Goal: Information Seeking & Learning: Learn about a topic

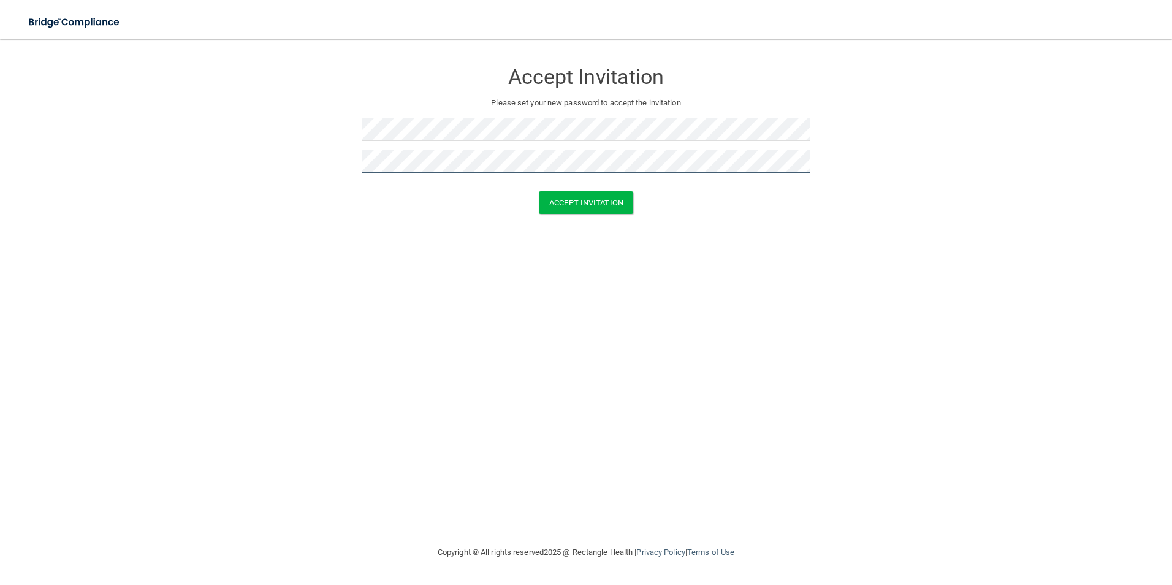
click at [539, 191] on button "Accept Invitation" at bounding box center [586, 202] width 94 height 23
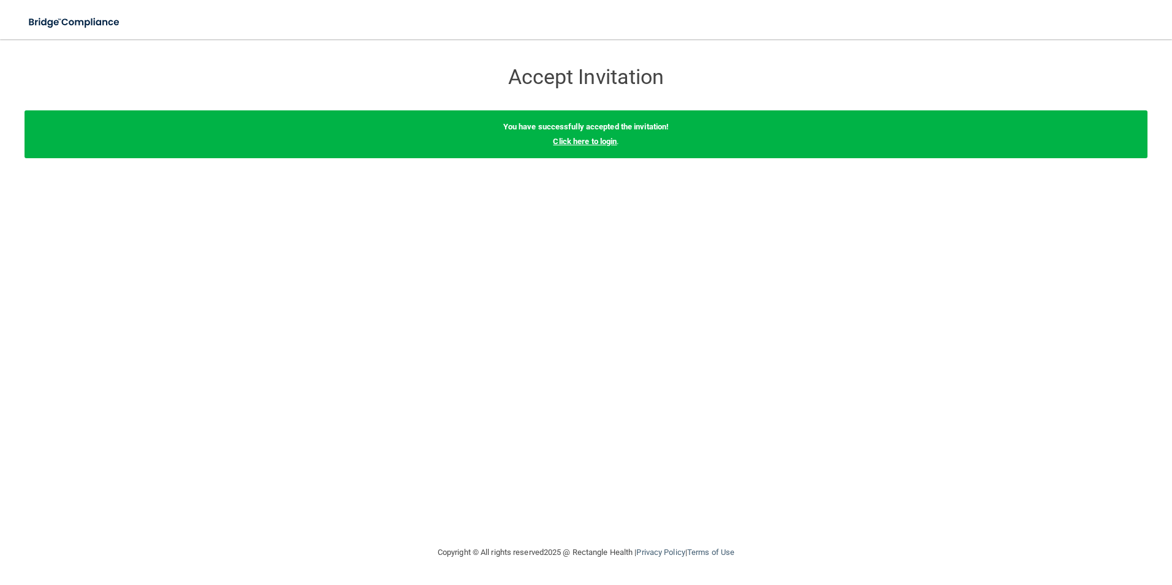
click at [610, 142] on link "Click here to login" at bounding box center [585, 141] width 64 height 9
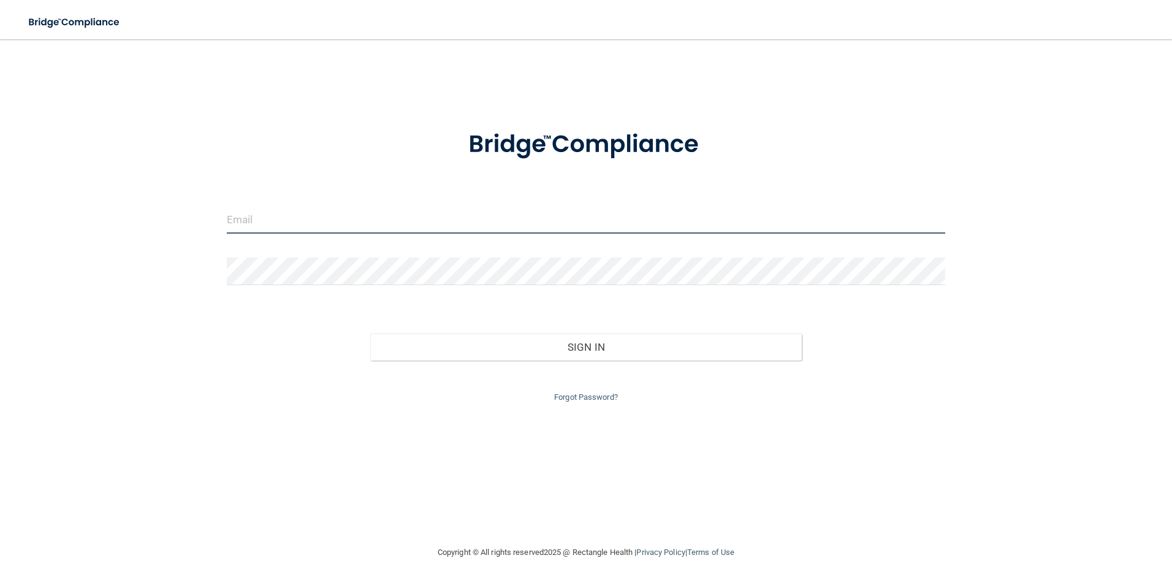
click at [305, 231] on input "email" at bounding box center [586, 220] width 719 height 28
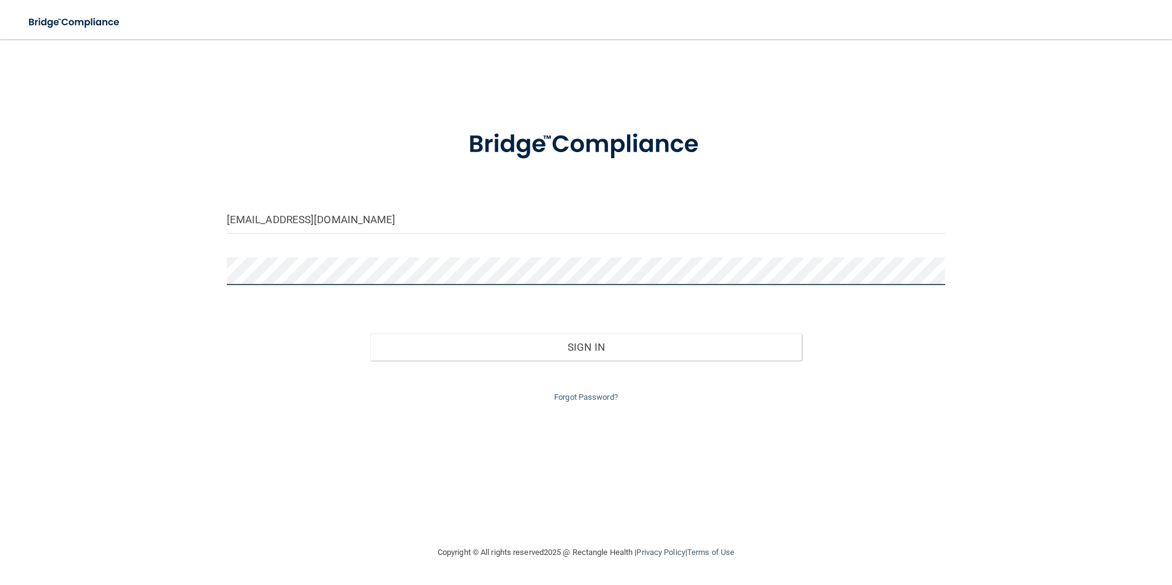
click at [370, 333] on button "Sign In" at bounding box center [585, 346] width 431 height 27
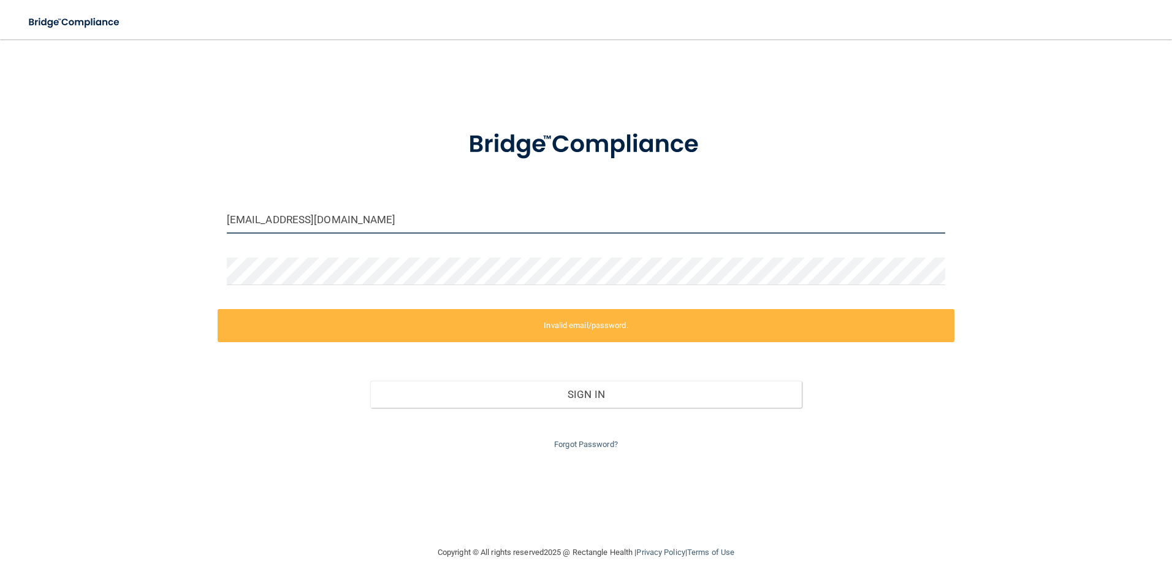
click at [349, 218] on input "emma82092@yahoo.com" at bounding box center [586, 220] width 719 height 28
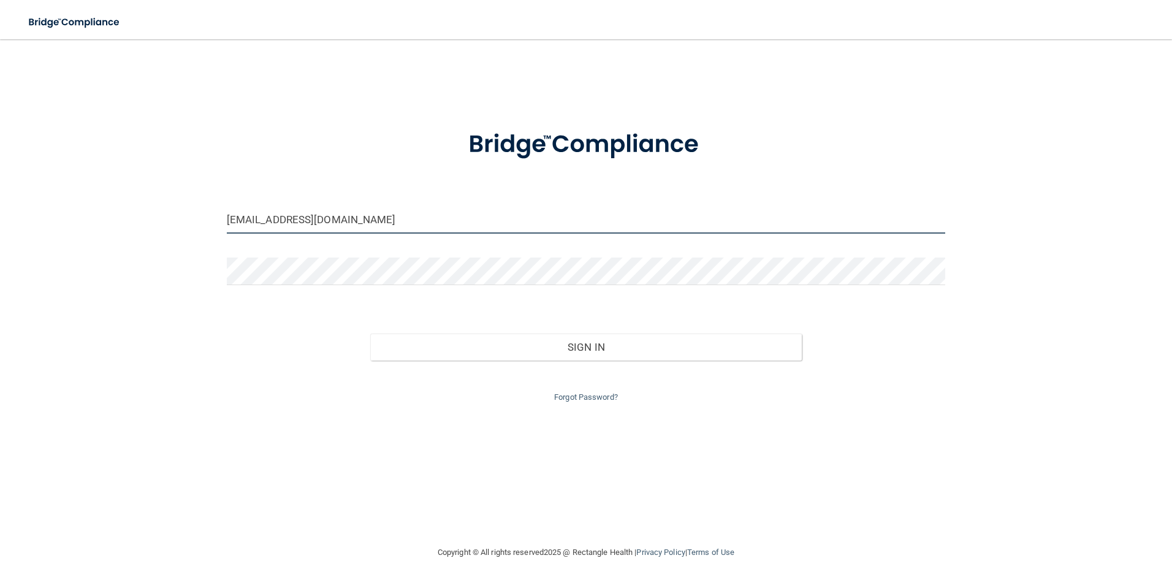
drag, startPoint x: 301, startPoint y: 215, endPoint x: 61, endPoint y: 197, distance: 240.2
click at [61, 197] on div "emma82092@yahoo.com Invalid email/password. You don't have permission to access…" at bounding box center [586, 291] width 1123 height 481
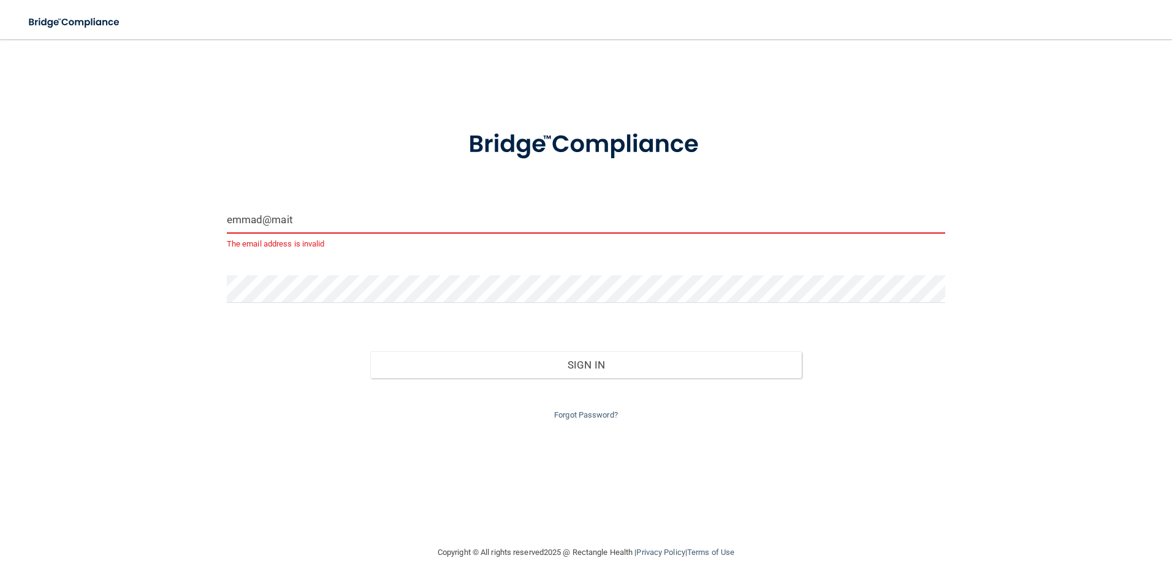
type input "[EMAIL_ADDRESS][DOMAIN_NAME]"
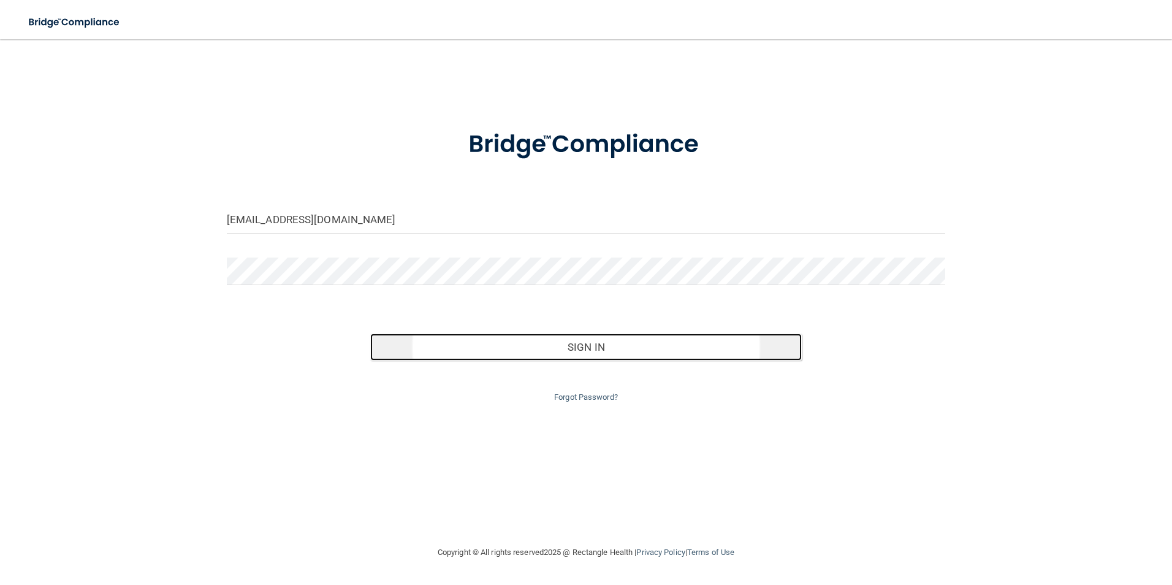
click at [571, 359] on button "Sign In" at bounding box center [585, 346] width 431 height 27
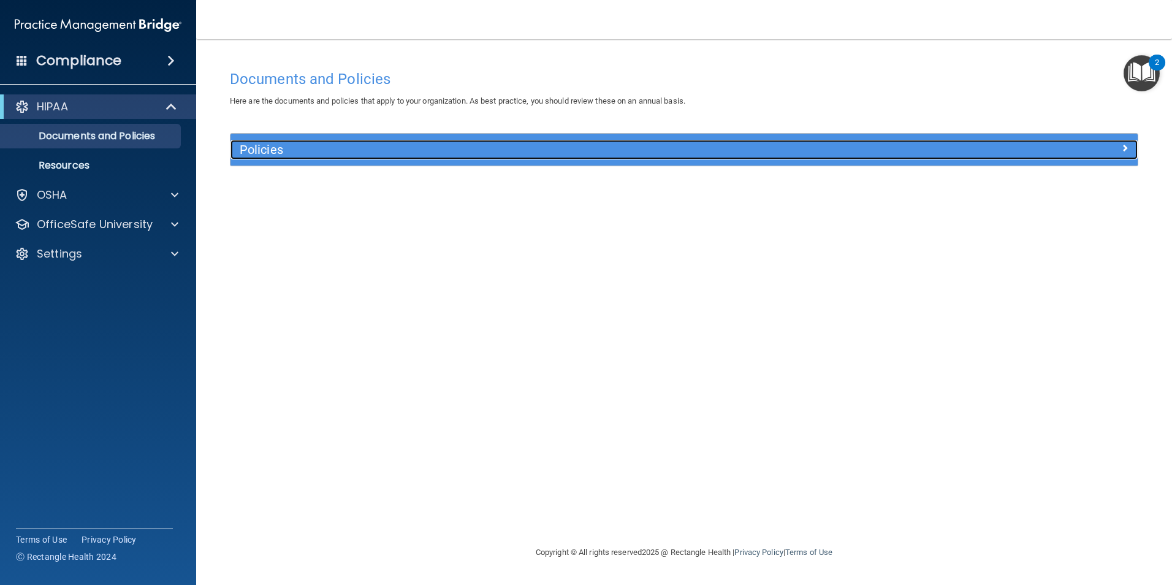
click at [680, 154] on h5 "Policies" at bounding box center [571, 149] width 662 height 13
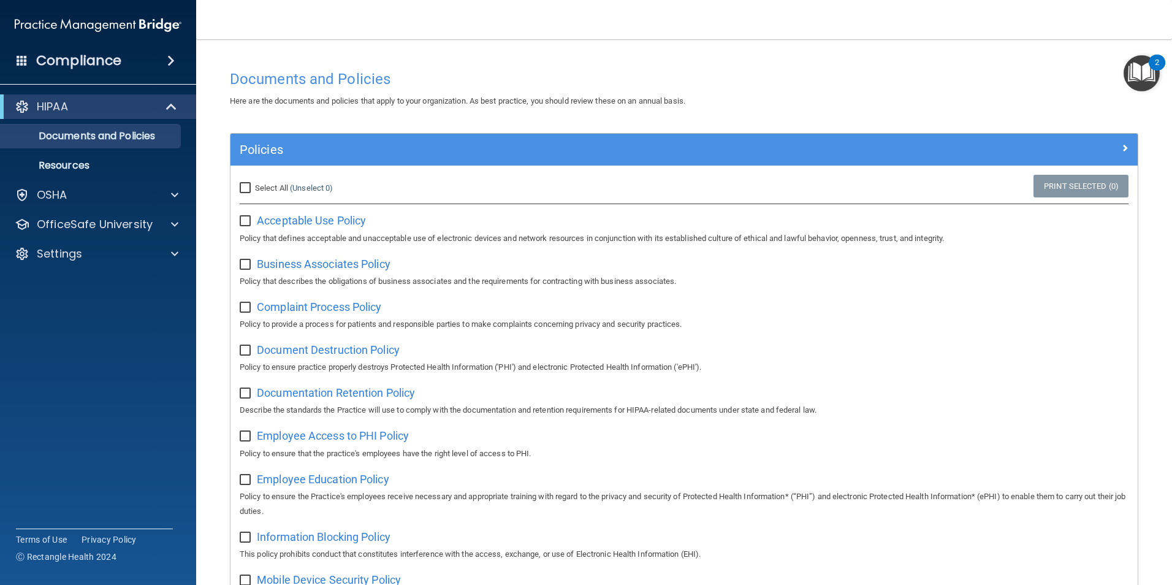
click at [250, 226] on input "checkbox" at bounding box center [247, 221] width 14 height 10
checkbox input "true"
click at [247, 264] on input "checkbox" at bounding box center [247, 265] width 14 height 10
checkbox input "true"
click at [248, 306] on input "checkbox" at bounding box center [247, 308] width 14 height 10
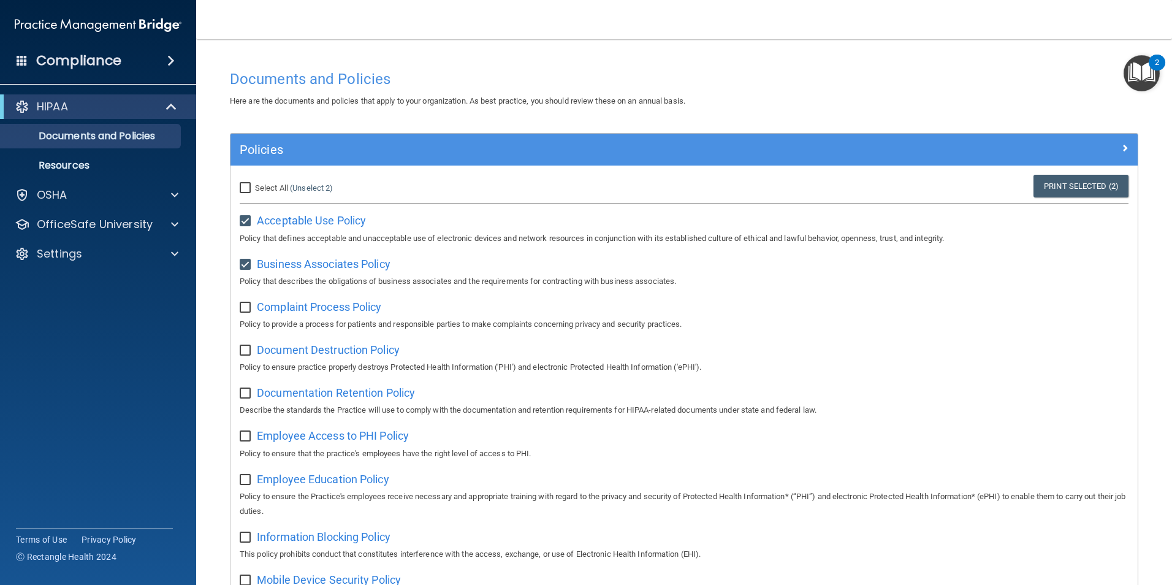
checkbox input "true"
click at [247, 351] on input "checkbox" at bounding box center [247, 351] width 14 height 10
checkbox input "true"
click at [241, 398] on input "checkbox" at bounding box center [247, 394] width 14 height 10
checkbox input "true"
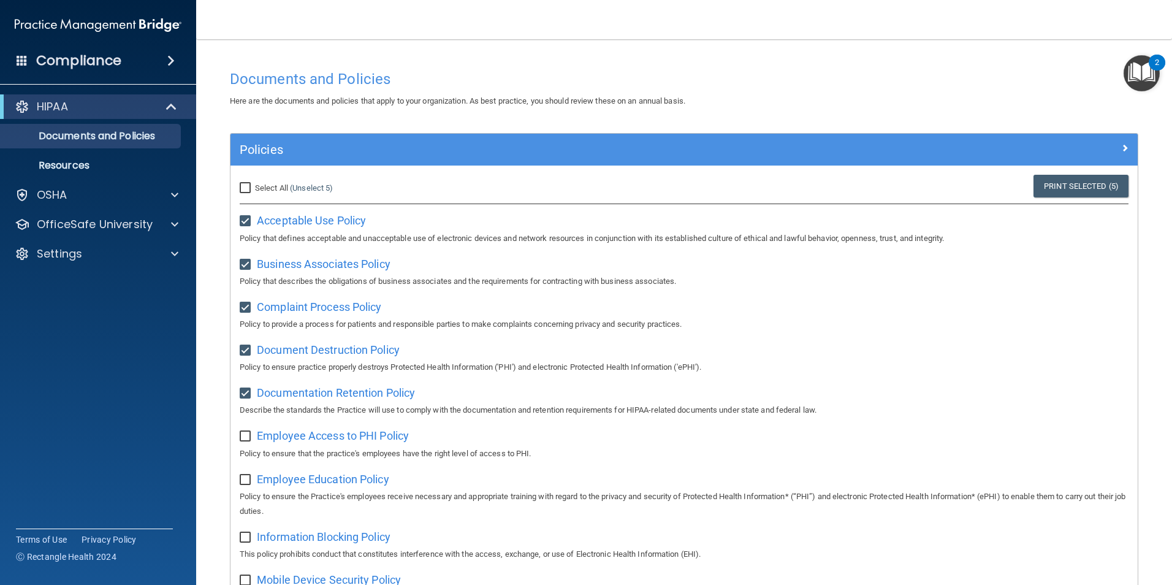
click at [243, 184] on input "Select All (Unselect 5) Unselect All" at bounding box center [247, 188] width 14 height 10
checkbox input "true"
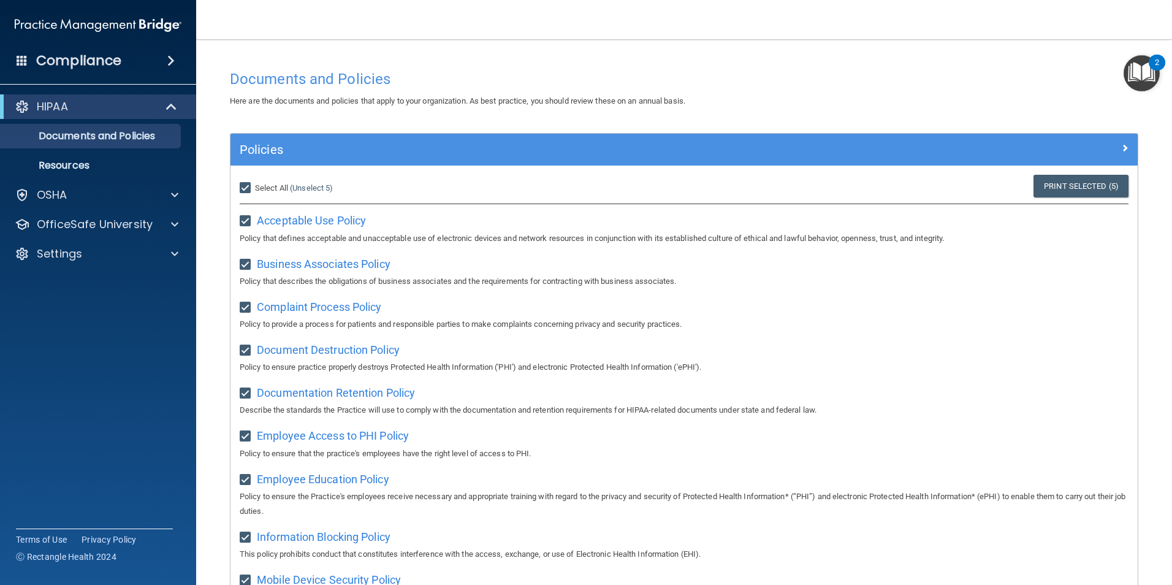
checkbox input "true"
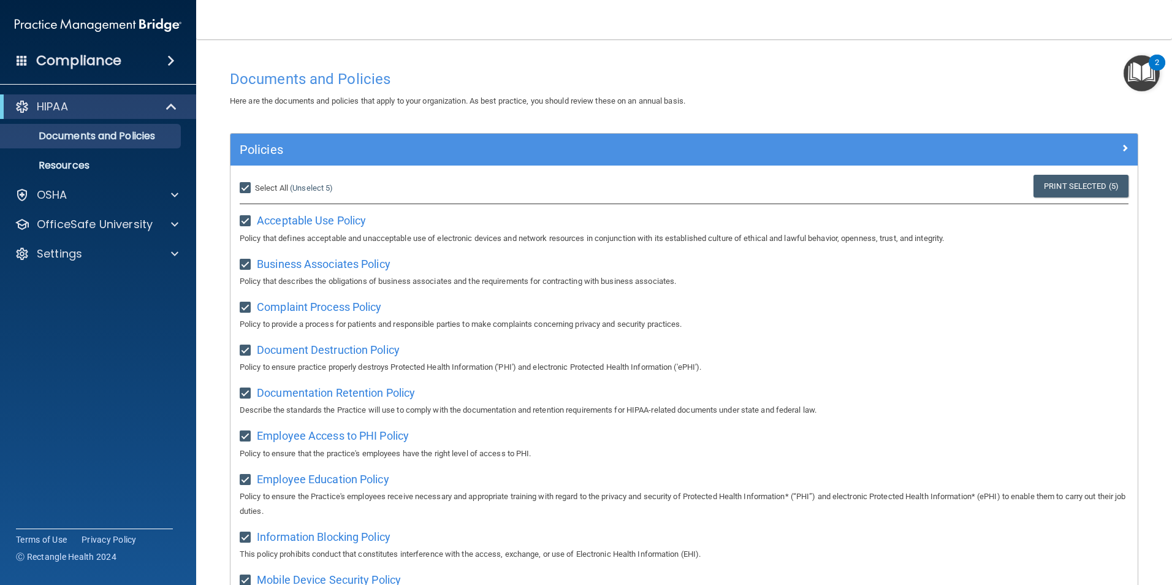
checkbox input "true"
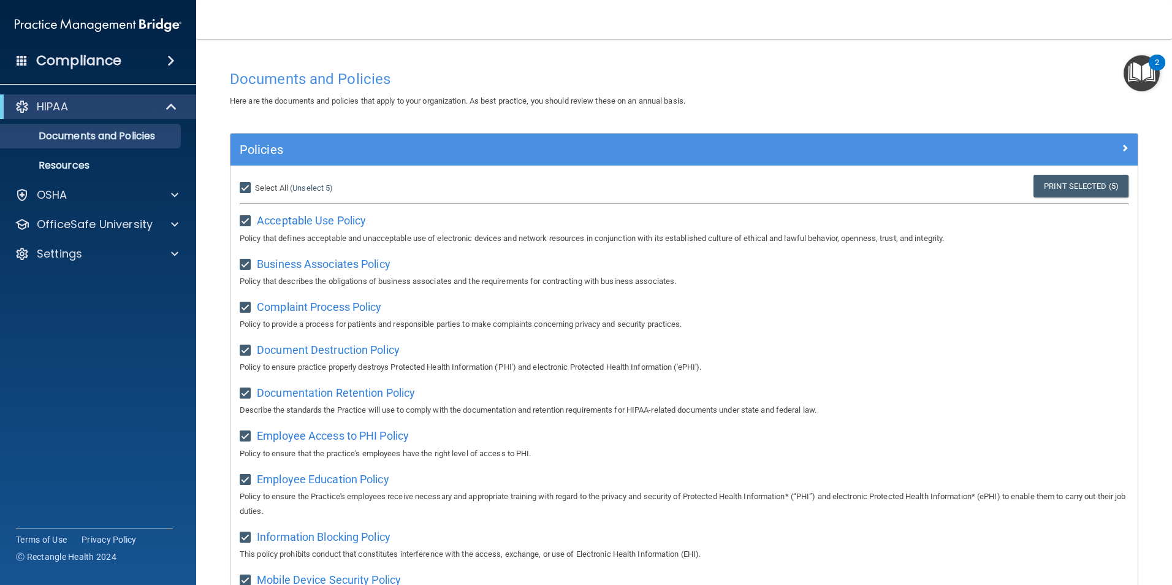
checkbox input "true"
click at [275, 189] on span "Unselect All" at bounding box center [276, 187] width 42 height 9
click at [254, 189] on input "Select All (Unselect 21) Unselect All" at bounding box center [247, 188] width 14 height 10
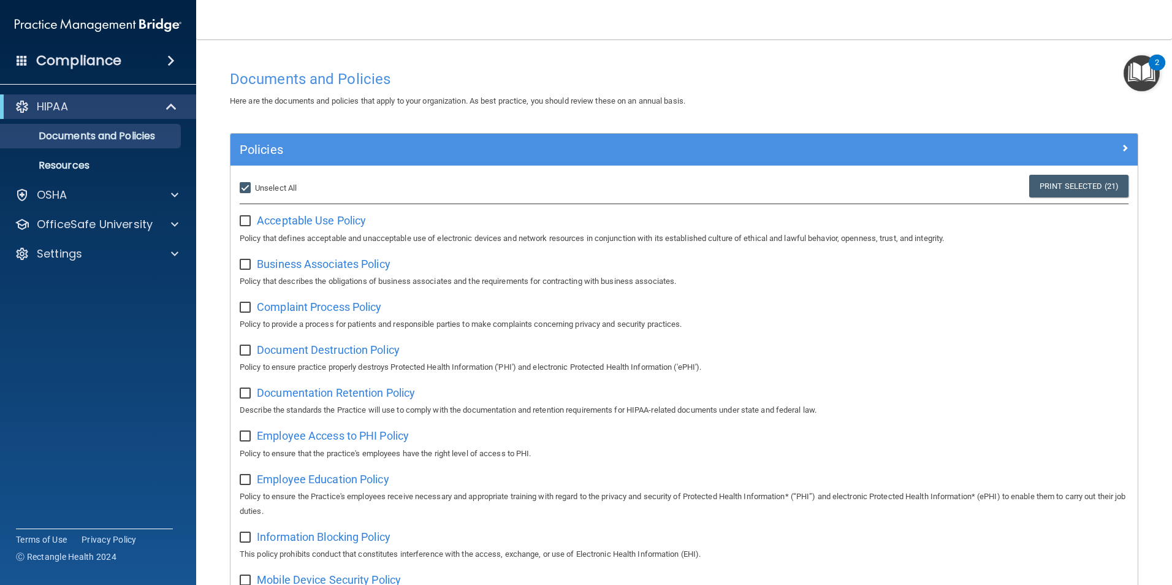
checkbox input "false"
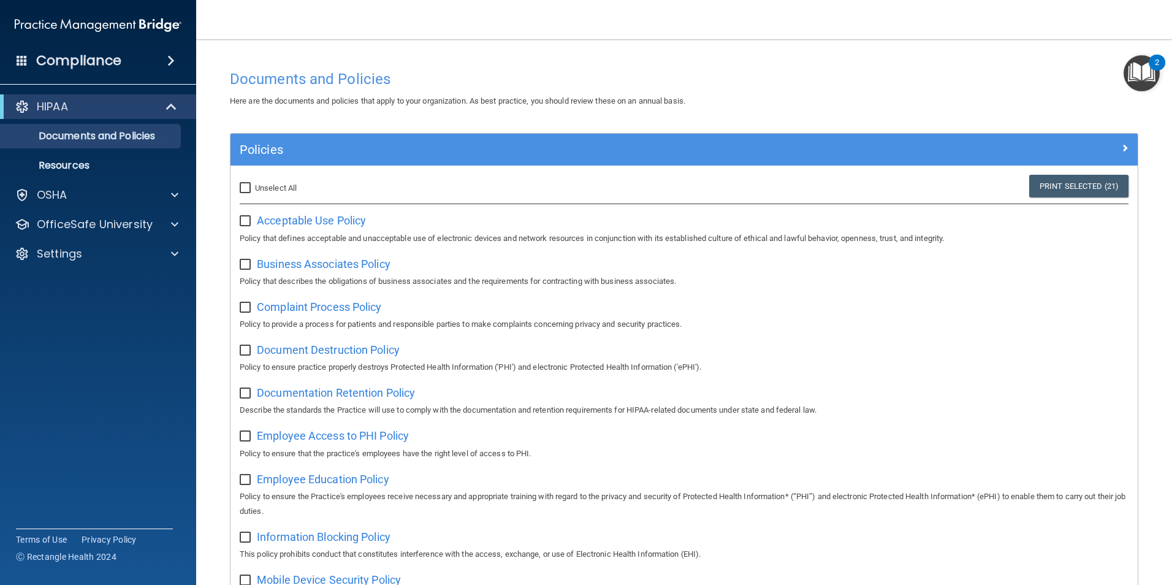
checkbox input "false"
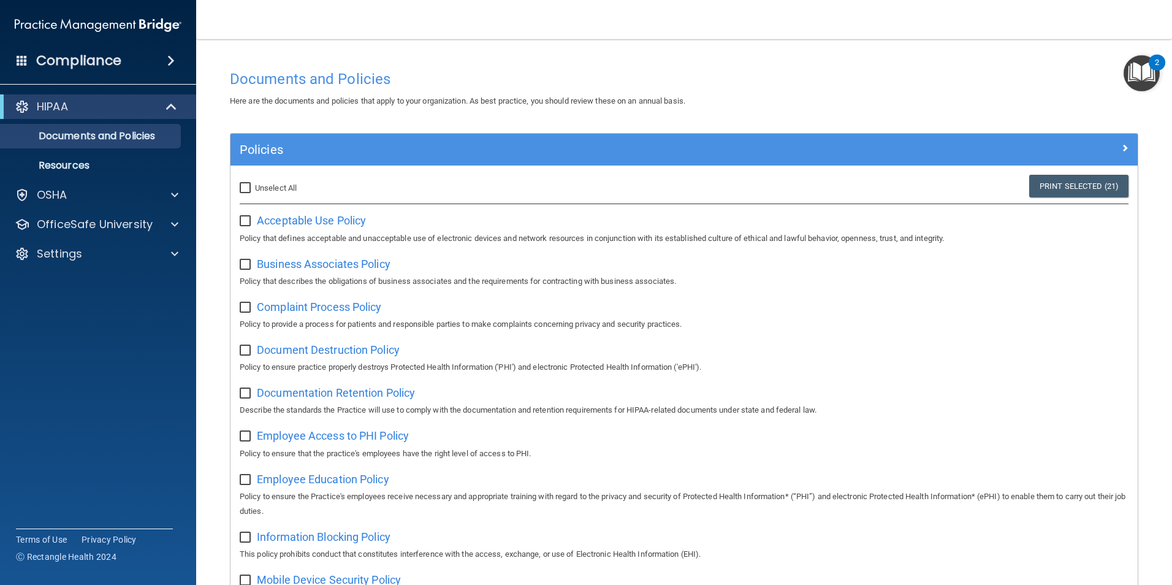
checkbox input "false"
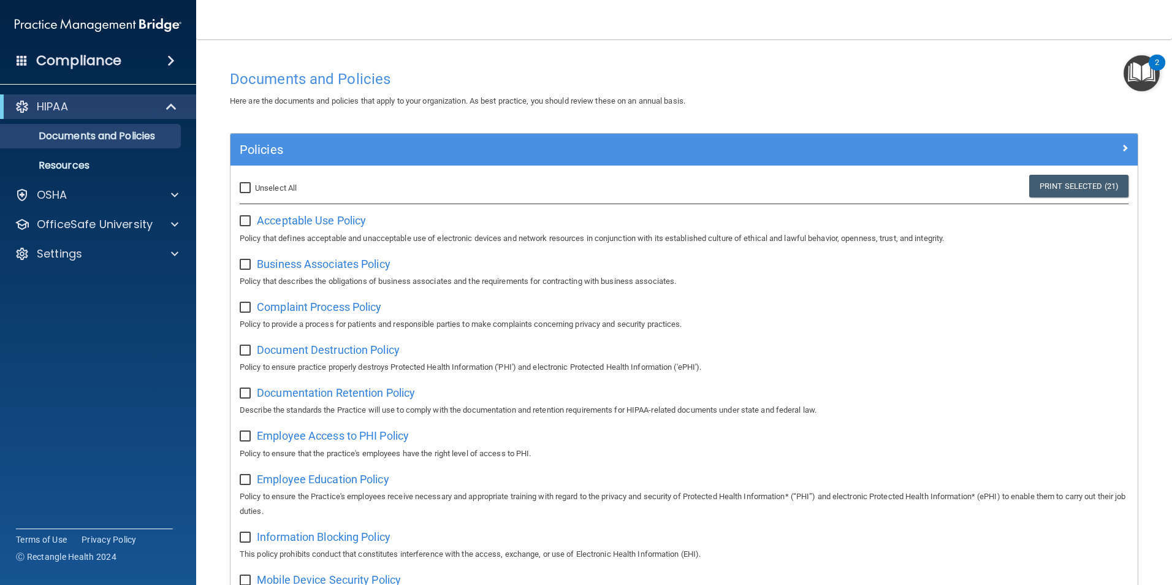
checkbox input "false"
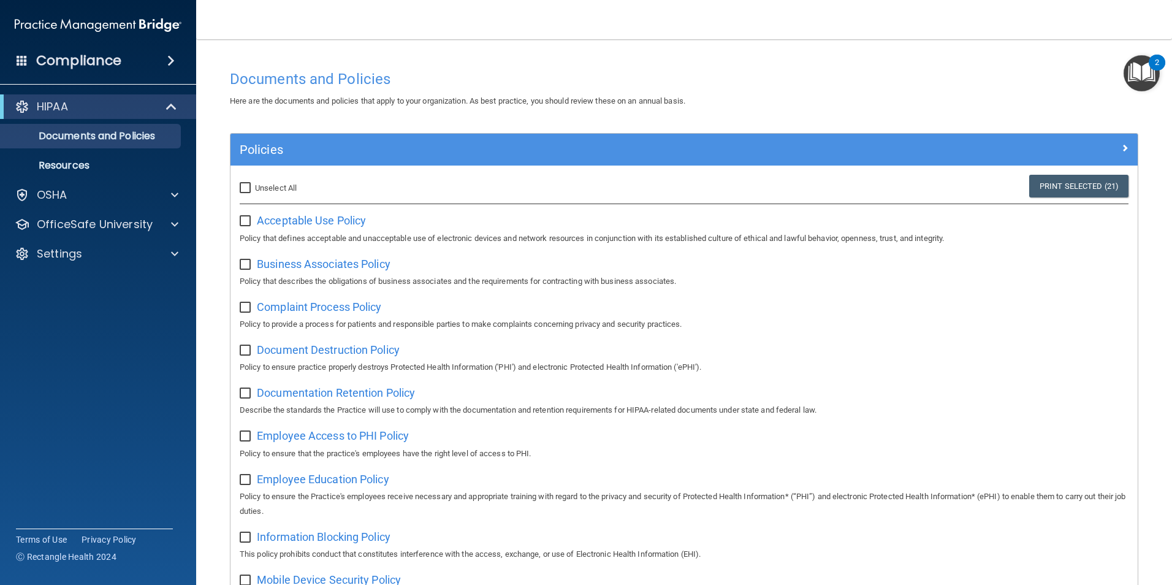
checkbox input "false"
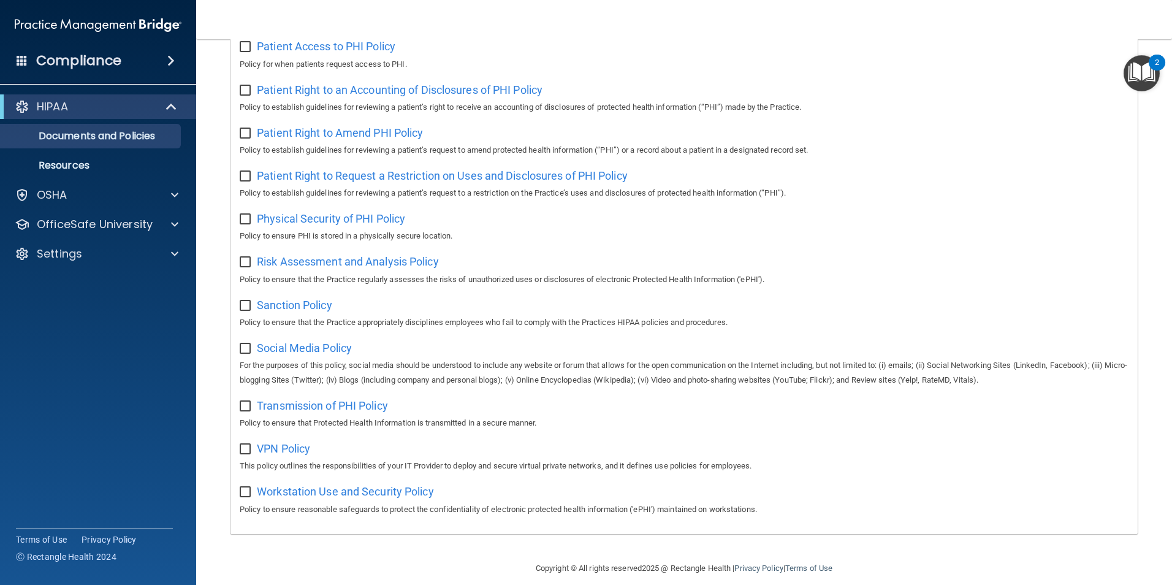
scroll to position [645, 0]
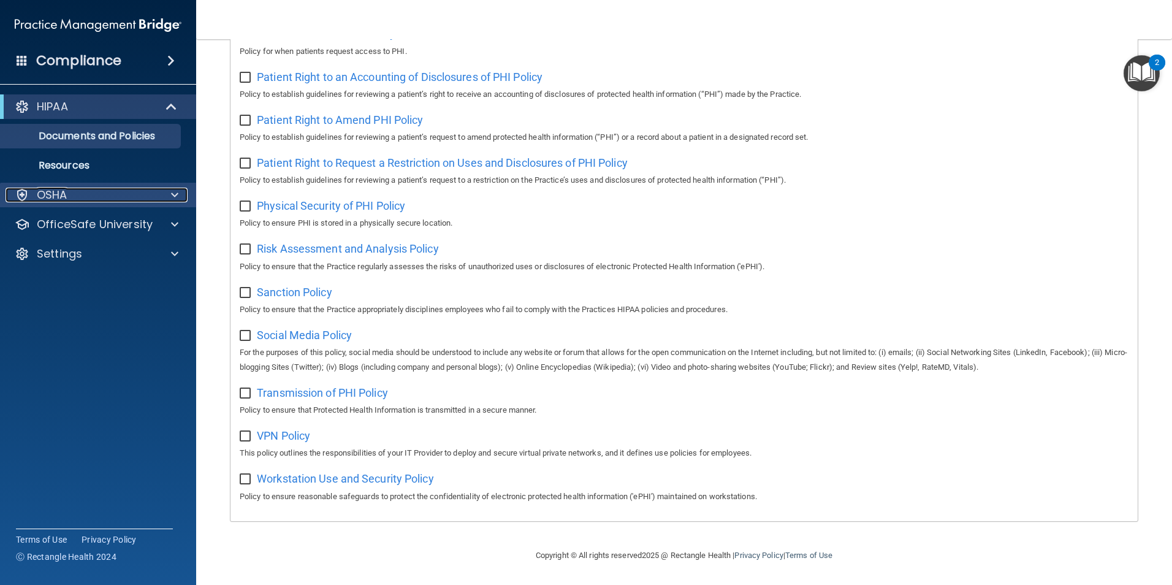
click at [83, 195] on div "OSHA" at bounding box center [82, 195] width 152 height 15
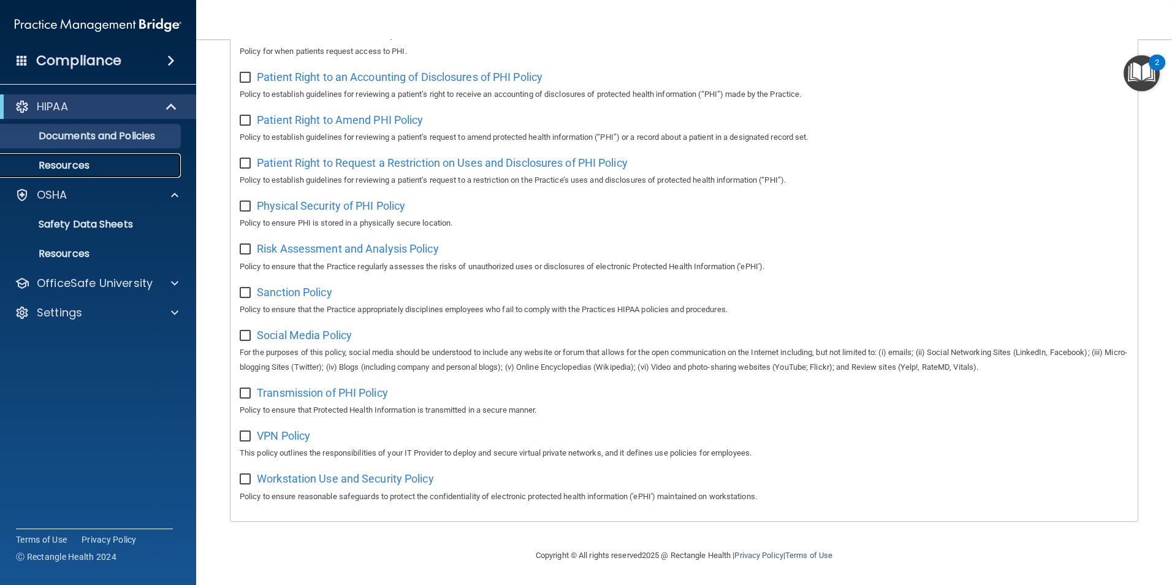
click at [82, 162] on p "Resources" at bounding box center [91, 165] width 167 height 12
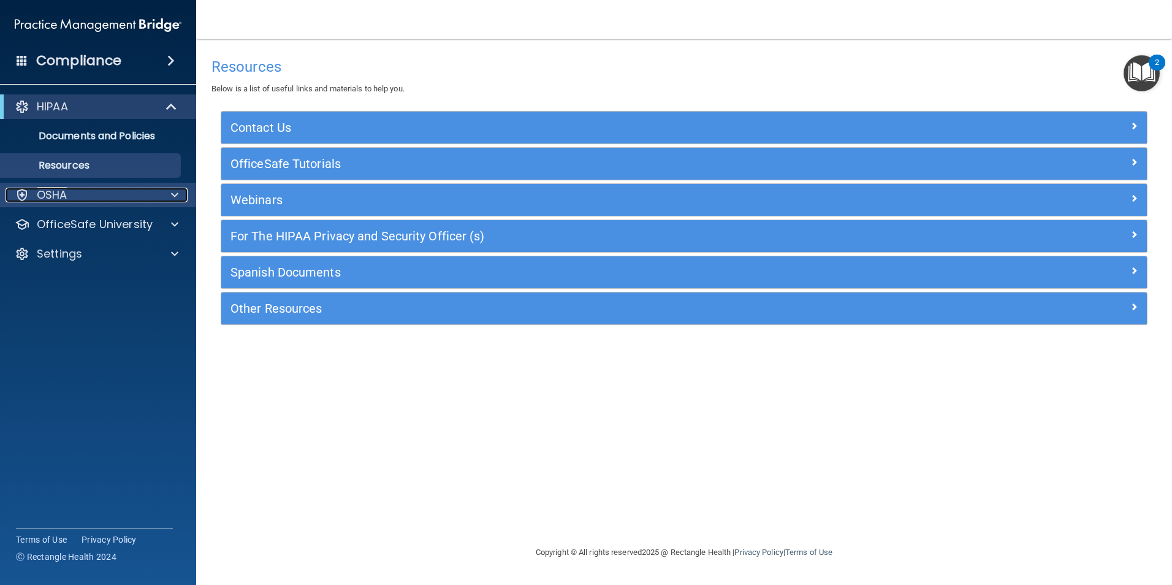
click at [90, 190] on div "OSHA" at bounding box center [82, 195] width 152 height 15
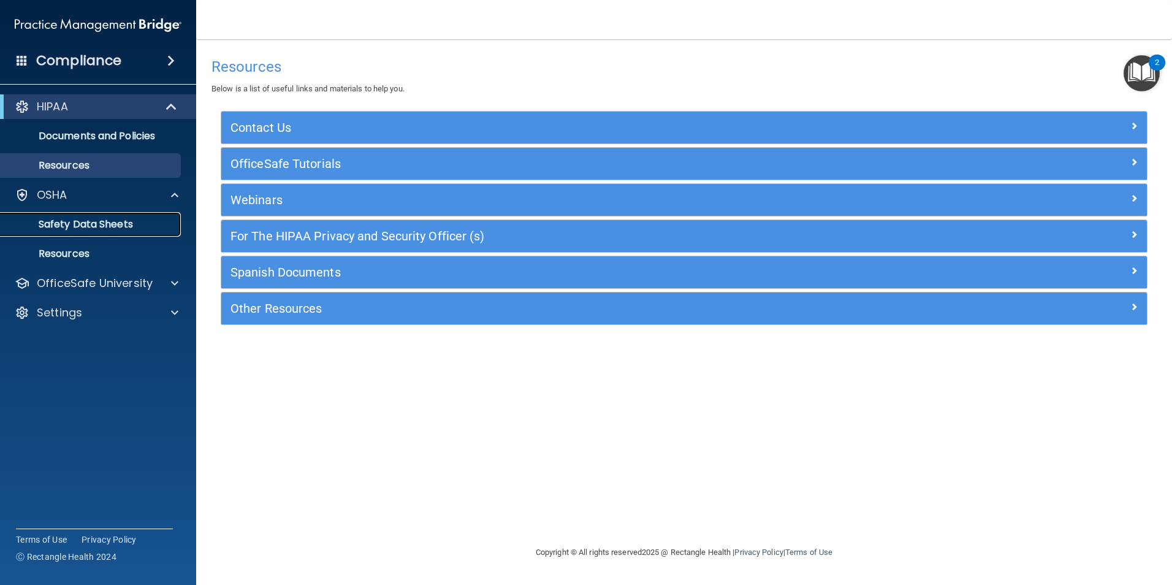
click at [132, 222] on p "Safety Data Sheets" at bounding box center [91, 224] width 167 height 12
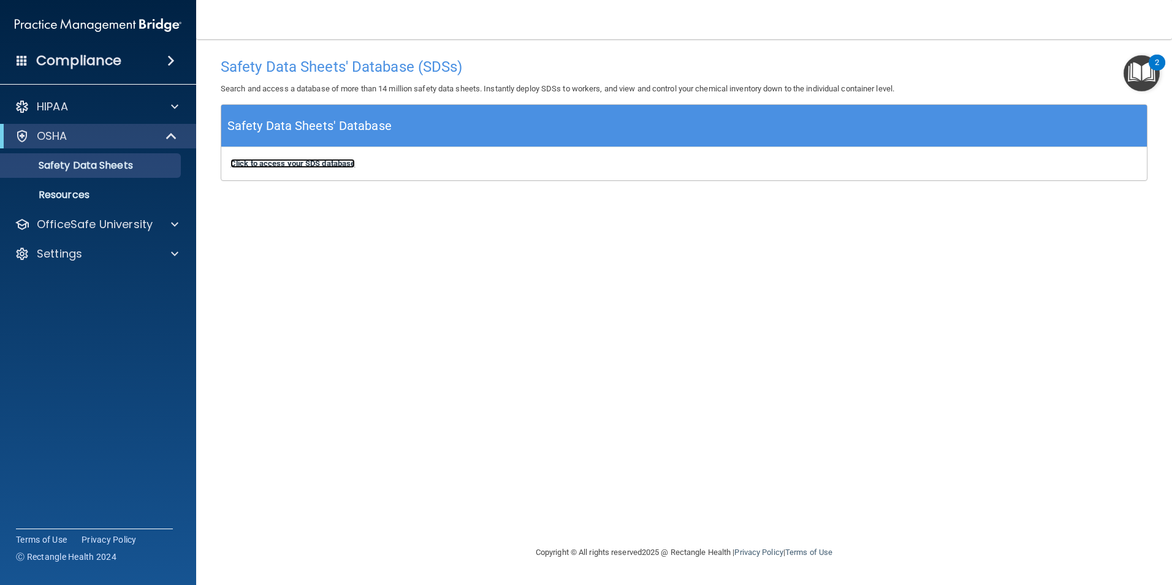
click at [298, 163] on b "Click to access your SDS database" at bounding box center [292, 163] width 124 height 9
click at [107, 110] on div "HIPAA" at bounding box center [82, 106] width 152 height 15
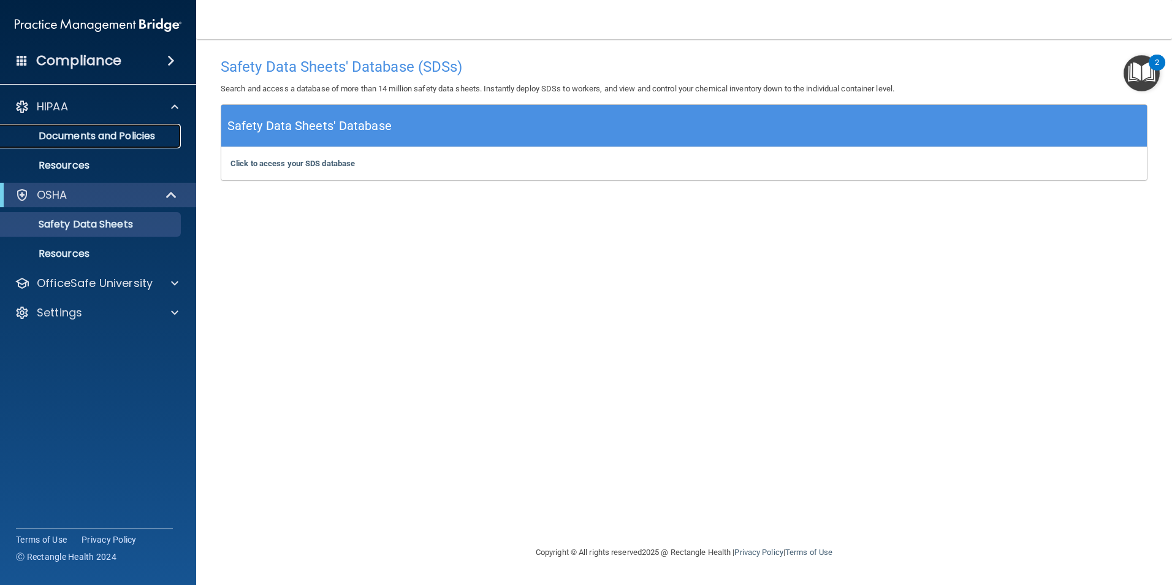
click at [105, 135] on p "Documents and Policies" at bounding box center [91, 136] width 167 height 12
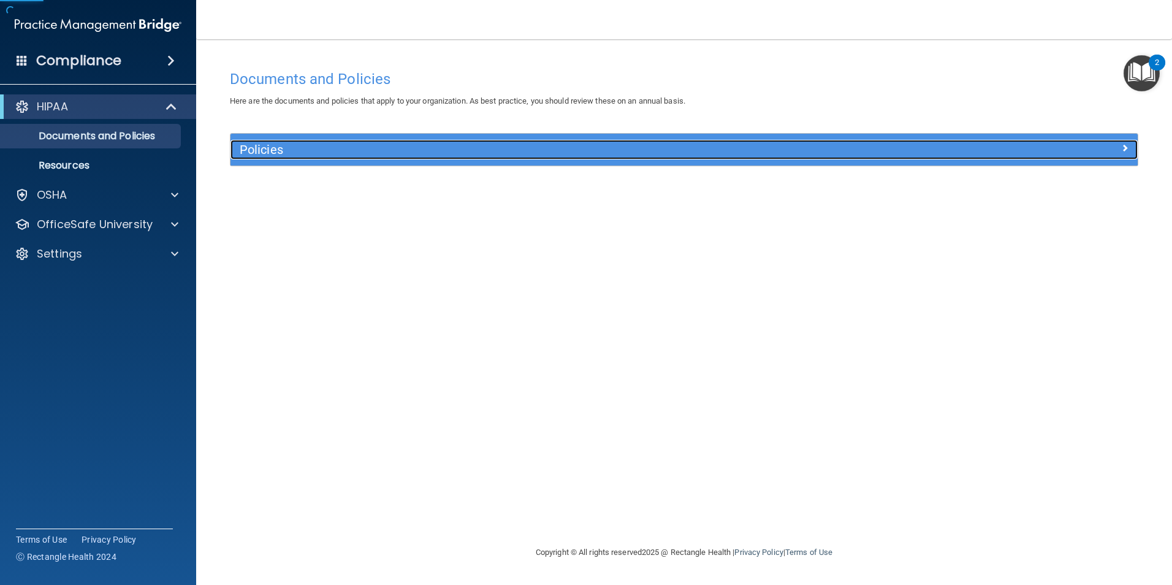
click at [453, 152] on h5 "Policies" at bounding box center [571, 149] width 662 height 13
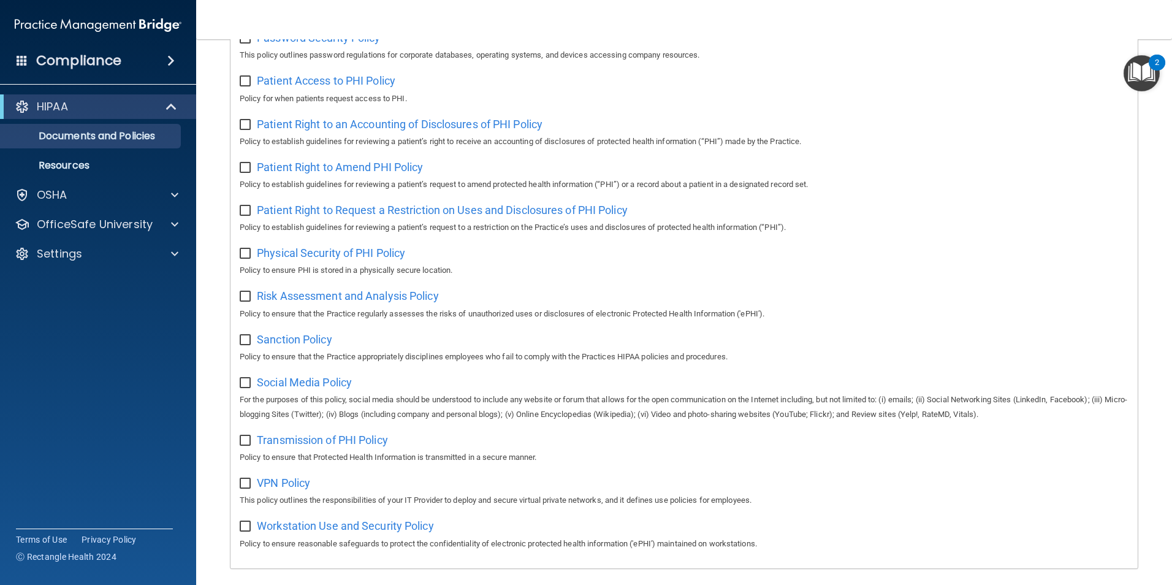
scroll to position [583, 0]
click at [102, 201] on div "OSHA" at bounding box center [82, 195] width 152 height 15
click at [173, 60] on span at bounding box center [170, 60] width 7 height 15
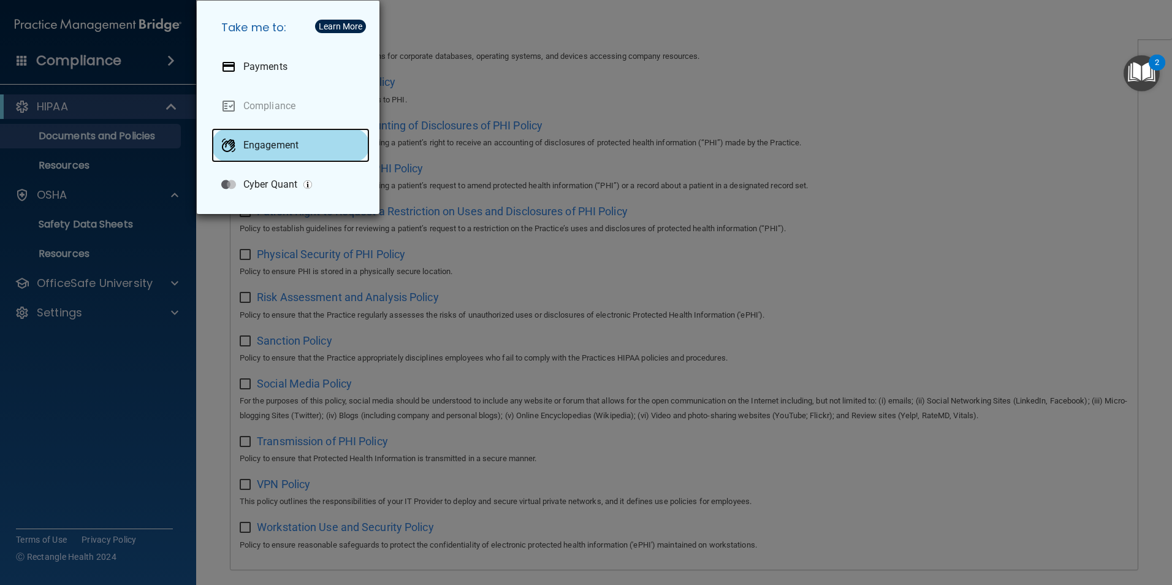
click at [319, 151] on div "Engagement" at bounding box center [290, 145] width 158 height 34
click at [489, 80] on div "Take me to: Payments Compliance Engagement Cyber Quant" at bounding box center [586, 292] width 1172 height 585
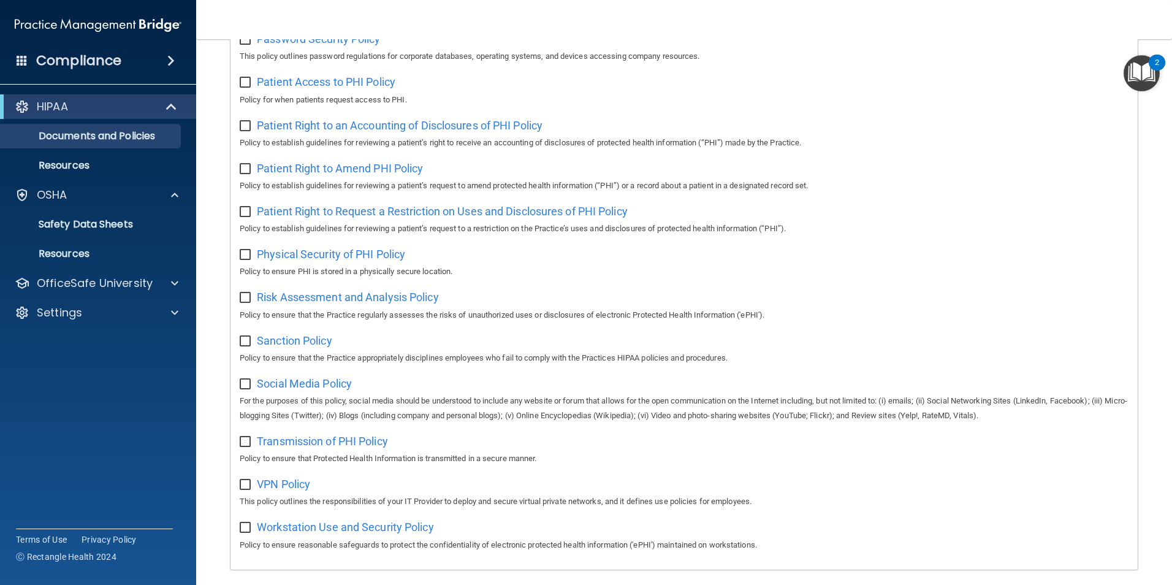
click at [17, 60] on span at bounding box center [22, 60] width 11 height 11
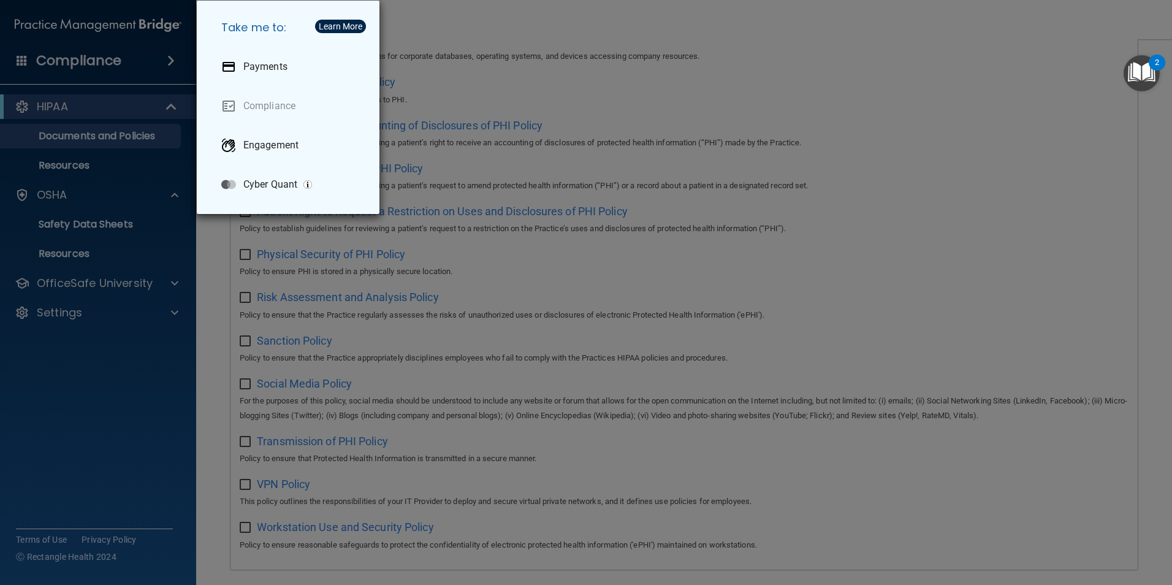
click at [17, 60] on div "Take me to: Payments Compliance Engagement Cyber Quant" at bounding box center [586, 292] width 1172 height 585
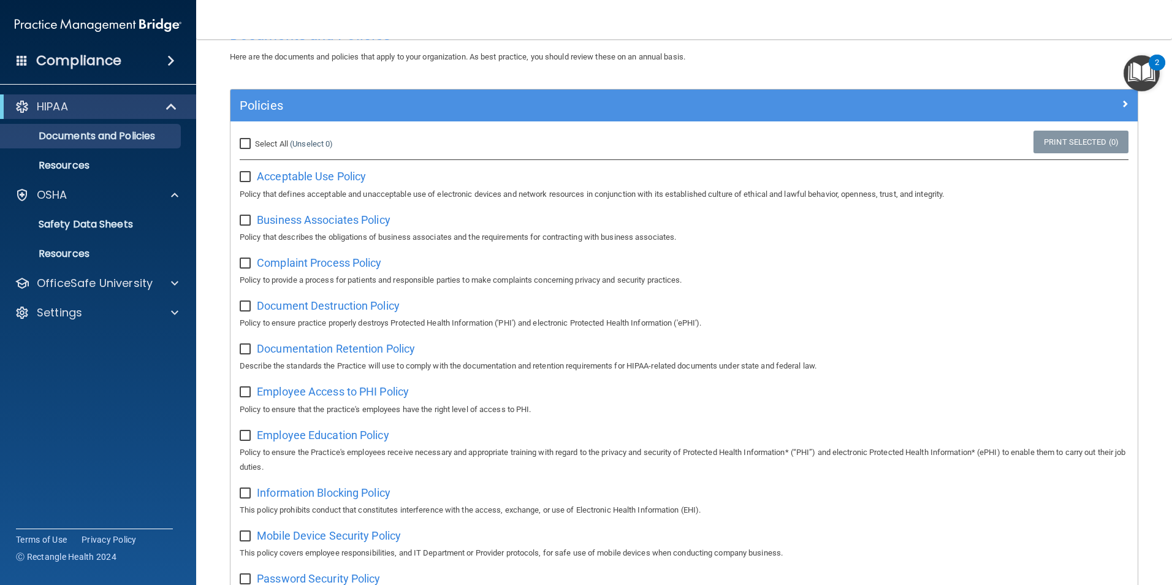
scroll to position [0, 0]
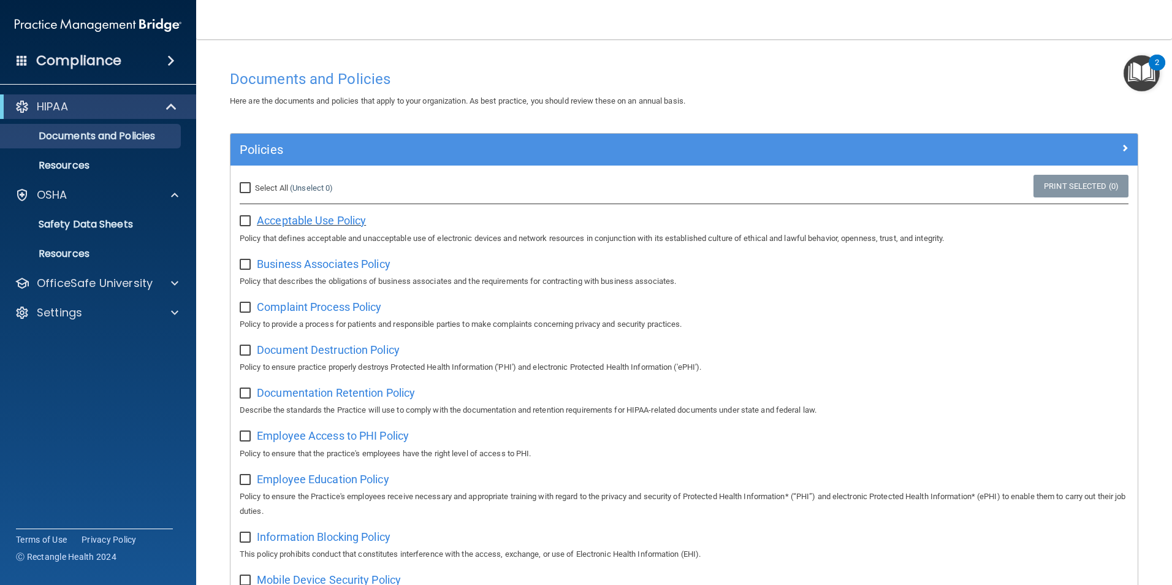
click at [328, 216] on span "Acceptable Use Policy" at bounding box center [311, 220] width 109 height 13
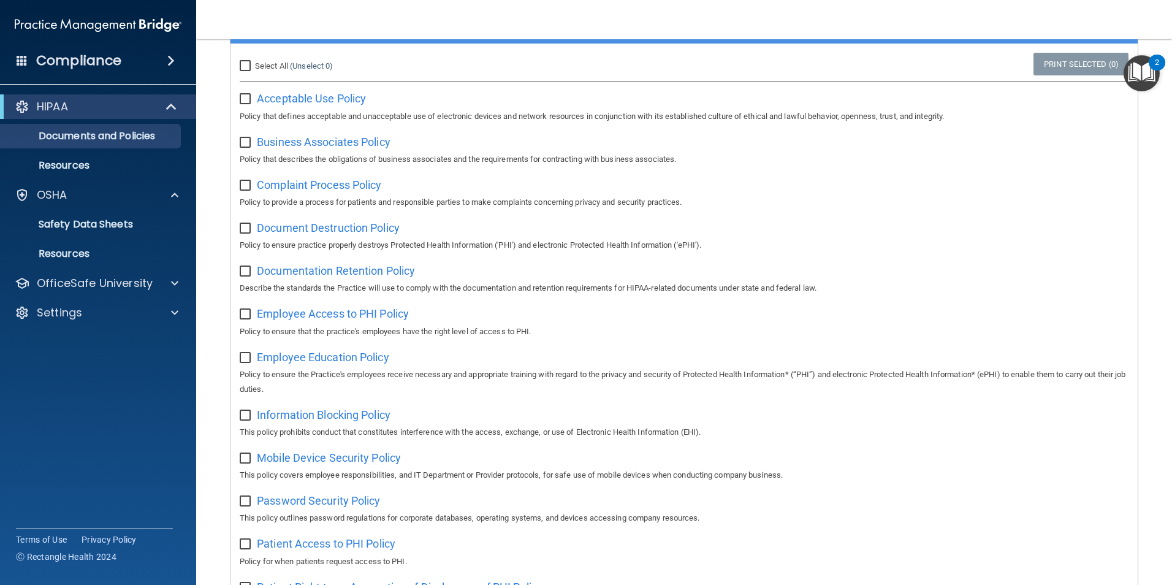
scroll to position [123, 0]
click at [167, 275] on div "OfficeSafe University" at bounding box center [98, 283] width 197 height 25
click at [169, 282] on div at bounding box center [173, 283] width 31 height 15
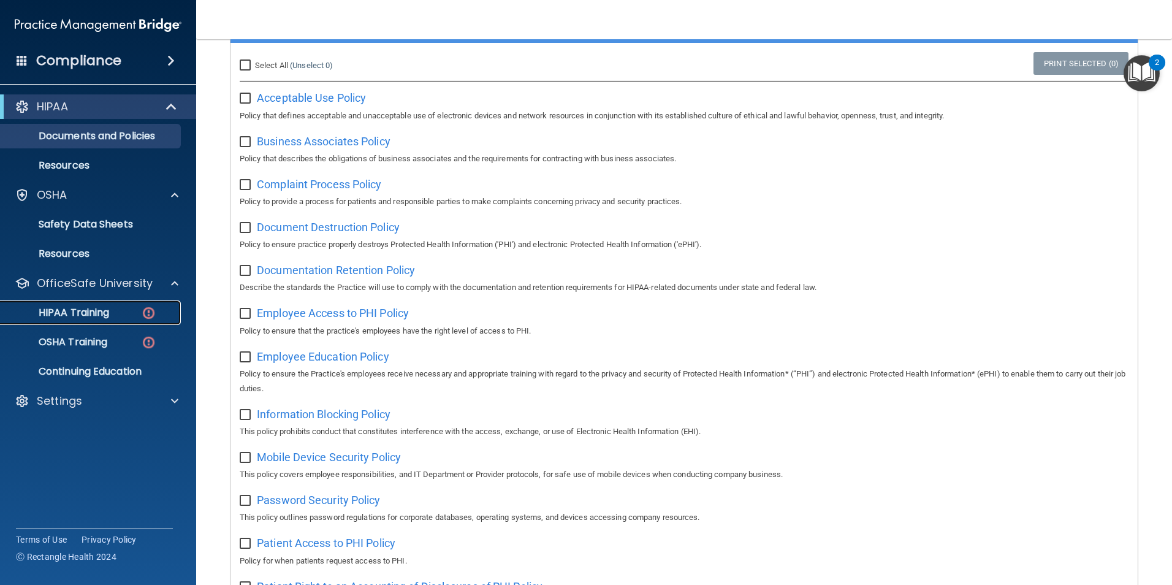
click at [101, 313] on p "HIPAA Training" at bounding box center [58, 312] width 101 height 12
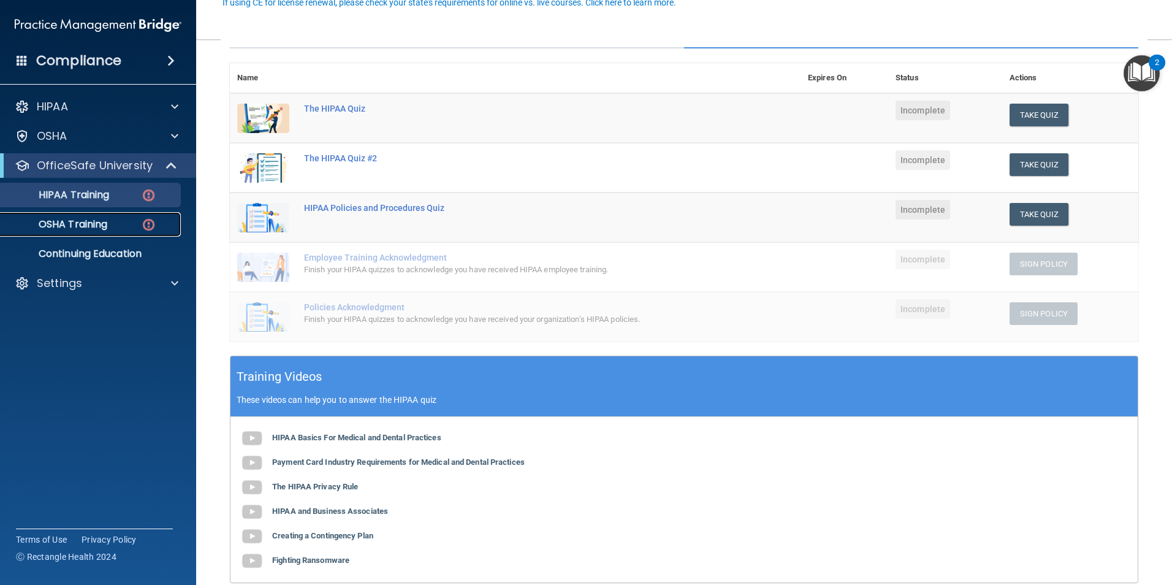
click at [96, 222] on p "OSHA Training" at bounding box center [57, 224] width 99 height 12
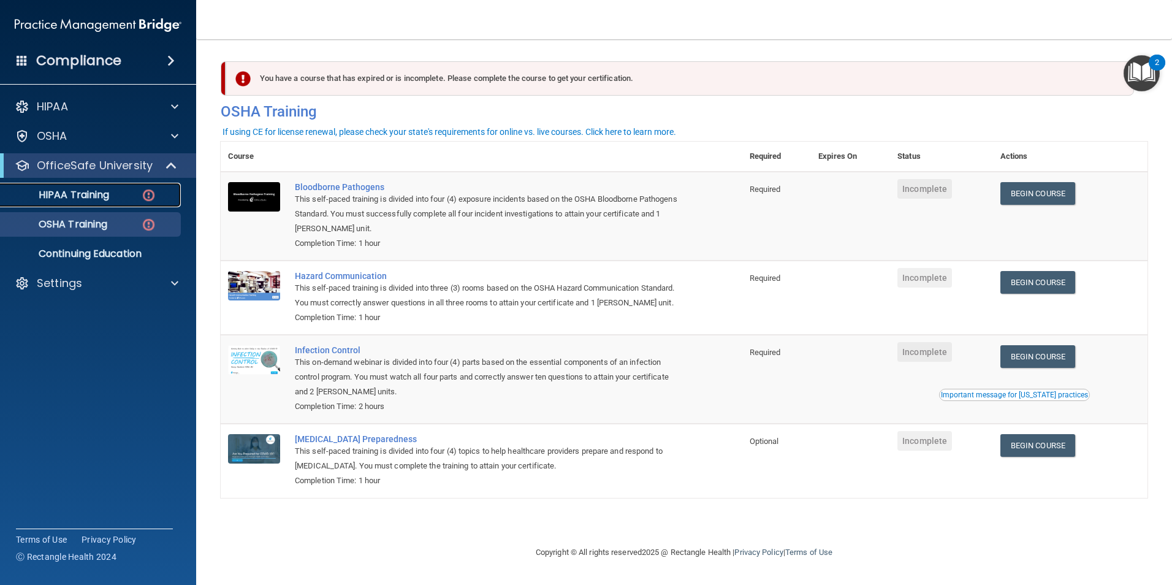
click at [98, 196] on p "HIPAA Training" at bounding box center [58, 195] width 101 height 12
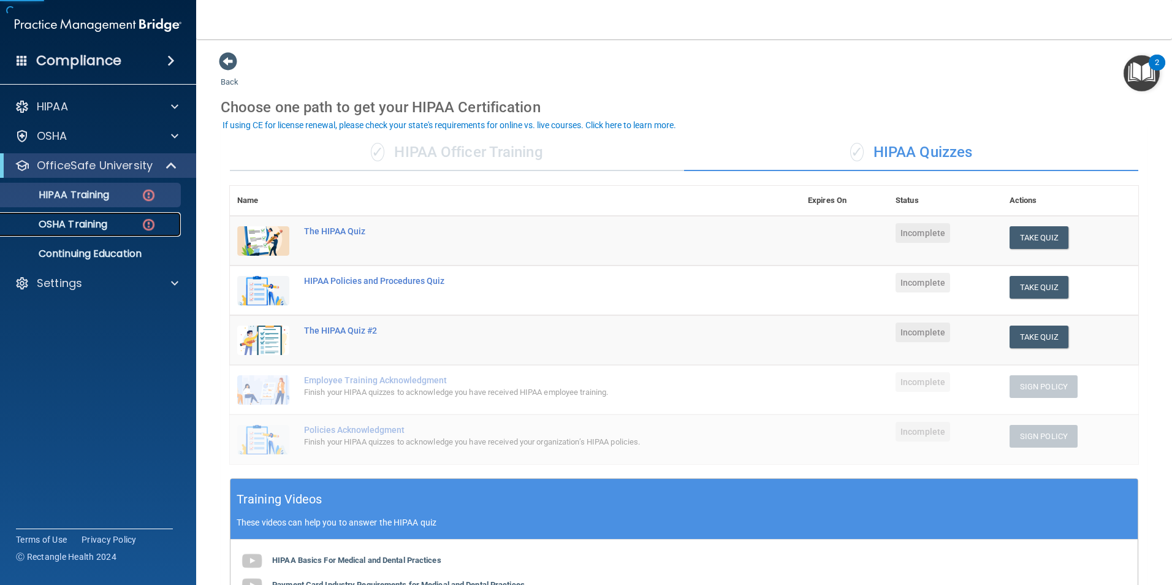
click at [101, 226] on p "OSHA Training" at bounding box center [57, 224] width 99 height 12
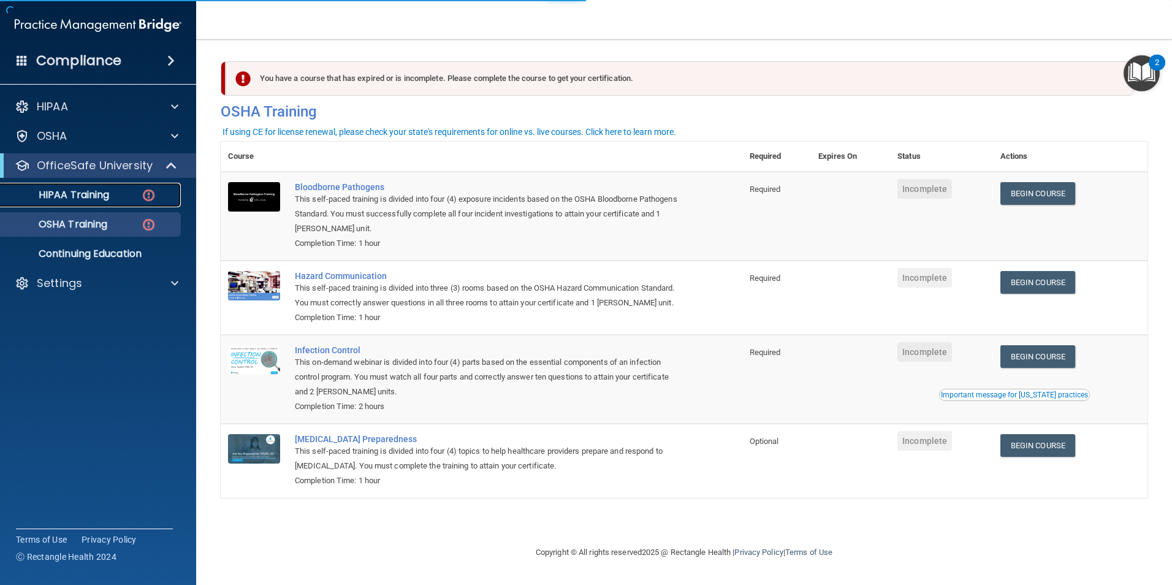
click at [92, 190] on p "HIPAA Training" at bounding box center [58, 195] width 101 height 12
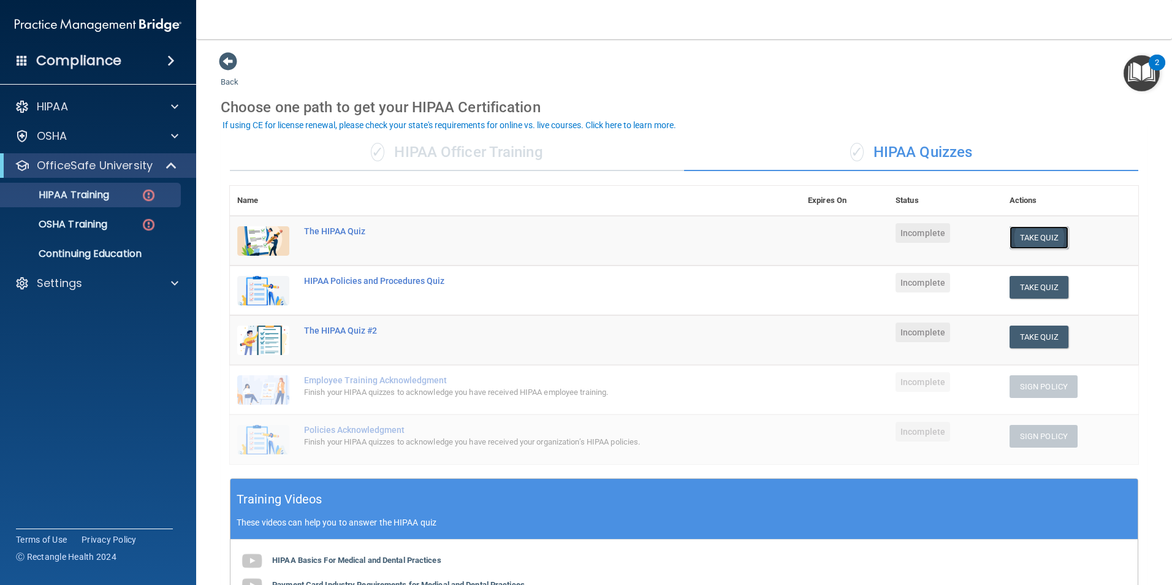
click at [1049, 238] on button "Take Quiz" at bounding box center [1038, 237] width 59 height 23
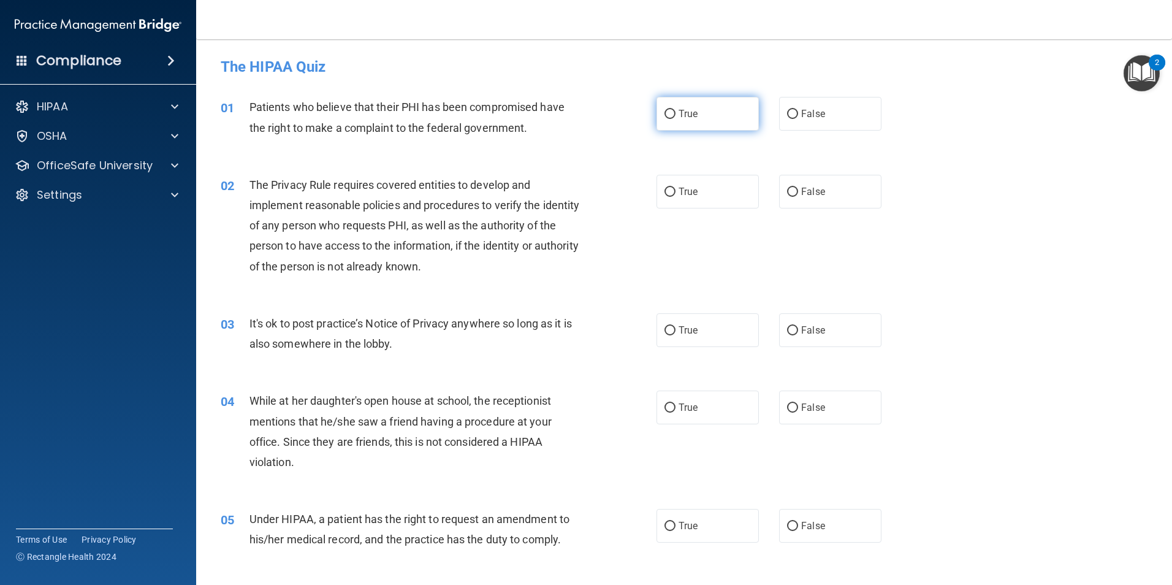
click at [683, 115] on span "True" at bounding box center [687, 114] width 19 height 12
click at [675, 115] on input "True" at bounding box center [669, 114] width 11 height 9
radio input "true"
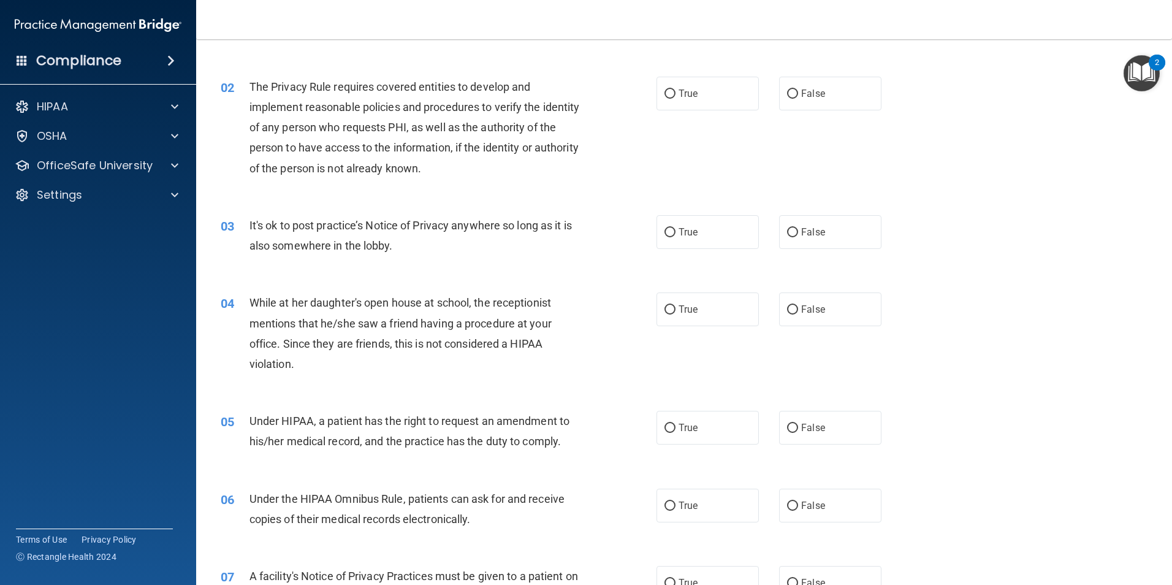
scroll to position [123, 0]
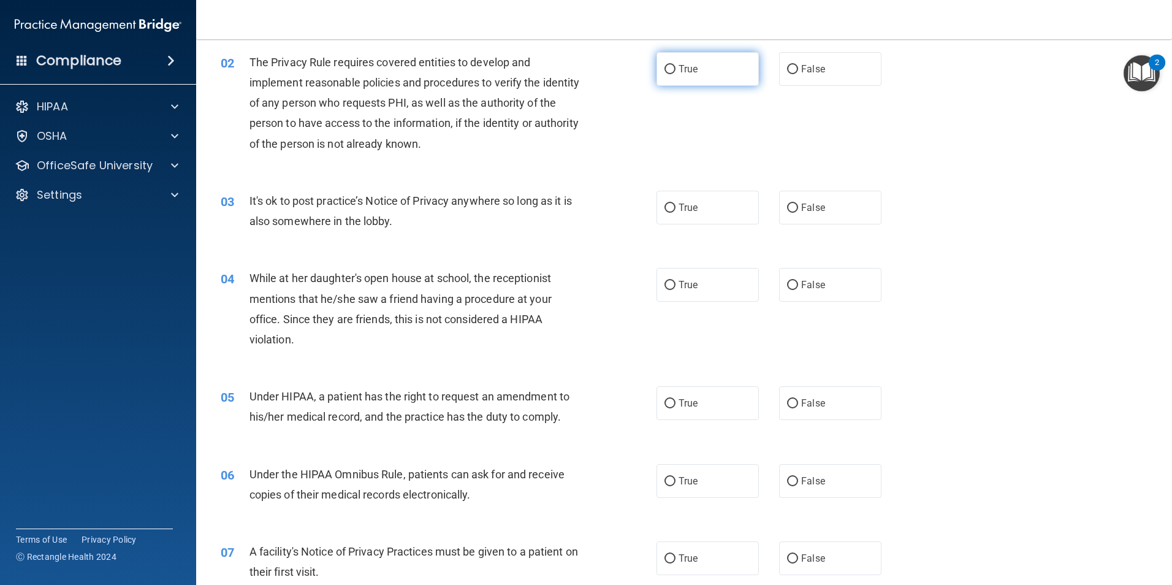
click at [672, 69] on label "True" at bounding box center [707, 69] width 102 height 34
click at [672, 69] on input "True" at bounding box center [669, 69] width 11 height 9
radio input "true"
click at [669, 209] on input "True" at bounding box center [669, 207] width 11 height 9
radio input "true"
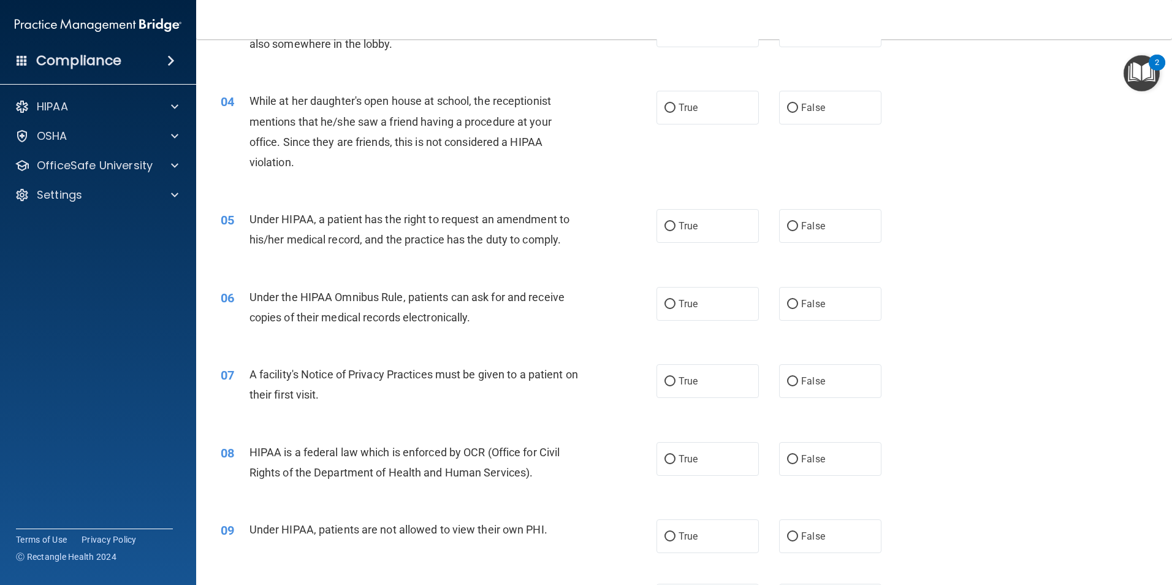
scroll to position [306, 0]
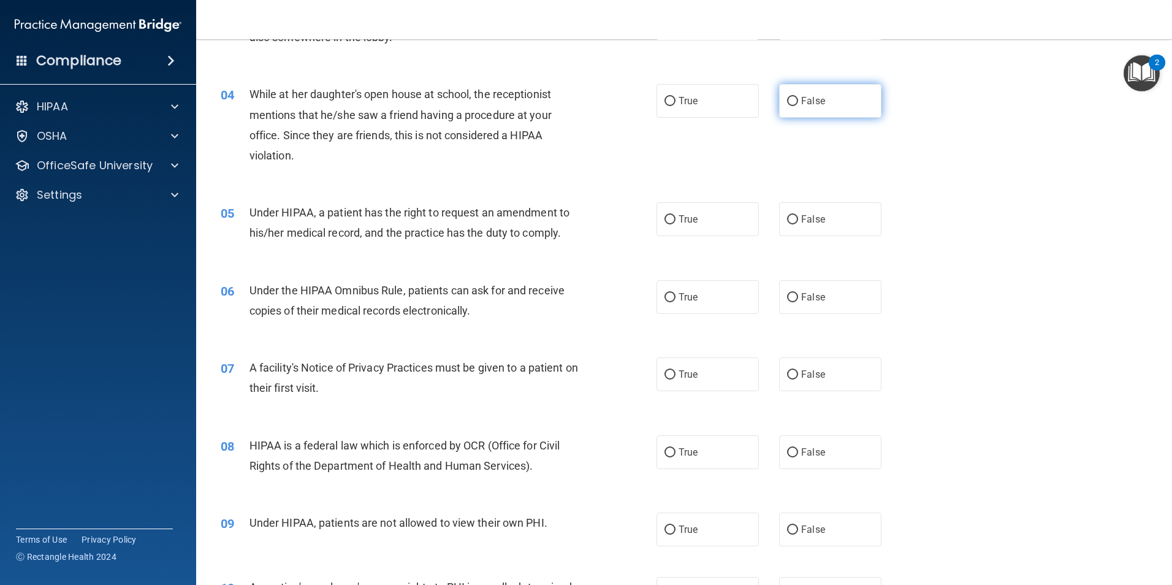
click at [813, 97] on span "False" at bounding box center [813, 101] width 24 height 12
click at [798, 97] on input "False" at bounding box center [792, 101] width 11 height 9
radio input "true"
click at [678, 224] on span "True" at bounding box center [687, 219] width 19 height 12
click at [675, 224] on input "True" at bounding box center [669, 219] width 11 height 9
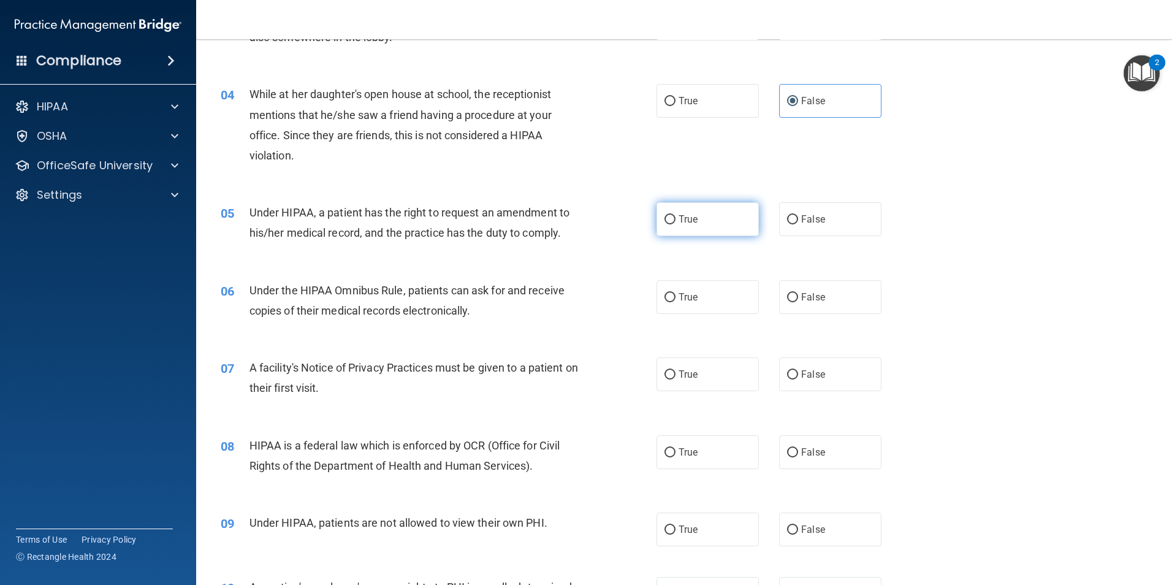
radio input "true"
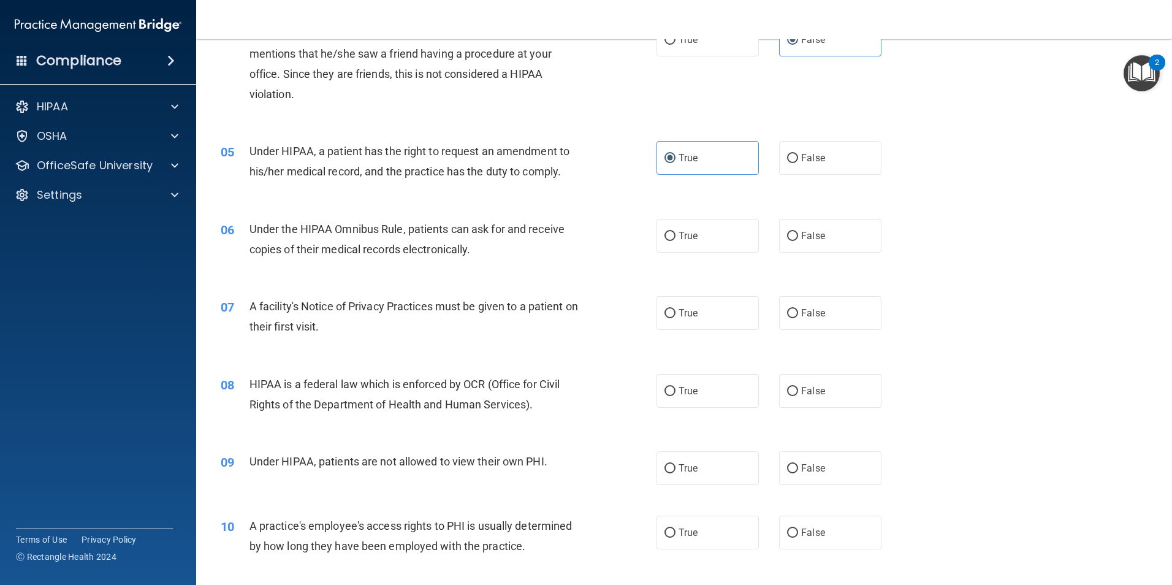
click at [696, 412] on div "08 HIPAA is a federal law which is enforced by OCR (Office for Civil Rights of …" at bounding box center [683, 397] width 945 height 77
click at [702, 394] on label "True" at bounding box center [707, 391] width 102 height 34
click at [675, 394] on input "True" at bounding box center [669, 391] width 11 height 9
radio input "true"
click at [807, 472] on span "False" at bounding box center [813, 468] width 24 height 12
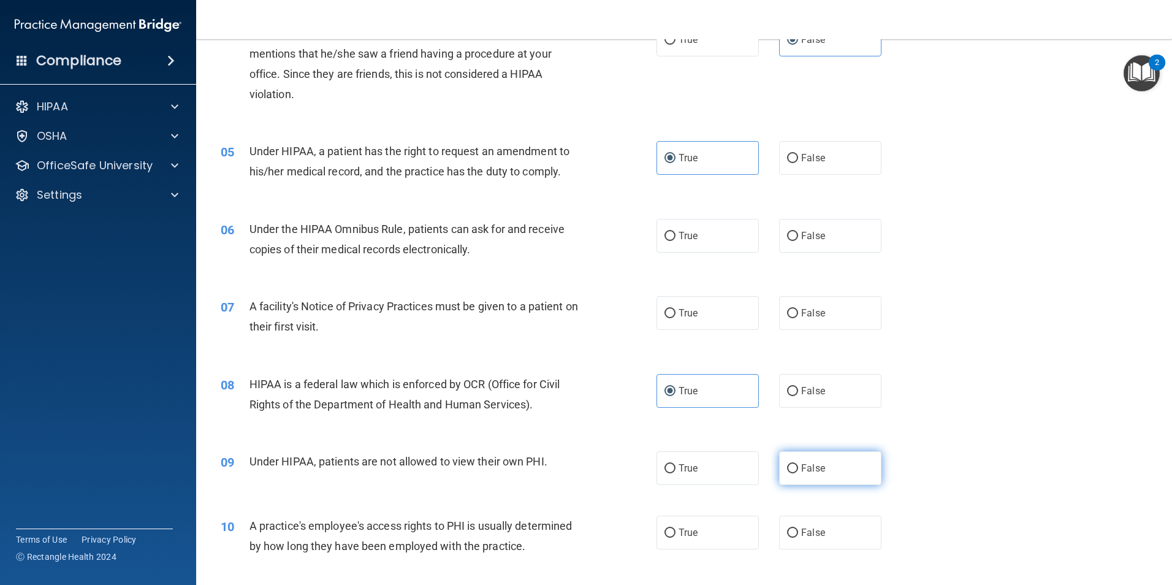
click at [798, 472] on input "False" at bounding box center [792, 468] width 11 height 9
radio input "true"
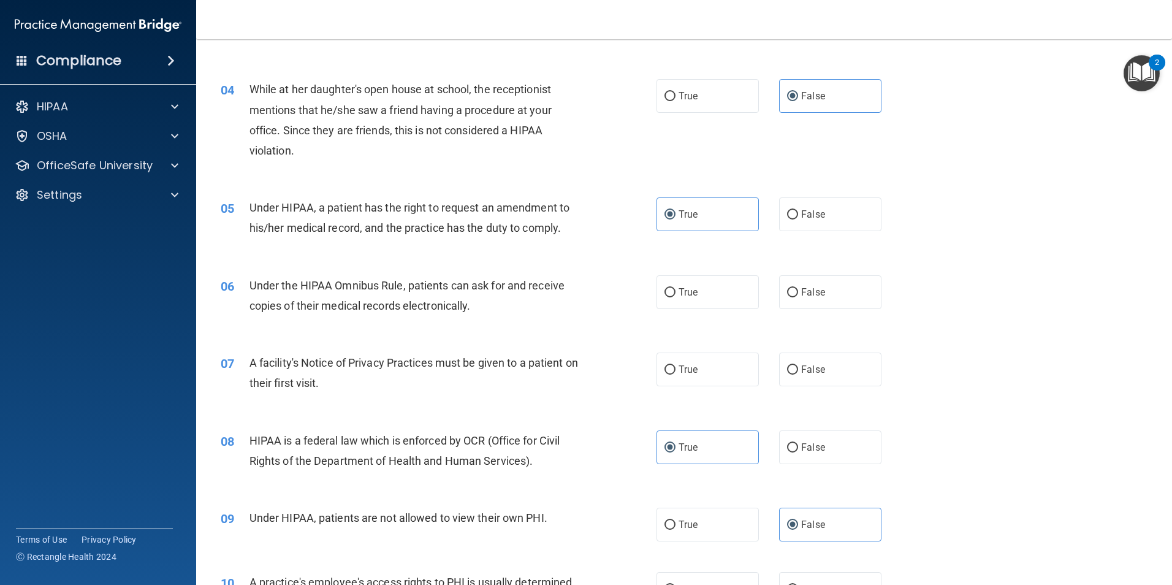
scroll to position [314, 0]
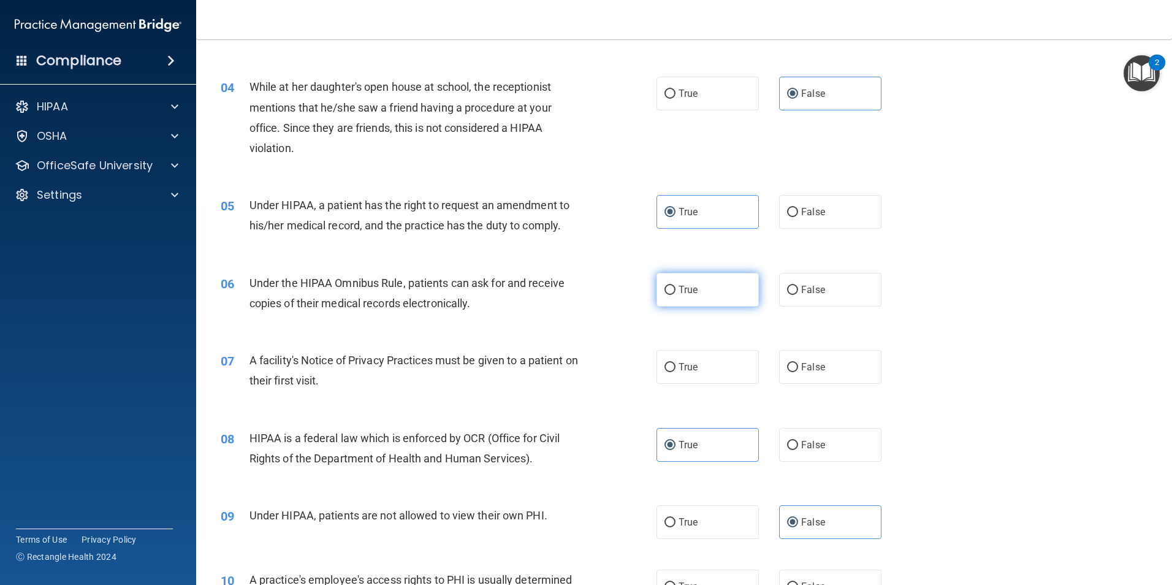
click at [696, 289] on label "True" at bounding box center [707, 290] width 102 height 34
click at [675, 289] on input "True" at bounding box center [669, 290] width 11 height 9
radio input "true"
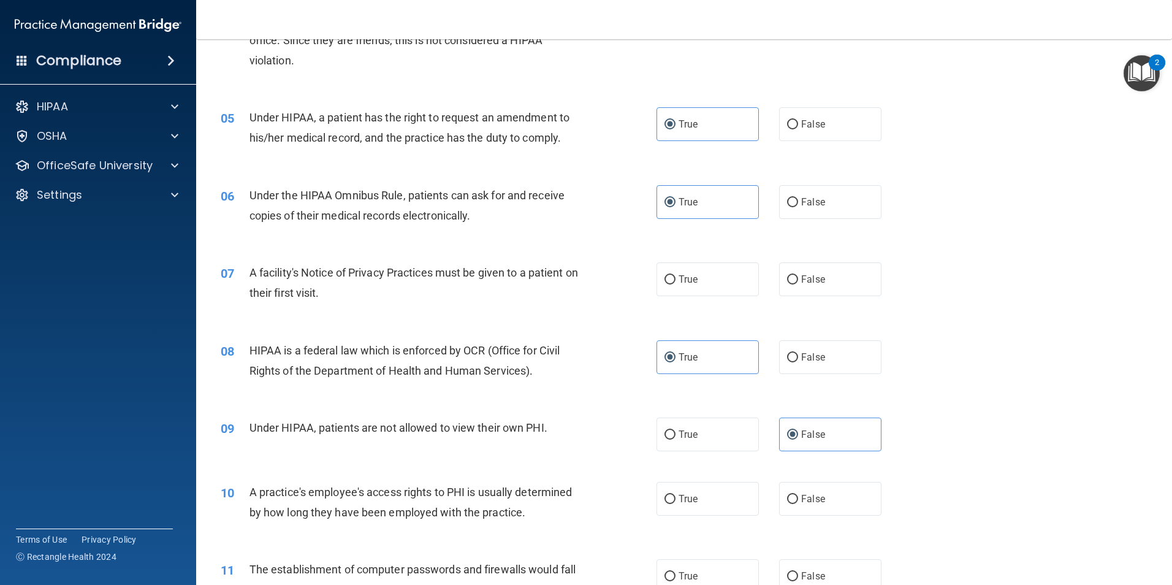
scroll to position [436, 0]
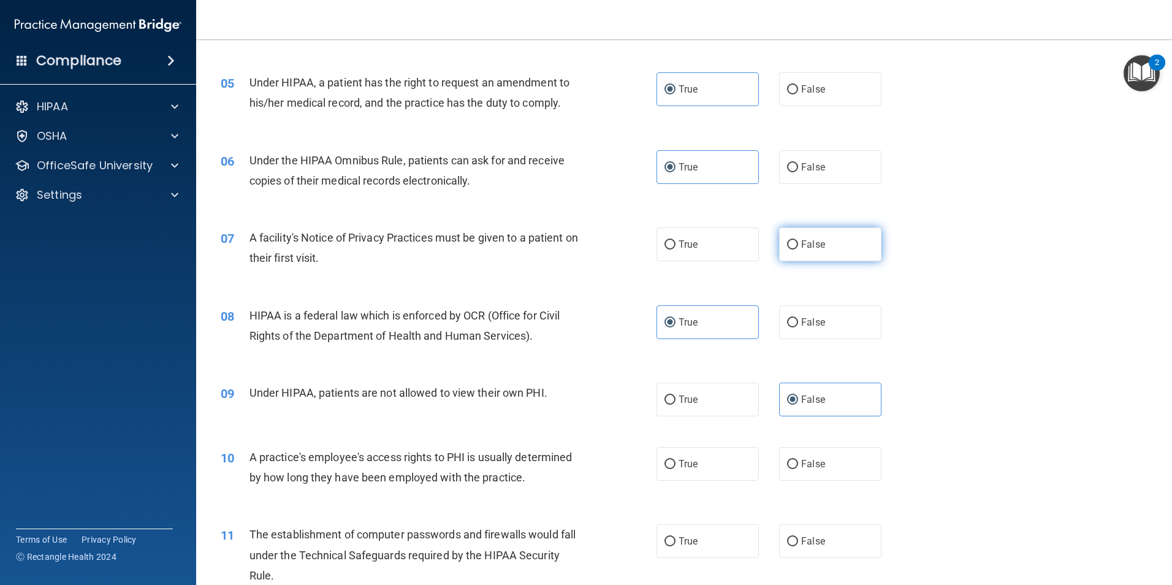
click at [801, 241] on span "False" at bounding box center [813, 244] width 24 height 12
click at [796, 241] on input "False" at bounding box center [792, 244] width 11 height 9
radio input "true"
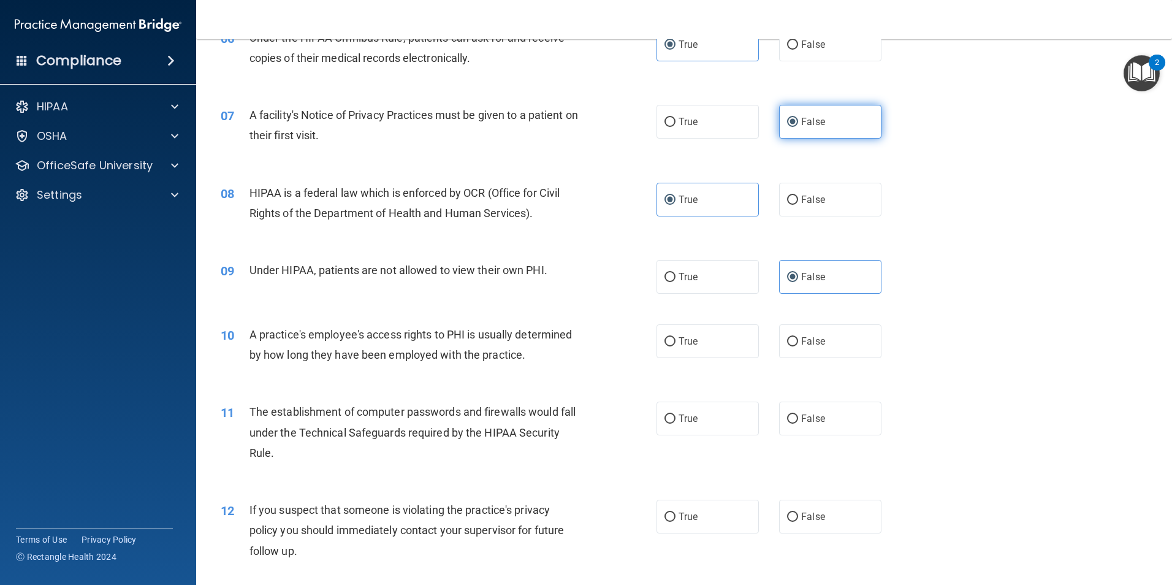
scroll to position [620, 0]
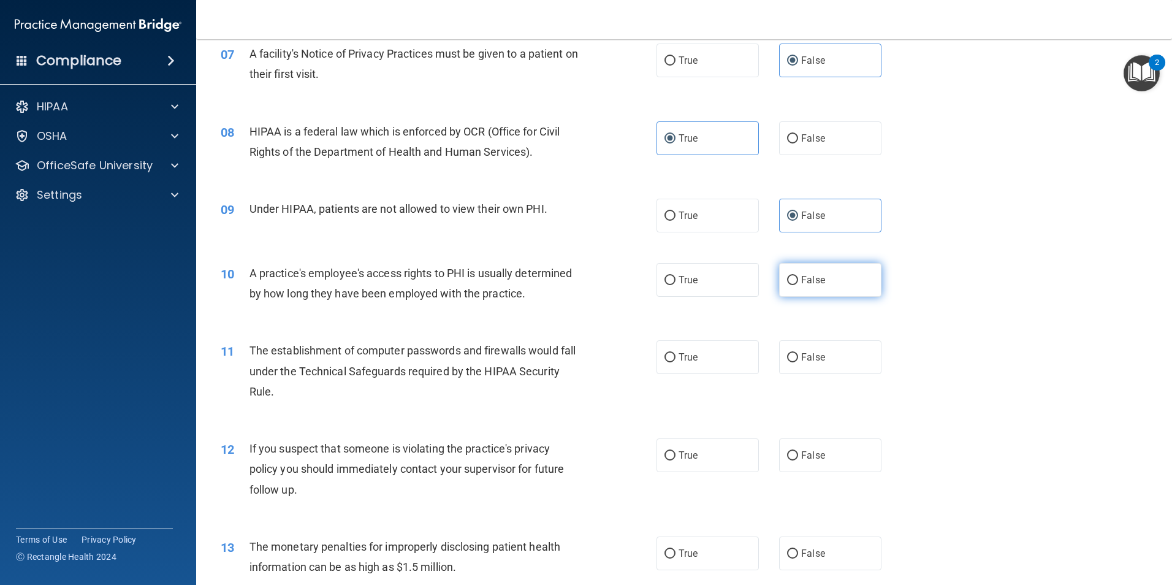
click at [807, 285] on span "False" at bounding box center [813, 280] width 24 height 12
click at [798, 285] on input "False" at bounding box center [792, 280] width 11 height 9
radio input "true"
click at [672, 212] on label "True" at bounding box center [707, 216] width 102 height 34
click at [672, 212] on input "True" at bounding box center [669, 215] width 11 height 9
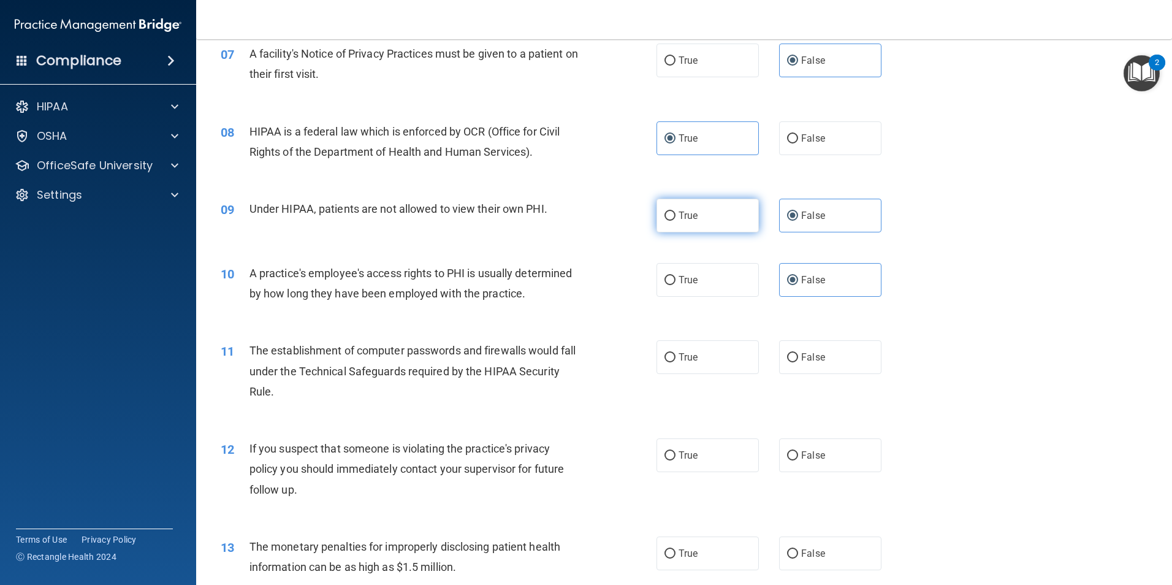
radio input "true"
radio input "false"
click at [971, 343] on div "11 The establishment of computer passwords and firewalls would fall under the T…" at bounding box center [683, 374] width 945 height 98
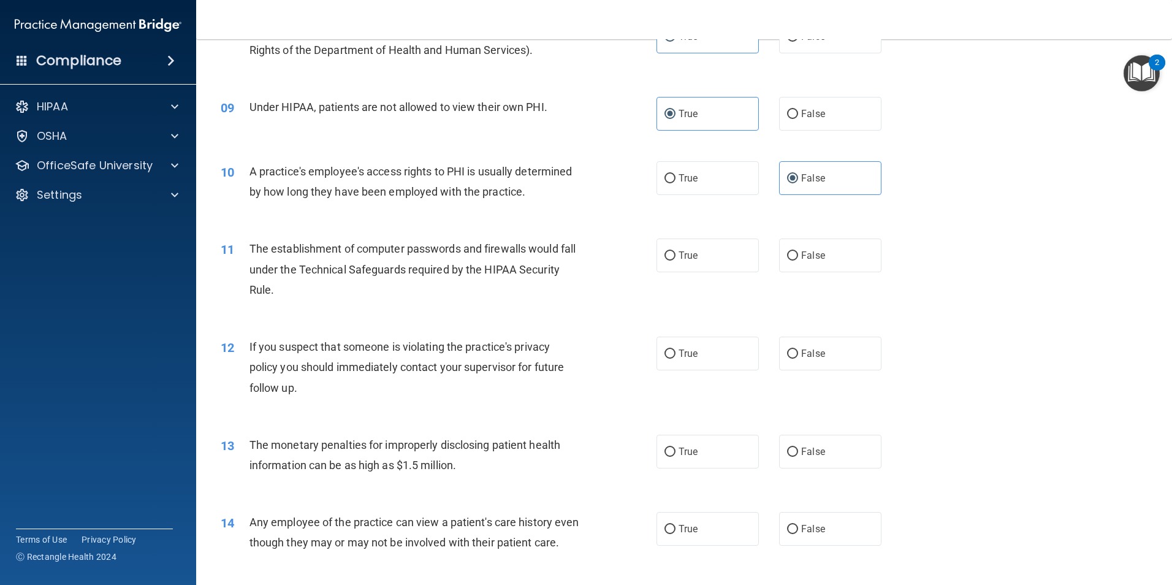
scroll to position [743, 0]
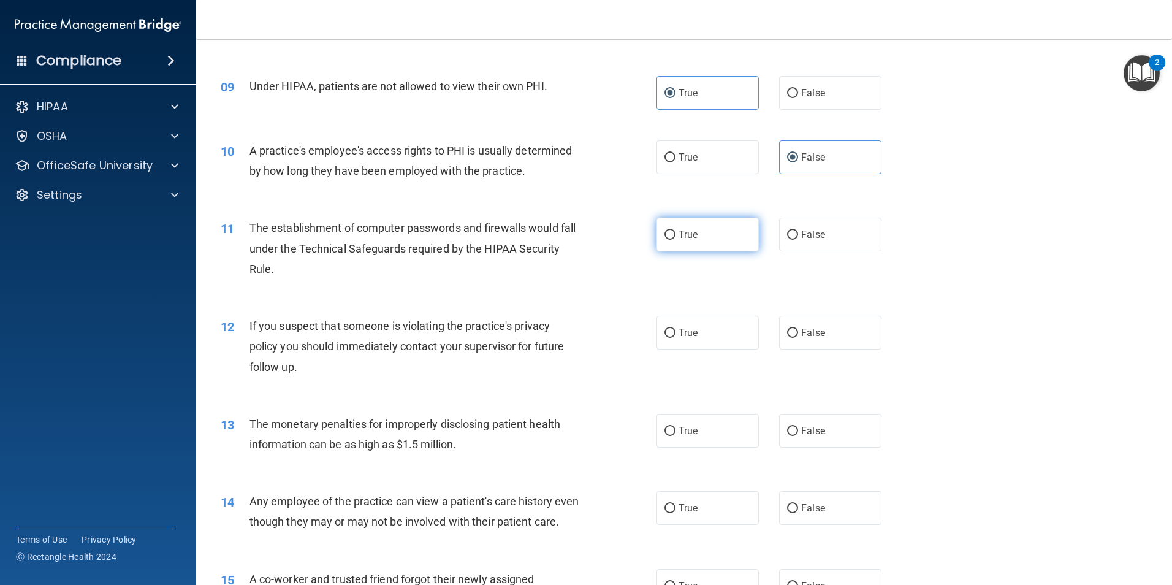
click at [691, 237] on span "True" at bounding box center [687, 235] width 19 height 12
click at [675, 237] on input "True" at bounding box center [669, 234] width 11 height 9
radio input "true"
click at [693, 337] on span "True" at bounding box center [687, 333] width 19 height 12
click at [675, 337] on input "True" at bounding box center [669, 333] width 11 height 9
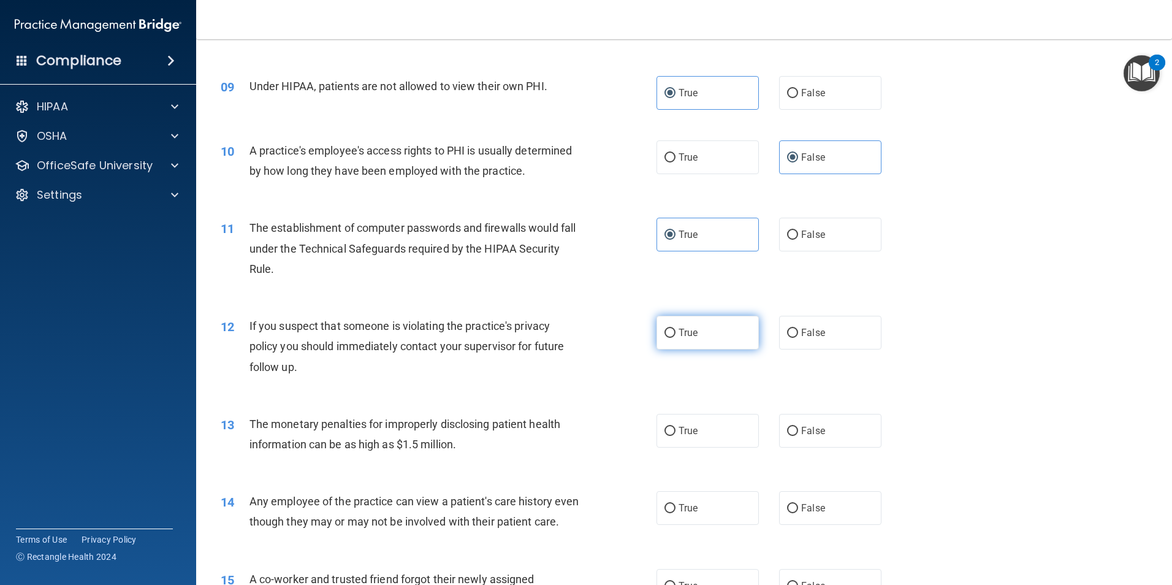
radio input "true"
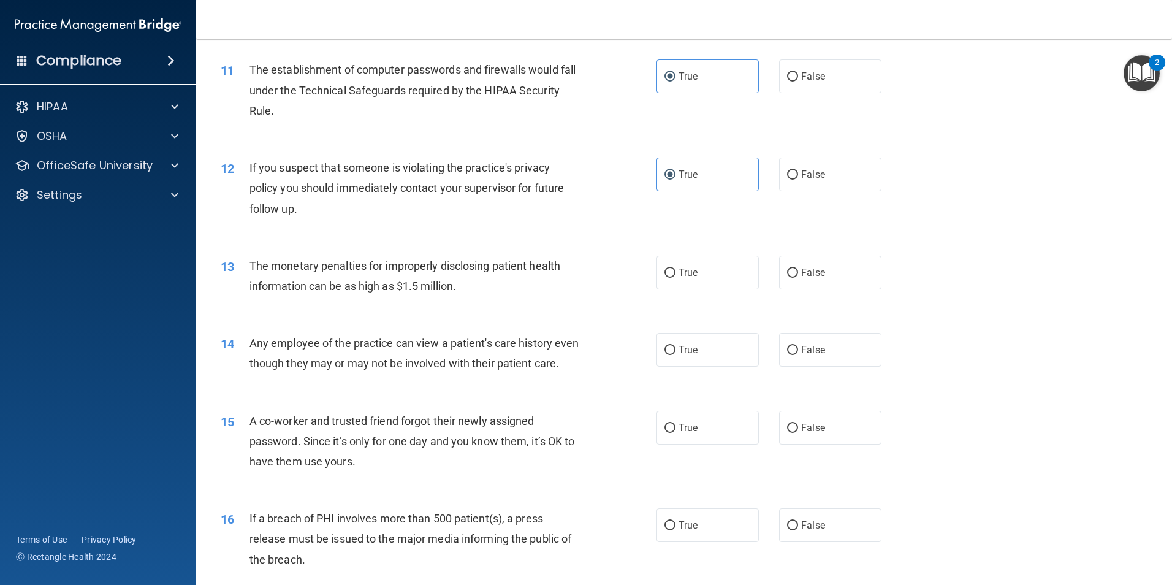
scroll to position [927, 0]
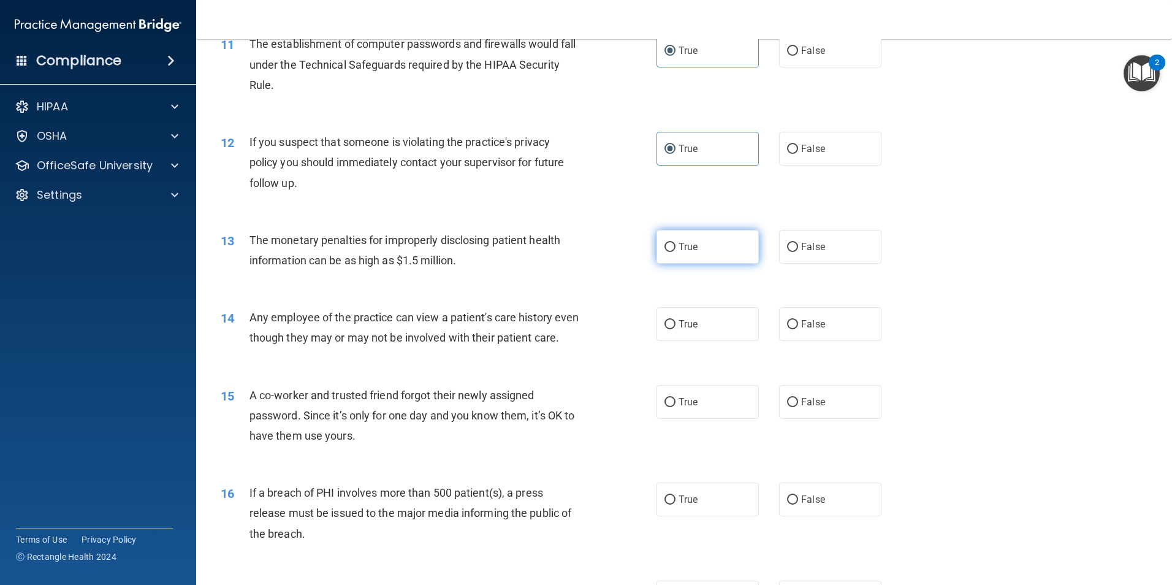
click at [670, 241] on label "True" at bounding box center [707, 247] width 102 height 34
click at [670, 243] on input "True" at bounding box center [669, 247] width 11 height 9
radio input "true"
click at [828, 329] on label "False" at bounding box center [830, 324] width 102 height 34
click at [798, 329] on input "False" at bounding box center [792, 324] width 11 height 9
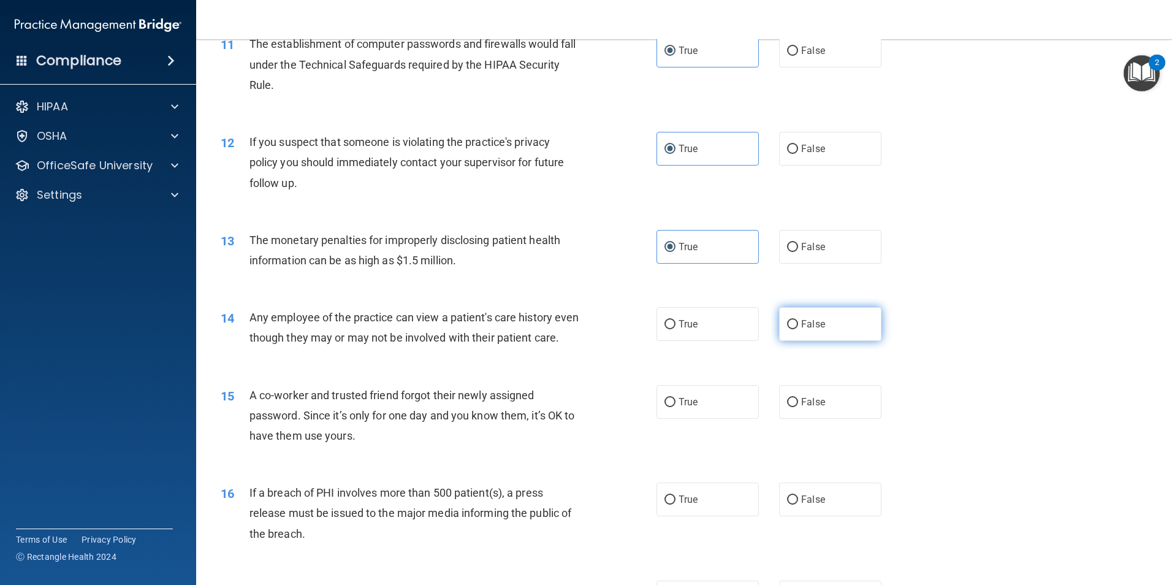
radio input "true"
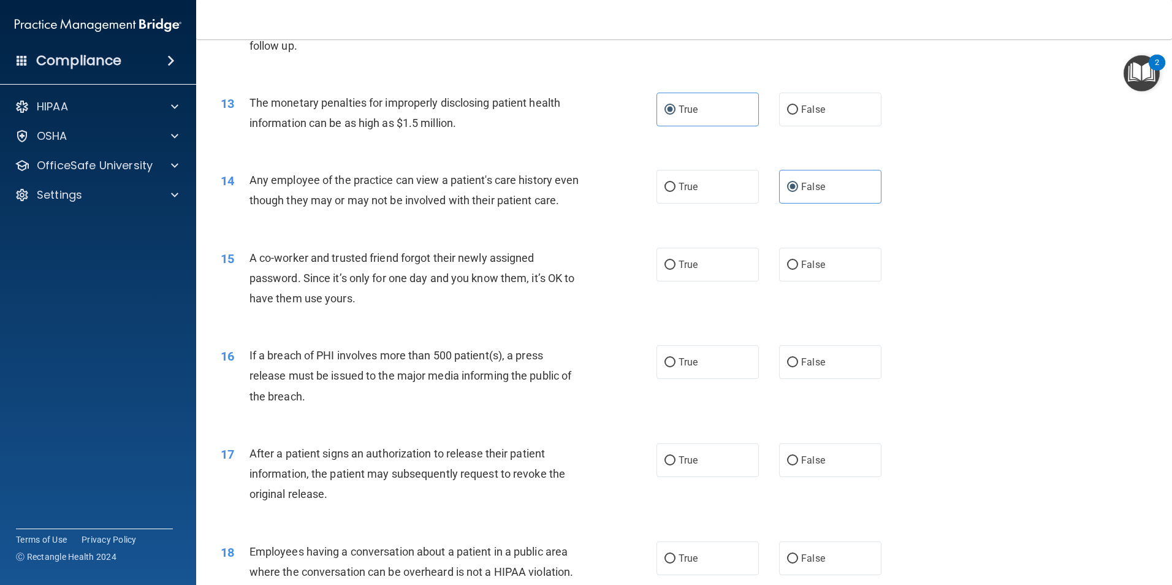
scroll to position [1111, 0]
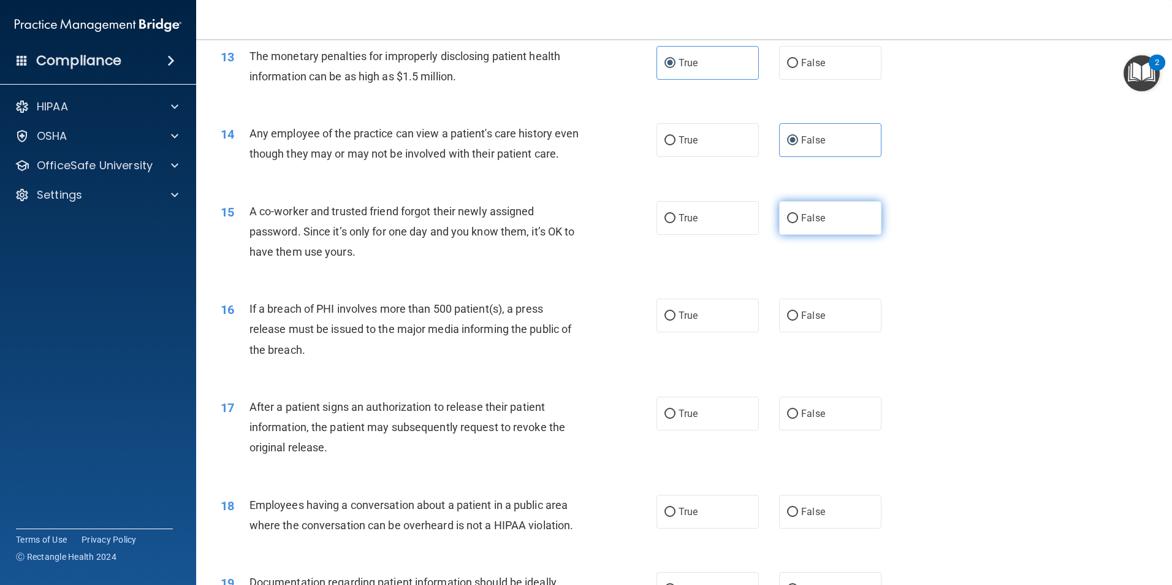
click at [852, 235] on label "False" at bounding box center [830, 218] width 102 height 34
click at [798, 223] on input "False" at bounding box center [792, 218] width 11 height 9
radio input "true"
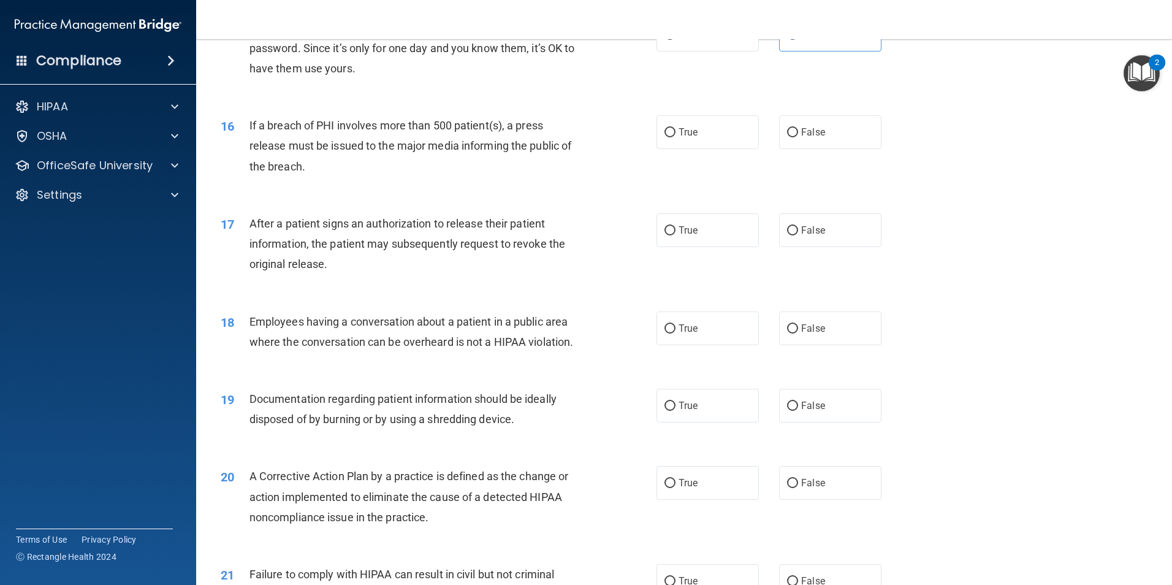
scroll to position [1294, 0]
click at [787, 137] on input "False" at bounding box center [792, 131] width 11 height 9
radio input "true"
click at [671, 246] on label "True" at bounding box center [707, 230] width 102 height 34
click at [671, 235] on input "True" at bounding box center [669, 230] width 11 height 9
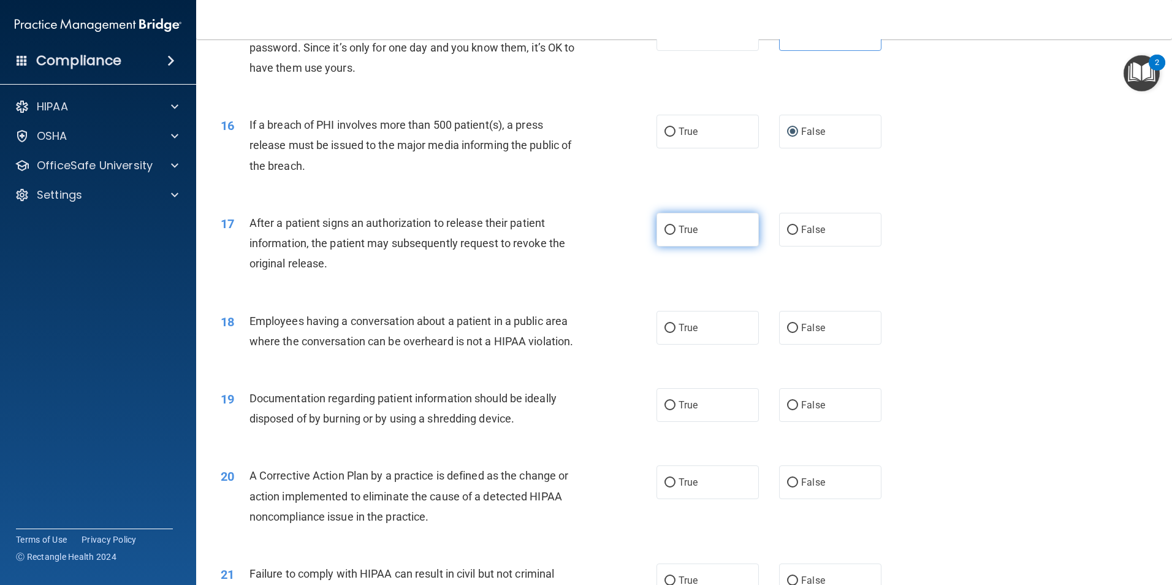
radio input "true"
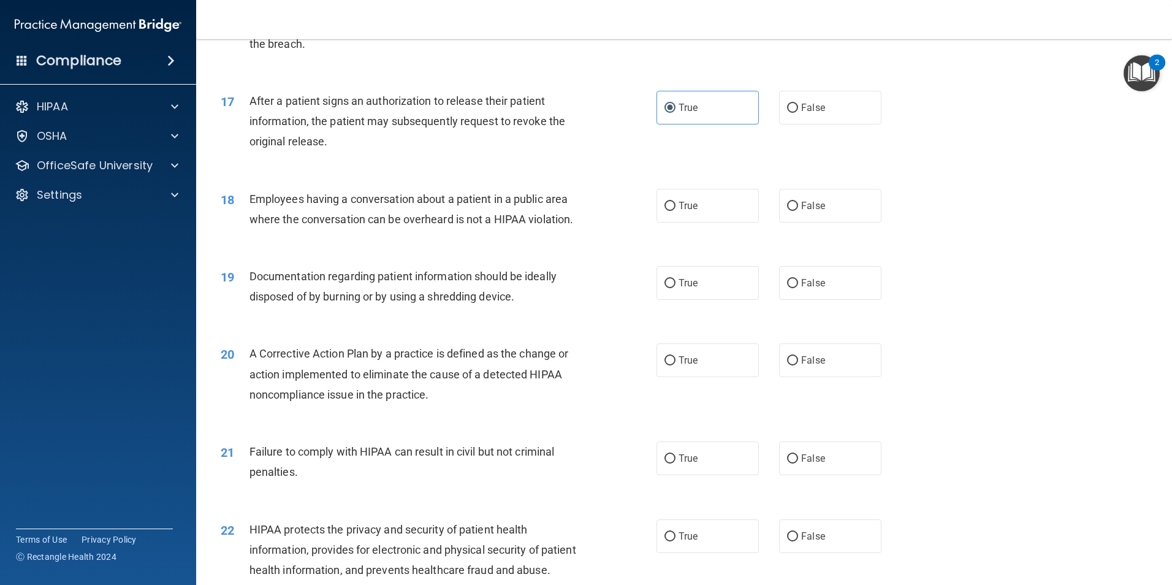
scroll to position [1417, 0]
click at [811, 211] on span "False" at bounding box center [813, 205] width 24 height 12
click at [798, 210] on input "False" at bounding box center [792, 205] width 11 height 9
radio input "true"
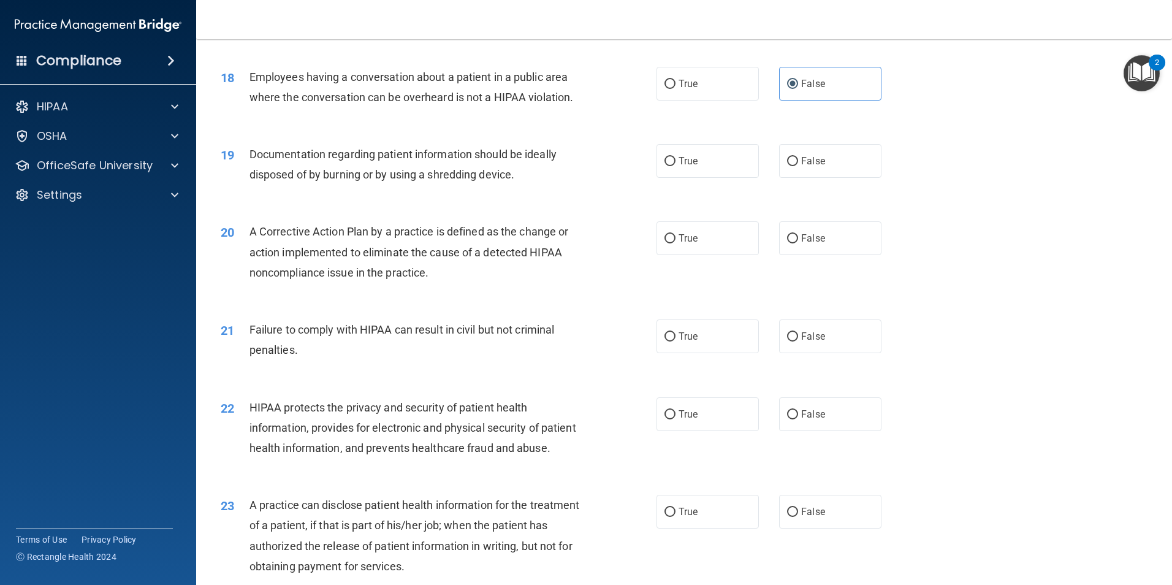
scroll to position [1540, 0]
click at [823, 177] on label "False" at bounding box center [830, 160] width 102 height 34
click at [798, 165] on input "False" at bounding box center [792, 160] width 11 height 9
radio input "true"
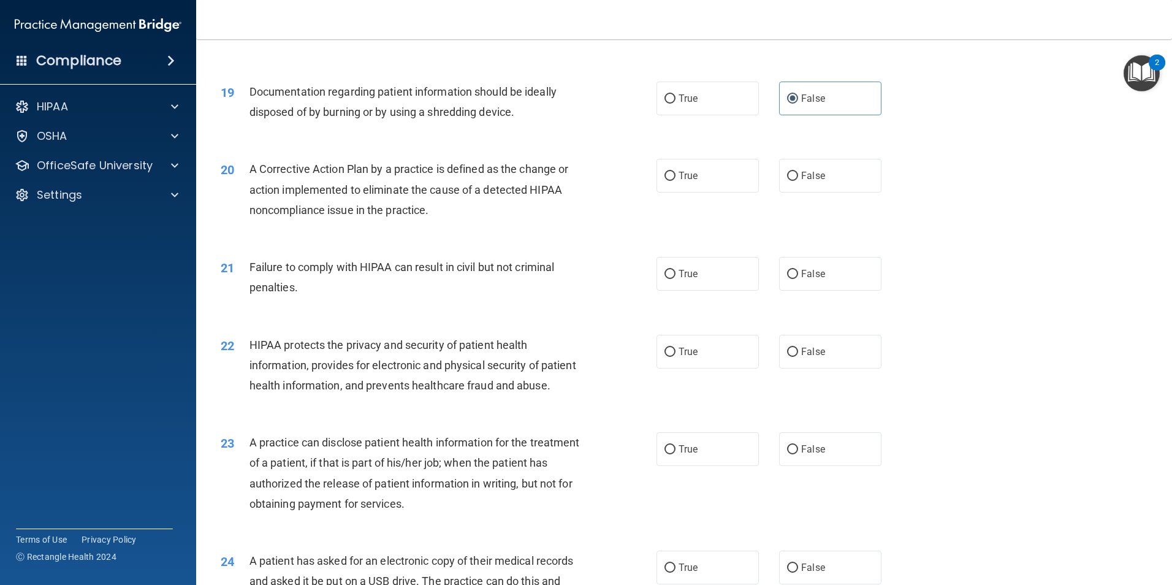
scroll to position [1662, 0]
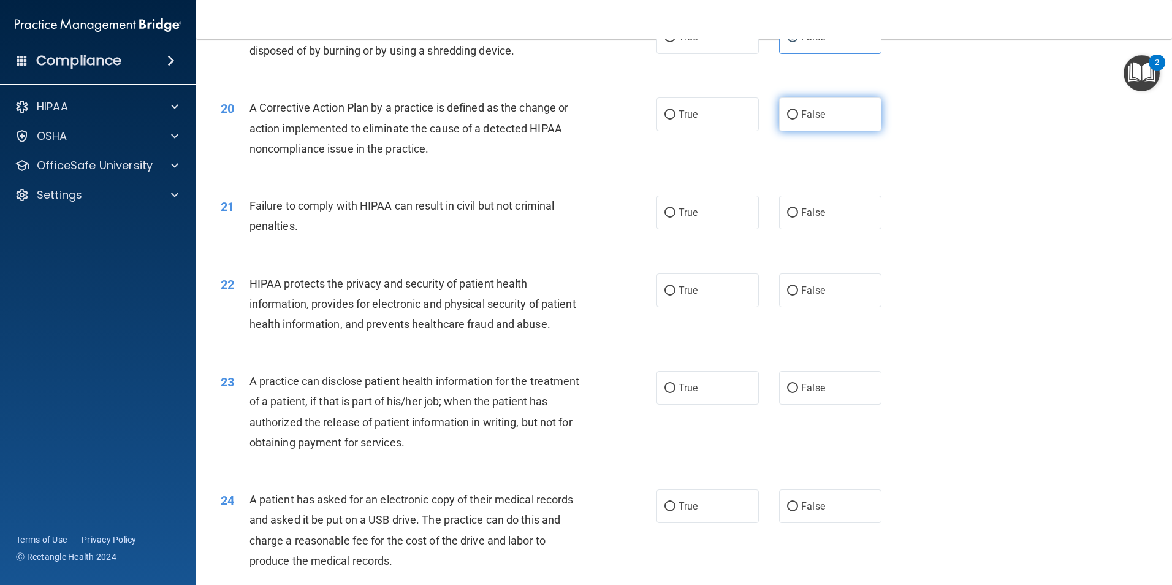
click at [805, 125] on label "False" at bounding box center [830, 114] width 102 height 34
click at [798, 120] on input "False" at bounding box center [792, 114] width 11 height 9
radio input "true"
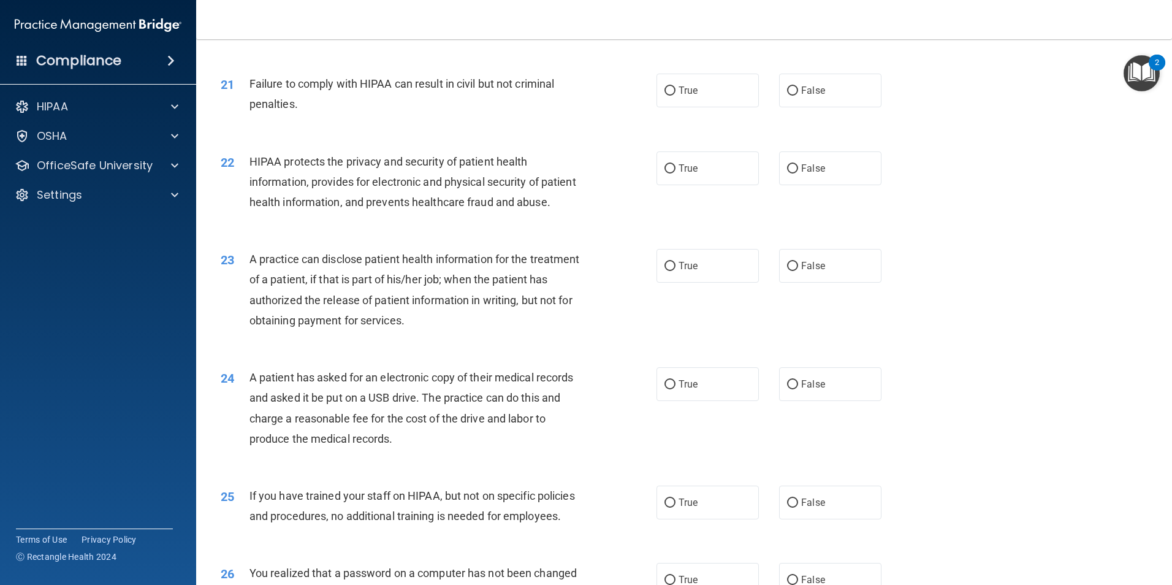
scroll to position [1785, 0]
click at [787, 95] on input "False" at bounding box center [792, 90] width 11 height 9
radio input "true"
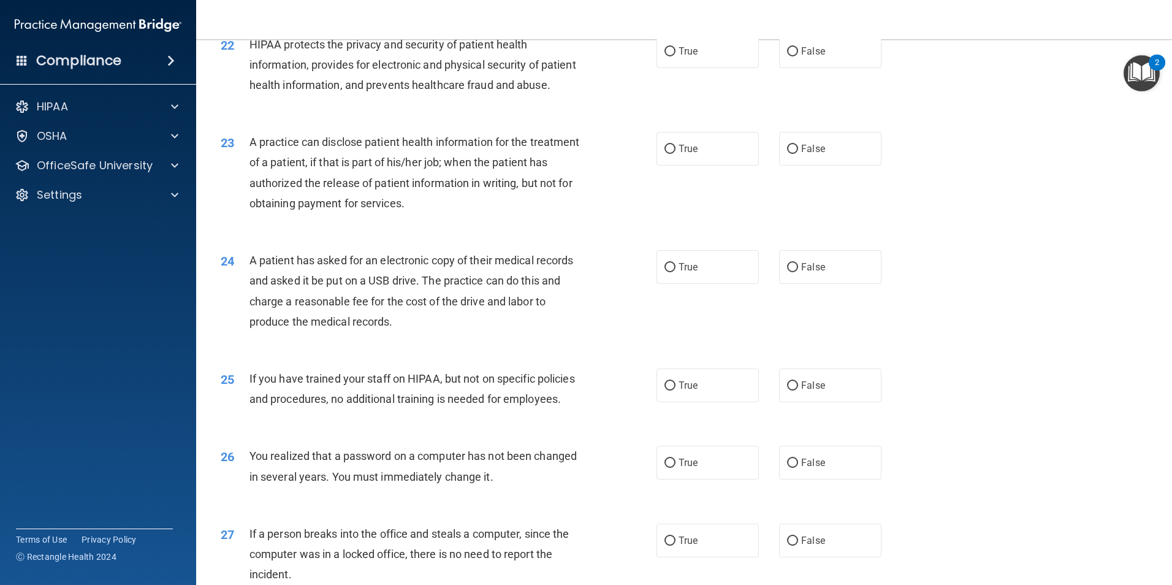
scroll to position [1907, 0]
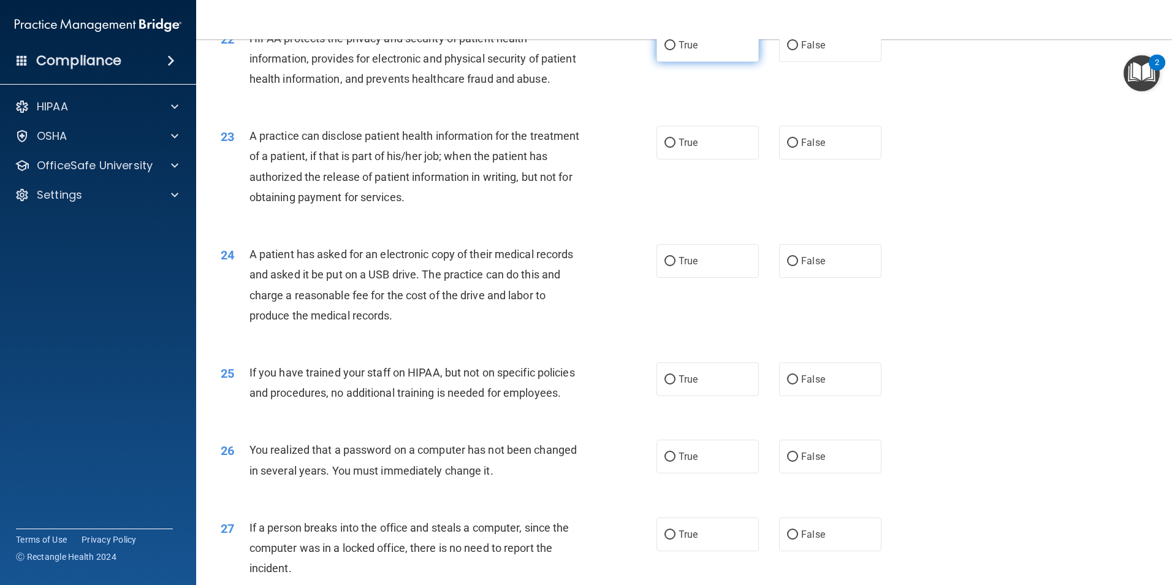
click at [668, 50] on input "True" at bounding box center [669, 45] width 11 height 9
radio input "true"
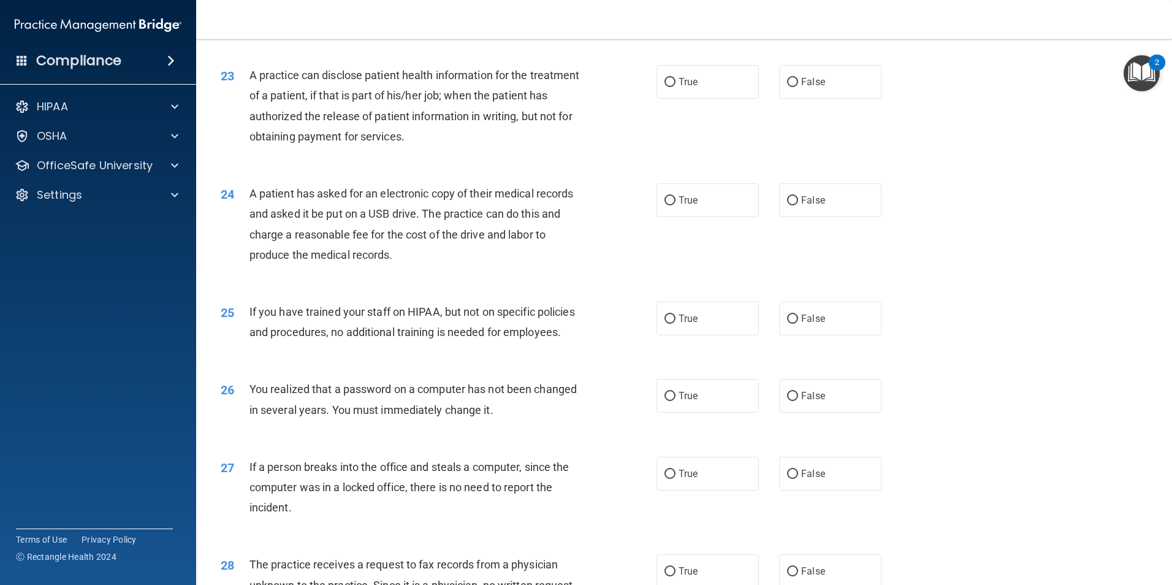
scroll to position [1969, 0]
click at [678, 87] on span "True" at bounding box center [687, 81] width 19 height 12
click at [675, 86] on input "True" at bounding box center [669, 81] width 11 height 9
radio input "true"
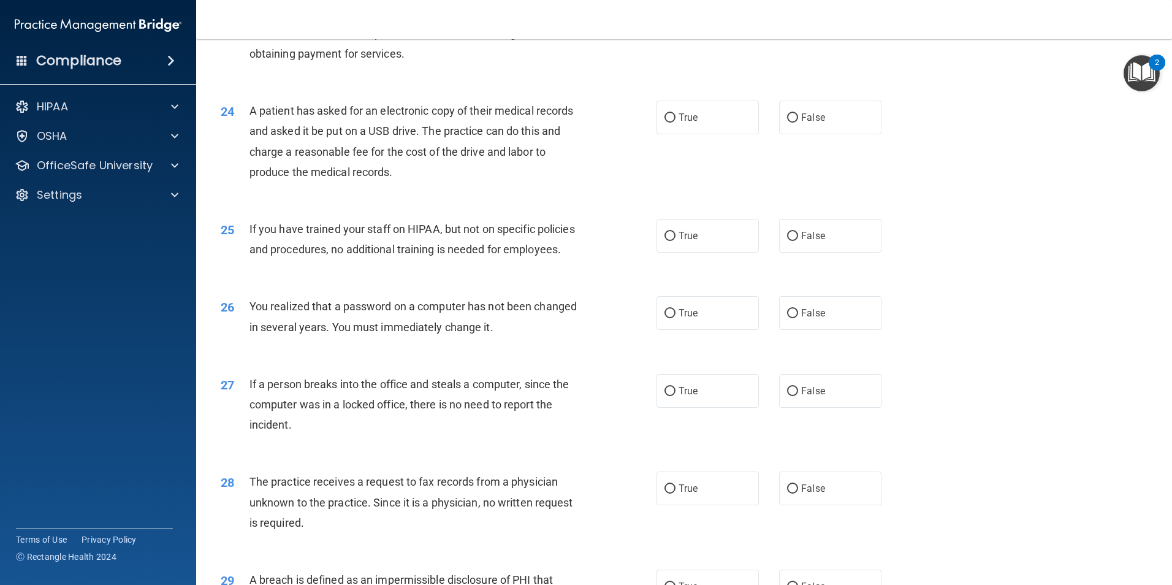
scroll to position [2091, 0]
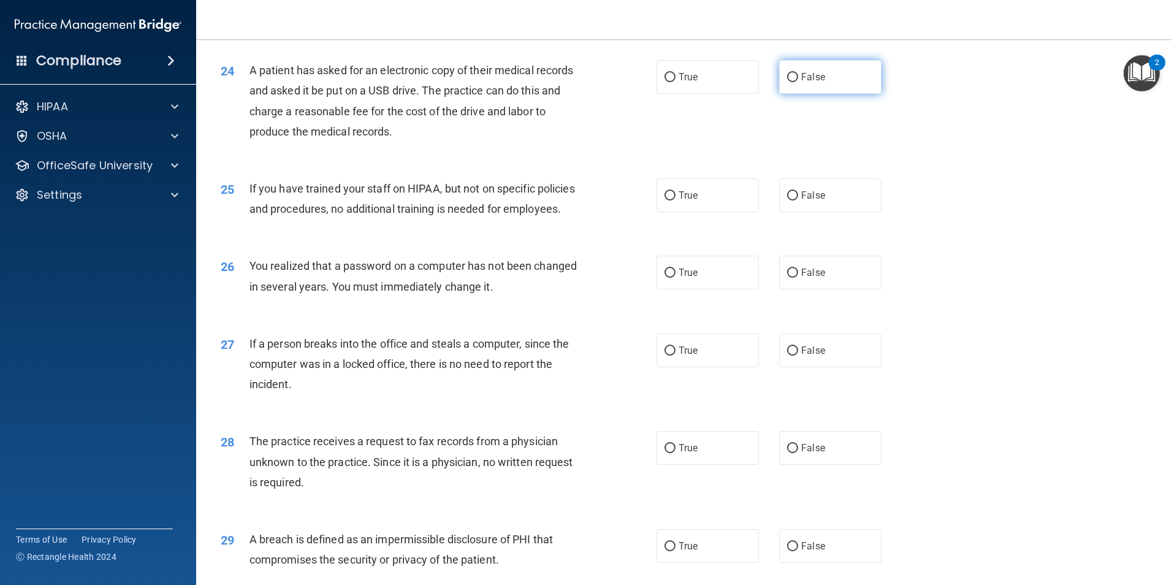
click at [794, 94] on label "False" at bounding box center [830, 77] width 102 height 34
click at [794, 82] on input "False" at bounding box center [792, 77] width 11 height 9
radio input "true"
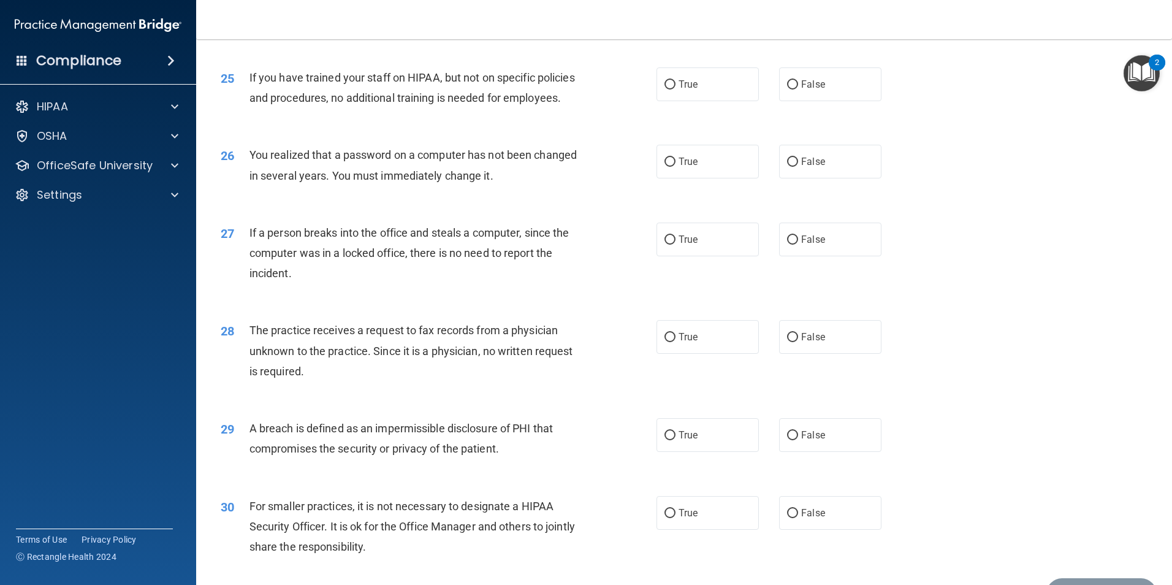
scroll to position [2214, 0]
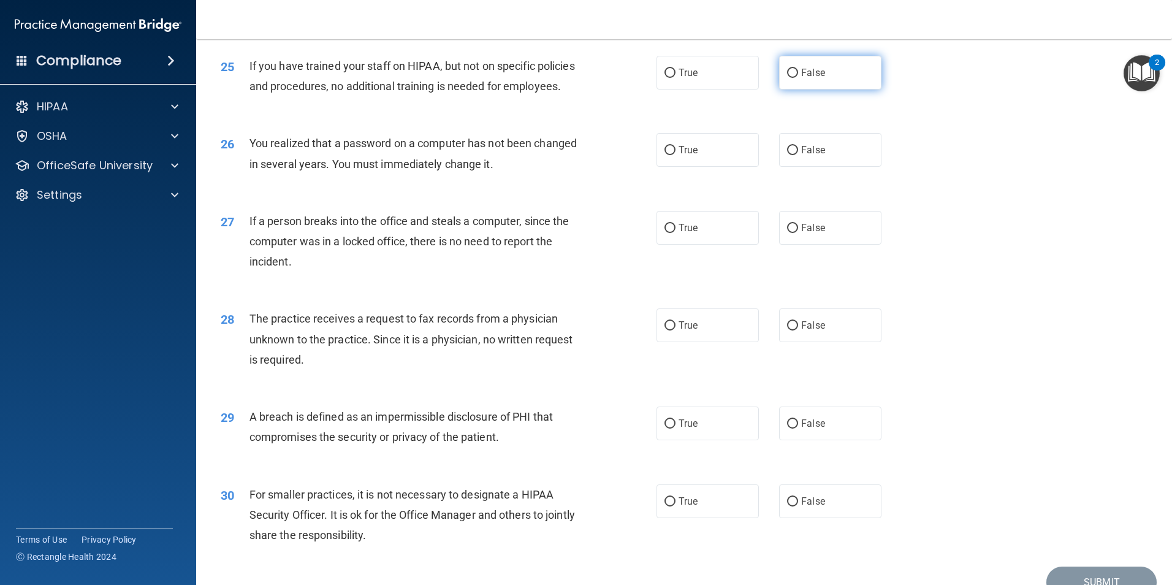
click at [790, 89] on label "False" at bounding box center [830, 73] width 102 height 34
click at [790, 78] on input "False" at bounding box center [792, 73] width 11 height 9
radio input "true"
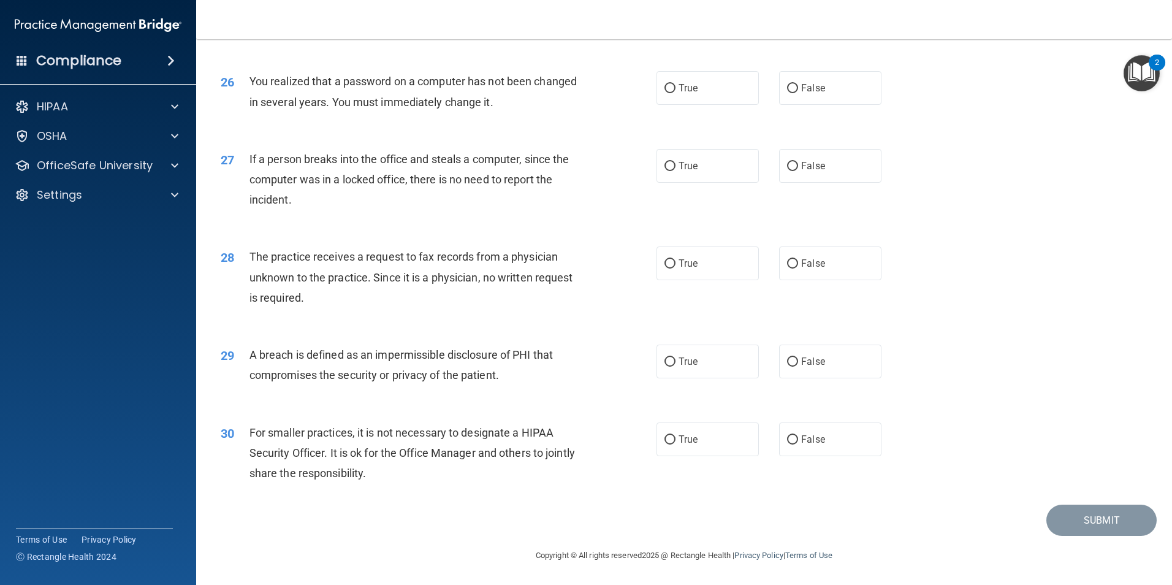
scroll to position [2336, 0]
click at [710, 86] on label "True" at bounding box center [707, 88] width 102 height 34
click at [675, 86] on input "True" at bounding box center [669, 88] width 11 height 9
radio input "true"
click at [803, 161] on span "False" at bounding box center [813, 166] width 24 height 12
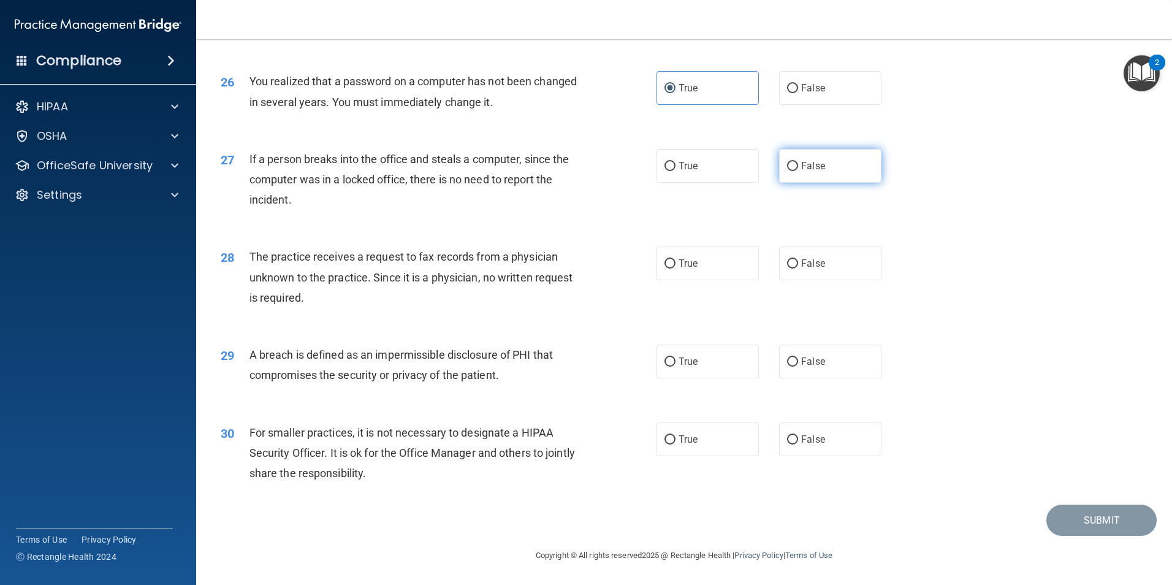
click at [798, 162] on input "False" at bounding box center [792, 166] width 11 height 9
radio input "true"
click at [786, 271] on label "False" at bounding box center [830, 263] width 102 height 34
click at [787, 268] on input "False" at bounding box center [792, 263] width 11 height 9
radio input "true"
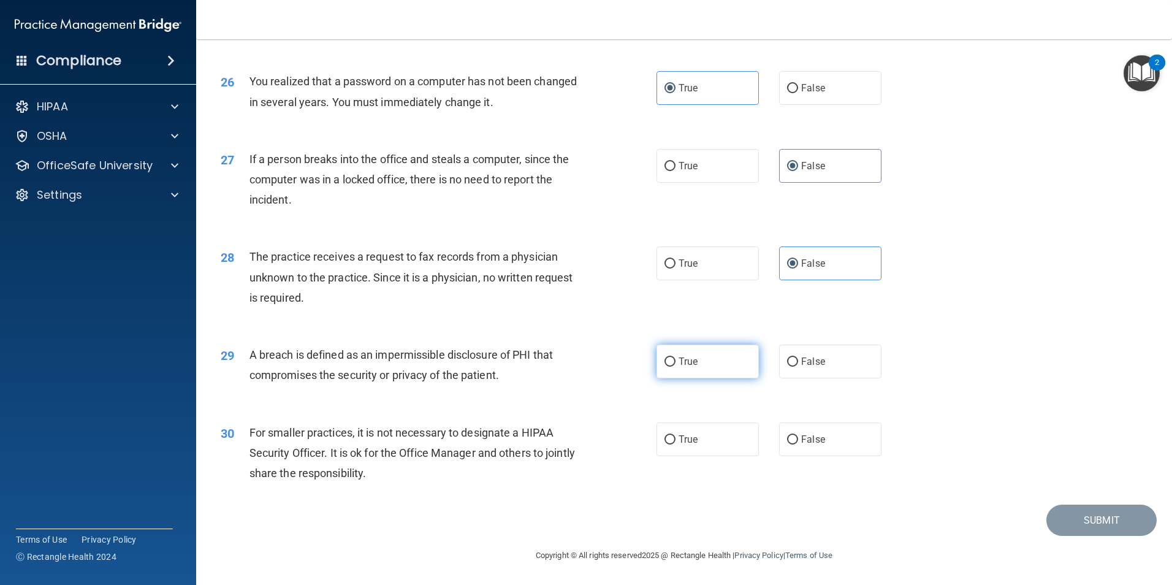
click at [659, 371] on label "True" at bounding box center [707, 361] width 102 height 34
click at [664, 366] on input "True" at bounding box center [669, 361] width 11 height 9
radio input "true"
click at [801, 442] on span "False" at bounding box center [813, 439] width 24 height 12
click at [798, 442] on input "False" at bounding box center [792, 439] width 11 height 9
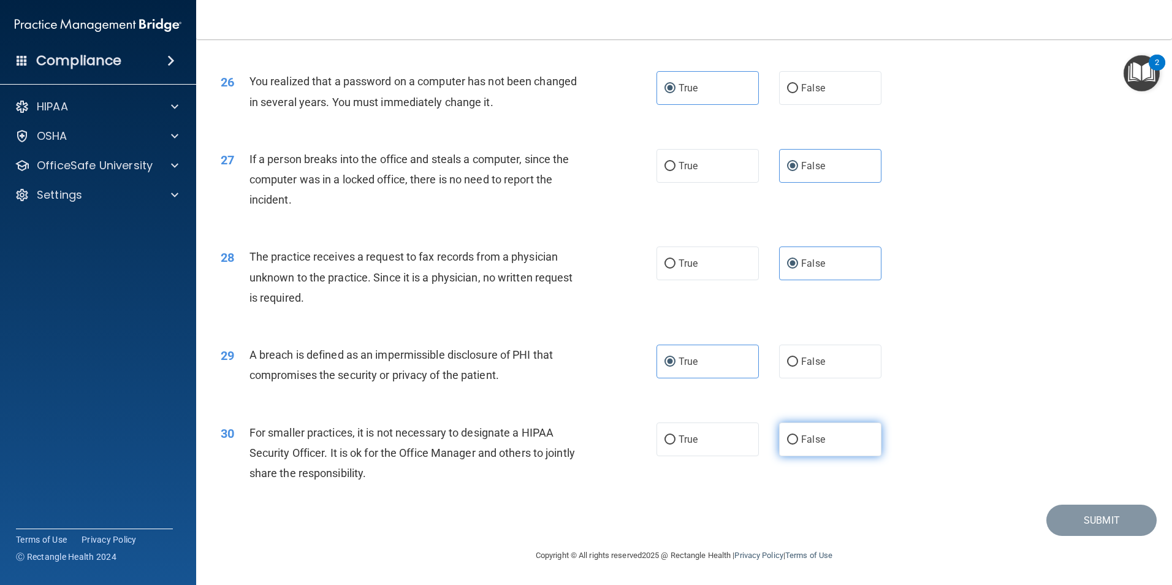
radio input "true"
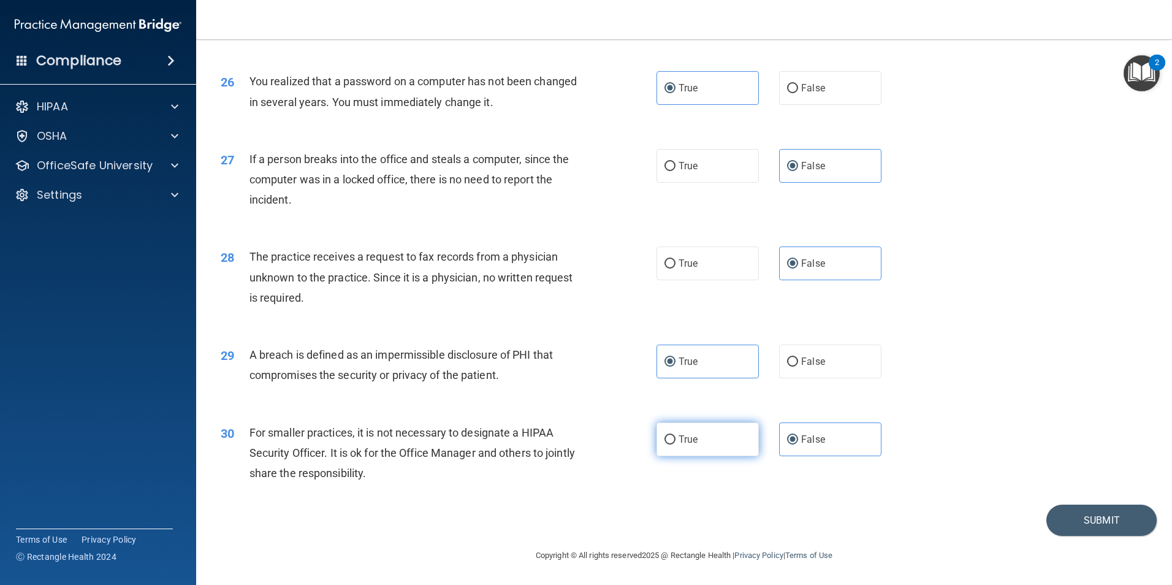
click at [656, 438] on label "True" at bounding box center [707, 439] width 102 height 34
click at [664, 438] on input "True" at bounding box center [669, 439] width 11 height 9
radio input "true"
radio input "false"
click at [1072, 520] on button "Submit" at bounding box center [1101, 519] width 110 height 31
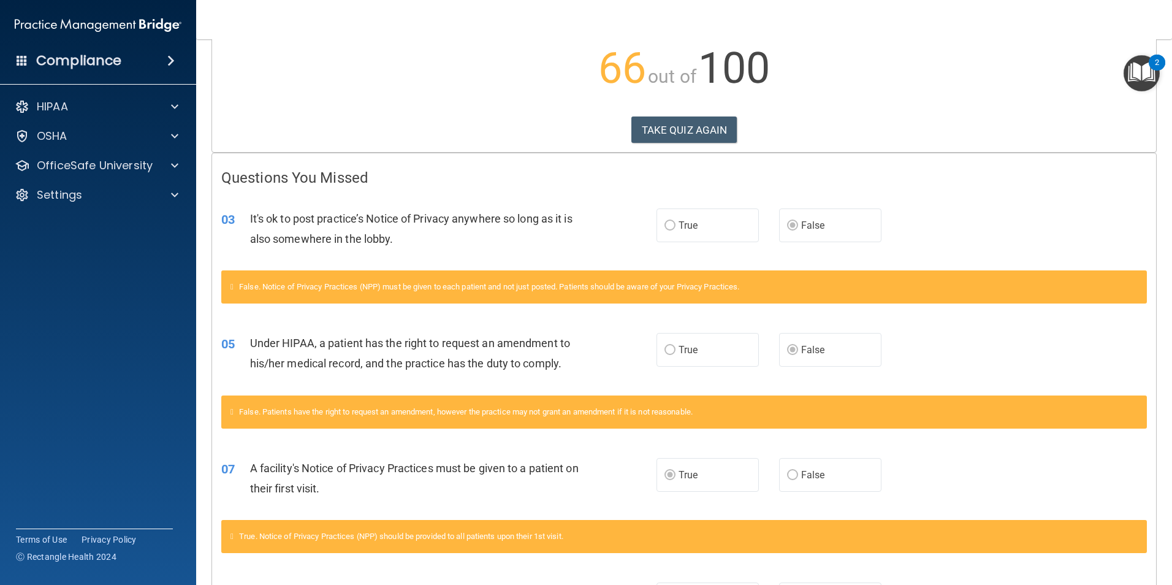
scroll to position [29, 0]
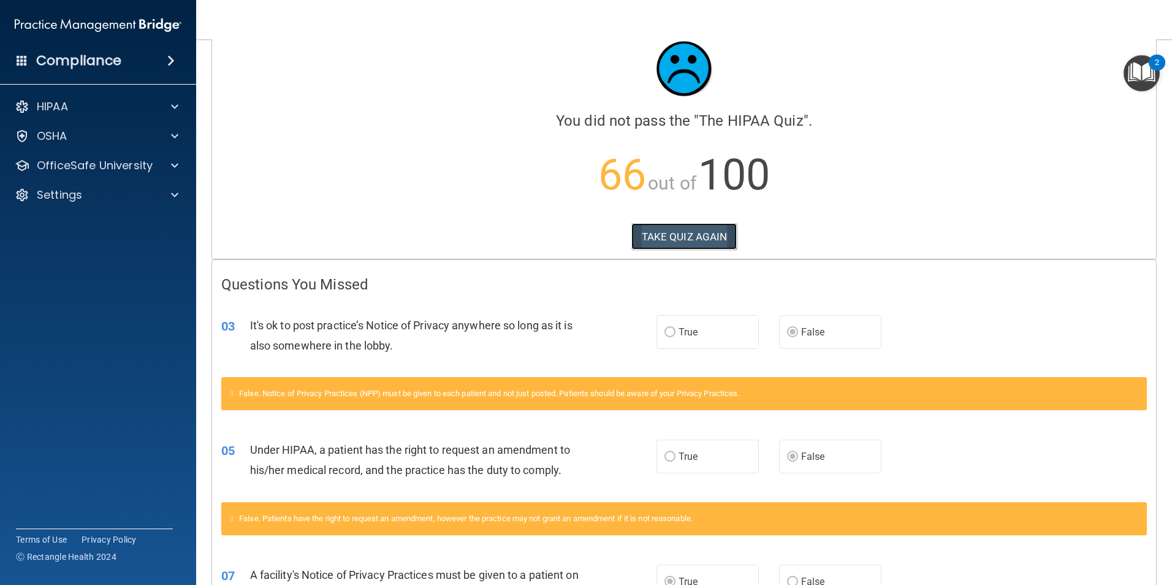
click at [661, 229] on button "TAKE QUIZ AGAIN" at bounding box center [684, 236] width 106 height 27
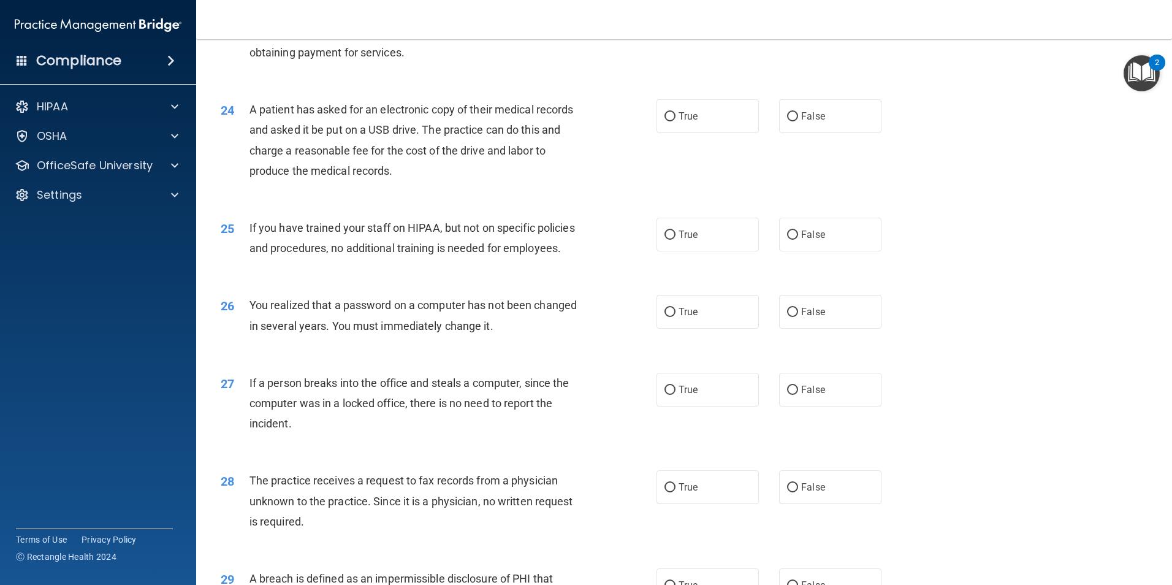
scroll to position [2336, 0]
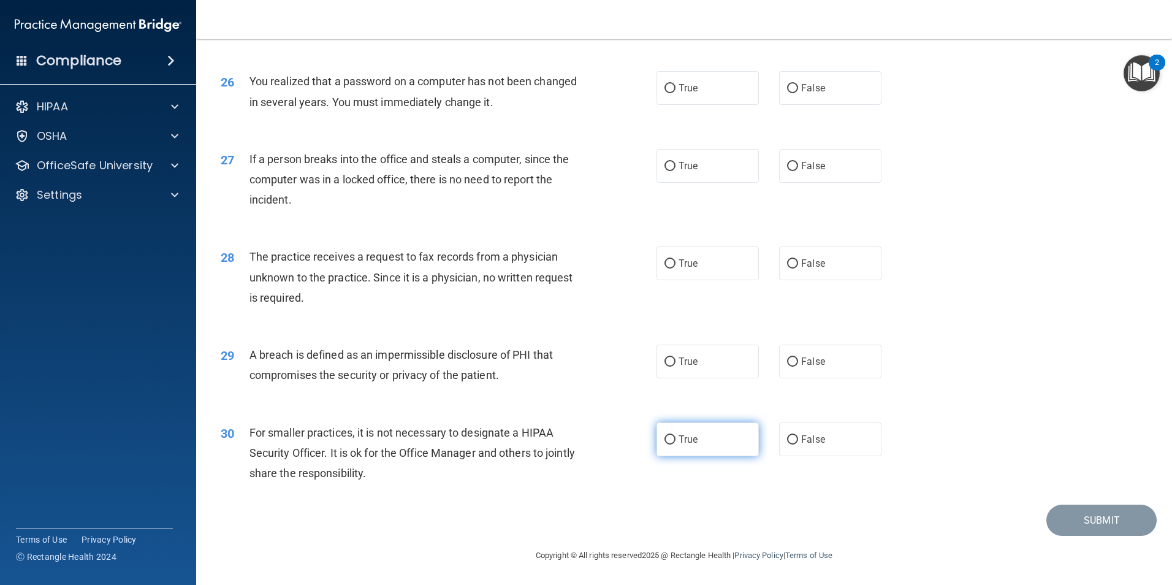
click at [704, 436] on label "True" at bounding box center [707, 439] width 102 height 34
click at [675, 436] on input "True" at bounding box center [669, 439] width 11 height 9
radio input "true"
click at [708, 366] on label "True" at bounding box center [707, 361] width 102 height 34
click at [675, 366] on input "True" at bounding box center [669, 361] width 11 height 9
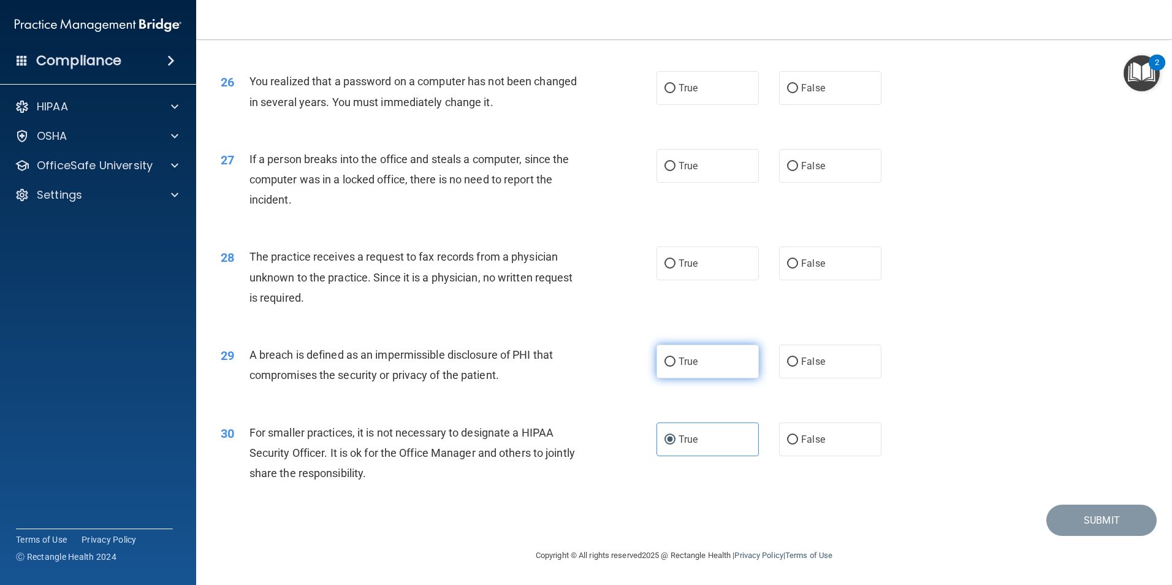
radio input "true"
click at [808, 262] on span "False" at bounding box center [813, 263] width 24 height 12
click at [798, 262] on input "False" at bounding box center [792, 263] width 11 height 9
radio input "true"
click at [834, 165] on label "False" at bounding box center [830, 166] width 102 height 34
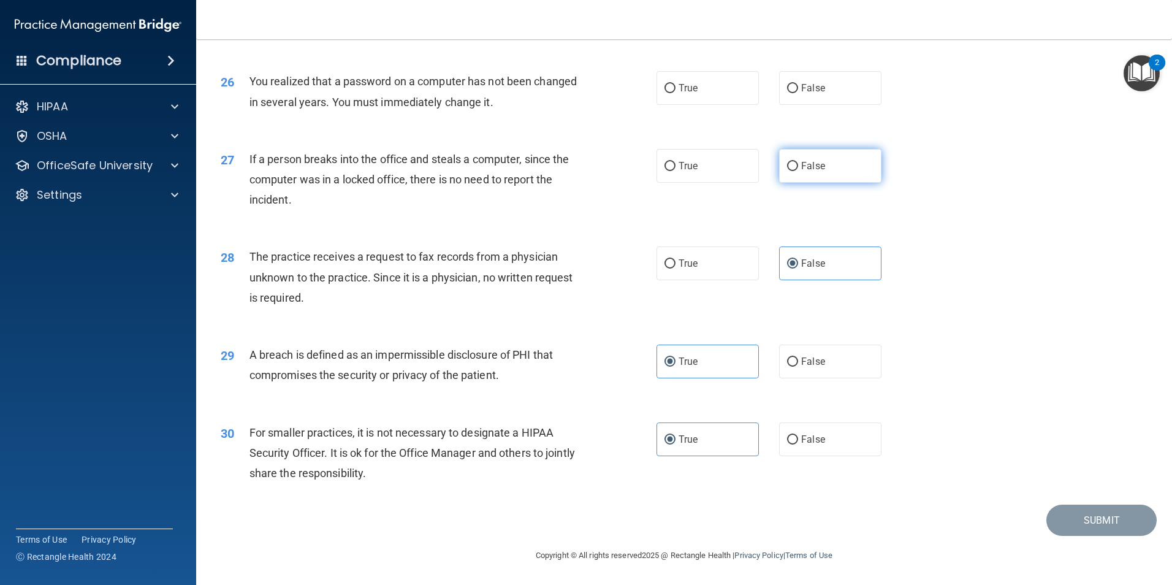
click at [798, 165] on input "False" at bounding box center [792, 166] width 11 height 9
radio input "true"
click at [692, 88] on span "True" at bounding box center [687, 88] width 19 height 12
click at [675, 88] on input "True" at bounding box center [669, 88] width 11 height 9
radio input "true"
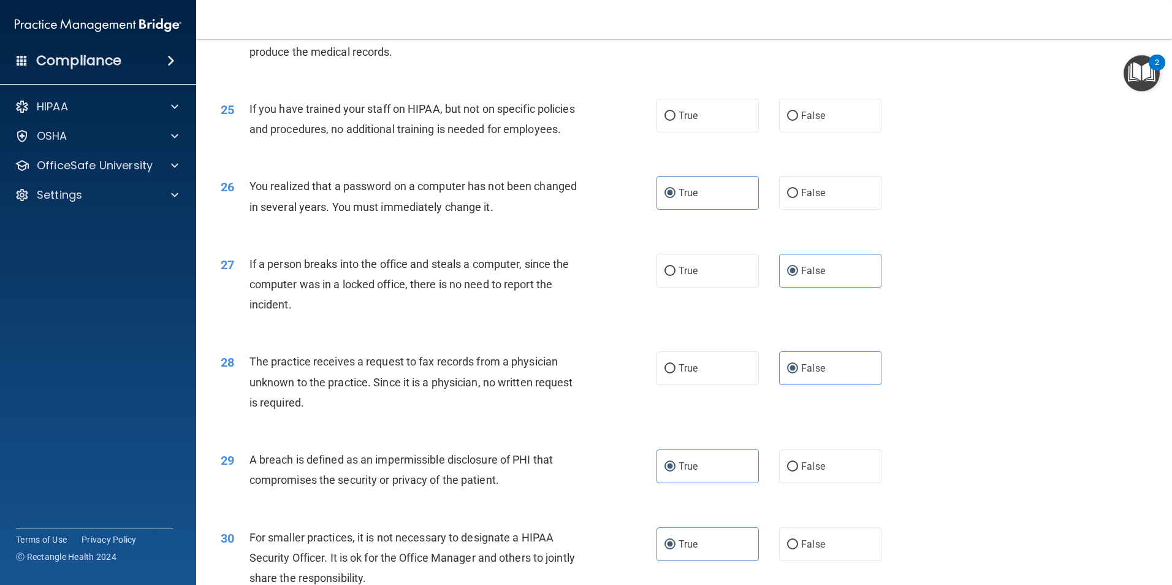
scroll to position [2152, 0]
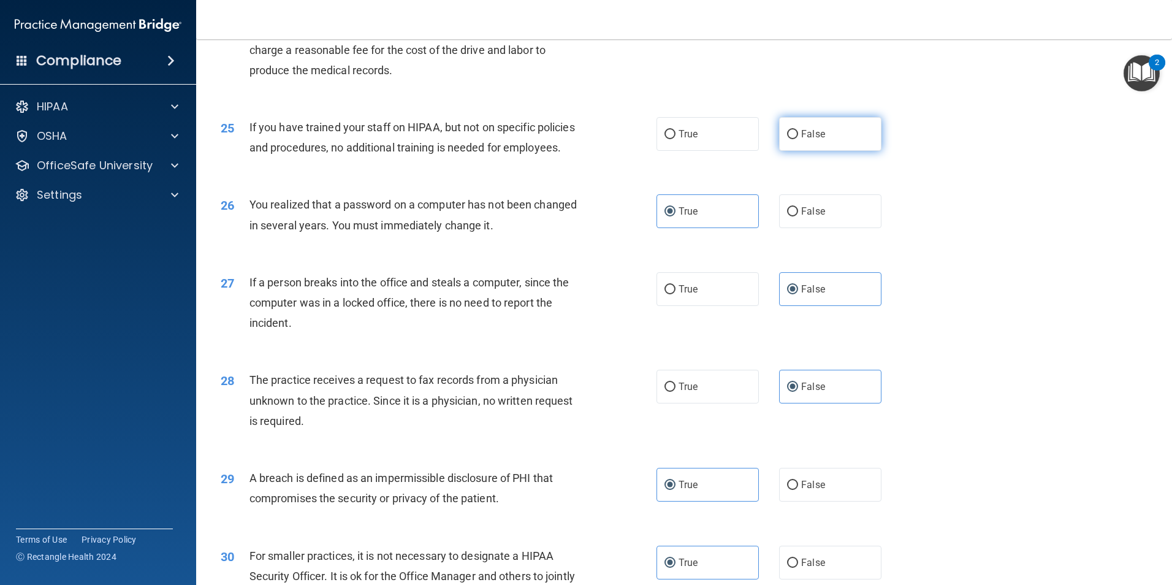
click at [824, 151] on label "False" at bounding box center [830, 134] width 102 height 34
click at [798, 139] on input "False" at bounding box center [792, 134] width 11 height 9
radio input "true"
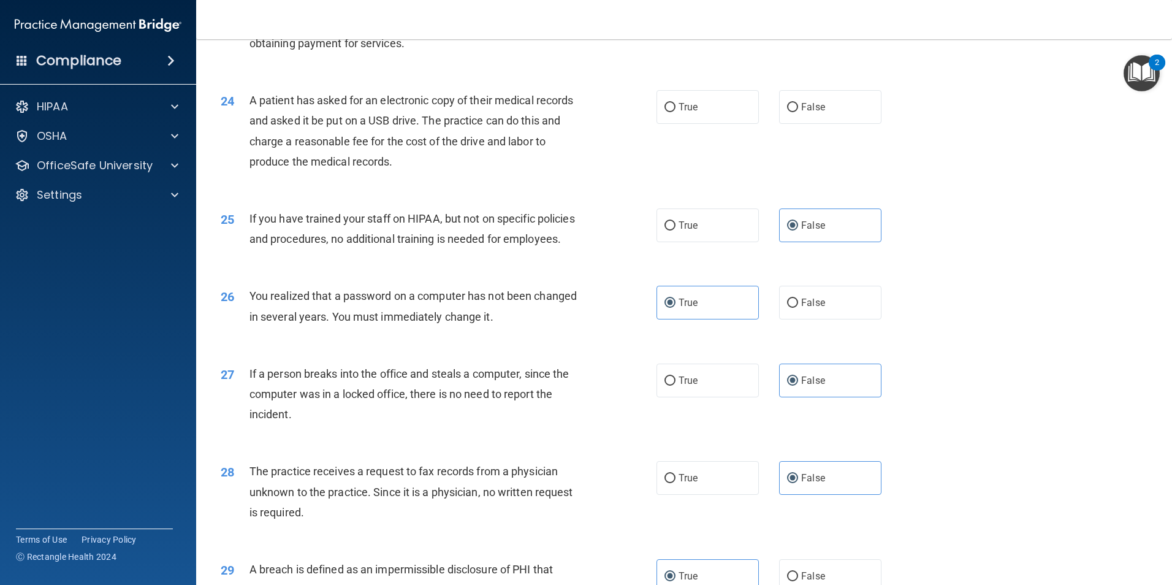
scroll to position [2030, 0]
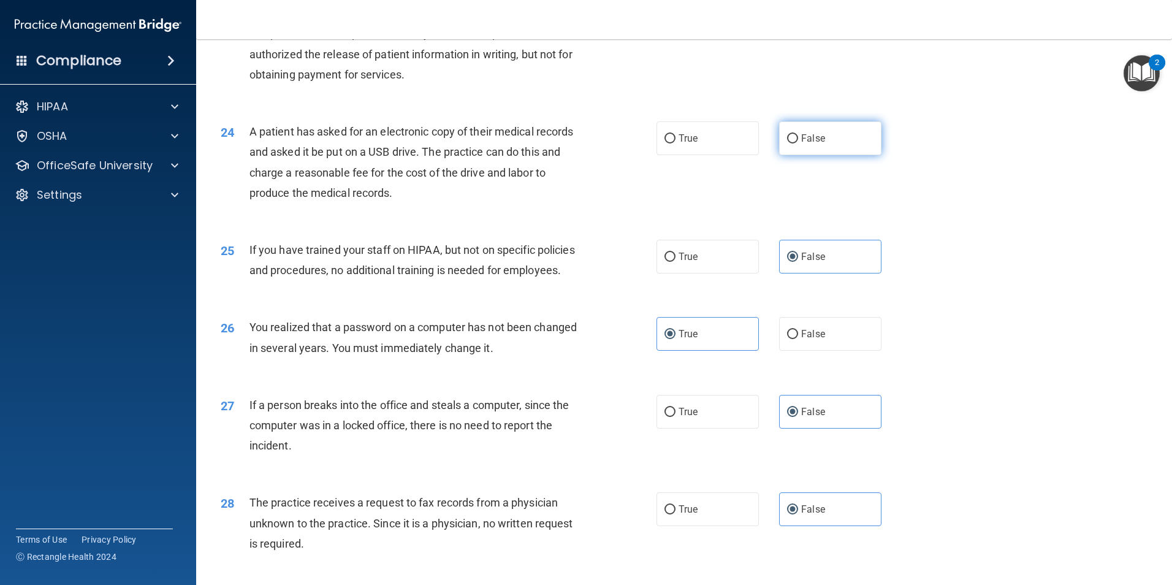
click at [825, 155] on label "False" at bounding box center [830, 138] width 102 height 34
click at [798, 143] on input "False" at bounding box center [792, 138] width 11 height 9
radio input "true"
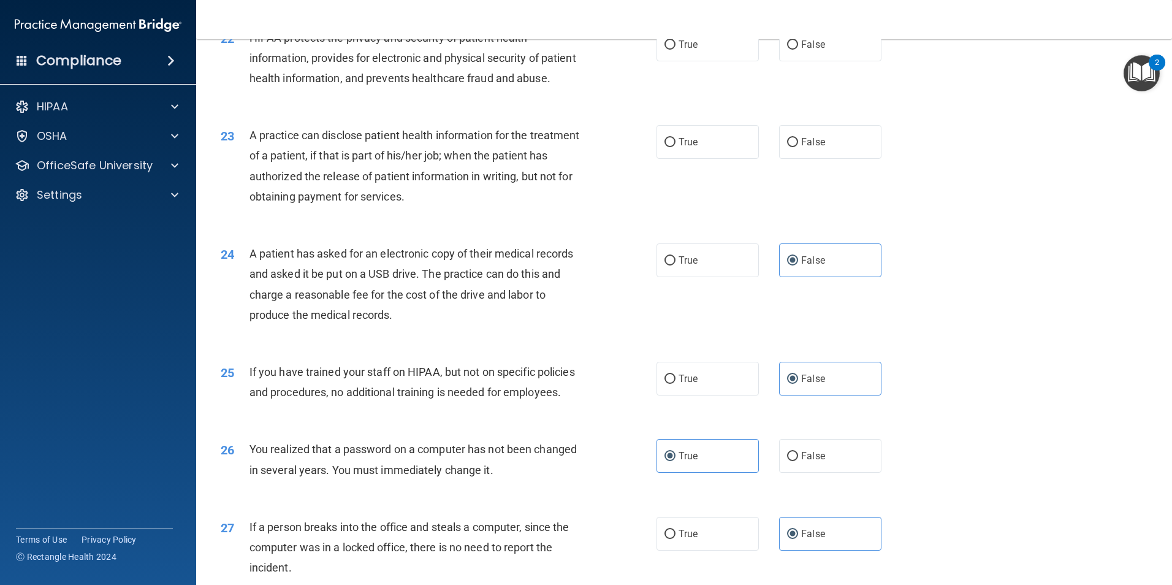
scroll to position [1907, 0]
click at [874, 159] on label "False" at bounding box center [830, 143] width 102 height 34
click at [798, 148] on input "False" at bounding box center [792, 143] width 11 height 9
radio input "true"
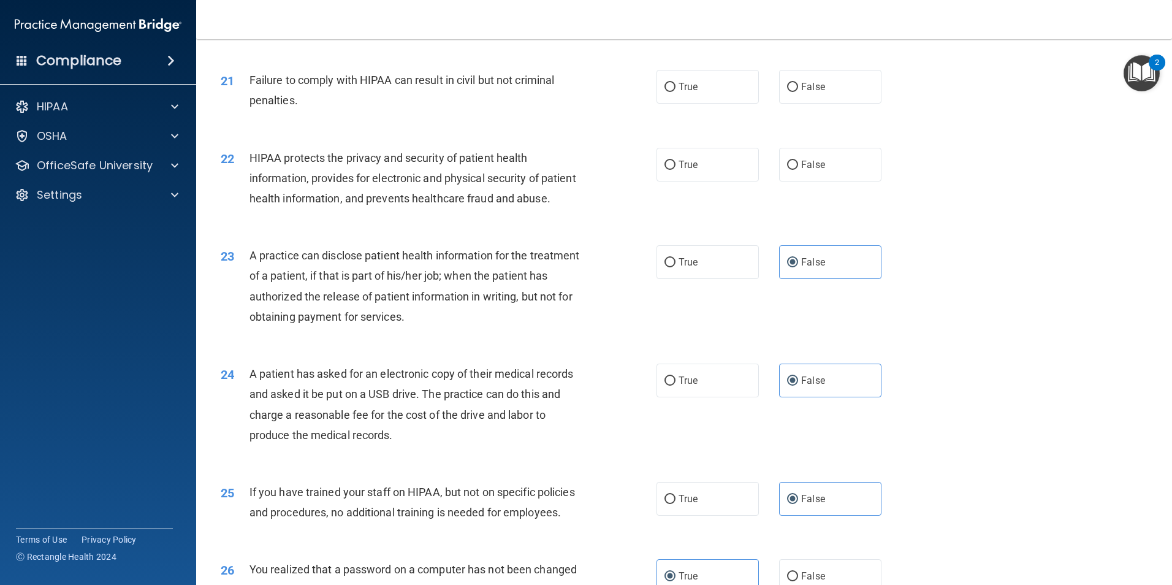
scroll to position [1785, 0]
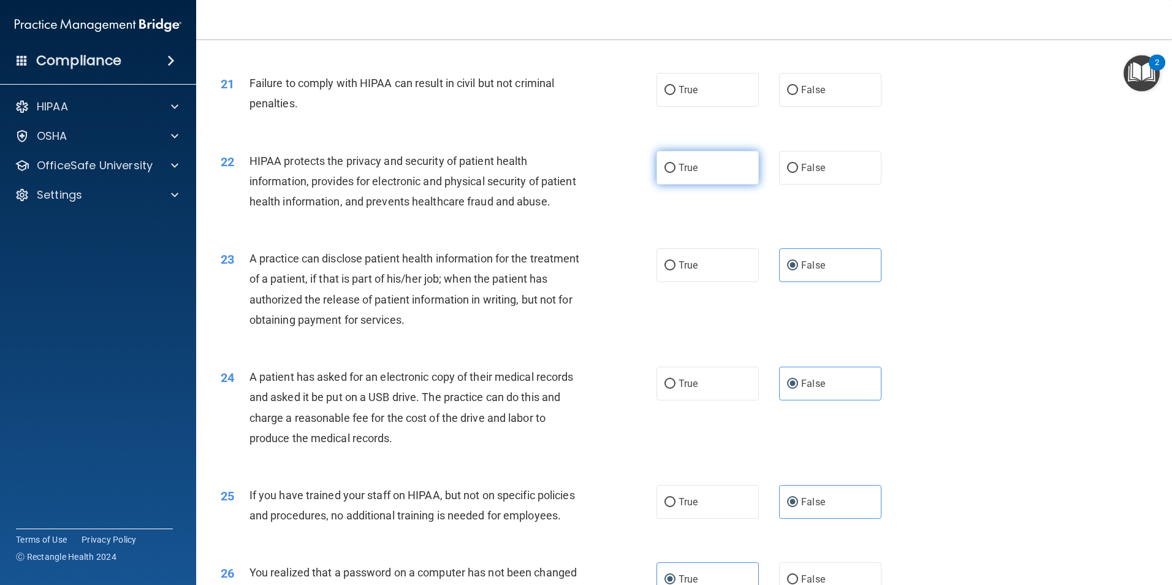
click at [658, 184] on label "True" at bounding box center [707, 168] width 102 height 34
click at [664, 173] on input "True" at bounding box center [669, 168] width 11 height 9
radio input "true"
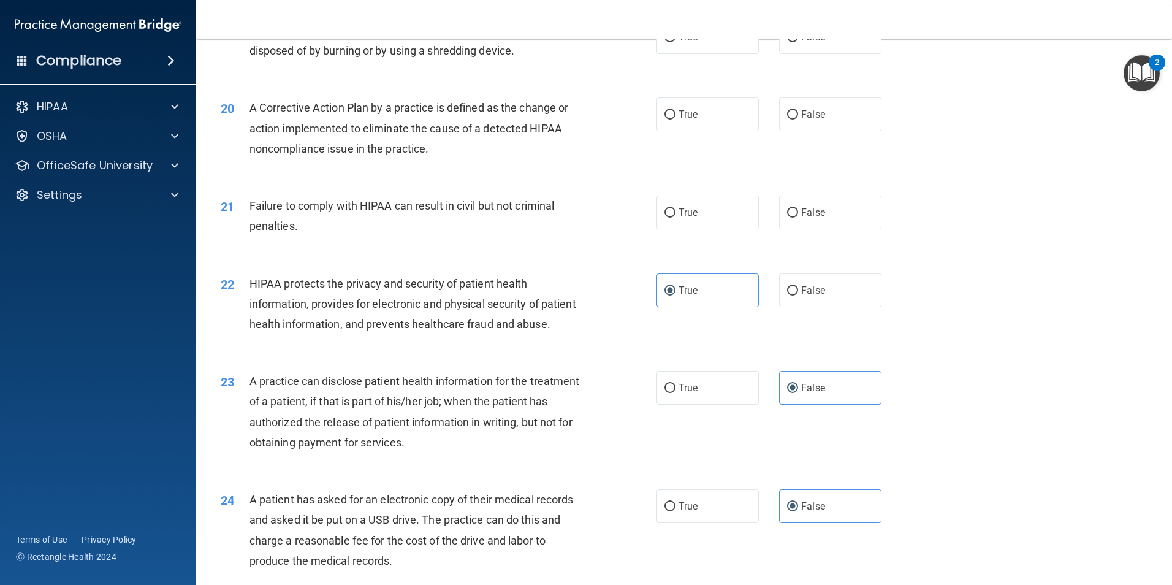
scroll to position [1601, 0]
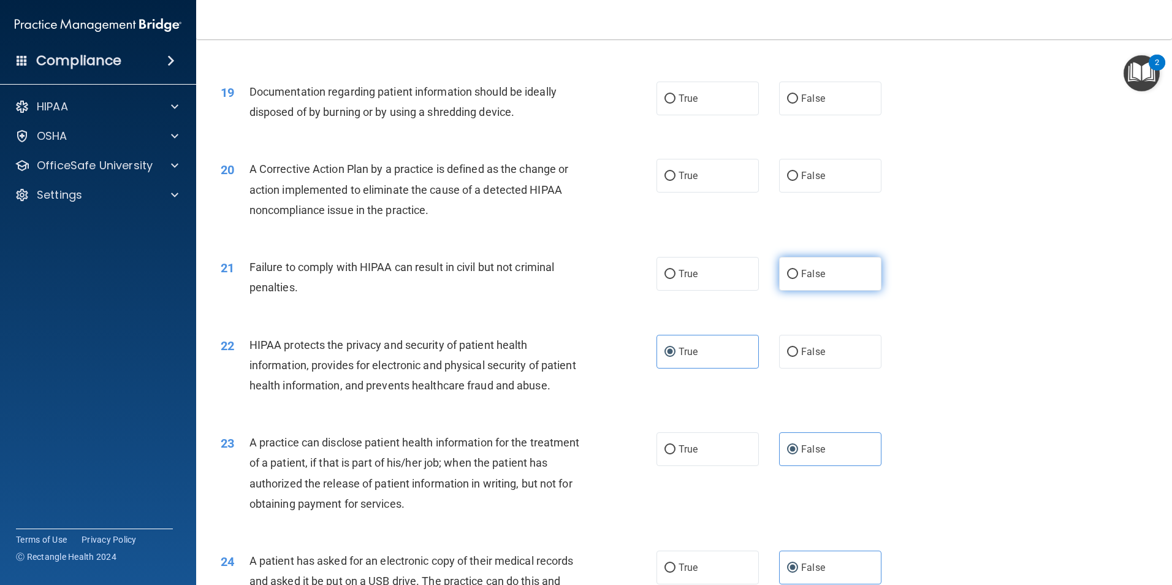
click at [826, 291] on label "False" at bounding box center [830, 274] width 102 height 34
click at [798, 279] on input "False" at bounding box center [792, 274] width 11 height 9
radio input "true"
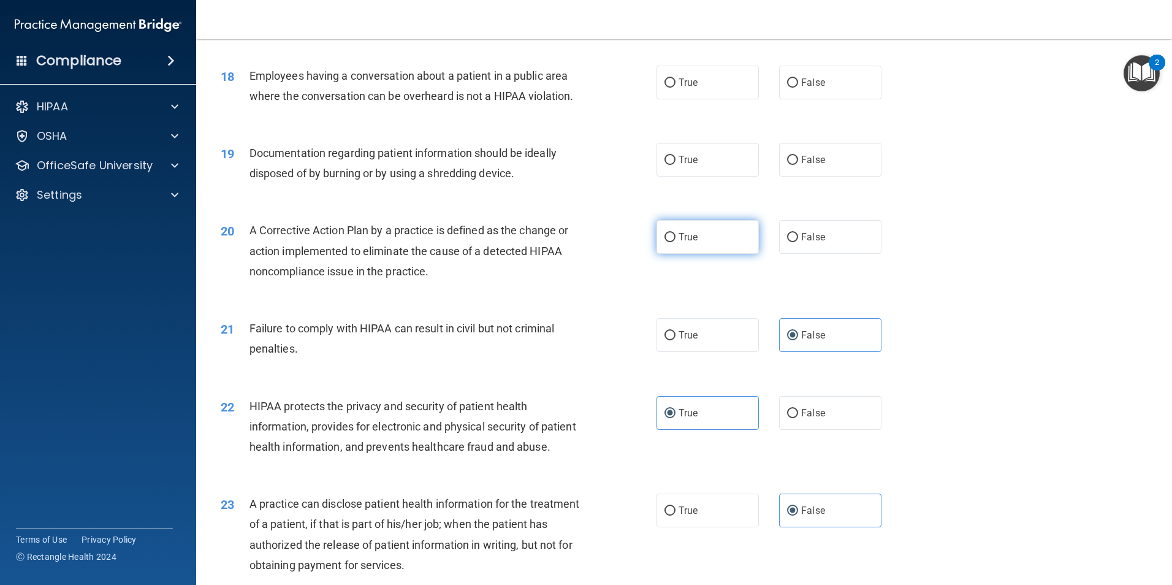
click at [678, 251] on label "True" at bounding box center [707, 237] width 102 height 34
click at [675, 242] on input "True" at bounding box center [669, 237] width 11 height 9
radio input "true"
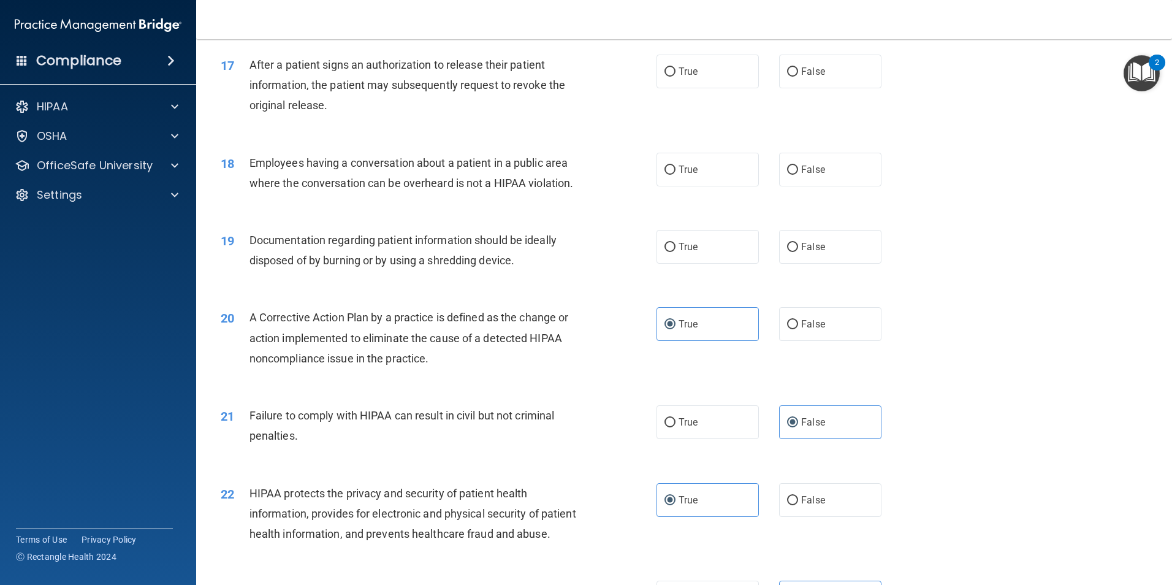
scroll to position [1417, 0]
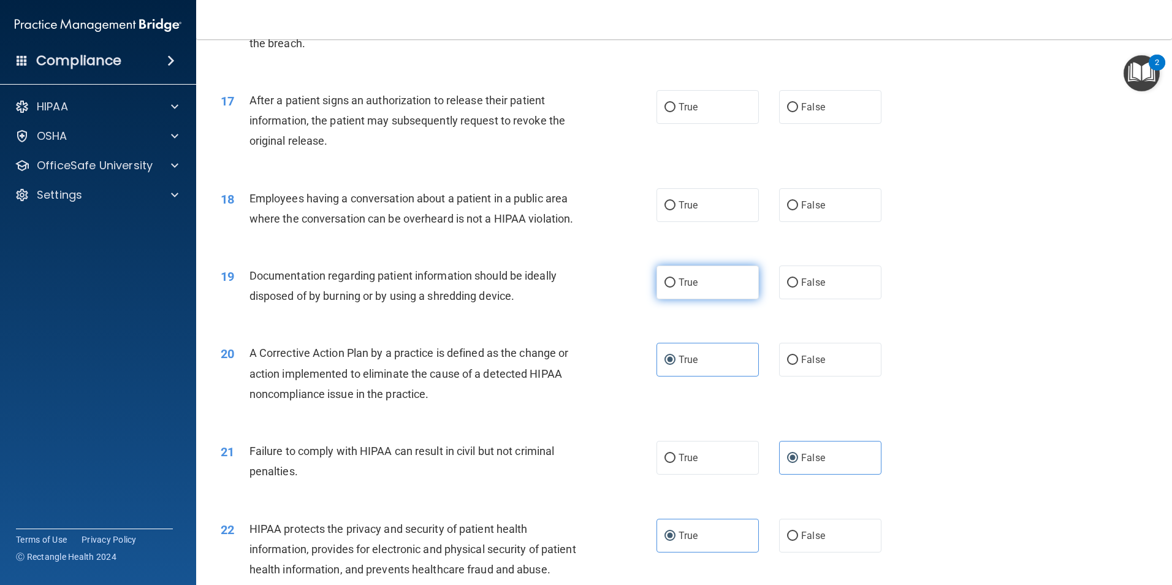
click at [713, 299] on label "True" at bounding box center [707, 282] width 102 height 34
click at [675, 287] on input "True" at bounding box center [669, 282] width 11 height 9
radio input "true"
click at [826, 222] on label "False" at bounding box center [830, 205] width 102 height 34
click at [798, 210] on input "False" at bounding box center [792, 205] width 11 height 9
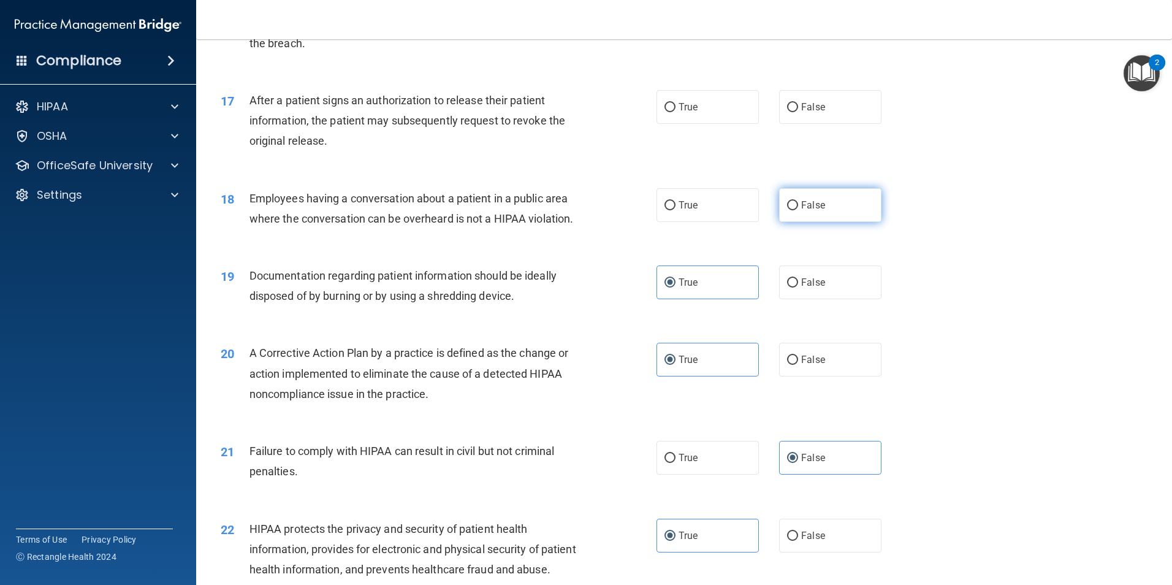
radio input "true"
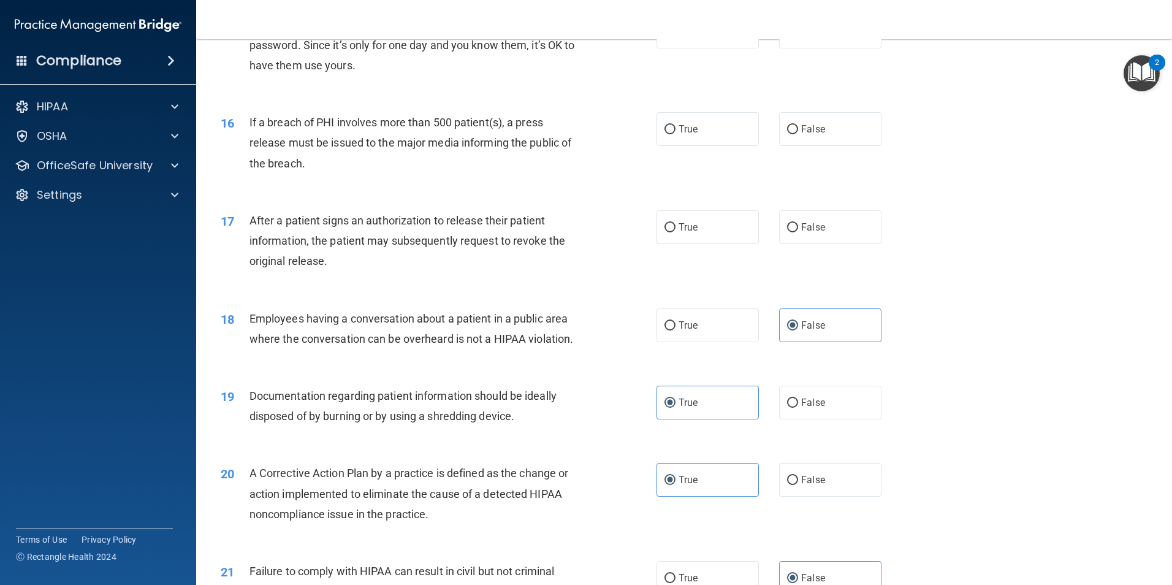
scroll to position [1294, 0]
click at [683, 235] on span "True" at bounding box center [687, 230] width 19 height 12
click at [675, 235] on input "True" at bounding box center [669, 230] width 11 height 9
radio input "true"
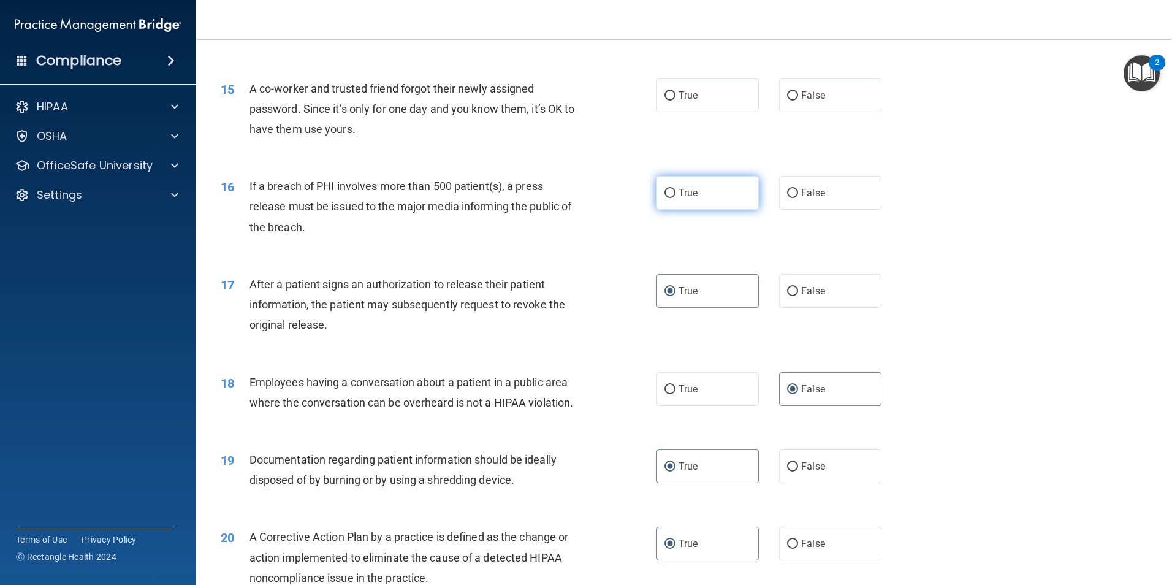
click at [683, 199] on span "True" at bounding box center [687, 193] width 19 height 12
click at [675, 198] on input "True" at bounding box center [669, 193] width 11 height 9
radio input "true"
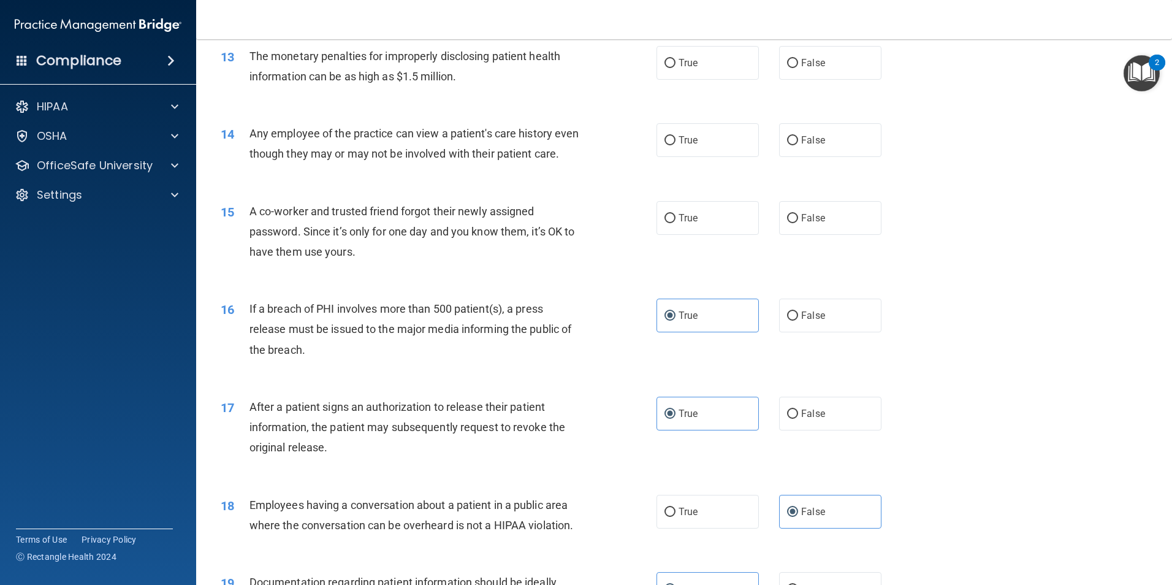
scroll to position [1049, 0]
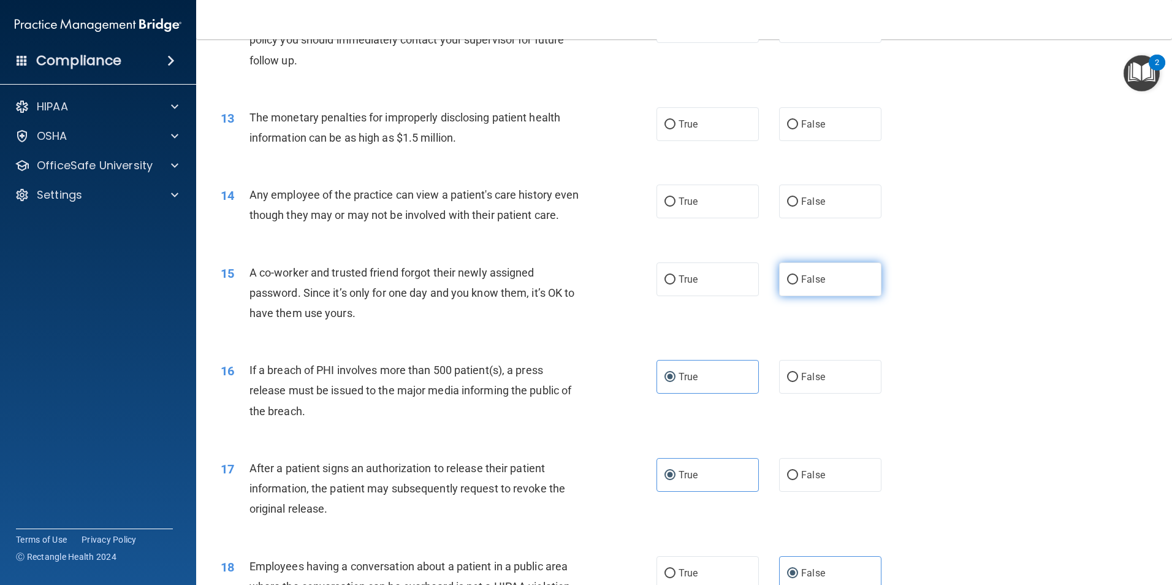
click at [813, 285] on span "False" at bounding box center [813, 279] width 24 height 12
click at [798, 284] on input "False" at bounding box center [792, 279] width 11 height 9
radio input "true"
click at [791, 206] on input "False" at bounding box center [792, 201] width 11 height 9
radio input "true"
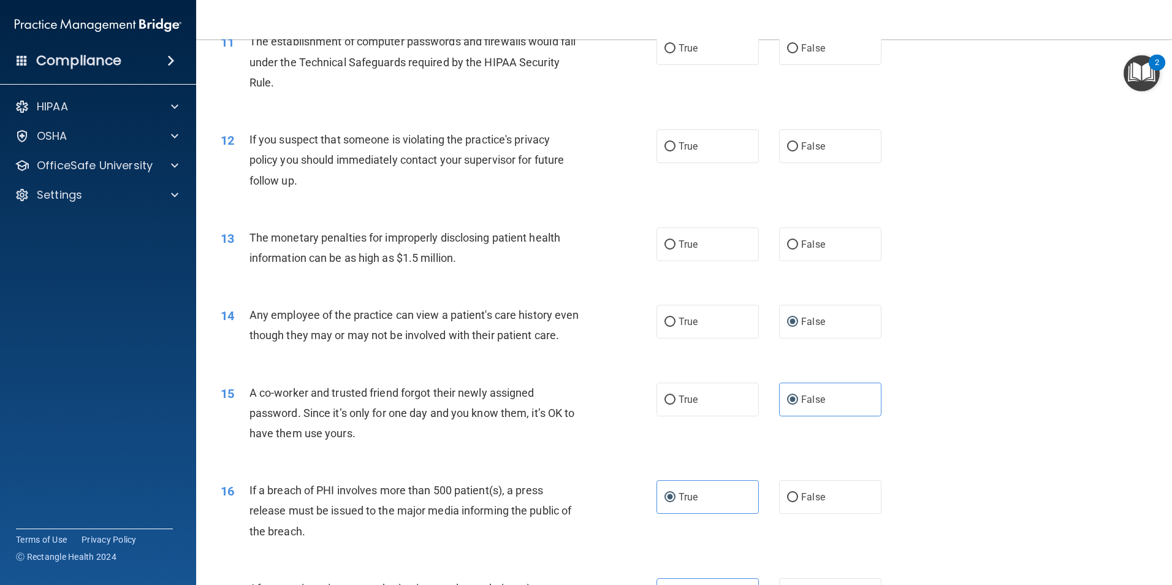
scroll to position [927, 0]
click at [705, 245] on label "True" at bounding box center [707, 247] width 102 height 34
click at [675, 245] on input "True" at bounding box center [669, 247] width 11 height 9
radio input "true"
click at [714, 157] on label "True" at bounding box center [707, 149] width 102 height 34
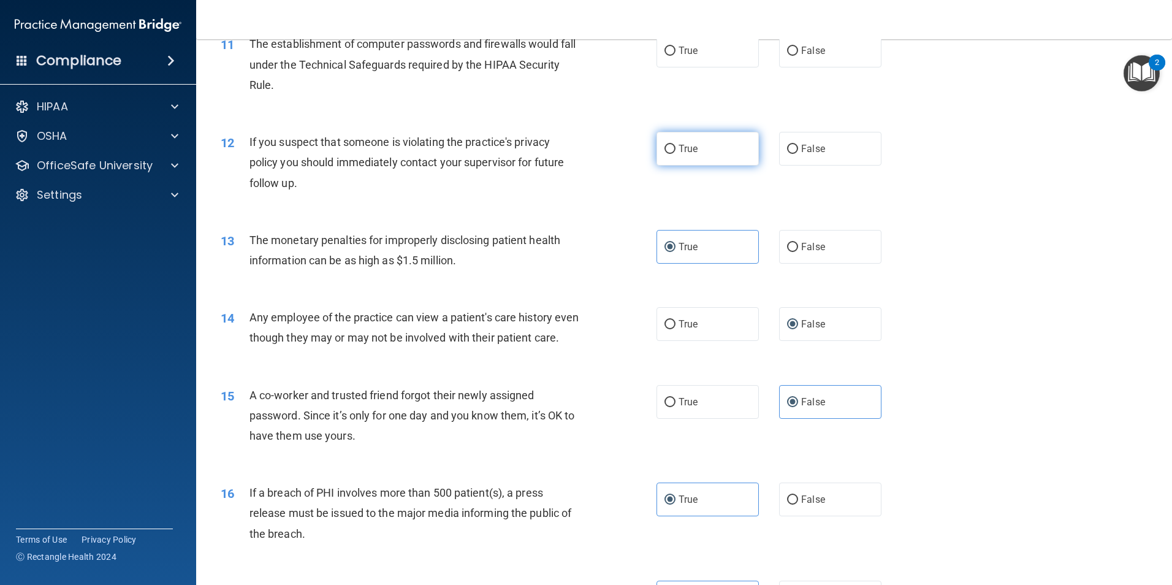
click at [675, 154] on input "True" at bounding box center [669, 149] width 11 height 9
radio input "true"
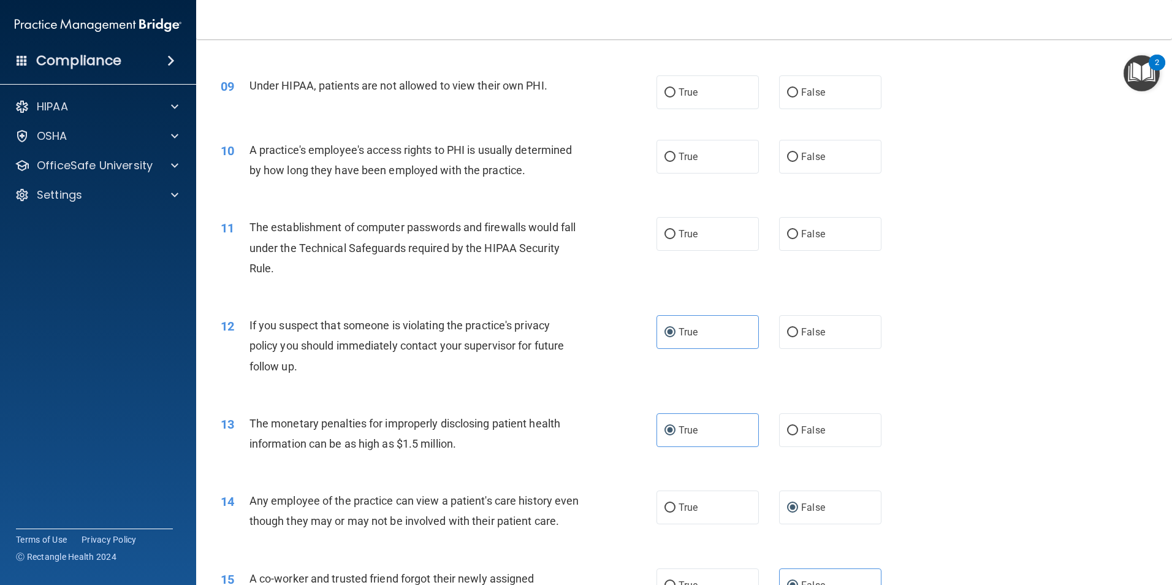
scroll to position [743, 0]
click at [678, 230] on span "True" at bounding box center [687, 235] width 19 height 12
click at [675, 230] on input "True" at bounding box center [669, 234] width 11 height 9
radio input "true"
drag, startPoint x: 789, startPoint y: 156, endPoint x: 761, endPoint y: 156, distance: 27.6
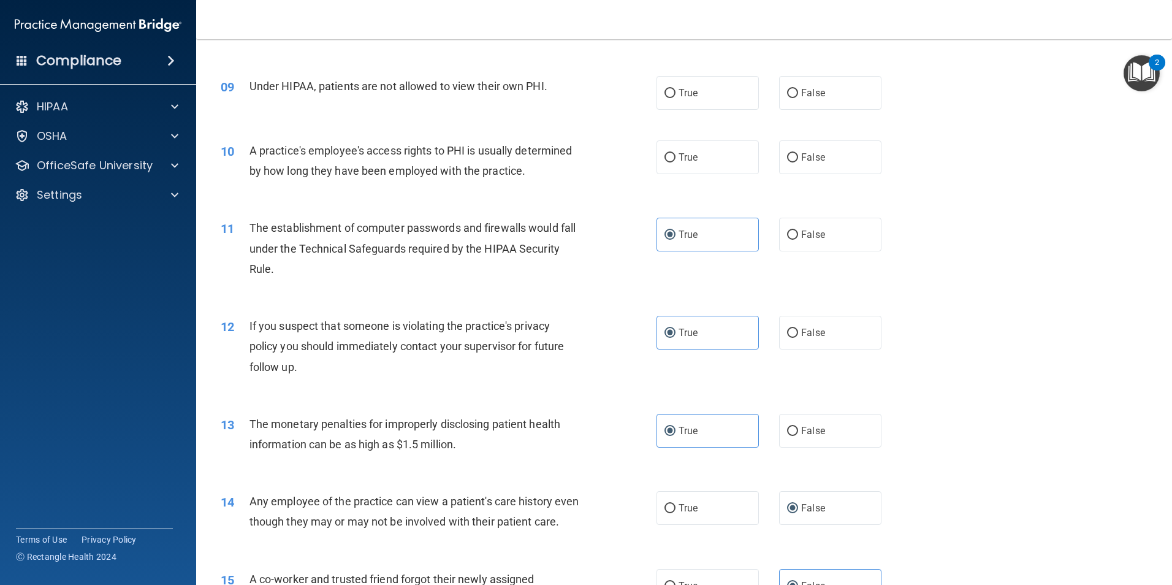
click at [790, 156] on input "False" at bounding box center [792, 157] width 11 height 9
radio input "true"
click at [664, 89] on input "True" at bounding box center [669, 93] width 11 height 9
radio input "true"
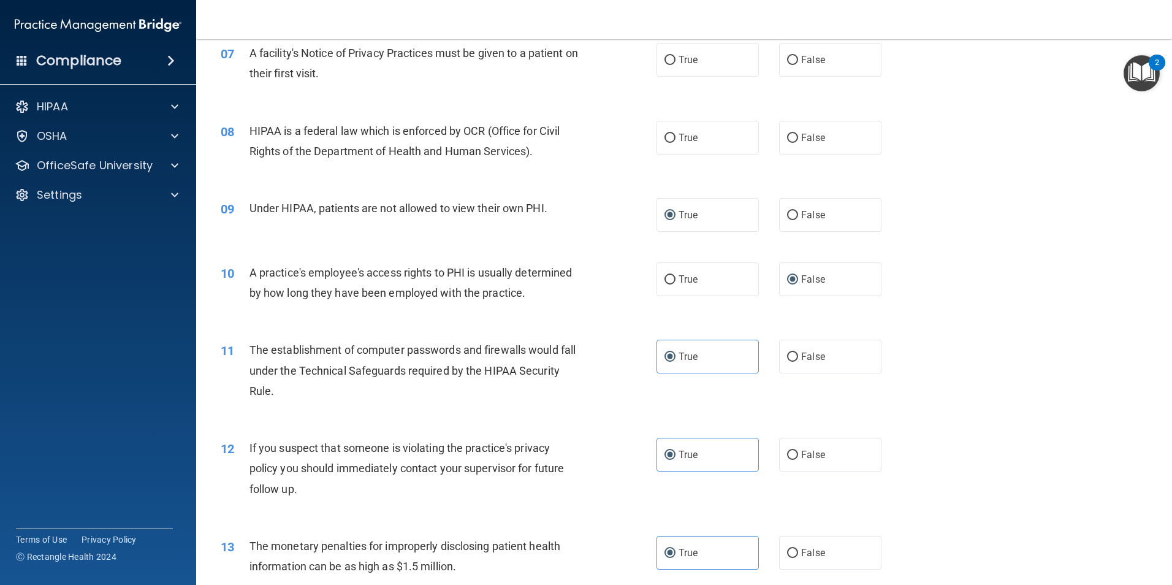
scroll to position [620, 0]
click at [797, 208] on label "False" at bounding box center [830, 216] width 102 height 34
click at [797, 211] on input "False" at bounding box center [792, 215] width 11 height 9
radio input "true"
radio input "false"
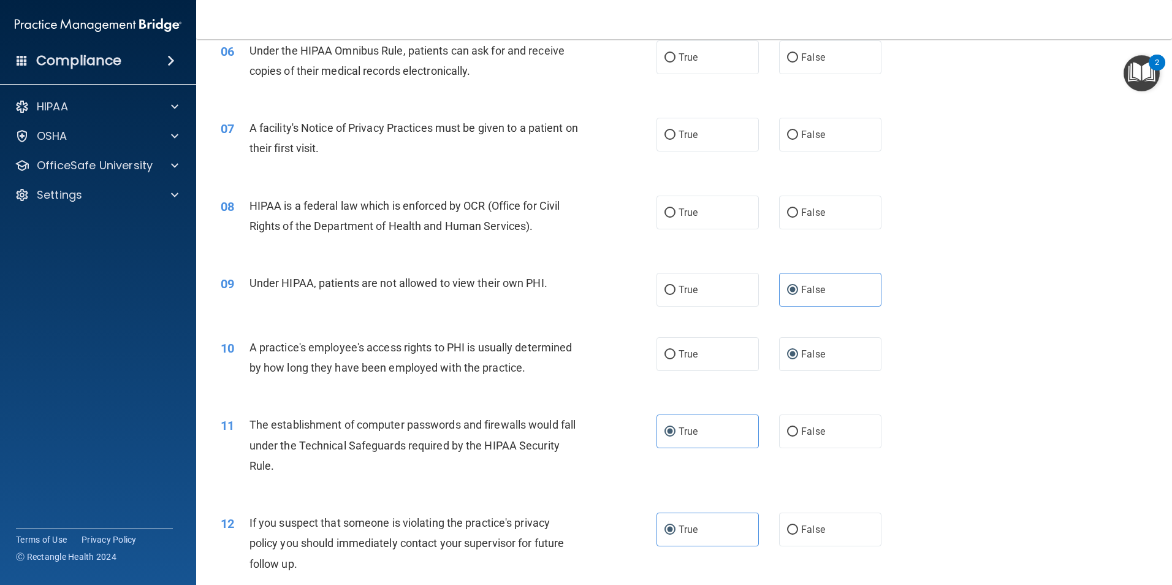
scroll to position [498, 0]
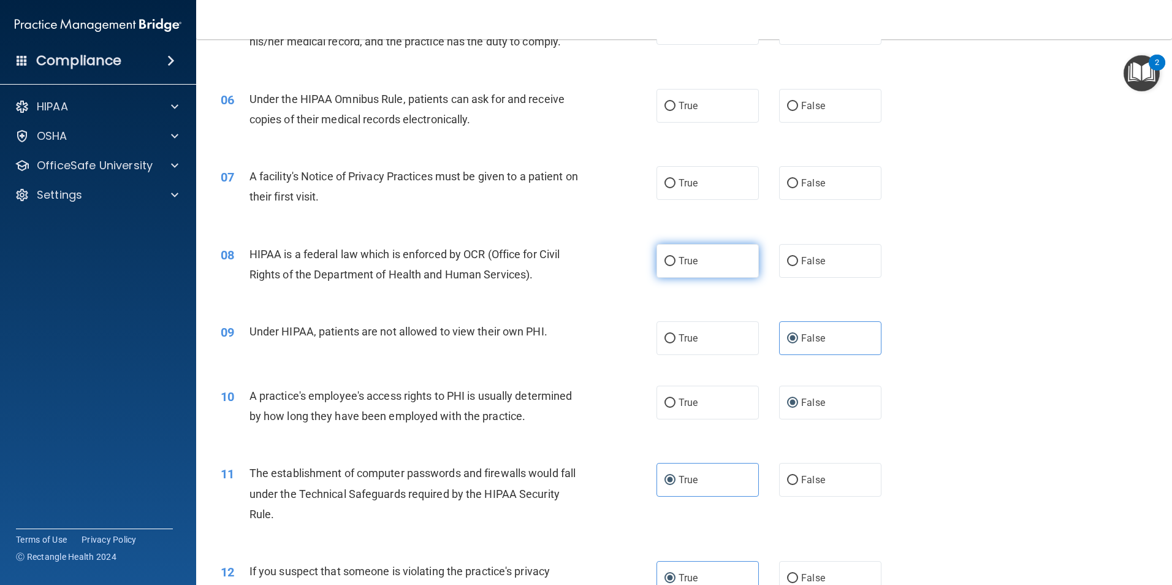
click at [710, 260] on label "True" at bounding box center [707, 261] width 102 height 34
click at [675, 260] on input "True" at bounding box center [669, 261] width 11 height 9
radio input "true"
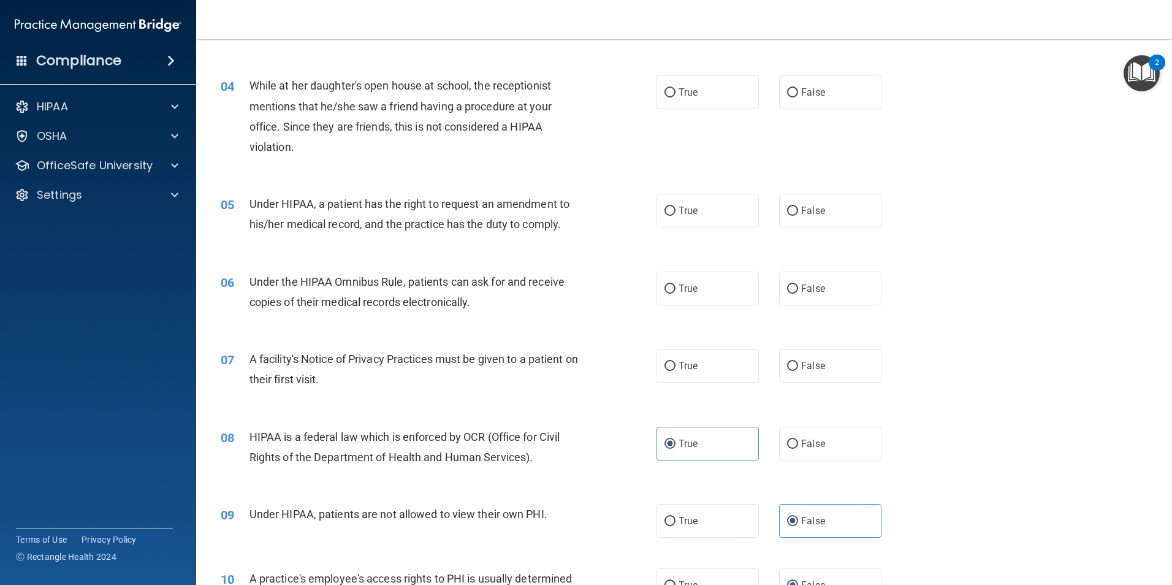
scroll to position [314, 0]
click at [713, 366] on label "True" at bounding box center [707, 367] width 102 height 34
click at [675, 366] on input "True" at bounding box center [669, 367] width 11 height 9
radio input "true"
click at [689, 286] on span "True" at bounding box center [687, 290] width 19 height 12
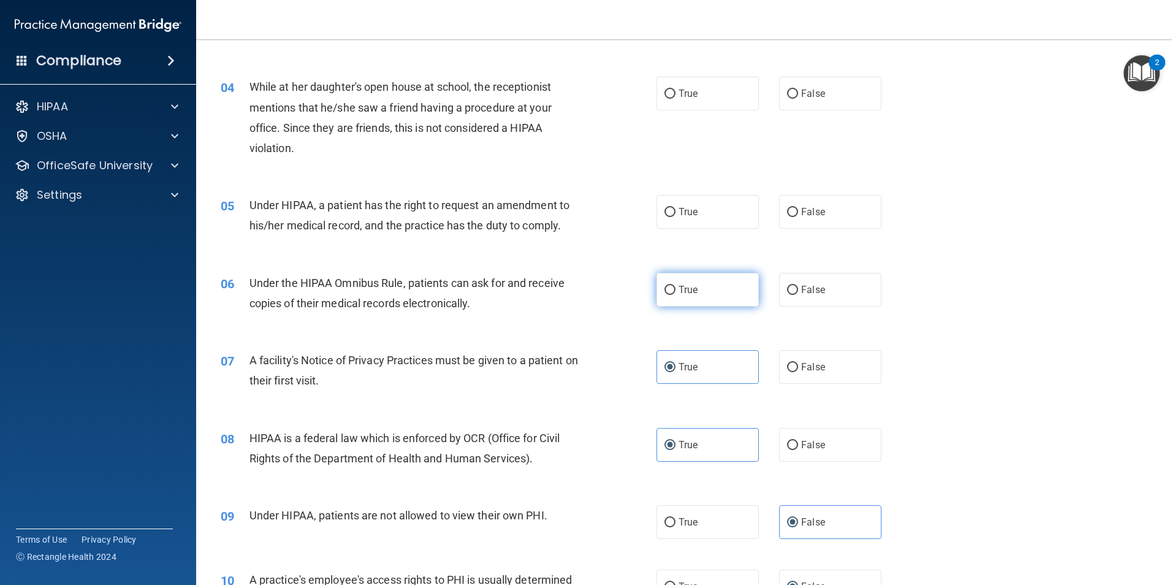
click at [675, 286] on input "True" at bounding box center [669, 290] width 11 height 9
radio input "true"
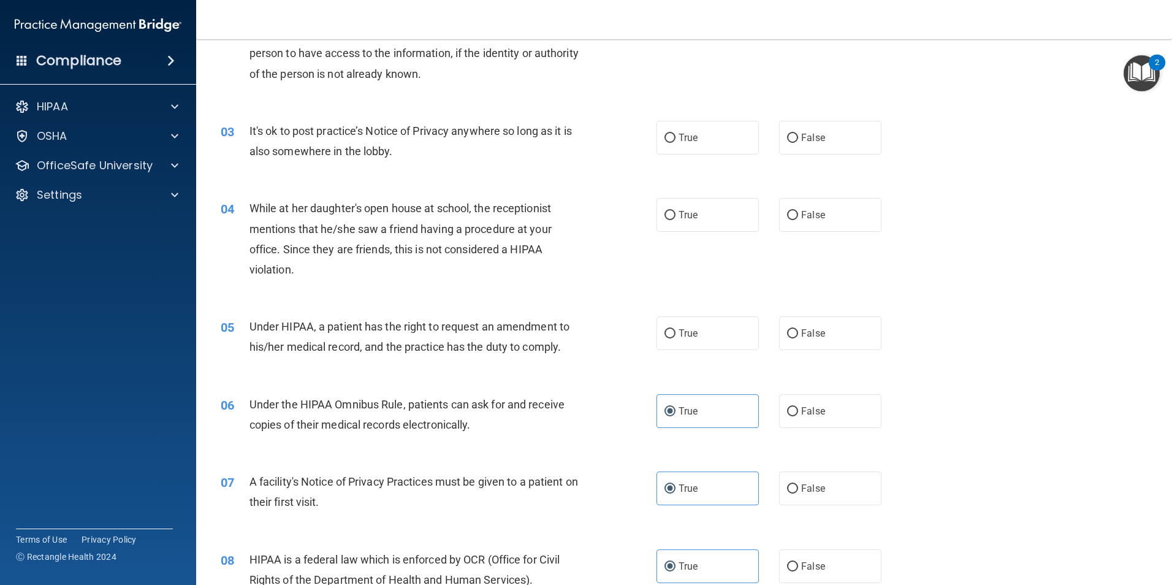
scroll to position [191, 0]
click at [806, 336] on span "False" at bounding box center [813, 335] width 24 height 12
click at [798, 336] on input "False" at bounding box center [792, 334] width 11 height 9
radio input "true"
click at [816, 219] on span "False" at bounding box center [813, 216] width 24 height 12
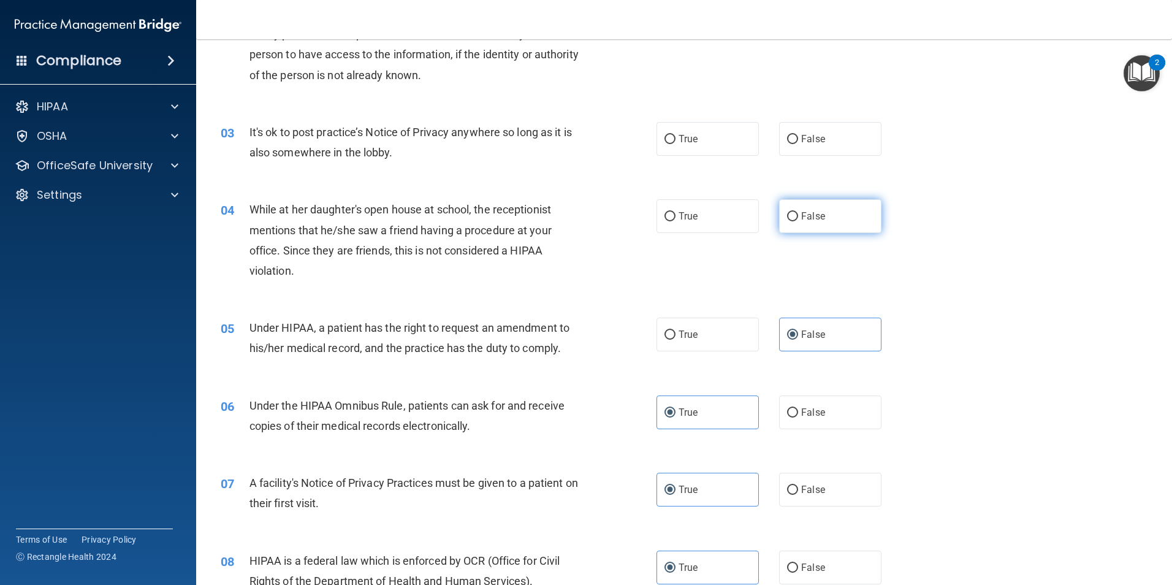
click at [798, 219] on input "False" at bounding box center [792, 216] width 11 height 9
radio input "true"
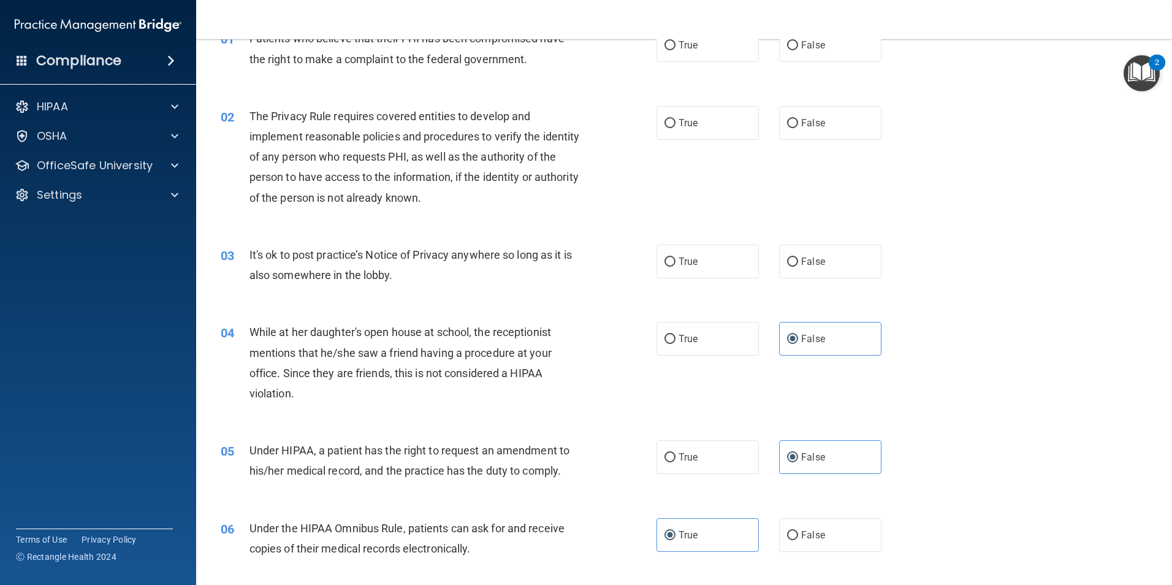
scroll to position [7, 0]
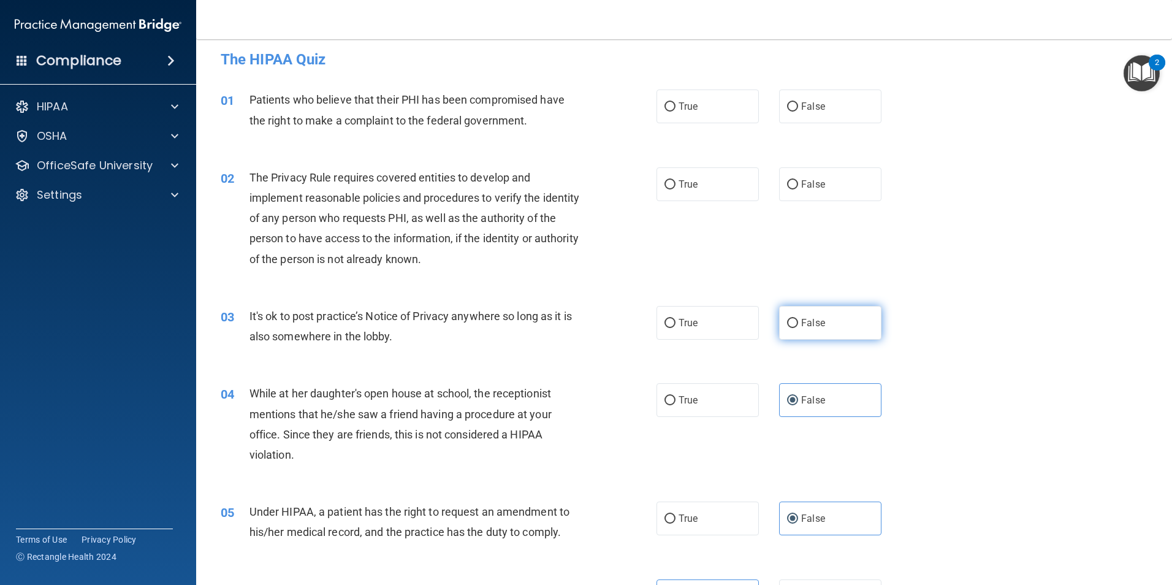
click at [788, 324] on input "False" at bounding box center [792, 323] width 11 height 9
radio input "true"
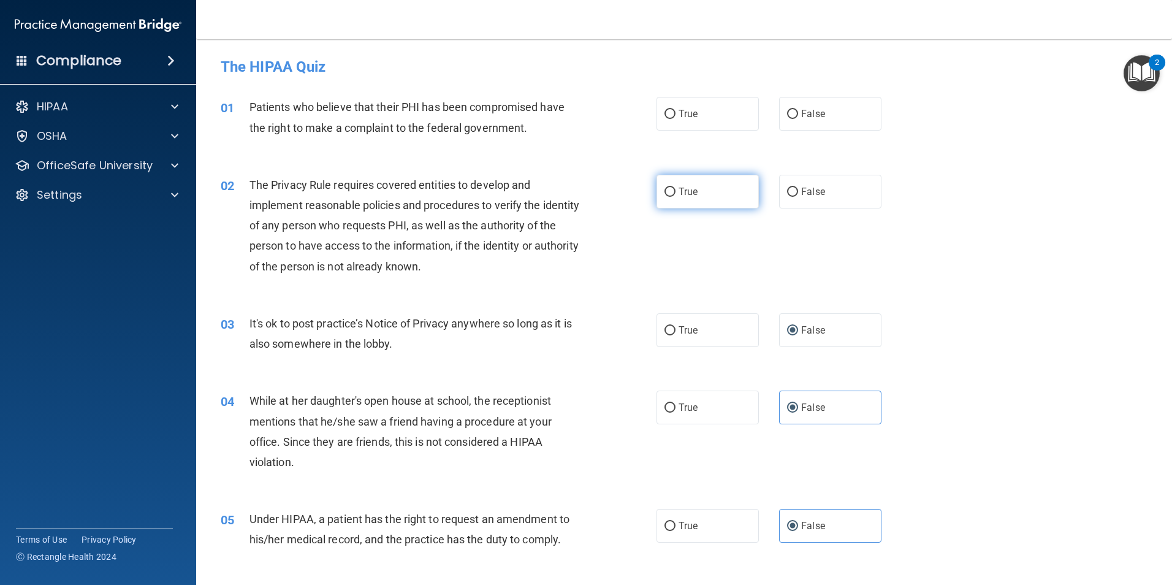
click at [679, 188] on span "True" at bounding box center [687, 192] width 19 height 12
click at [675, 188] on input "True" at bounding box center [669, 192] width 11 height 9
radio input "true"
click at [694, 116] on label "True" at bounding box center [707, 114] width 102 height 34
click at [675, 116] on input "True" at bounding box center [669, 114] width 11 height 9
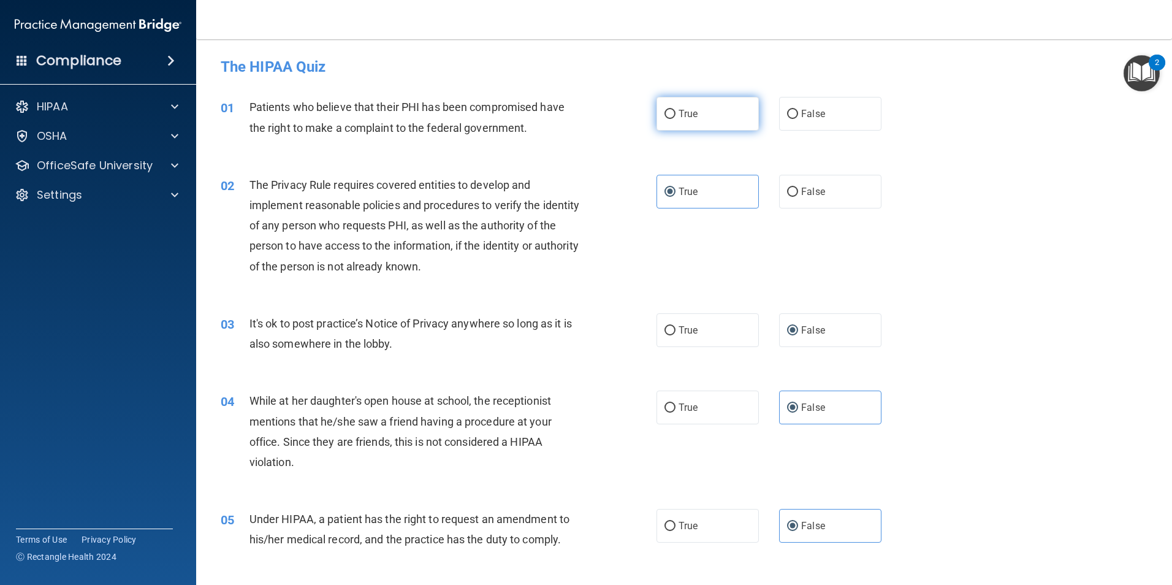
radio input "true"
click at [966, 430] on div "04 While at her daughter's open house at school, the receptionist mentions that…" at bounding box center [683, 434] width 945 height 118
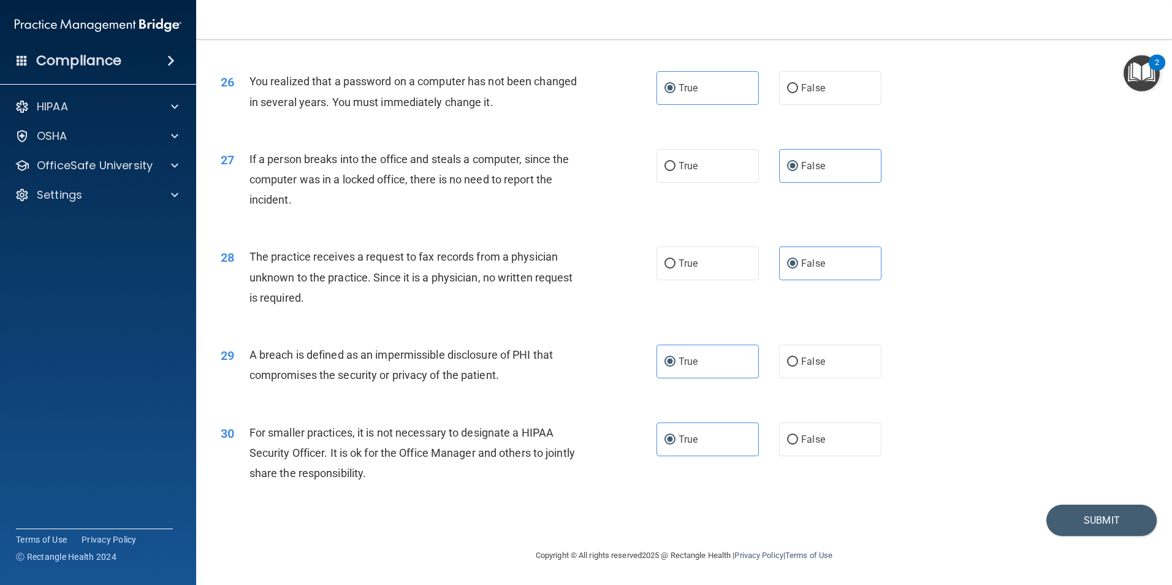
scroll to position [2336, 0]
click at [1061, 523] on button "Submit" at bounding box center [1101, 519] width 110 height 31
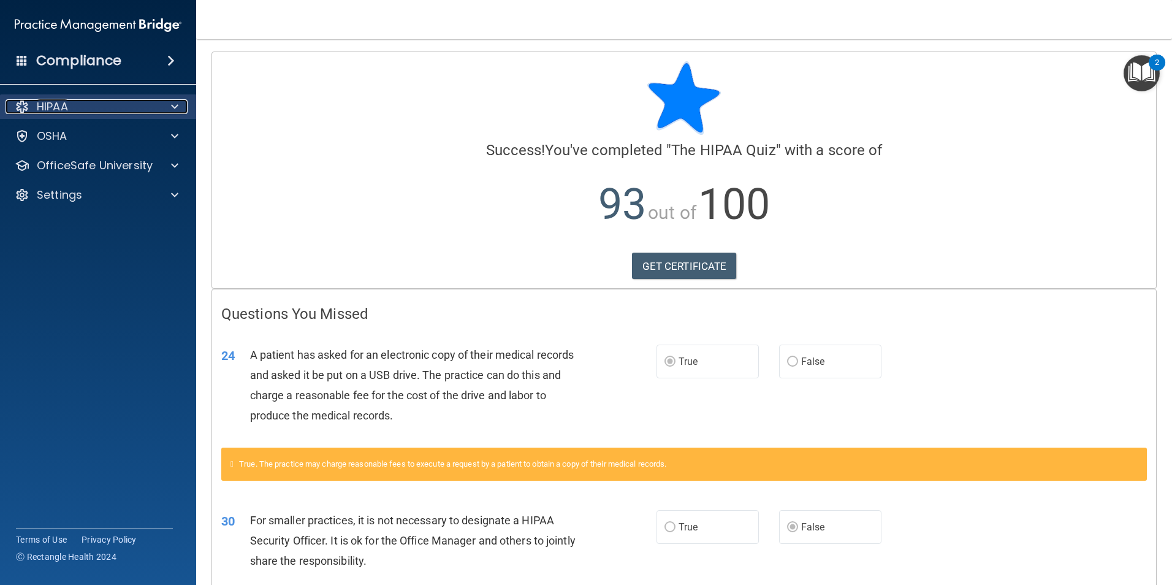
click at [169, 107] on div at bounding box center [173, 106] width 31 height 15
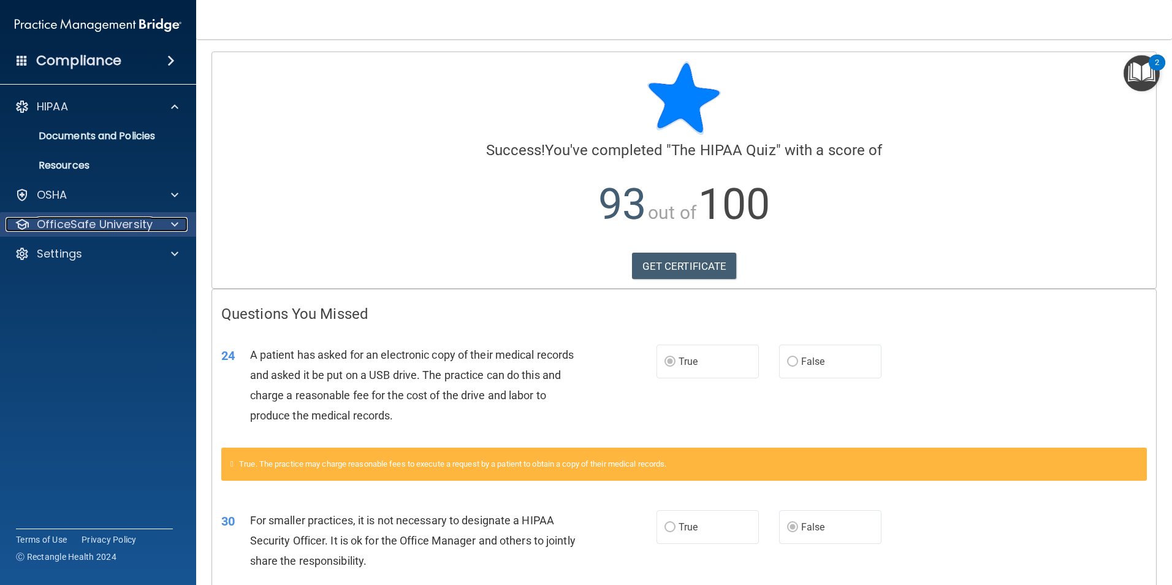
click at [164, 225] on div at bounding box center [173, 224] width 31 height 15
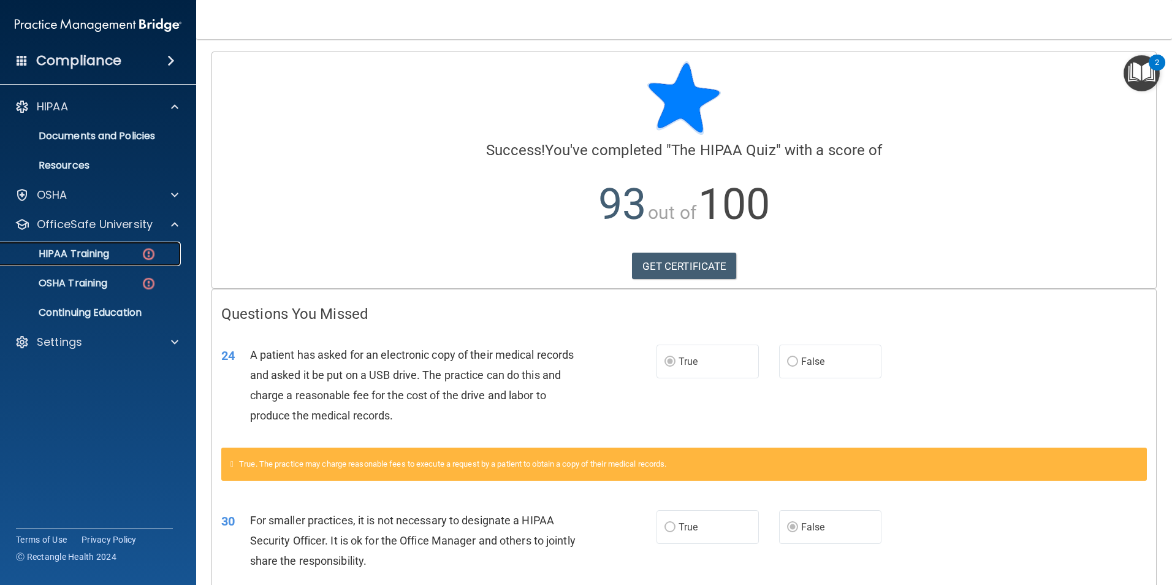
click at [142, 256] on img at bounding box center [148, 253] width 15 height 15
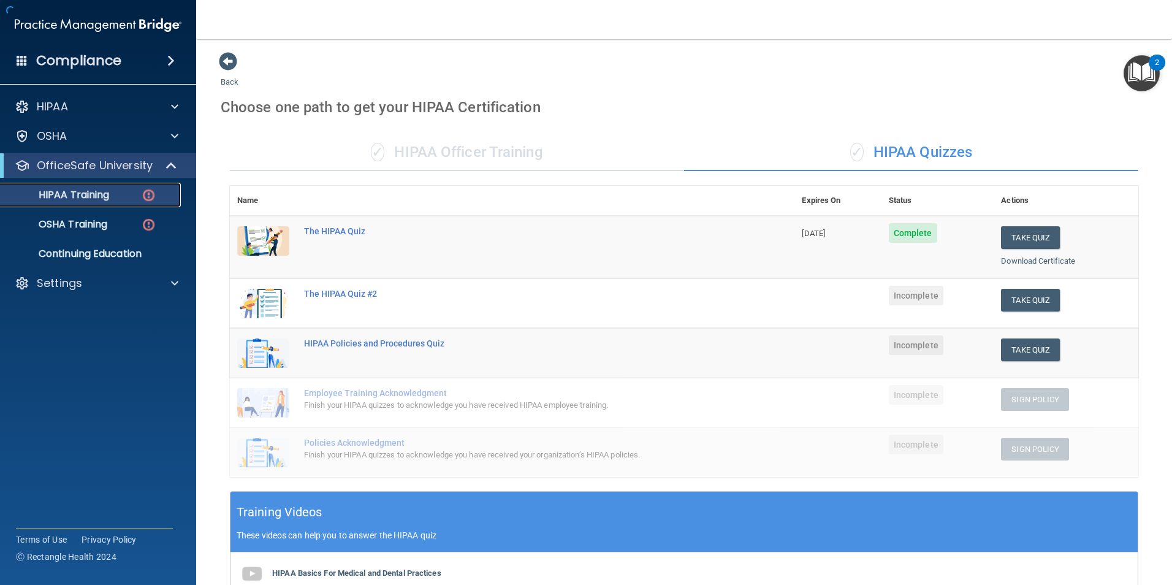
scroll to position [61, 0]
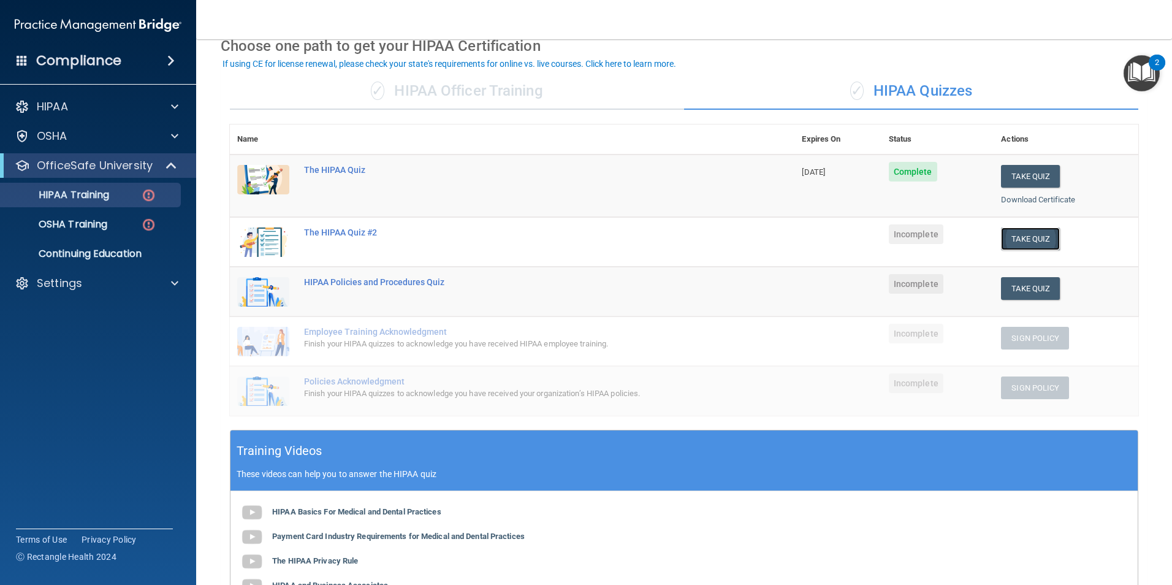
click at [1014, 240] on button "Take Quiz" at bounding box center [1030, 238] width 59 height 23
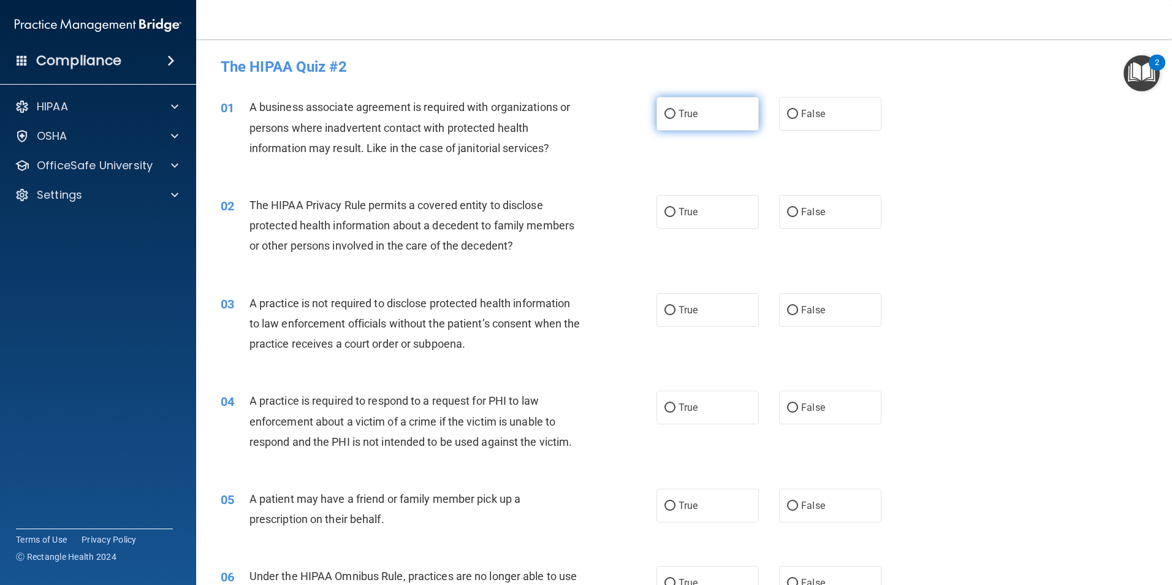
click at [675, 127] on label "True" at bounding box center [707, 114] width 102 height 34
click at [675, 119] on input "True" at bounding box center [669, 114] width 11 height 9
radio input "true"
click at [813, 205] on label "False" at bounding box center [830, 212] width 102 height 34
click at [798, 208] on input "False" at bounding box center [792, 212] width 11 height 9
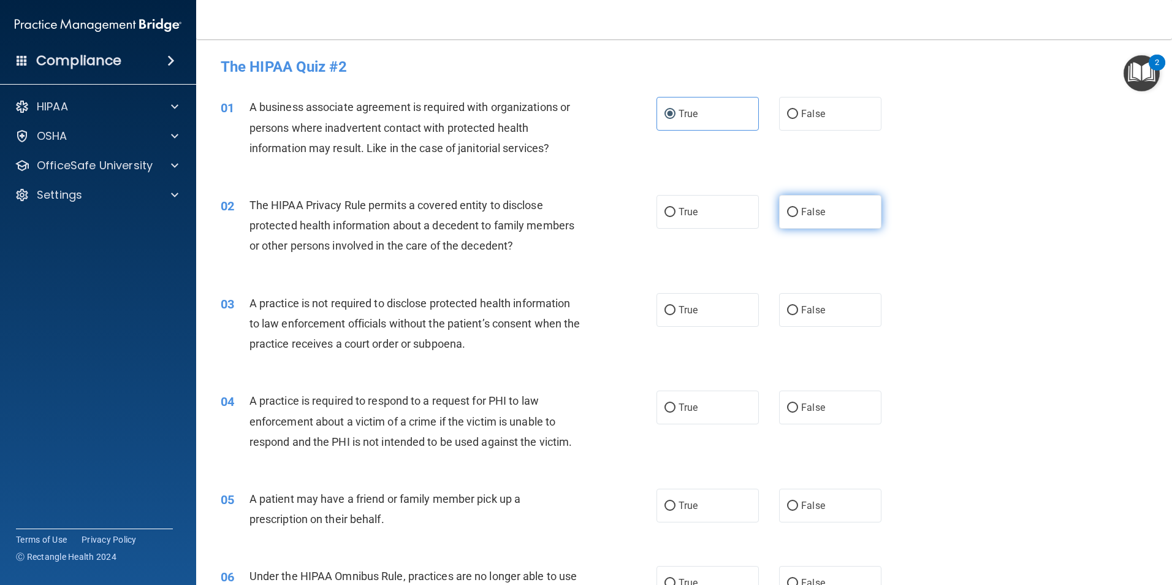
radio input "true"
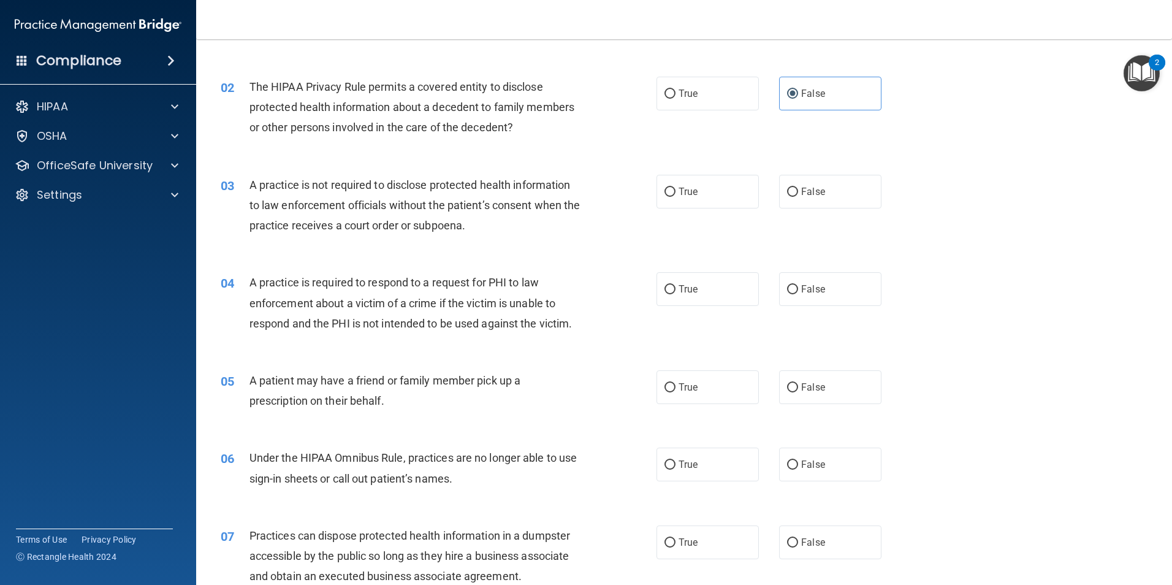
scroll to position [123, 0]
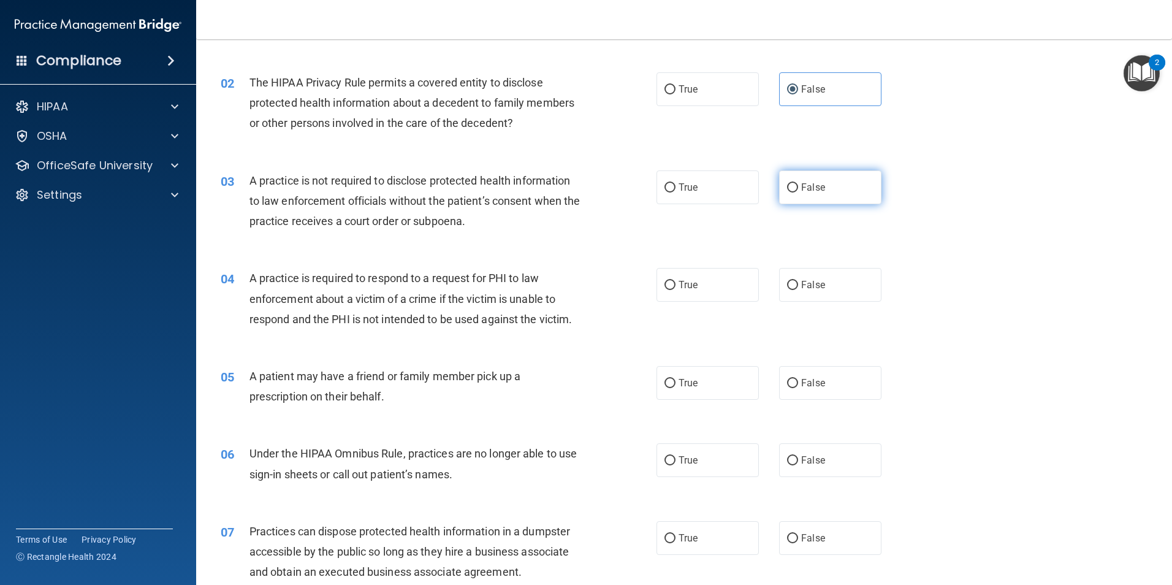
click at [818, 186] on span "False" at bounding box center [813, 187] width 24 height 12
click at [798, 186] on input "False" at bounding box center [792, 187] width 11 height 9
radio input "true"
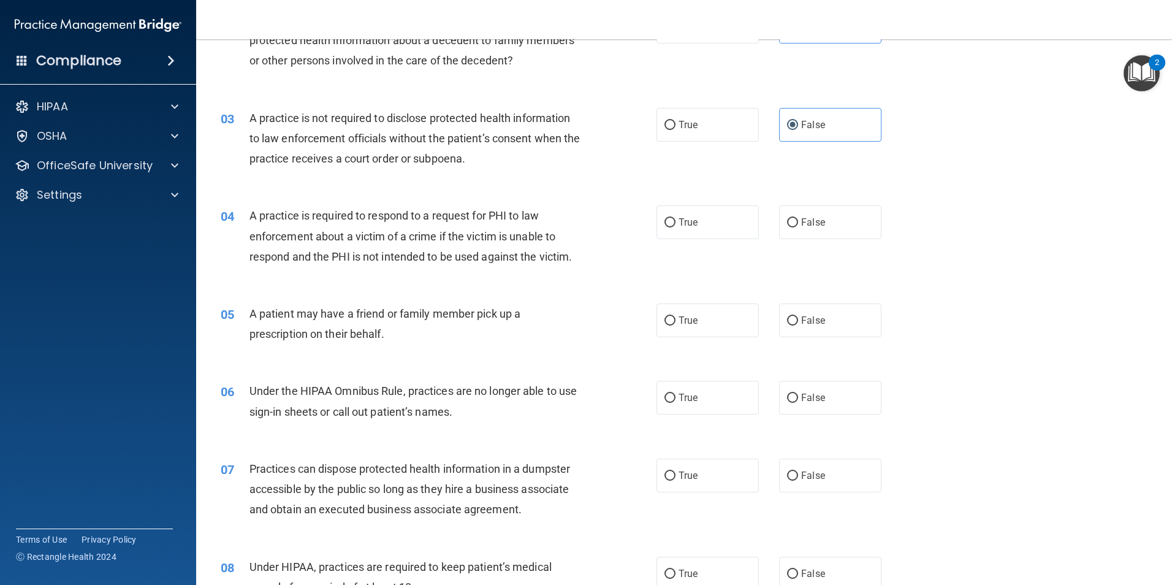
scroll to position [245, 0]
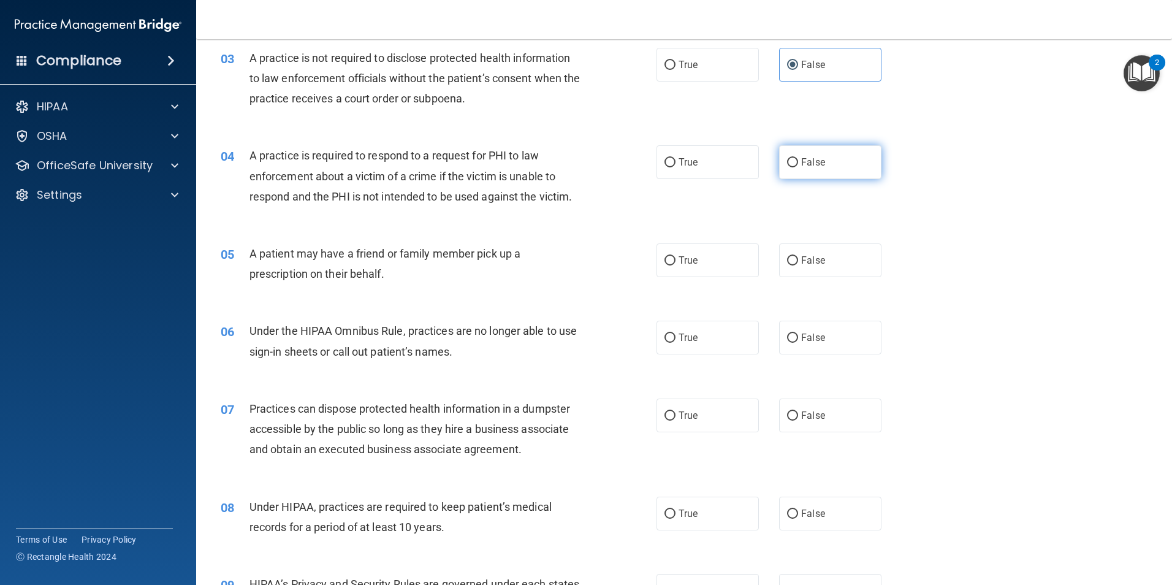
click at [824, 156] on label "False" at bounding box center [830, 162] width 102 height 34
click at [798, 158] on input "False" at bounding box center [792, 162] width 11 height 9
radio input "true"
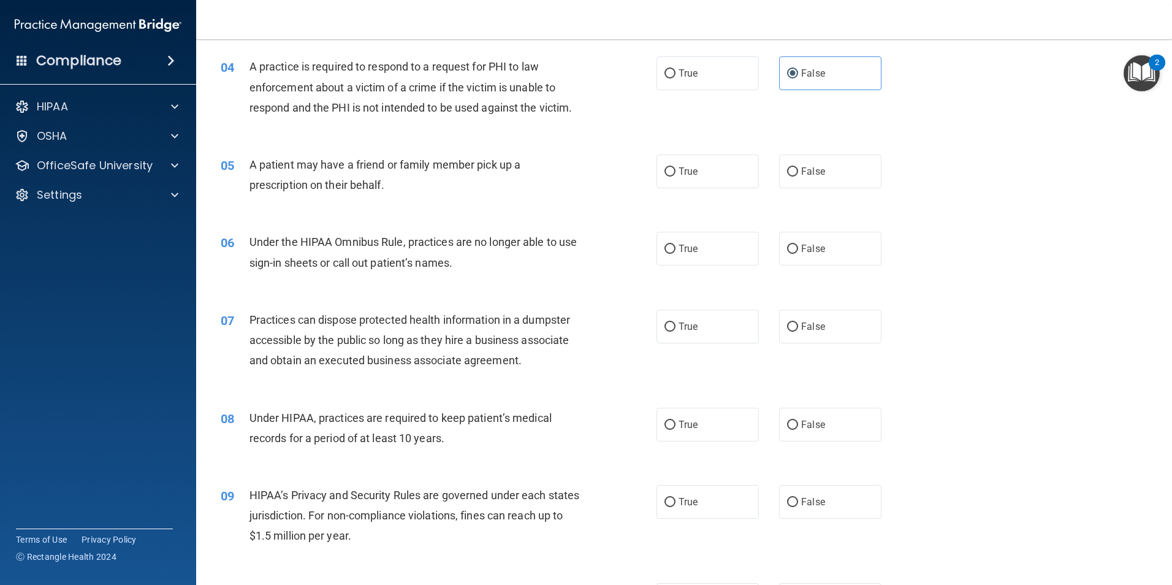
scroll to position [368, 0]
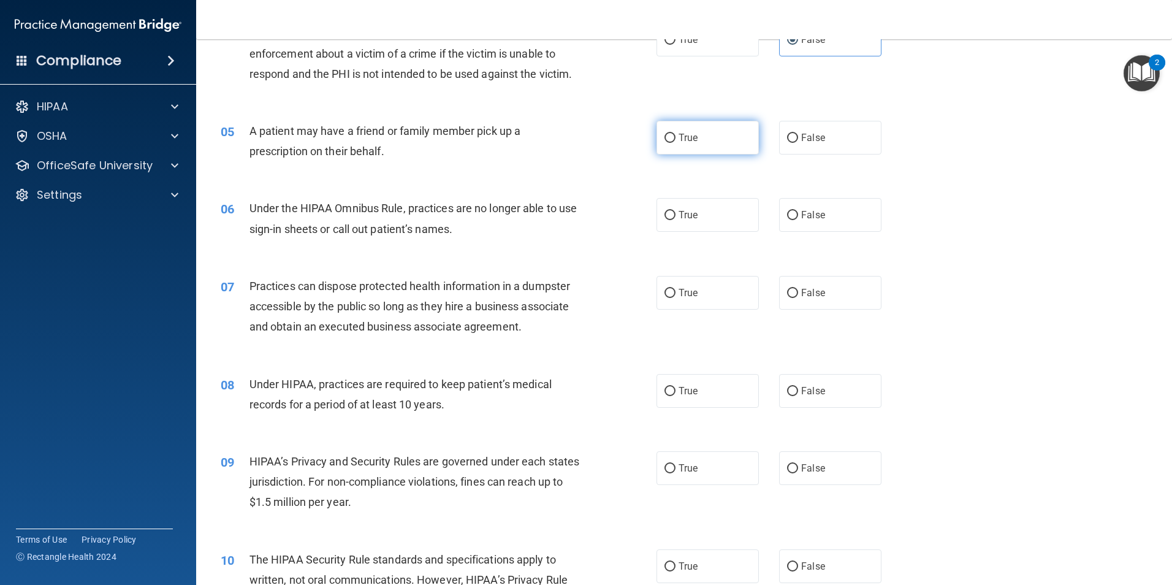
click at [705, 133] on label "True" at bounding box center [707, 138] width 102 height 34
click at [675, 134] on input "True" at bounding box center [669, 138] width 11 height 9
radio input "true"
click at [840, 228] on label "False" at bounding box center [830, 215] width 102 height 34
click at [798, 220] on input "False" at bounding box center [792, 215] width 11 height 9
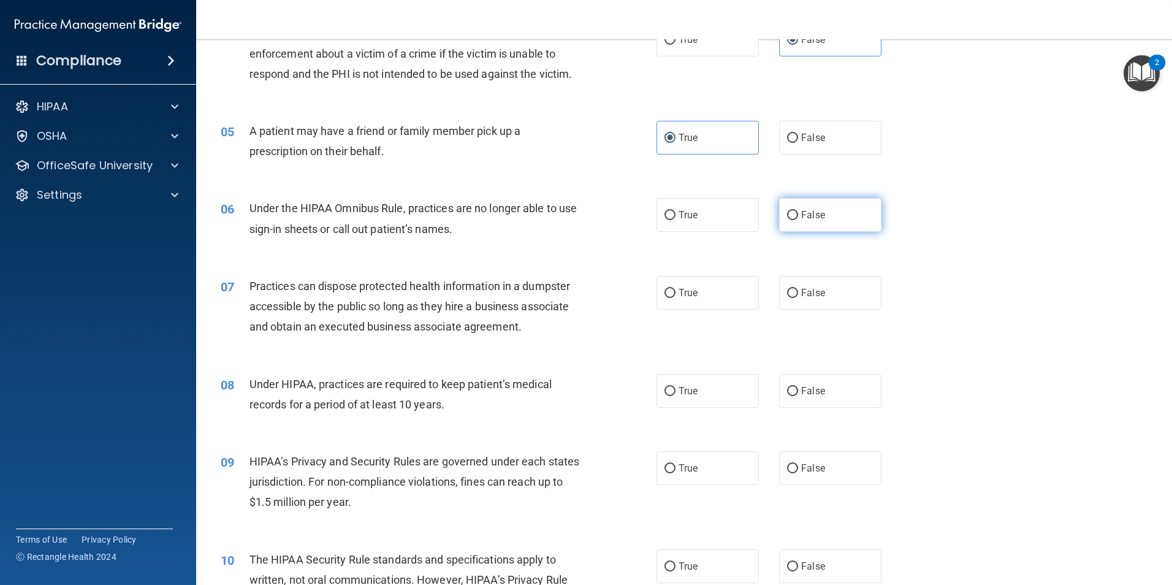
radio input "true"
click at [830, 295] on label "False" at bounding box center [830, 293] width 102 height 34
click at [798, 295] on input "False" at bounding box center [792, 293] width 11 height 9
radio input "true"
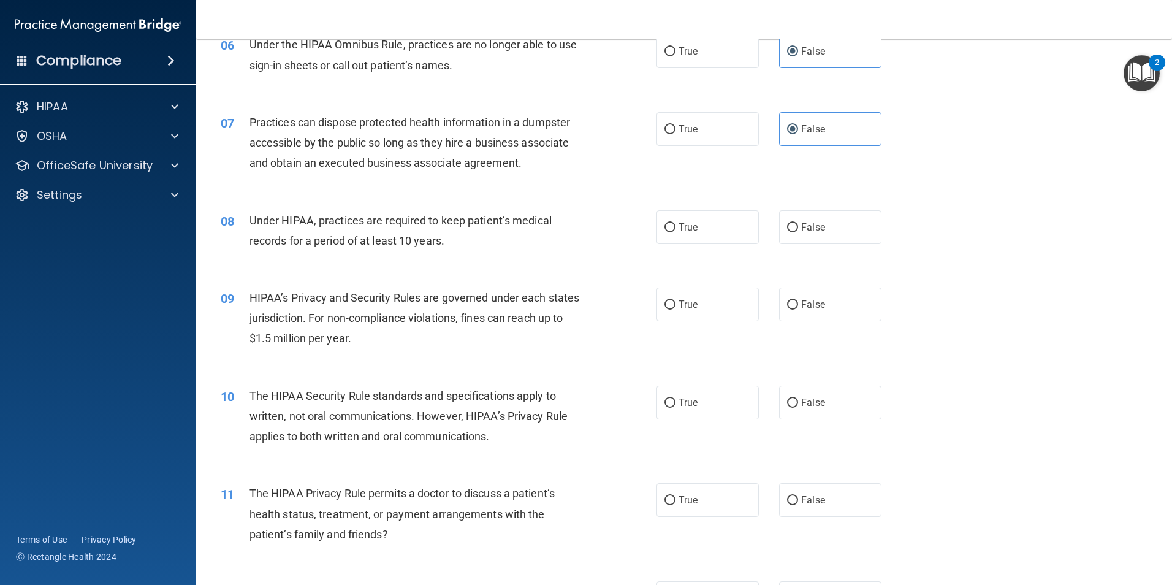
scroll to position [552, 0]
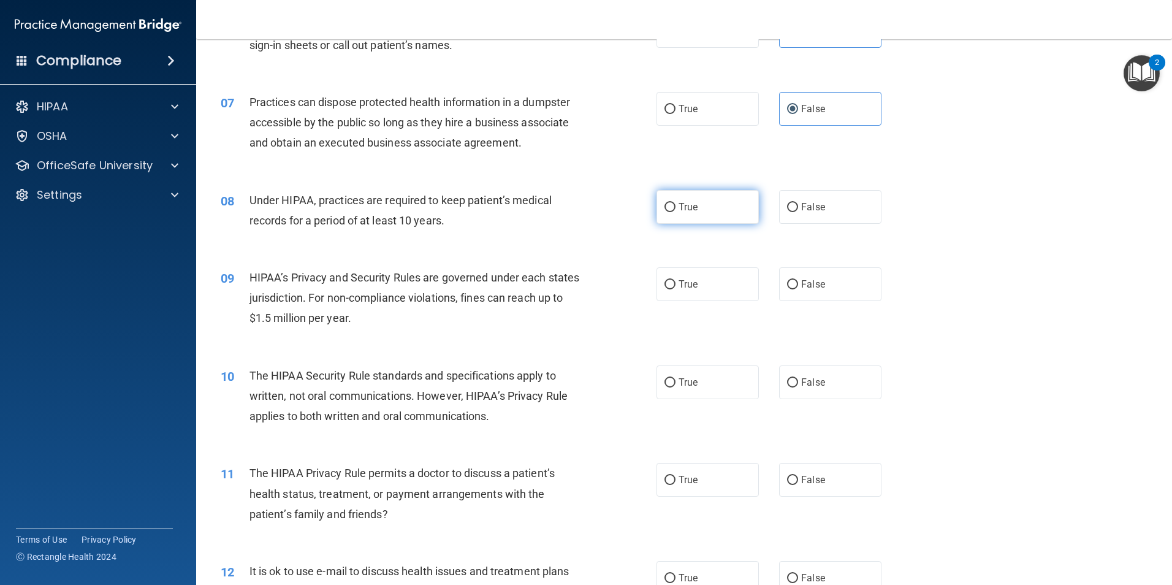
click at [678, 208] on span "True" at bounding box center [687, 207] width 19 height 12
click at [675, 208] on input "True" at bounding box center [669, 207] width 11 height 9
radio input "true"
click at [712, 273] on label "True" at bounding box center [707, 284] width 102 height 34
click at [675, 280] on input "True" at bounding box center [669, 284] width 11 height 9
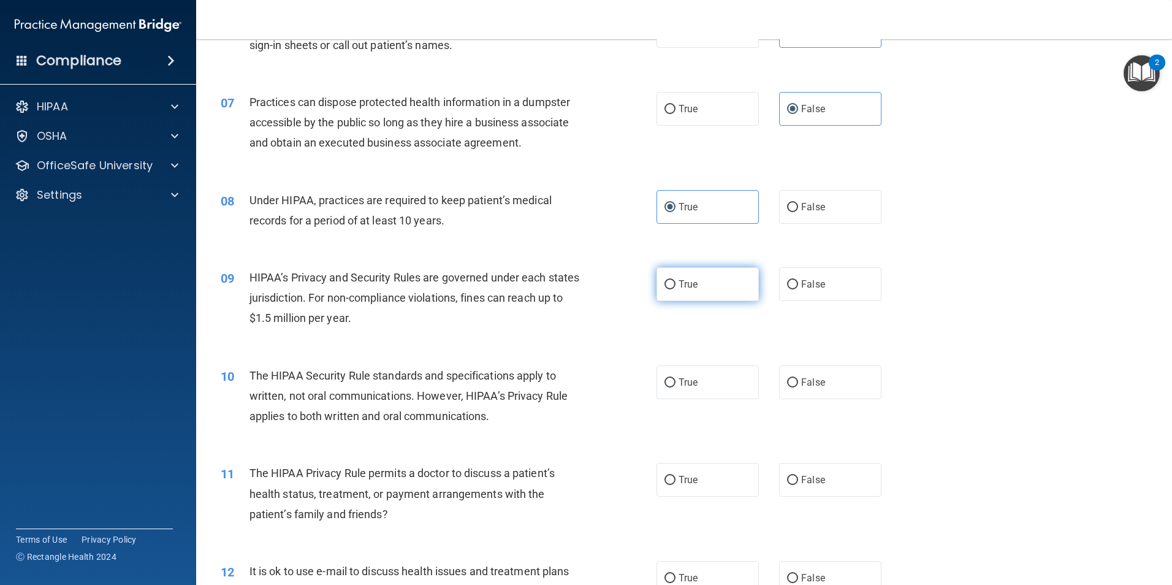
radio input "true"
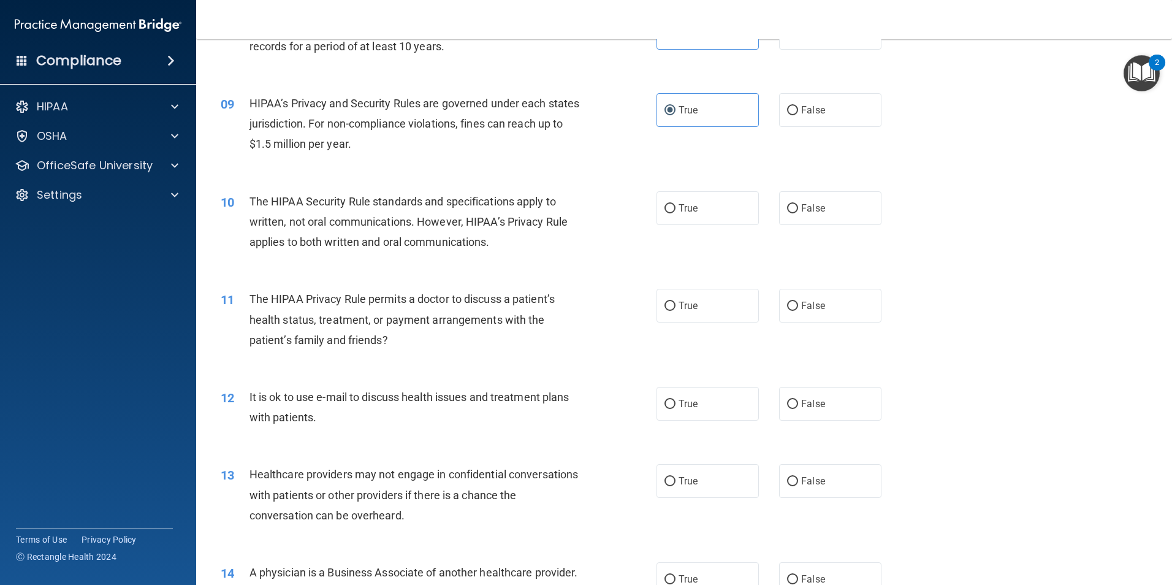
scroll to position [735, 0]
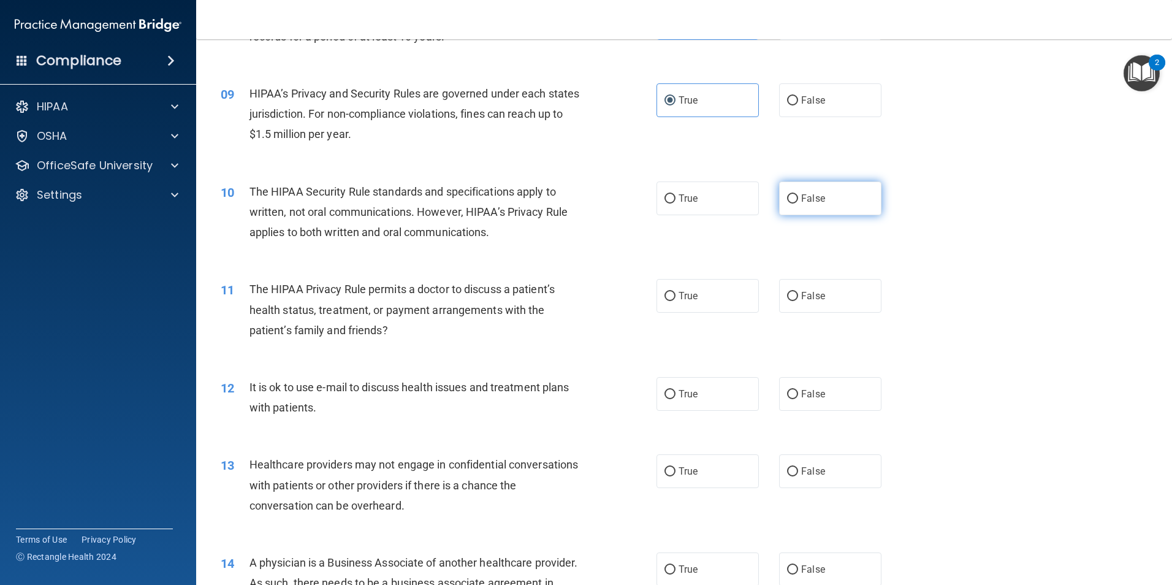
click at [811, 196] on span "False" at bounding box center [813, 198] width 24 height 12
click at [798, 196] on input "False" at bounding box center [792, 198] width 11 height 9
radio input "true"
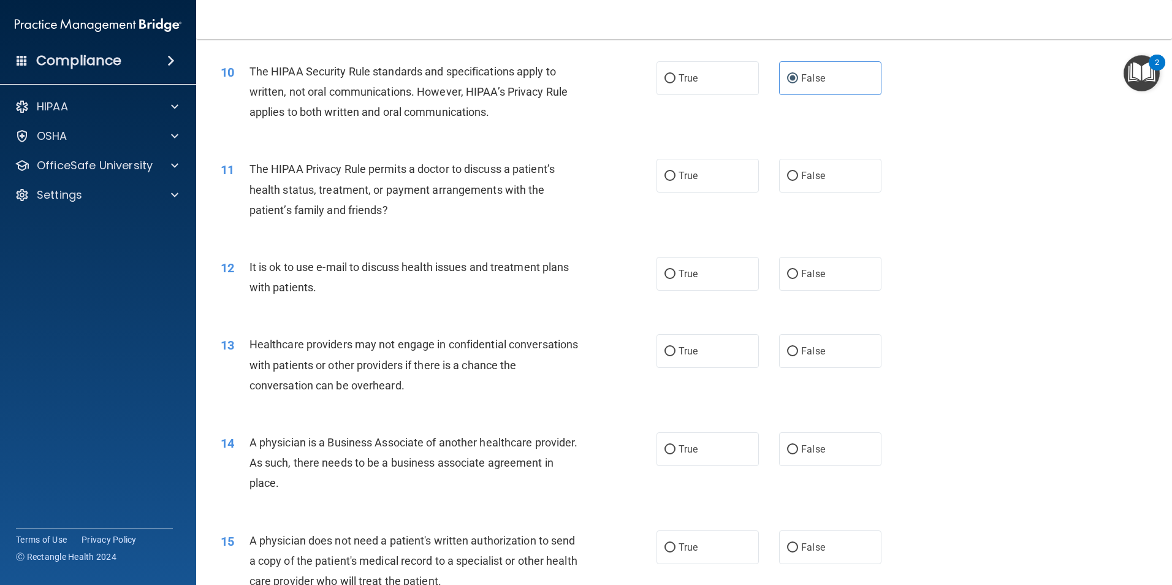
scroll to position [858, 0]
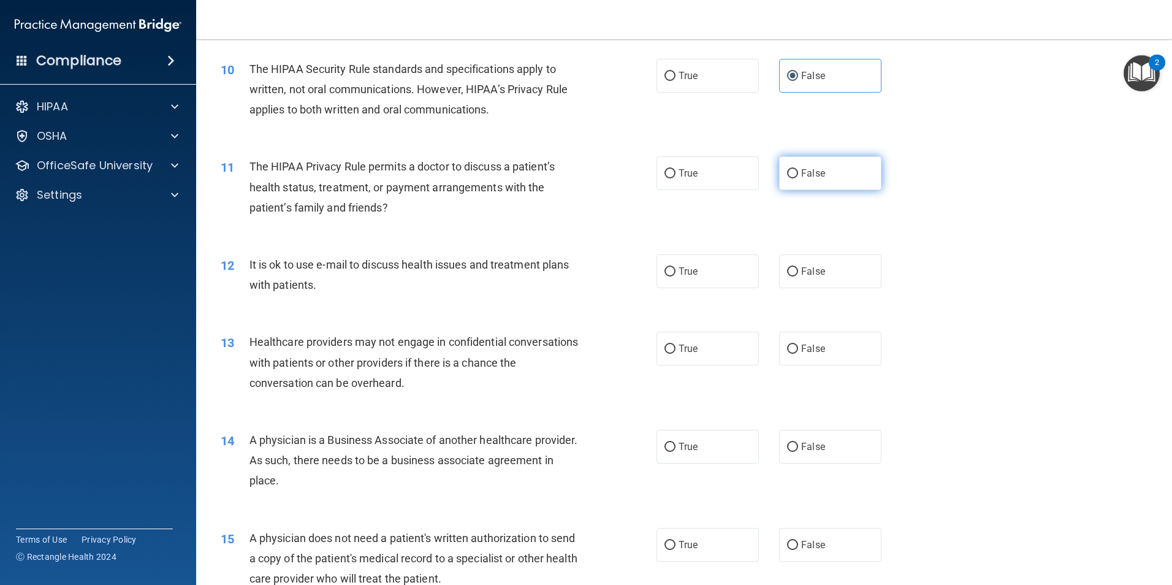
click at [812, 168] on span "False" at bounding box center [813, 173] width 24 height 12
click at [798, 169] on input "False" at bounding box center [792, 173] width 11 height 9
radio input "true"
click at [848, 270] on label "False" at bounding box center [830, 271] width 102 height 34
click at [798, 270] on input "False" at bounding box center [792, 271] width 11 height 9
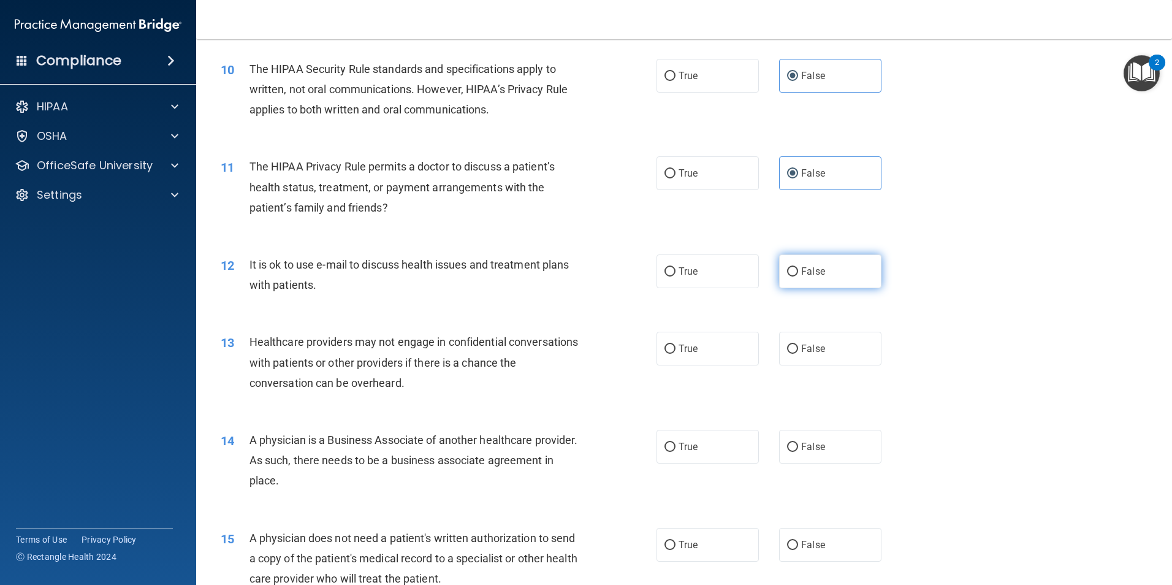
radio input "true"
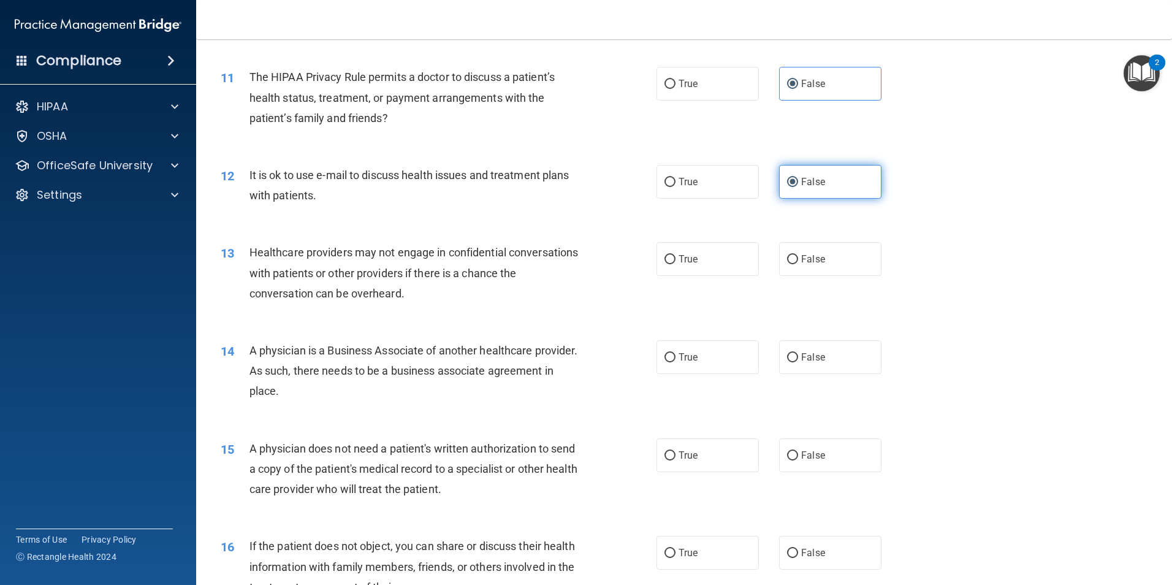
scroll to position [981, 0]
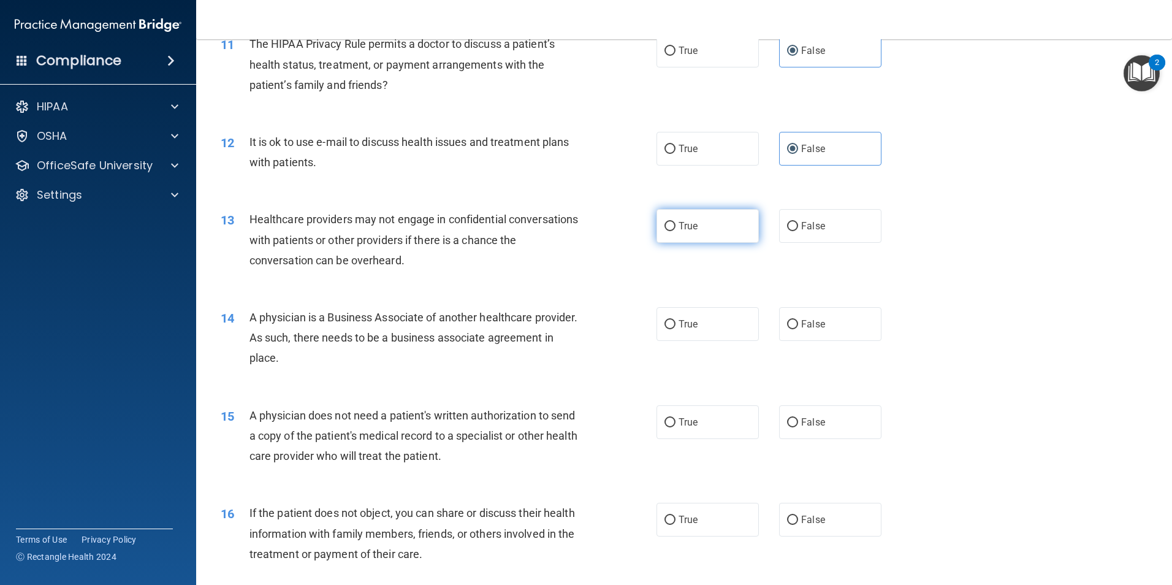
click at [695, 234] on label "True" at bounding box center [707, 226] width 102 height 34
click at [675, 231] on input "True" at bounding box center [669, 226] width 11 height 9
radio input "true"
click at [522, 271] on div "13 Healthcare providers may not engage in confidential conversations with patie…" at bounding box center [438, 242] width 473 height 67
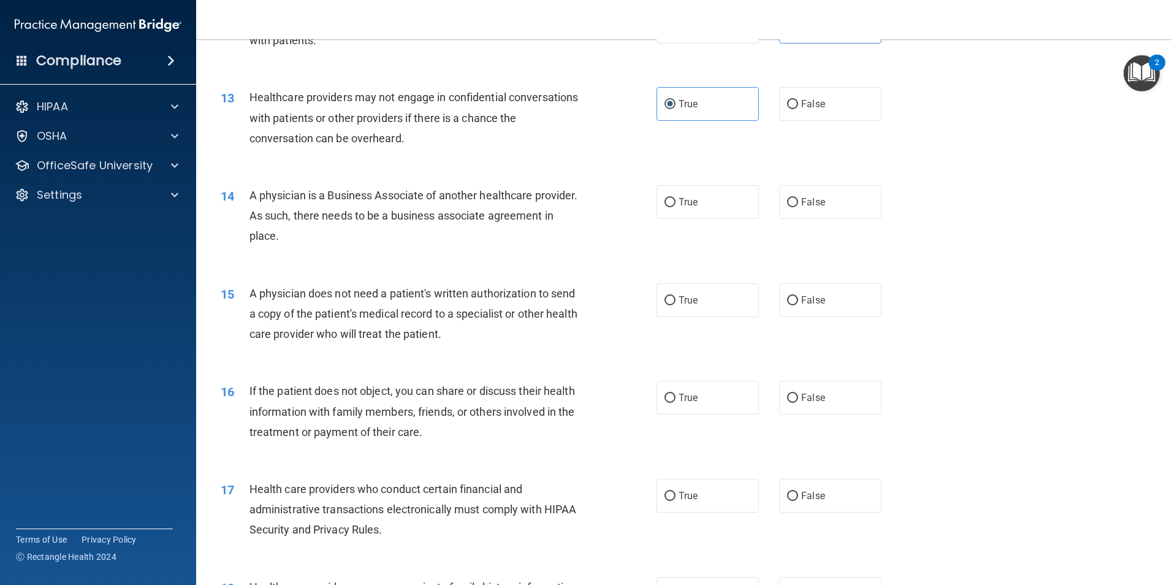
scroll to position [1103, 0]
click at [738, 206] on label "True" at bounding box center [707, 201] width 102 height 34
click at [675, 206] on input "True" at bounding box center [669, 201] width 11 height 9
radio input "true"
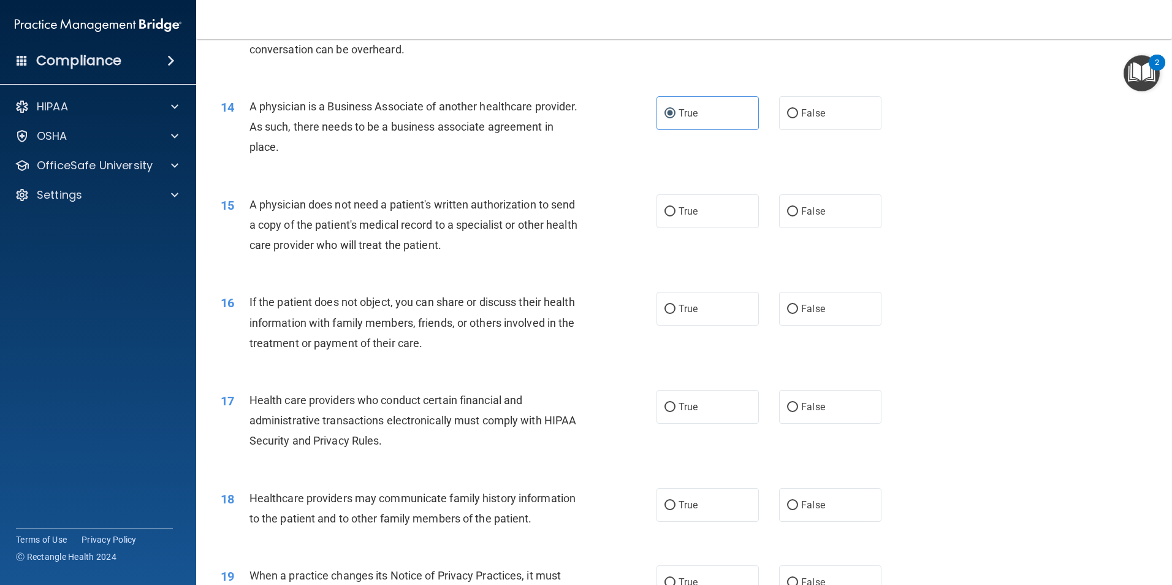
scroll to position [1226, 0]
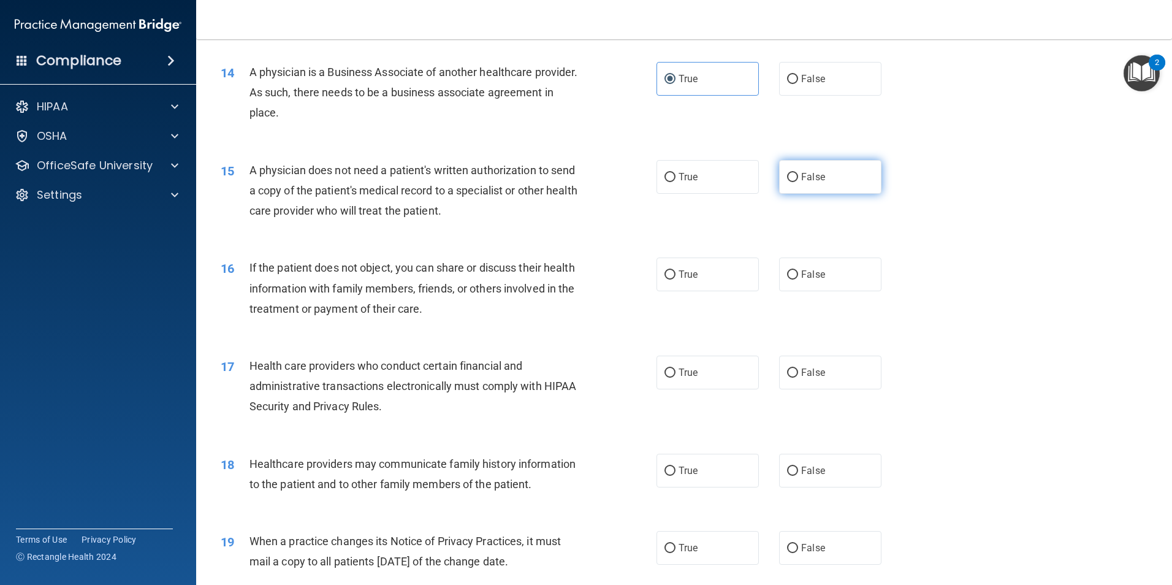
click at [811, 183] on label "False" at bounding box center [830, 177] width 102 height 34
click at [798, 182] on input "False" at bounding box center [792, 177] width 11 height 9
radio input "true"
click at [696, 275] on label "True" at bounding box center [707, 274] width 102 height 34
click at [675, 275] on input "True" at bounding box center [669, 274] width 11 height 9
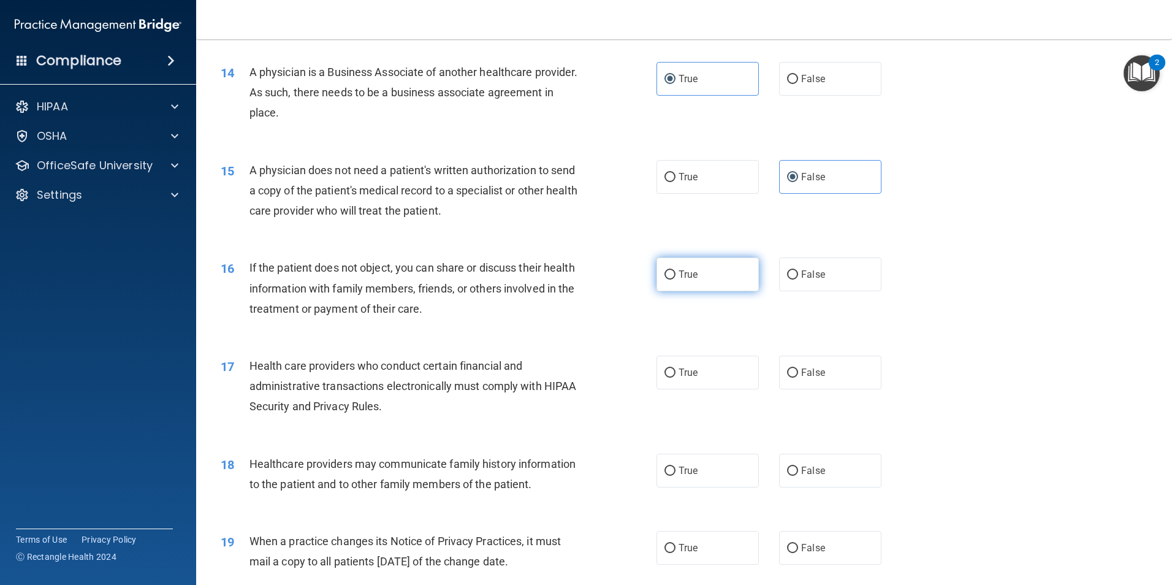
radio input "true"
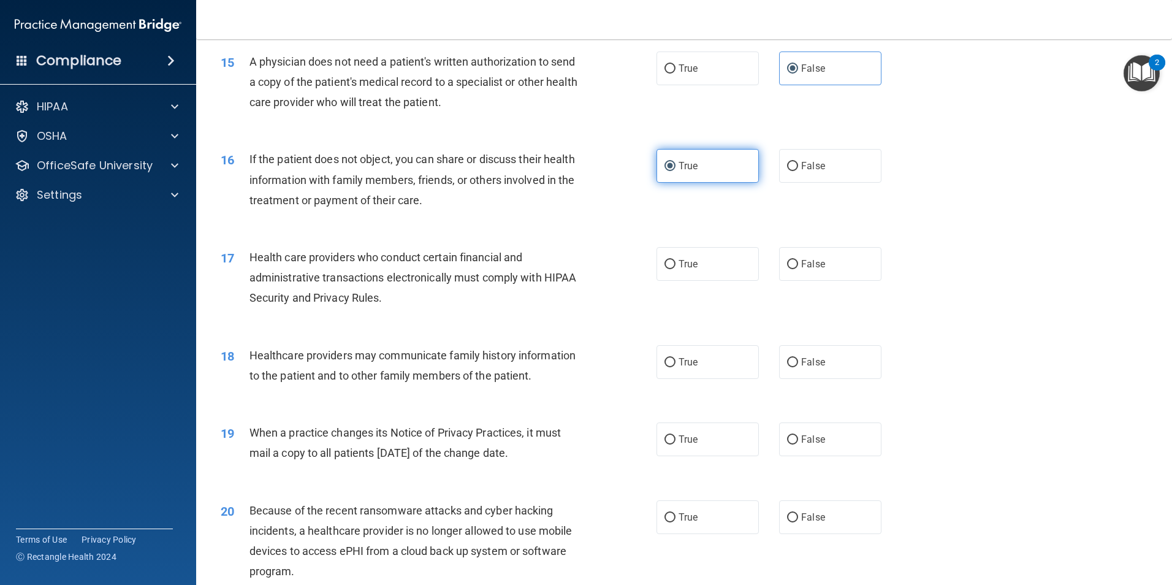
scroll to position [1348, 0]
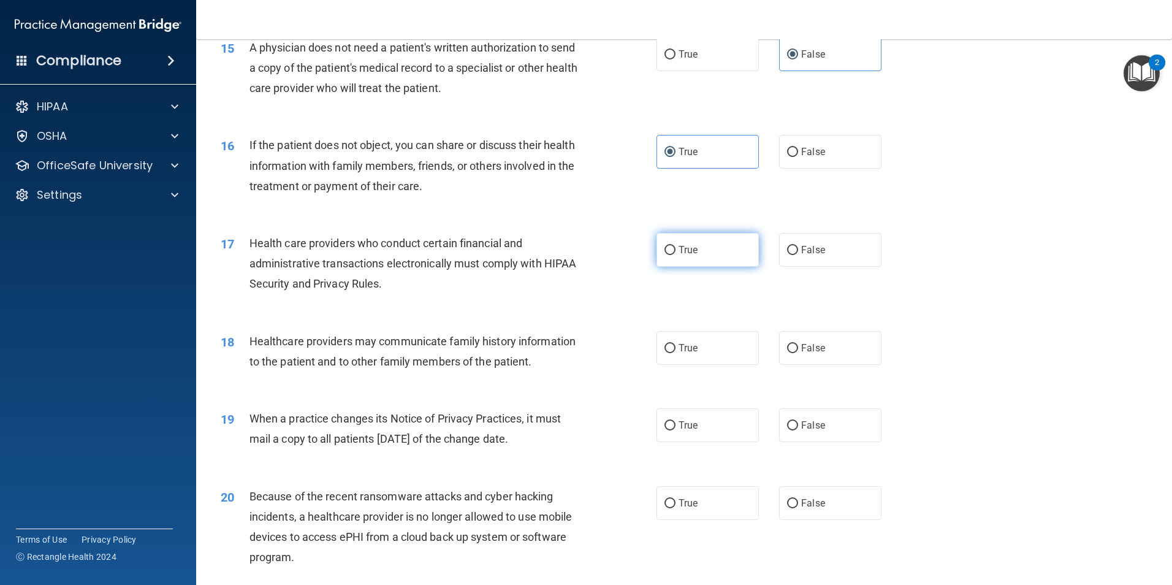
click at [694, 247] on label "True" at bounding box center [707, 250] width 102 height 34
click at [675, 247] on input "True" at bounding box center [669, 250] width 11 height 9
radio input "true"
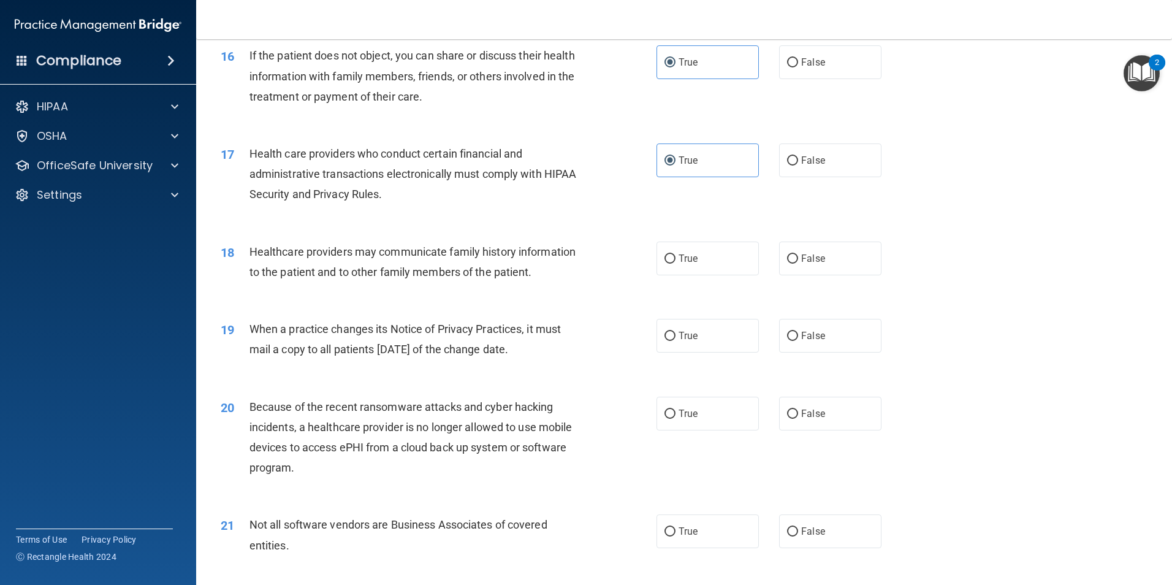
scroll to position [1471, 0]
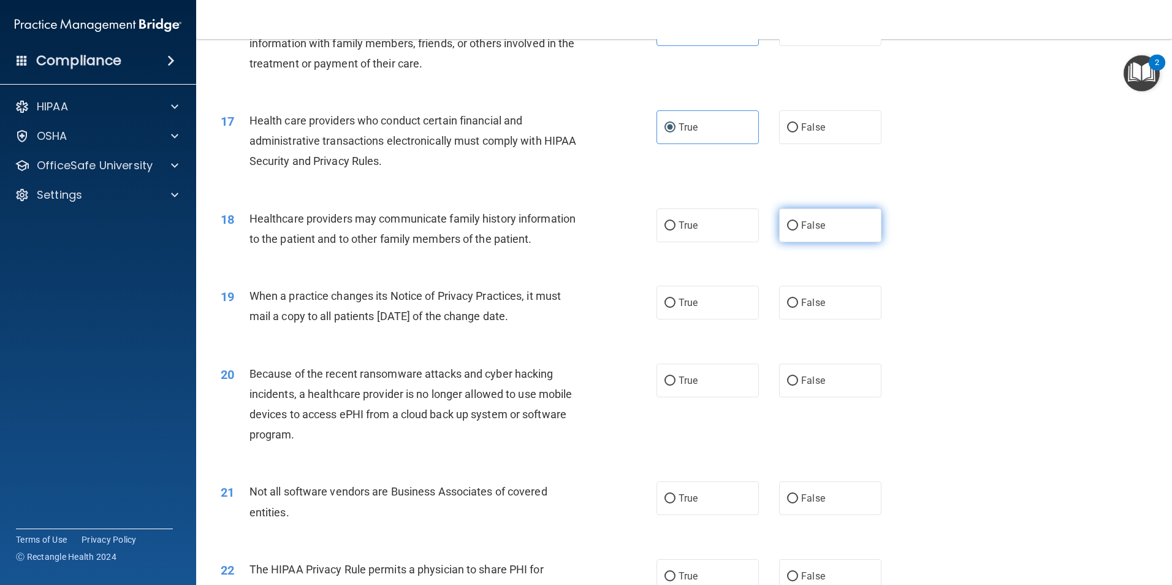
click at [797, 232] on label "False" at bounding box center [830, 225] width 102 height 34
click at [797, 230] on input "False" at bounding box center [792, 225] width 11 height 9
radio input "true"
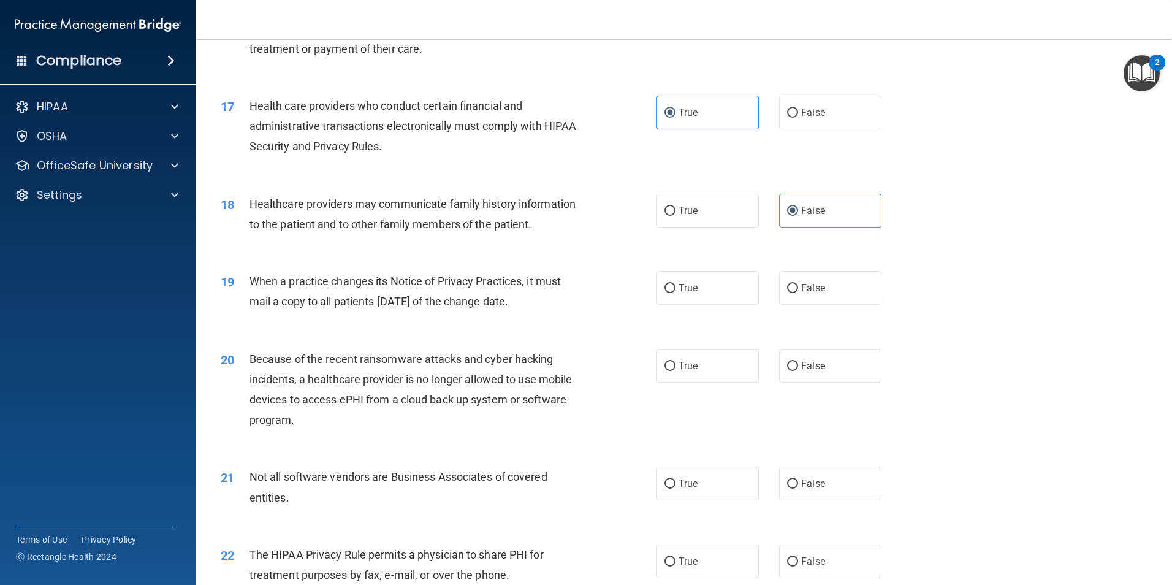
scroll to position [1532, 0]
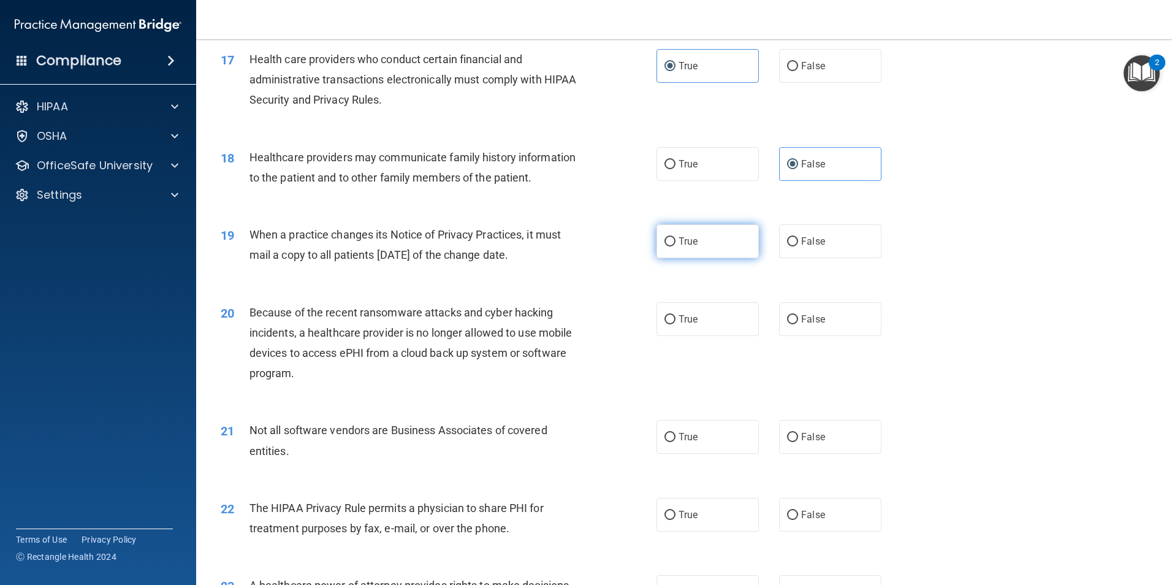
click at [694, 243] on label "True" at bounding box center [707, 241] width 102 height 34
click at [675, 243] on input "True" at bounding box center [669, 241] width 11 height 9
radio input "true"
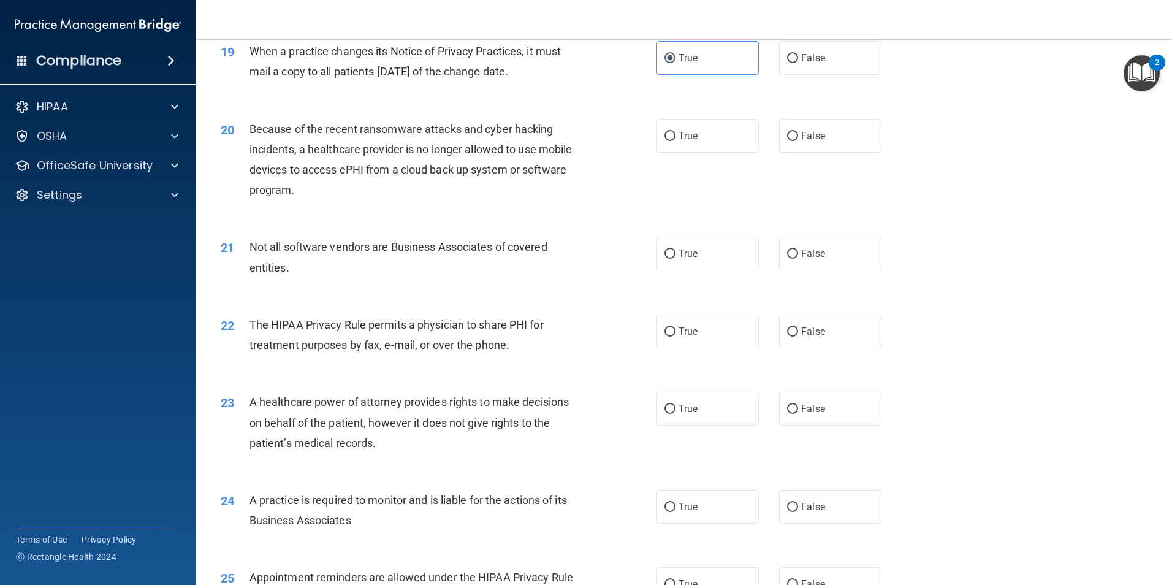
scroll to position [1716, 0]
click at [680, 142] on label "True" at bounding box center [707, 135] width 102 height 34
click at [675, 140] on input "True" at bounding box center [669, 135] width 11 height 9
radio input "true"
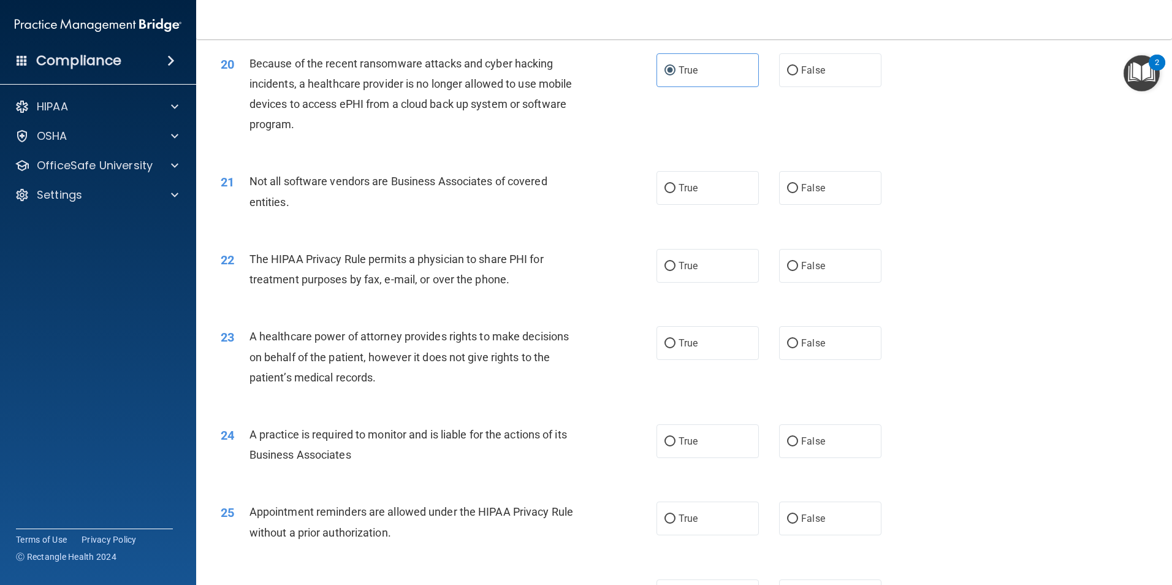
scroll to position [1839, 0]
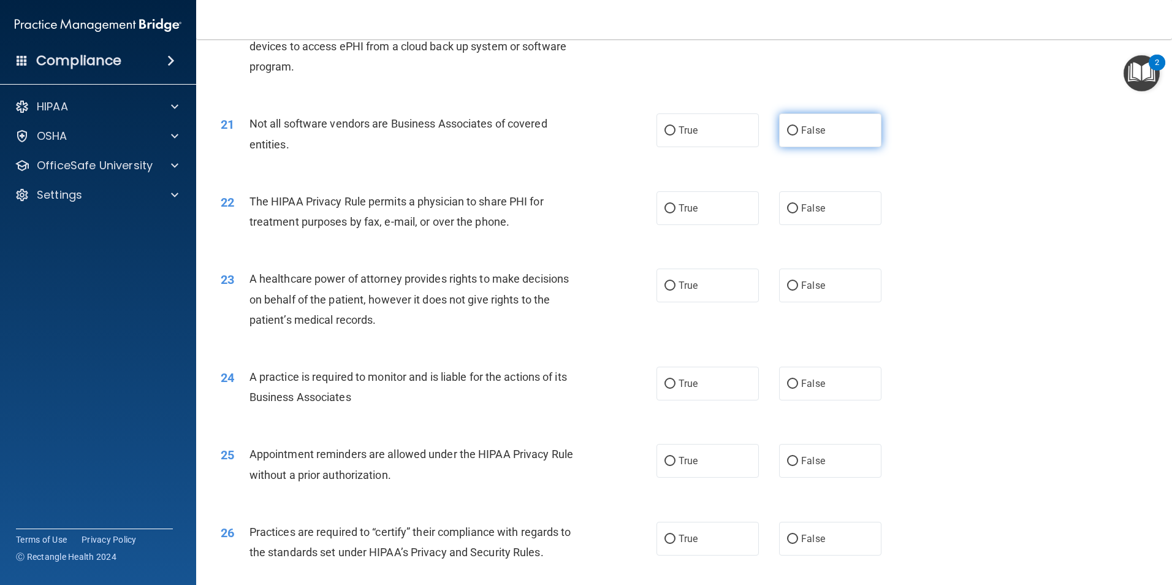
click at [801, 132] on span "False" at bounding box center [813, 130] width 24 height 12
click at [797, 132] on input "False" at bounding box center [792, 130] width 11 height 9
radio input "true"
click at [684, 213] on span "True" at bounding box center [687, 208] width 19 height 12
click at [675, 213] on input "True" at bounding box center [669, 208] width 11 height 9
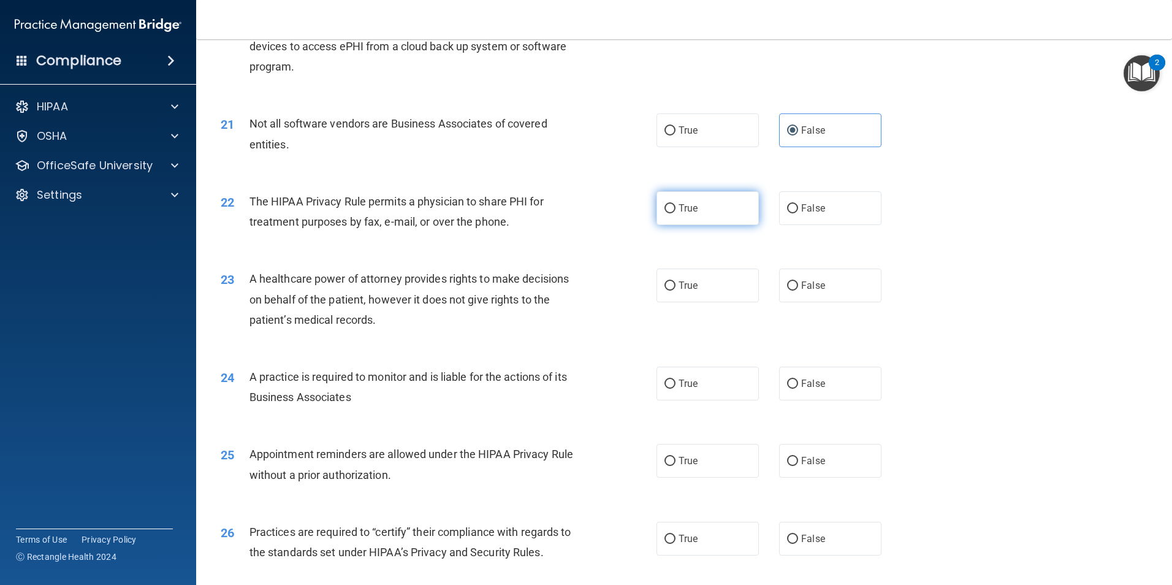
radio input "true"
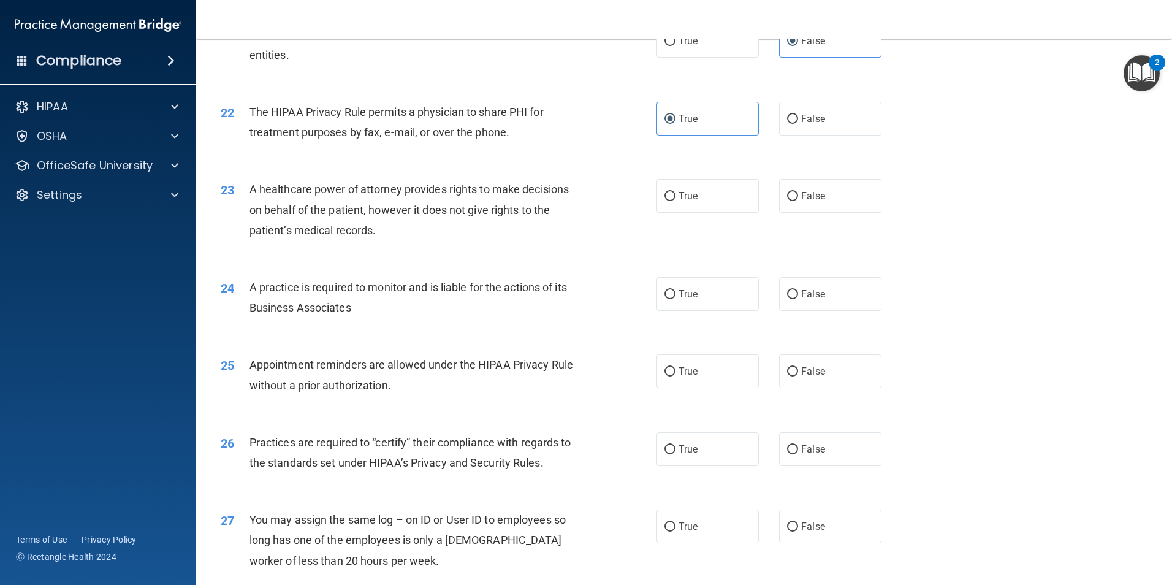
scroll to position [1961, 0]
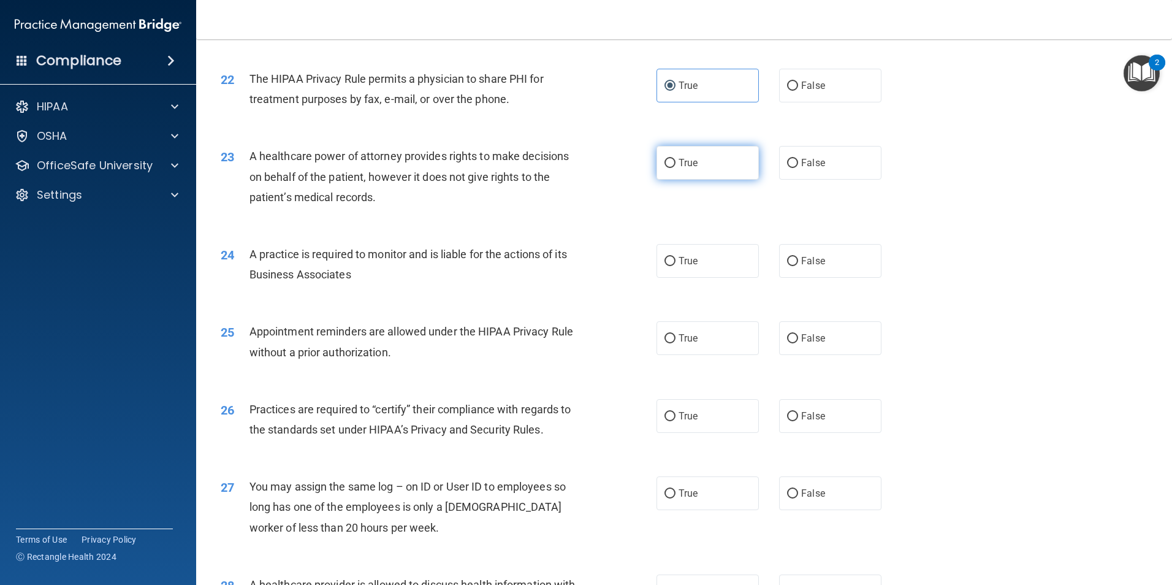
click at [686, 163] on span "True" at bounding box center [687, 163] width 19 height 12
click at [675, 163] on input "True" at bounding box center [669, 163] width 11 height 9
radio input "true"
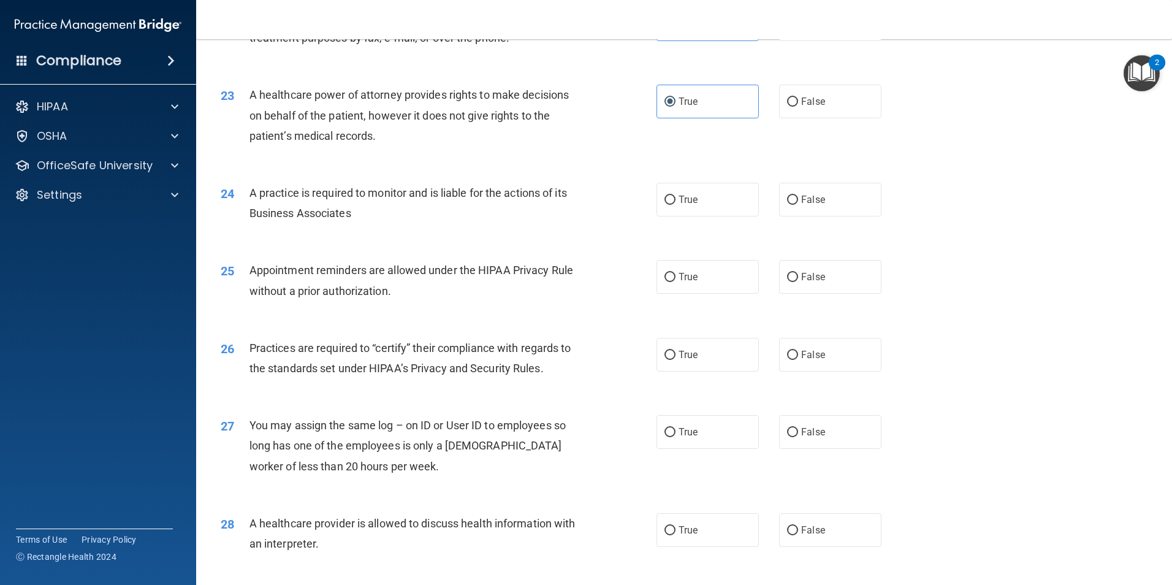
scroll to position [2084, 0]
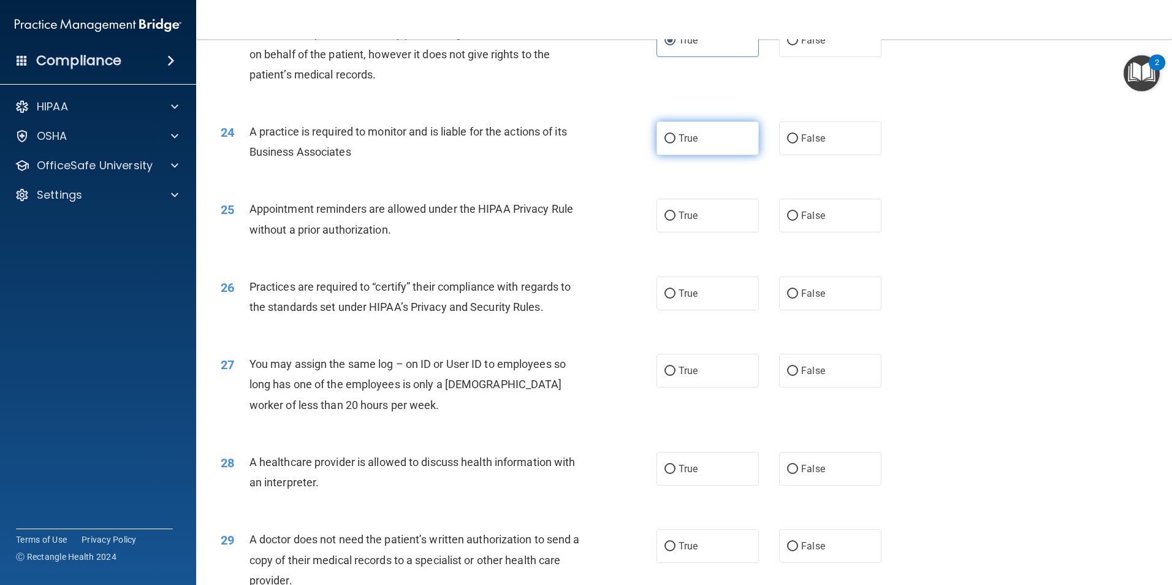
click at [670, 143] on label "True" at bounding box center [707, 138] width 102 height 34
click at [670, 143] on input "True" at bounding box center [669, 138] width 11 height 9
radio input "true"
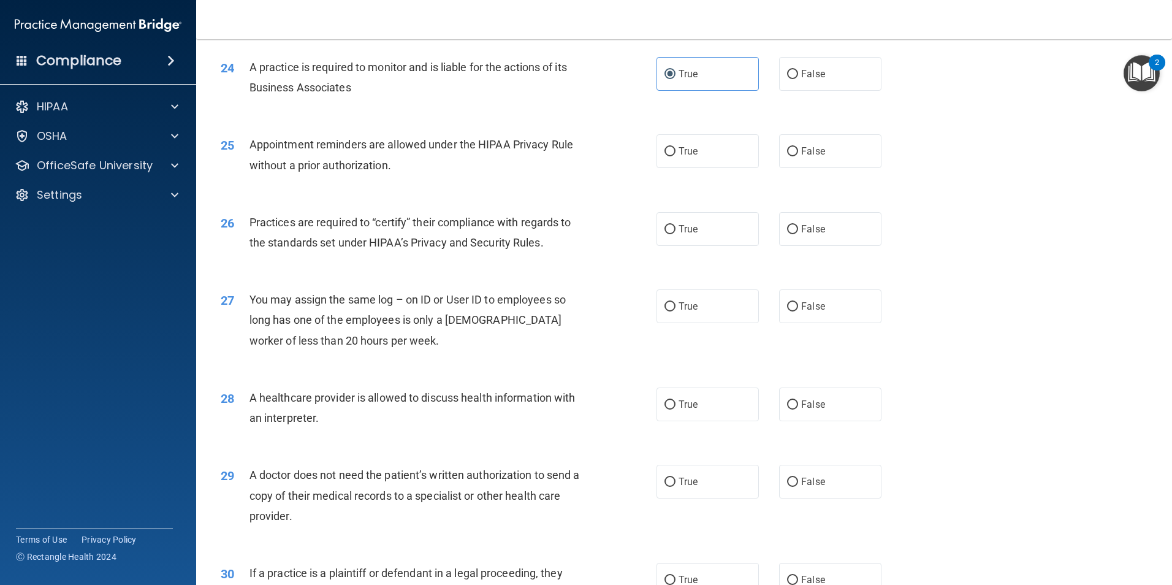
scroll to position [2206, 0]
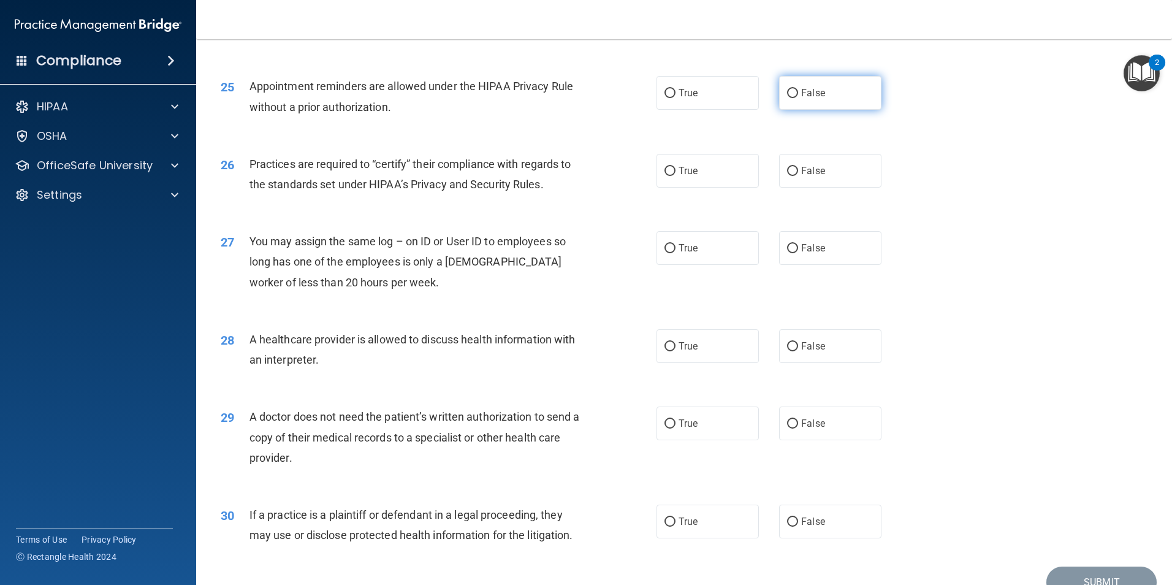
click at [792, 93] on input "False" at bounding box center [792, 93] width 11 height 9
radio input "true"
click at [675, 179] on label "True" at bounding box center [707, 171] width 102 height 34
click at [675, 176] on input "True" at bounding box center [669, 171] width 11 height 9
radio input "true"
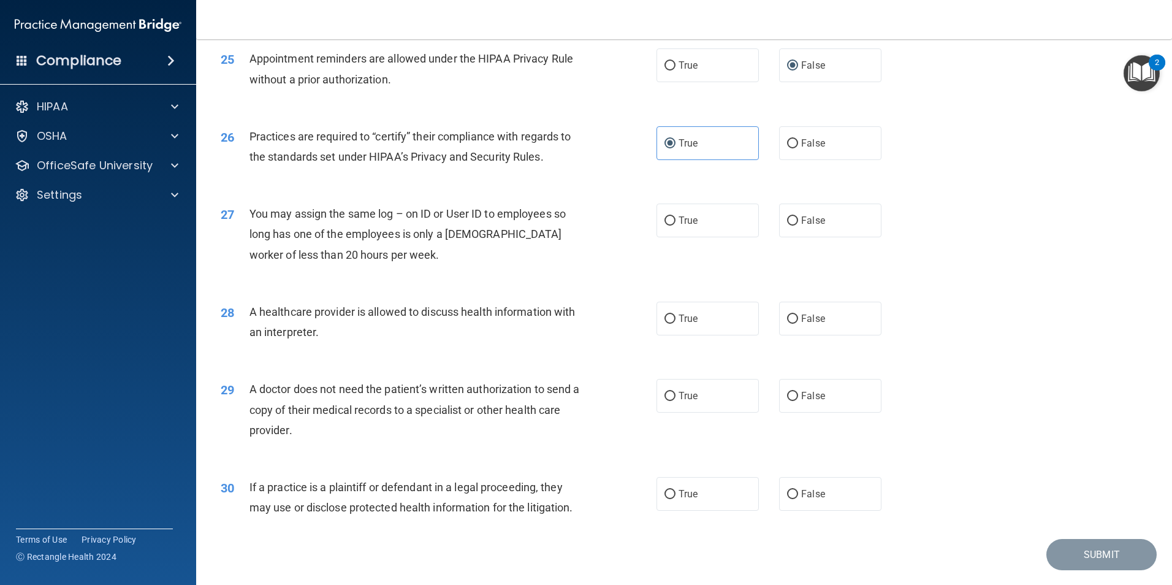
scroll to position [2268, 0]
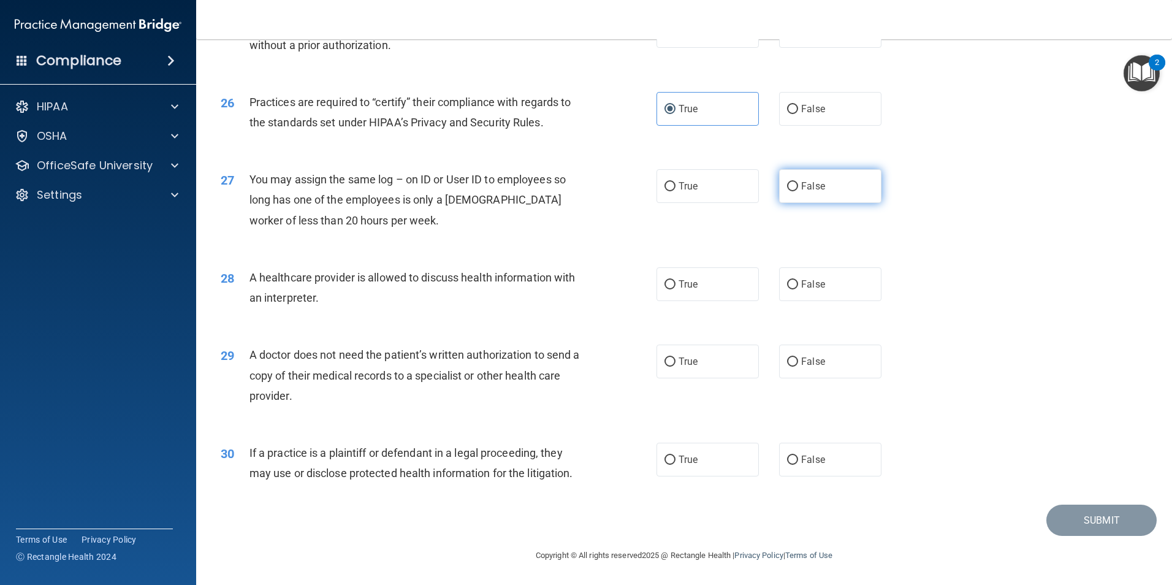
click at [792, 195] on label "False" at bounding box center [830, 186] width 102 height 34
click at [792, 191] on input "False" at bounding box center [792, 186] width 11 height 9
radio input "true"
click at [854, 291] on label "False" at bounding box center [830, 284] width 102 height 34
click at [798, 289] on input "False" at bounding box center [792, 284] width 11 height 9
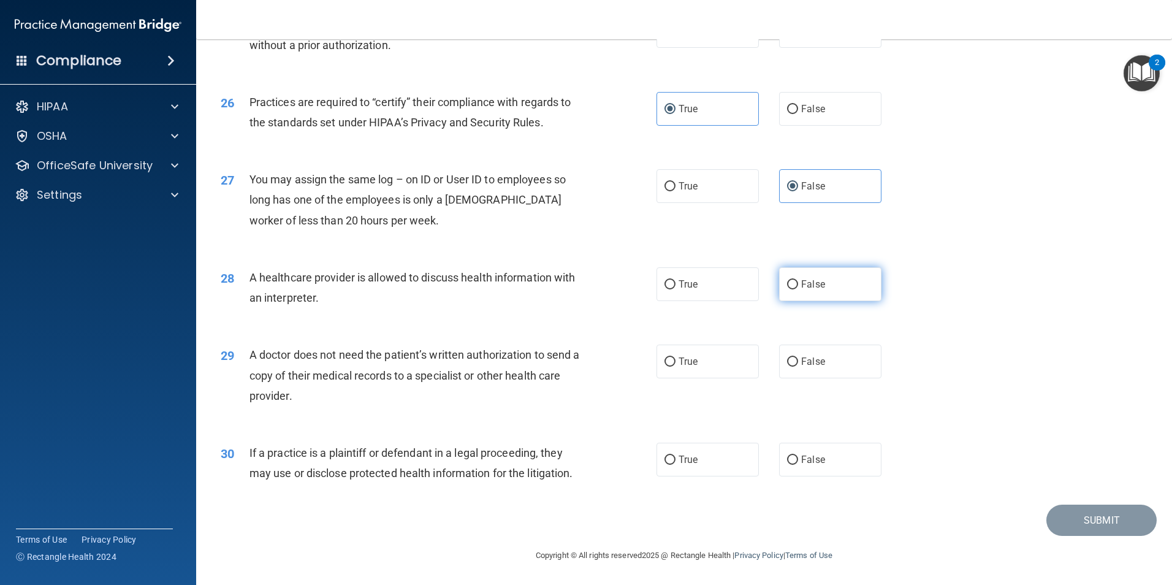
radio input "true"
click at [805, 376] on label "False" at bounding box center [830, 361] width 102 height 34
click at [798, 366] on input "False" at bounding box center [792, 361] width 11 height 9
radio input "true"
click at [693, 463] on span "True" at bounding box center [687, 460] width 19 height 12
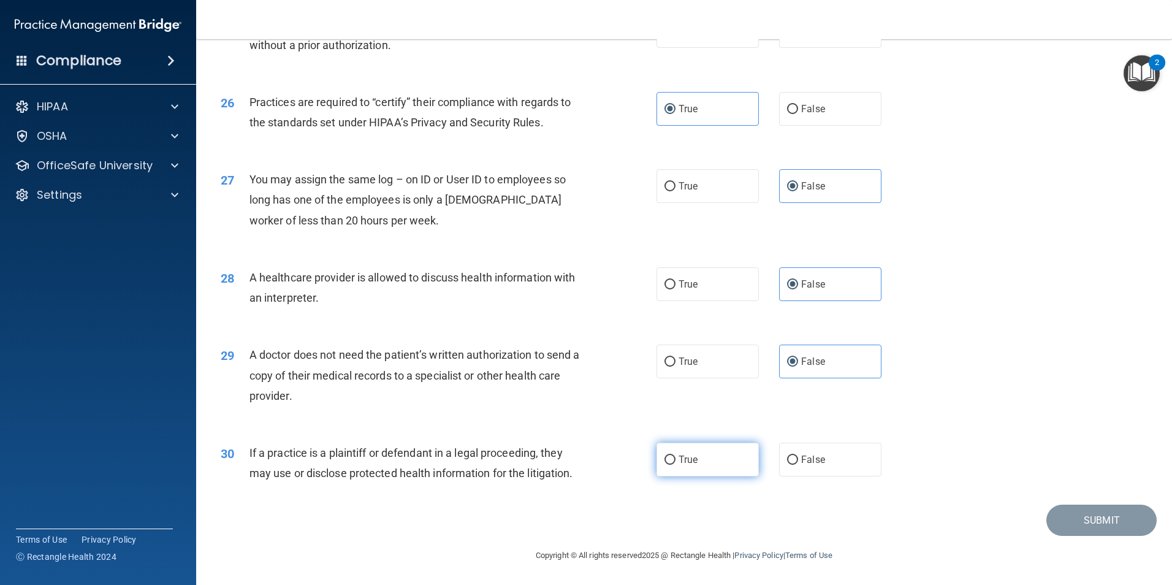
click at [675, 463] on input "True" at bounding box center [669, 459] width 11 height 9
radio input "true"
click at [1092, 519] on button "Submit" at bounding box center [1101, 519] width 110 height 31
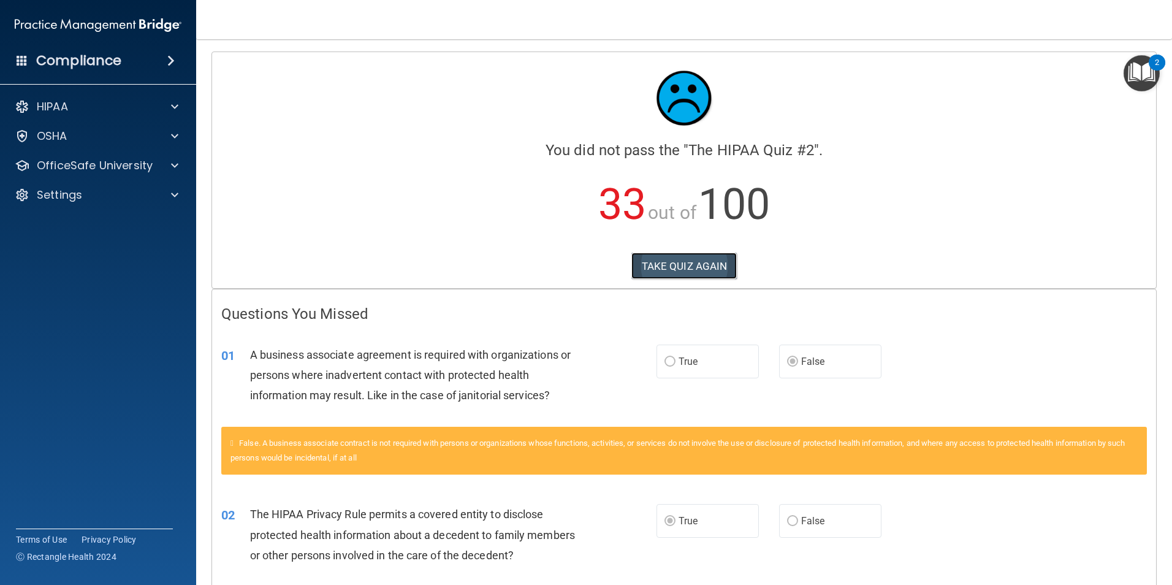
click at [705, 274] on button "TAKE QUIZ AGAIN" at bounding box center [684, 266] width 106 height 27
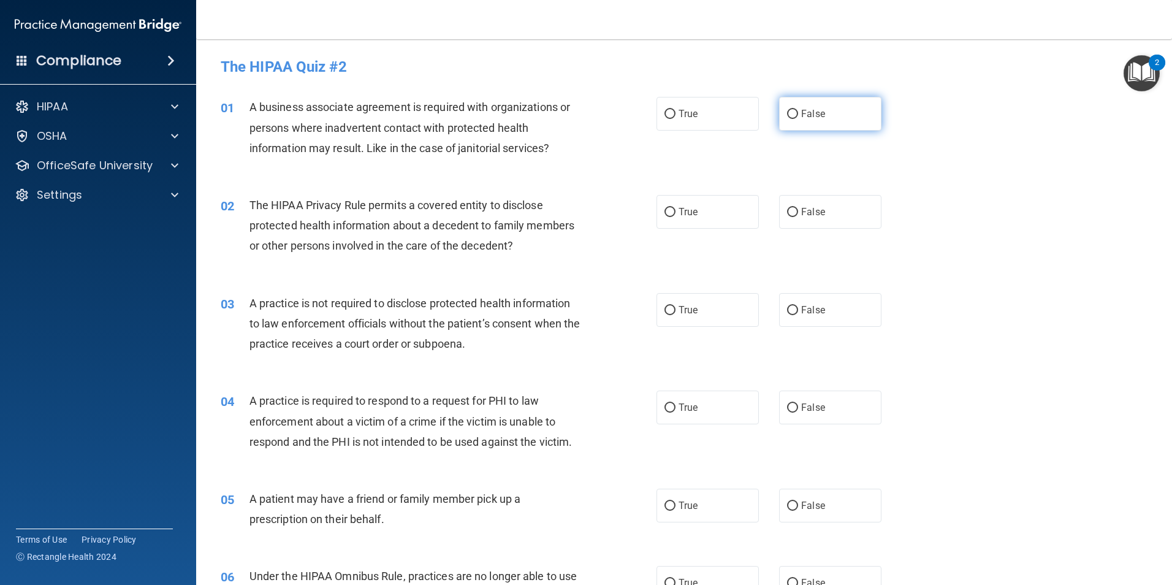
drag, startPoint x: 845, startPoint y: 117, endPoint x: 836, endPoint y: 117, distance: 9.2
click at [845, 117] on label "False" at bounding box center [830, 114] width 102 height 34
click at [798, 117] on input "False" at bounding box center [792, 114] width 11 height 9
radio input "true"
click at [678, 213] on span "True" at bounding box center [687, 212] width 19 height 12
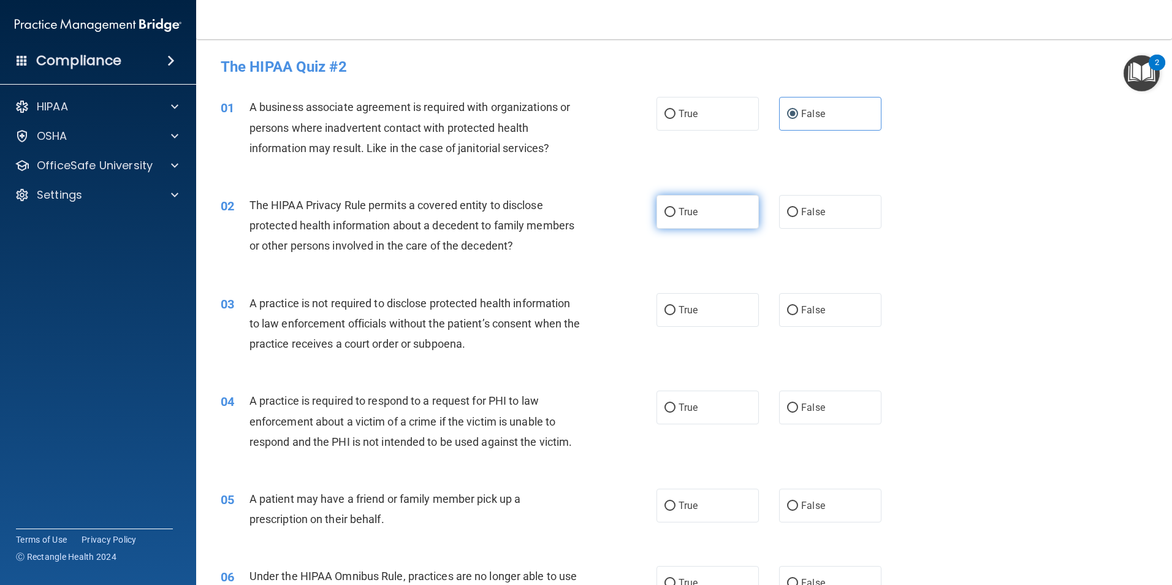
click at [675, 213] on input "True" at bounding box center [669, 212] width 11 height 9
radio input "true"
click at [842, 314] on label "False" at bounding box center [830, 310] width 102 height 34
click at [798, 314] on input "False" at bounding box center [792, 310] width 11 height 9
radio input "true"
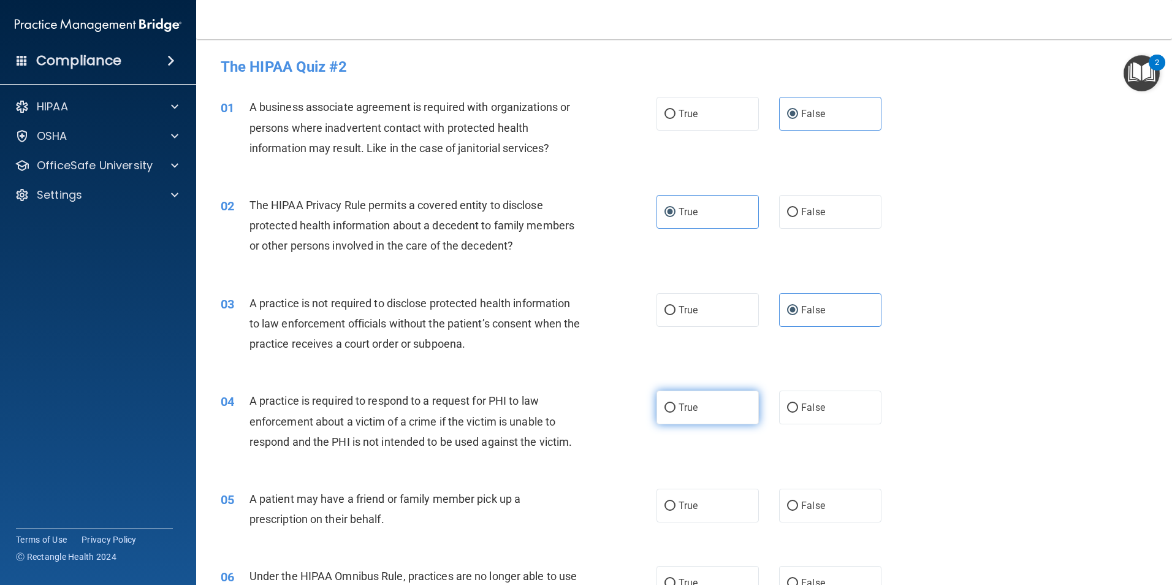
click at [671, 409] on label "True" at bounding box center [707, 407] width 102 height 34
click at [671, 409] on input "True" at bounding box center [669, 407] width 11 height 9
radio input "true"
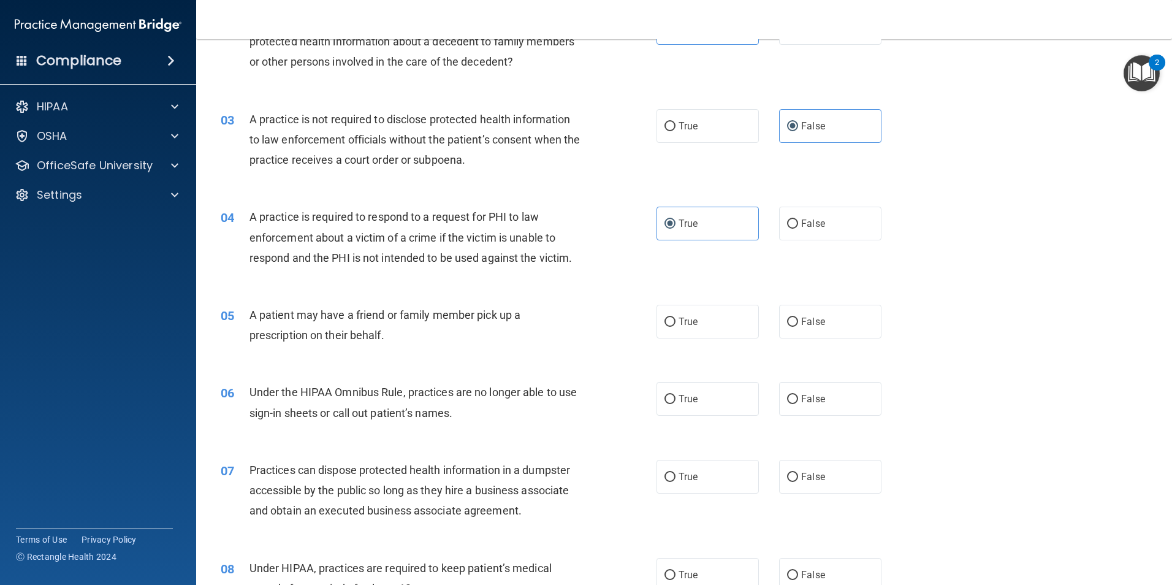
scroll to position [245, 0]
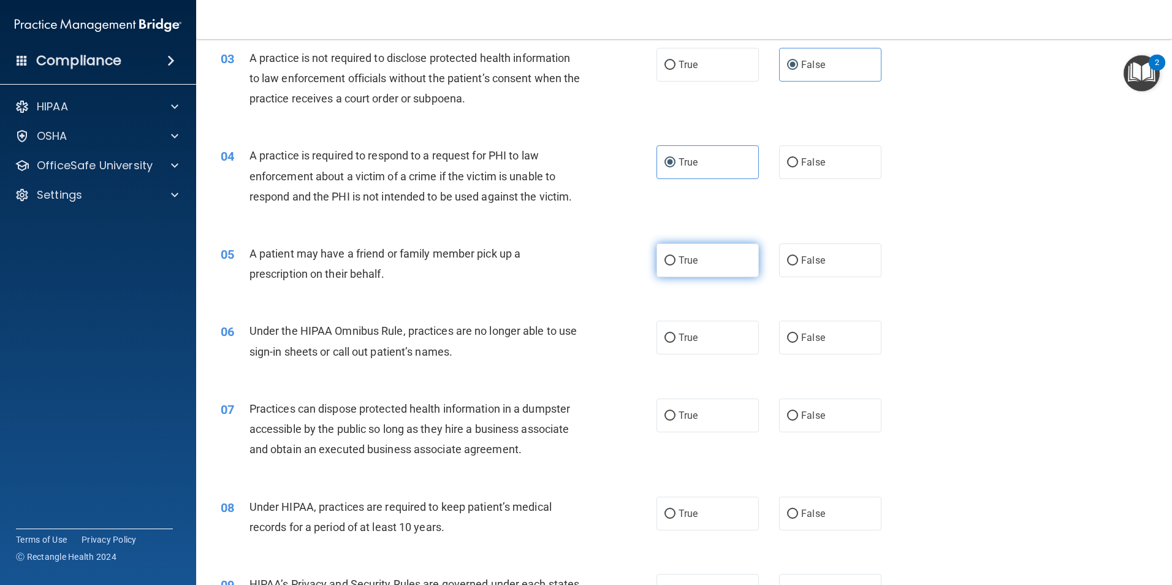
click at [682, 260] on span "True" at bounding box center [687, 260] width 19 height 12
click at [675, 260] on input "True" at bounding box center [669, 260] width 11 height 9
radio input "true"
click at [711, 337] on label "True" at bounding box center [707, 338] width 102 height 34
click at [675, 337] on input "True" at bounding box center [669, 337] width 11 height 9
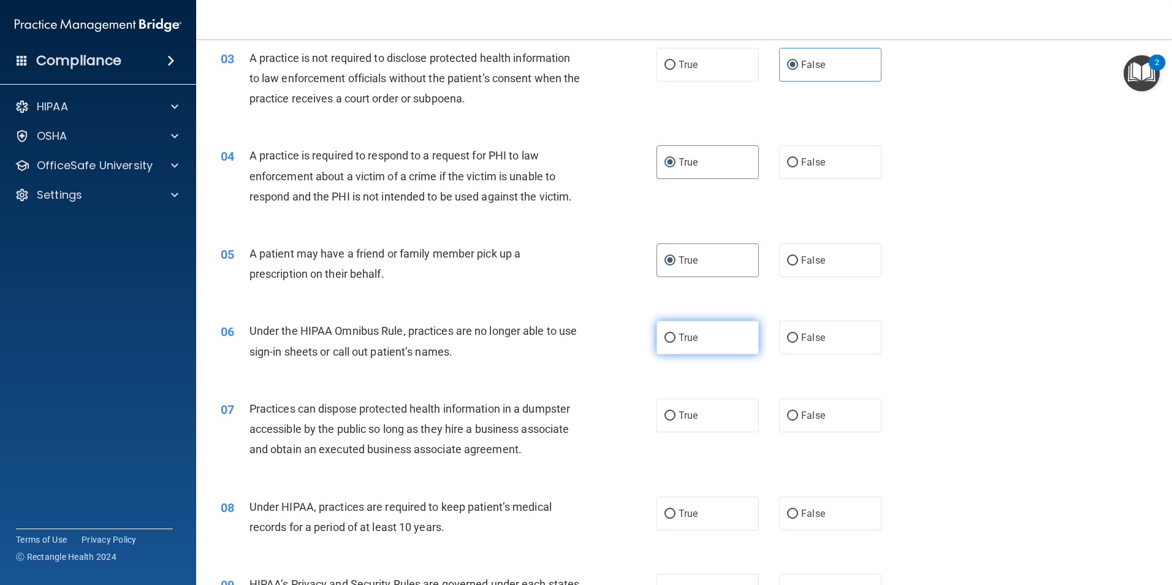
radio input "true"
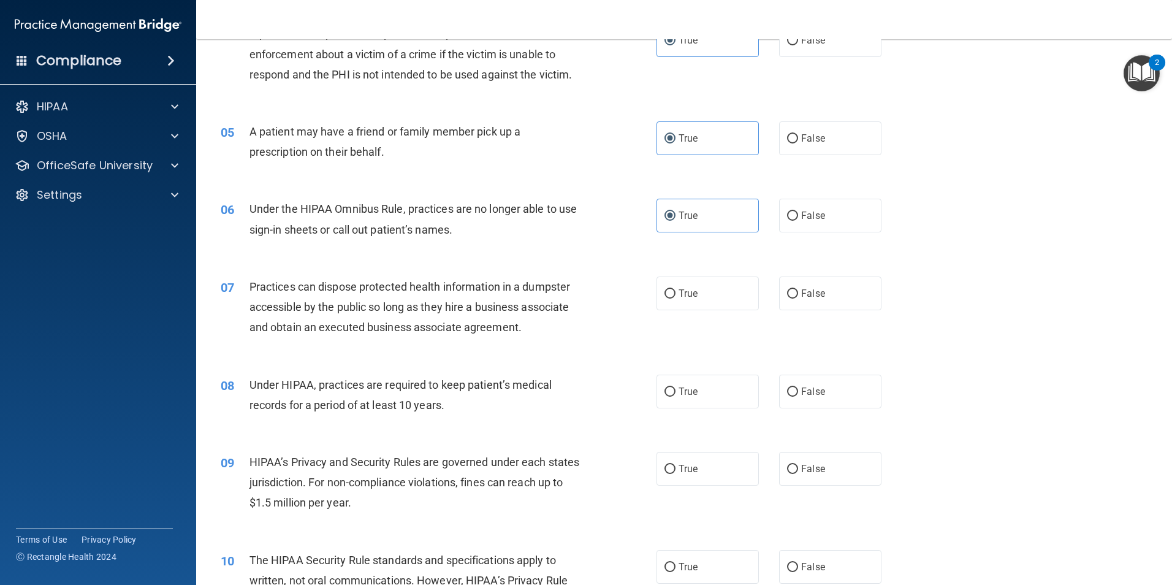
scroll to position [368, 0]
click at [833, 289] on label "False" at bounding box center [830, 293] width 102 height 34
click at [798, 289] on input "False" at bounding box center [792, 293] width 11 height 9
radio input "true"
click at [801, 394] on span "False" at bounding box center [813, 391] width 24 height 12
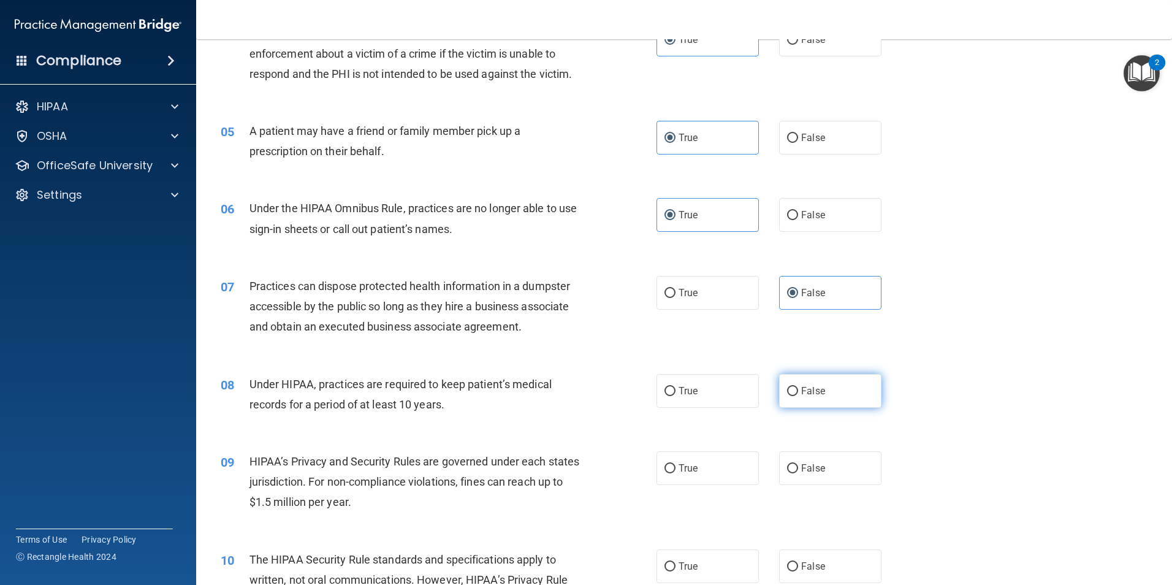
click at [798, 394] on input "False" at bounding box center [792, 391] width 11 height 9
radio input "true"
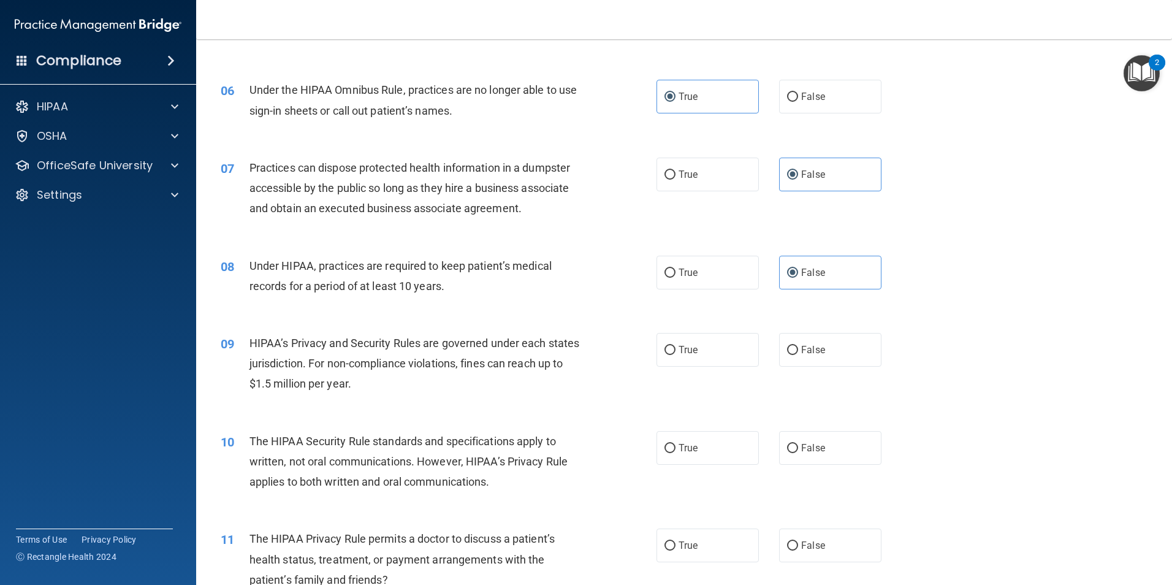
scroll to position [552, 0]
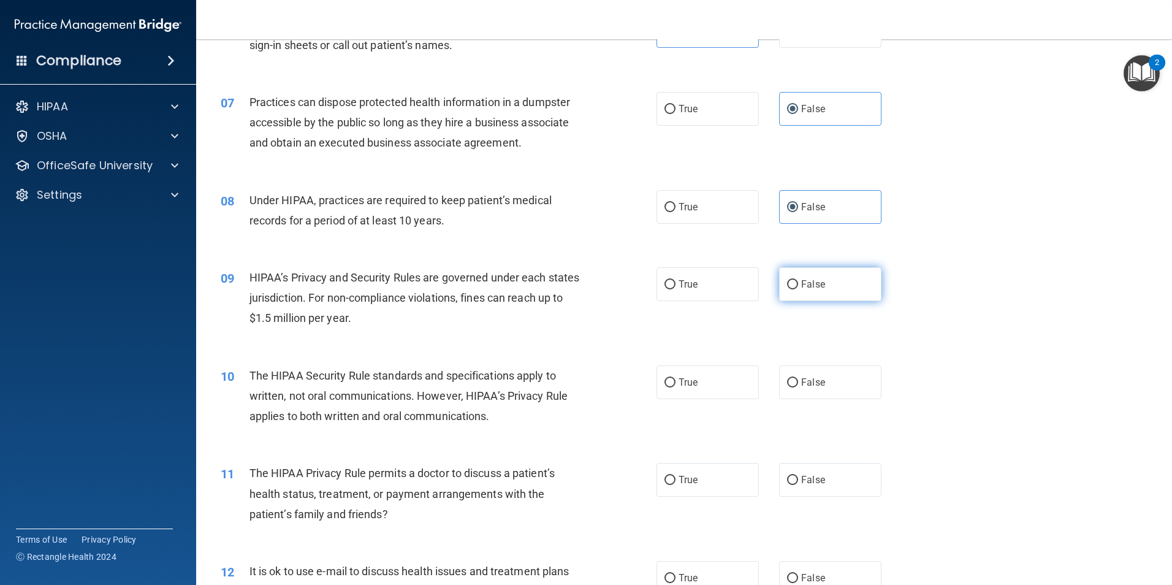
click at [811, 287] on span "False" at bounding box center [813, 284] width 24 height 12
click at [798, 287] on input "False" at bounding box center [792, 284] width 11 height 9
radio input "true"
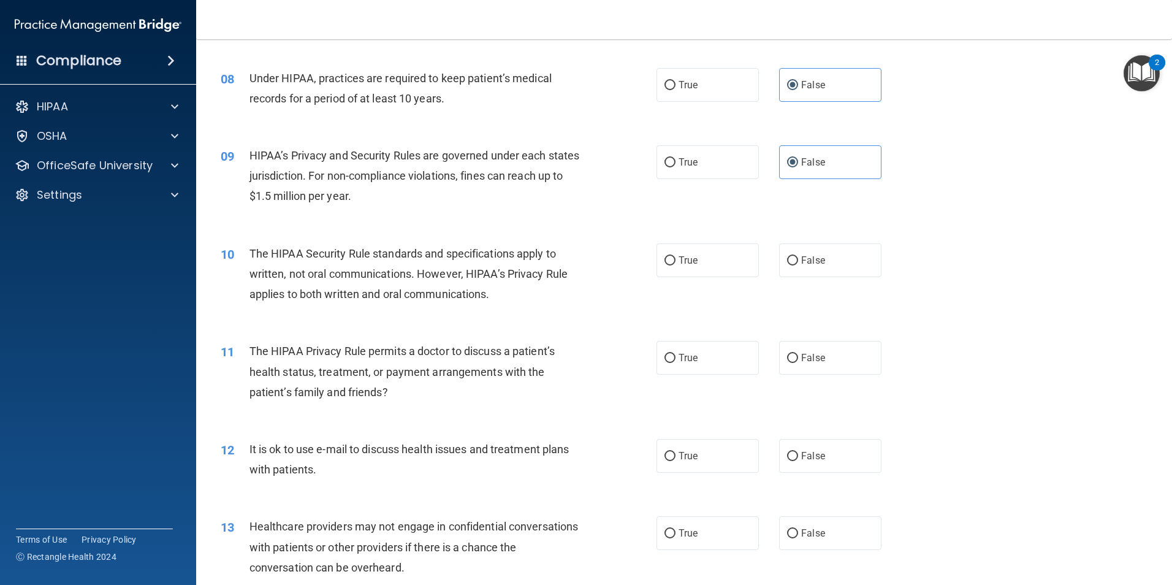
scroll to position [674, 0]
click at [678, 264] on span "True" at bounding box center [687, 260] width 19 height 12
click at [675, 264] on input "True" at bounding box center [669, 260] width 11 height 9
radio input "true"
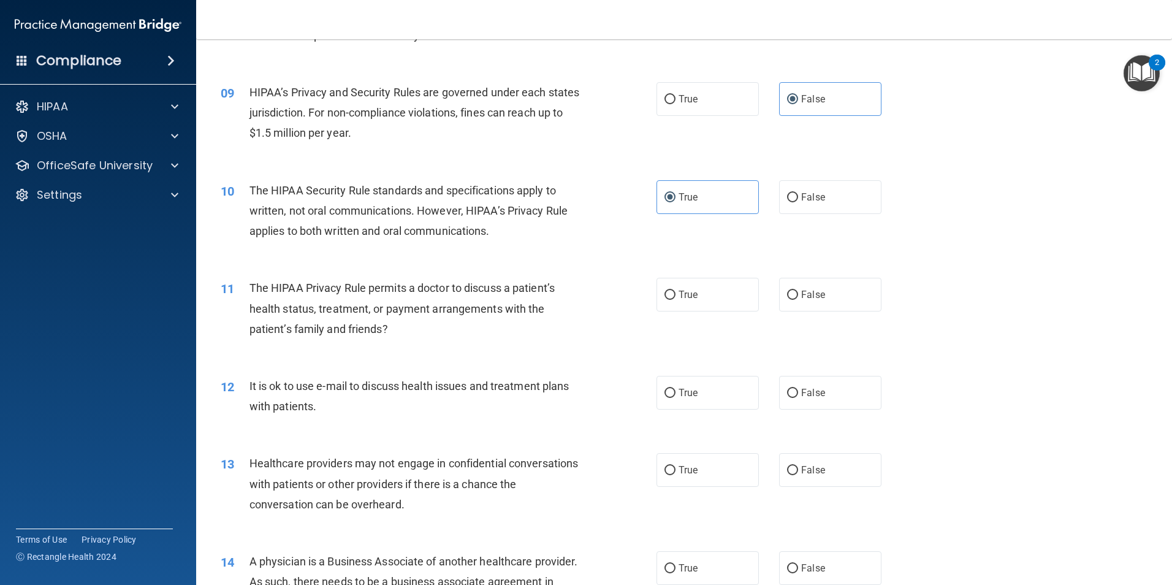
scroll to position [797, 0]
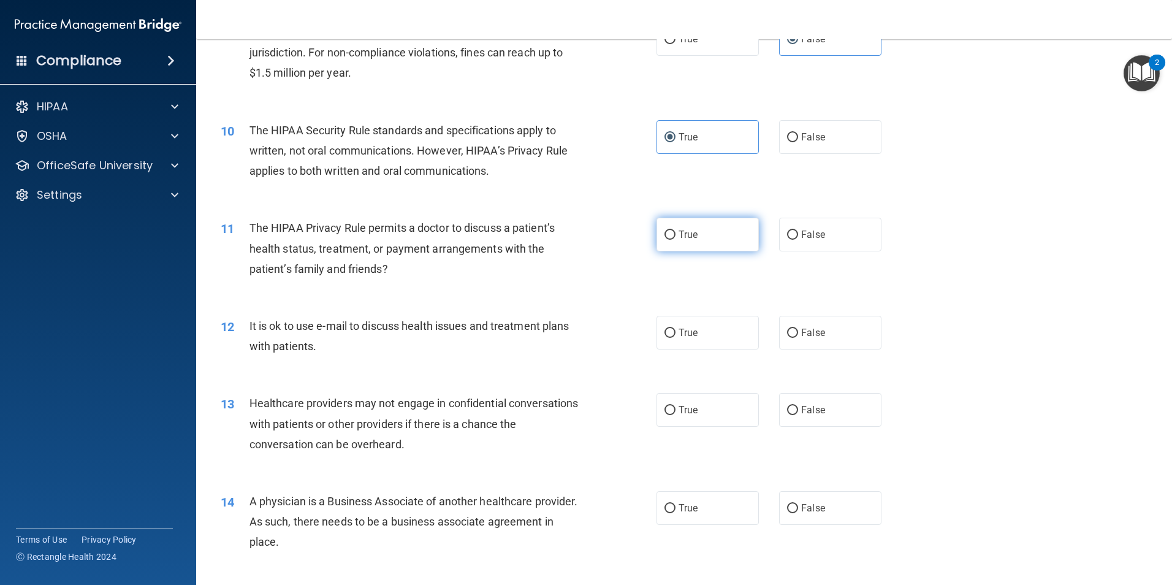
click at [686, 243] on label "True" at bounding box center [707, 235] width 102 height 34
click at [675, 240] on input "True" at bounding box center [669, 234] width 11 height 9
radio input "true"
click at [807, 333] on span "False" at bounding box center [813, 333] width 24 height 12
click at [798, 333] on input "False" at bounding box center [792, 333] width 11 height 9
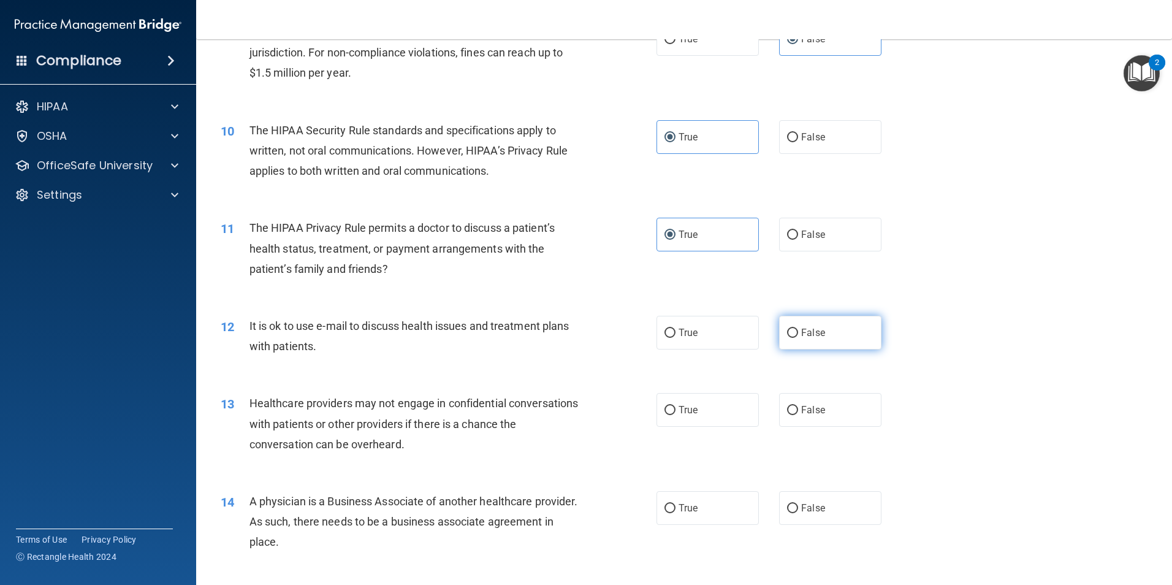
radio input "true"
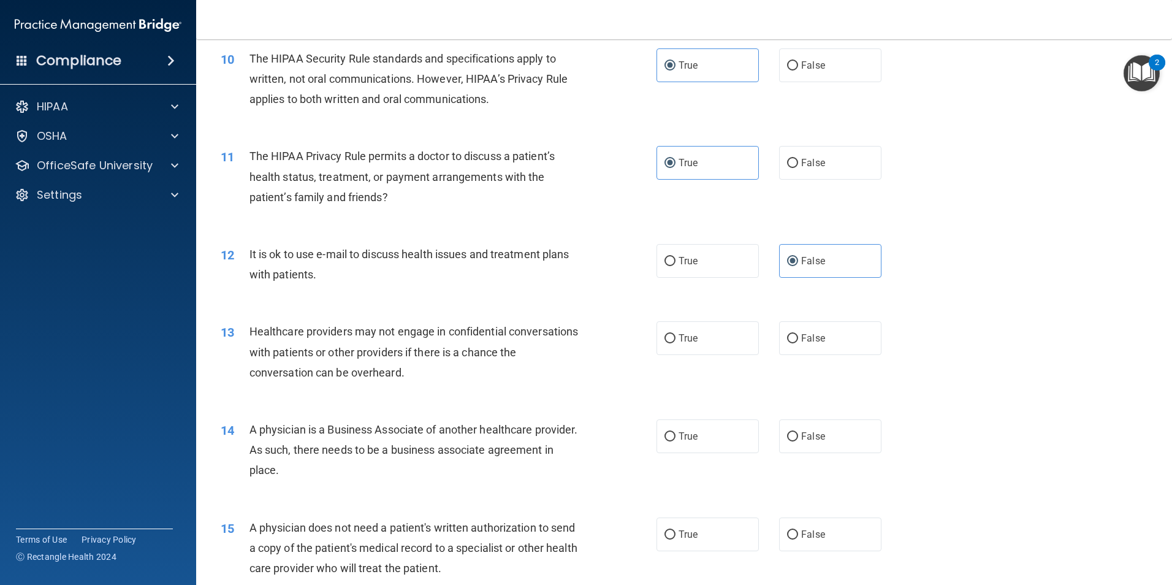
scroll to position [919, 0]
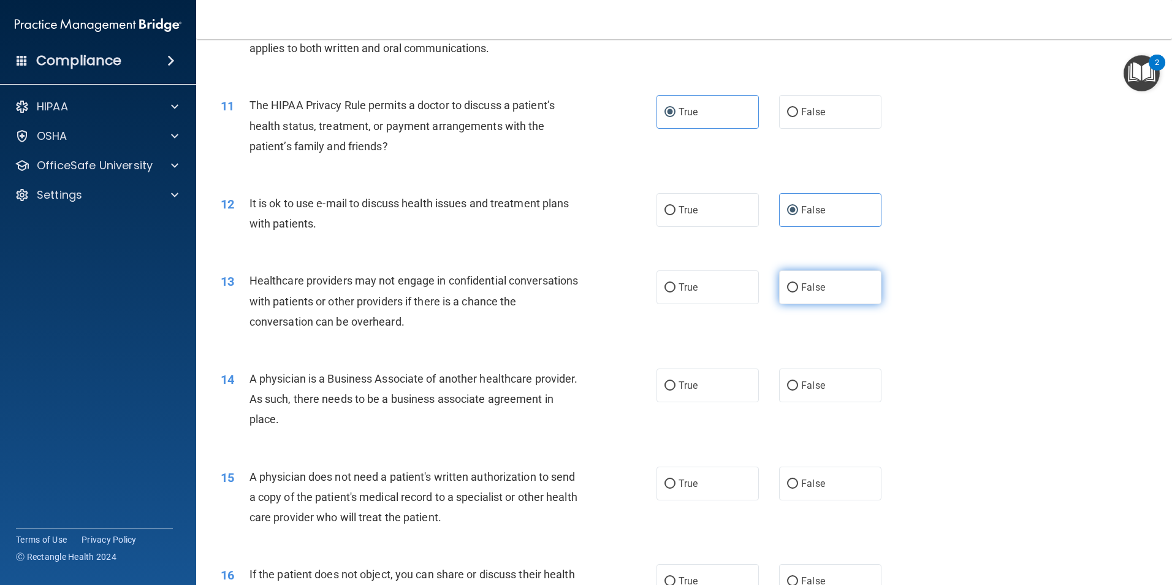
click at [813, 281] on span "False" at bounding box center [813, 287] width 24 height 12
click at [798, 283] on input "False" at bounding box center [792, 287] width 11 height 9
radio input "true"
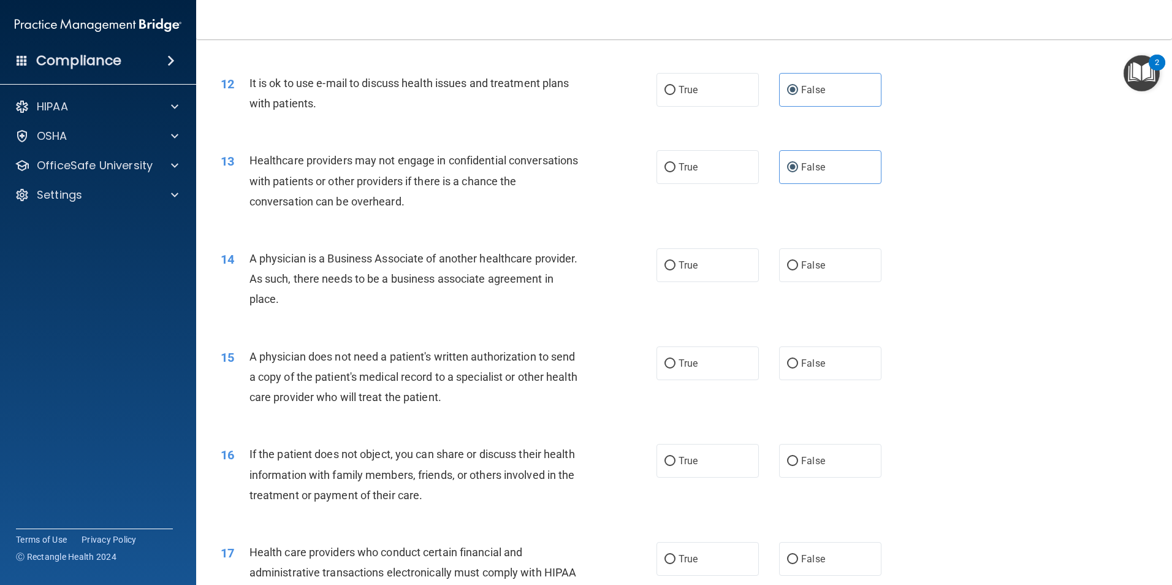
scroll to position [1042, 0]
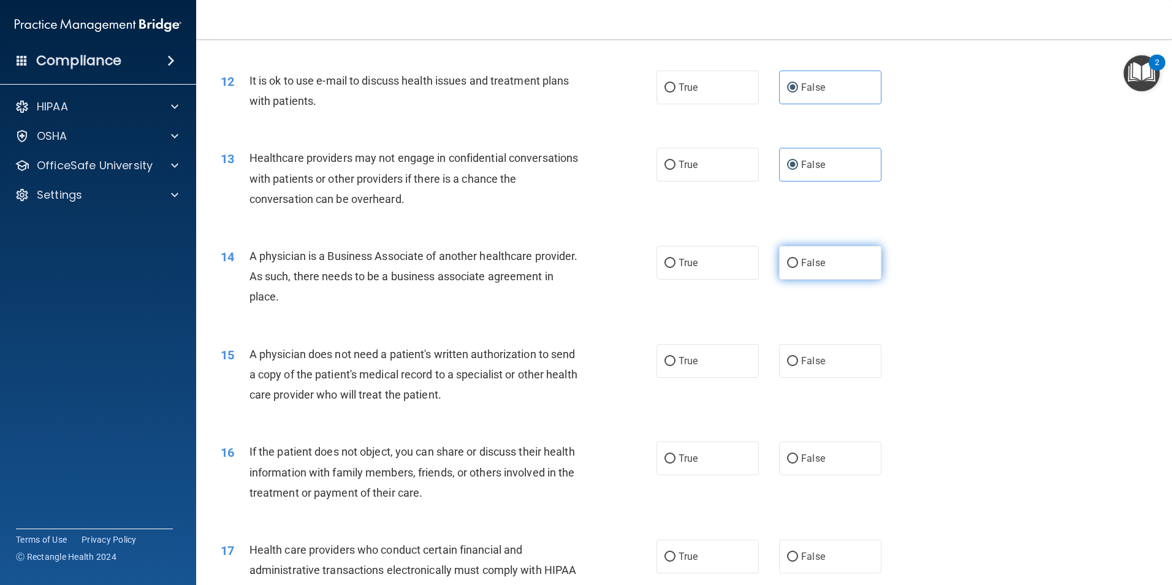
click at [835, 275] on label "False" at bounding box center [830, 263] width 102 height 34
click at [798, 268] on input "False" at bounding box center [792, 263] width 11 height 9
radio input "true"
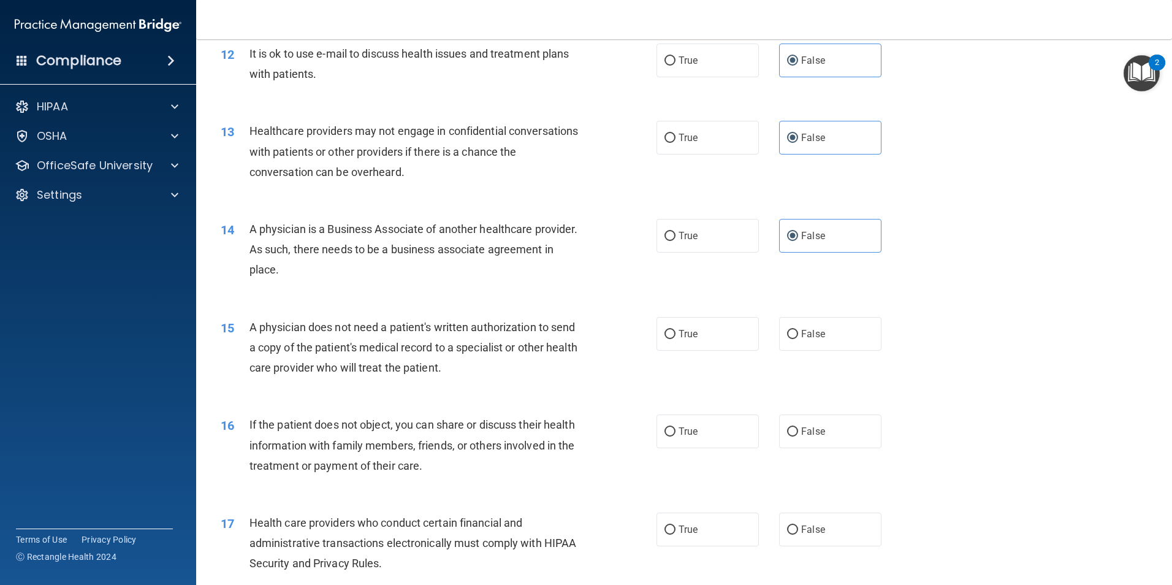
scroll to position [1103, 0]
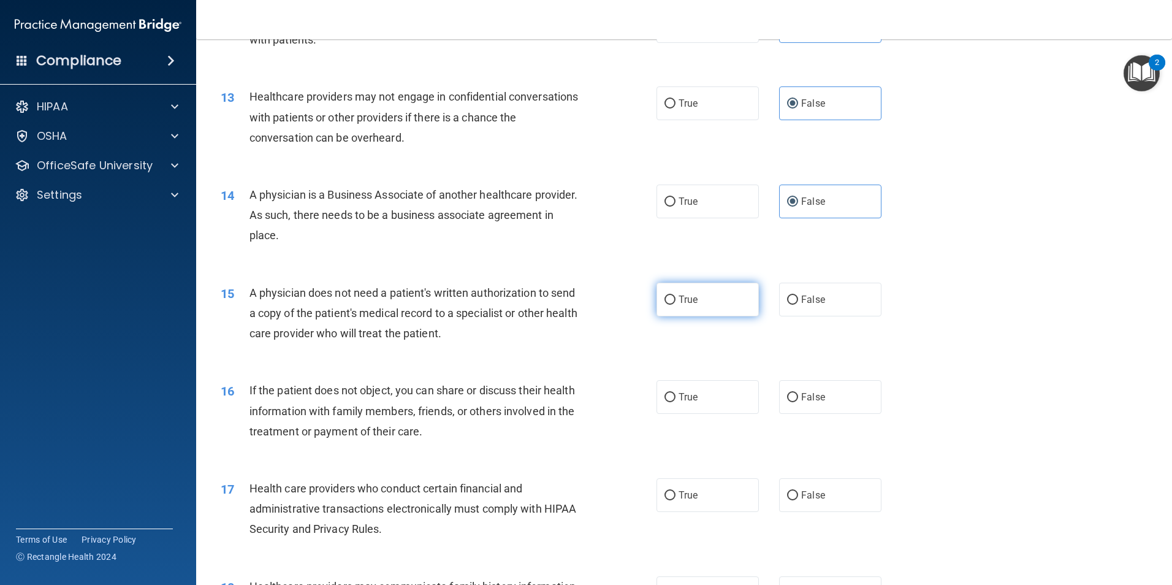
click at [667, 306] on label "True" at bounding box center [707, 300] width 102 height 34
click at [667, 305] on input "True" at bounding box center [669, 299] width 11 height 9
radio input "true"
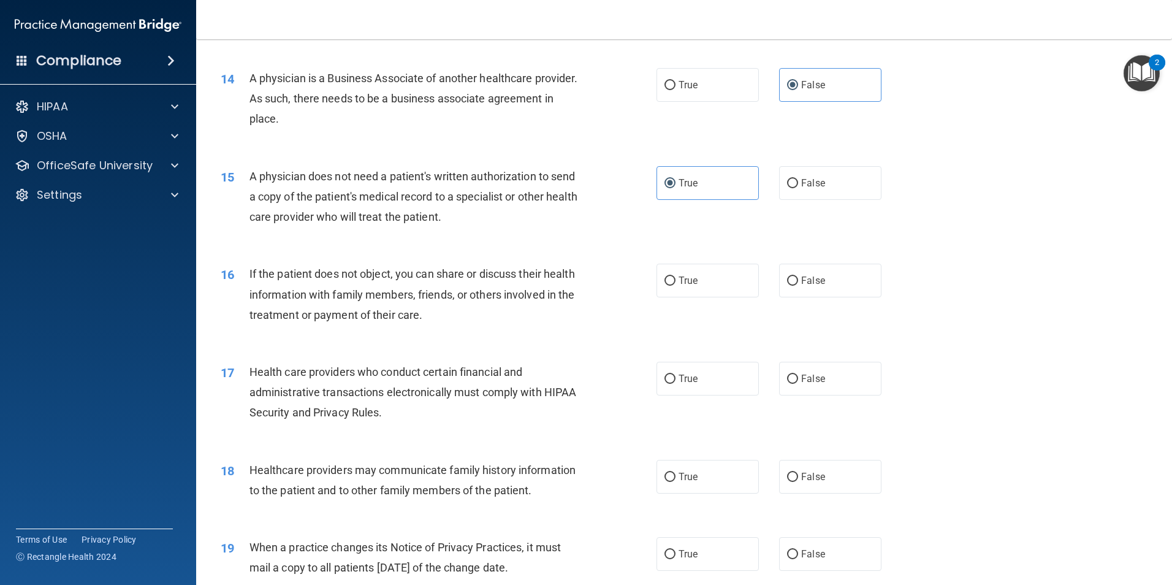
scroll to position [1226, 0]
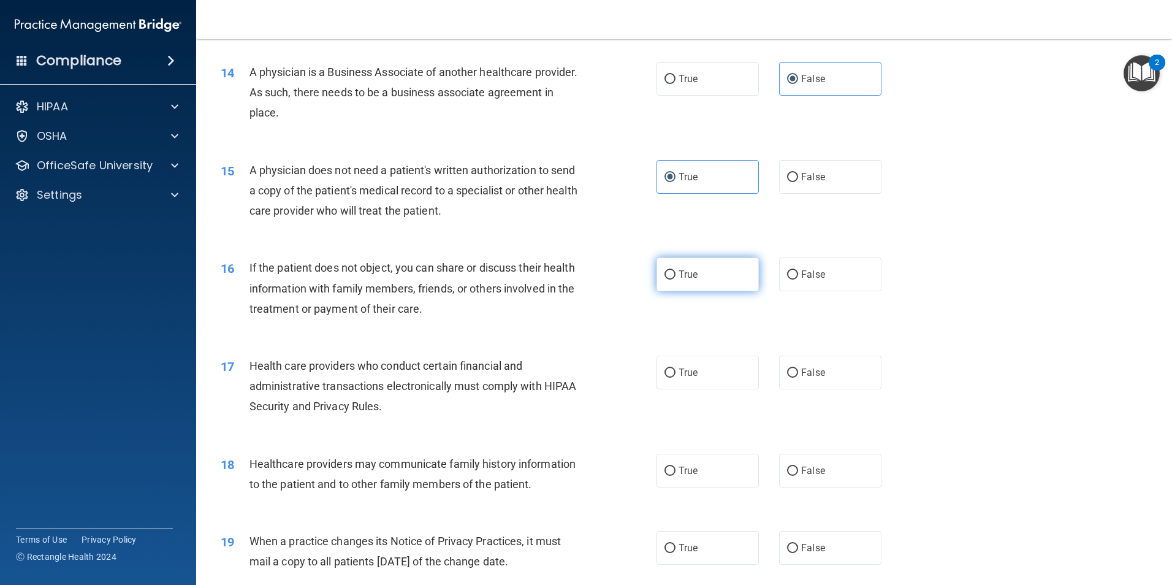
click at [702, 273] on label "True" at bounding box center [707, 274] width 102 height 34
click at [675, 273] on input "True" at bounding box center [669, 274] width 11 height 9
radio input "true"
click at [658, 368] on label "True" at bounding box center [707, 372] width 102 height 34
click at [664, 368] on input "True" at bounding box center [669, 372] width 11 height 9
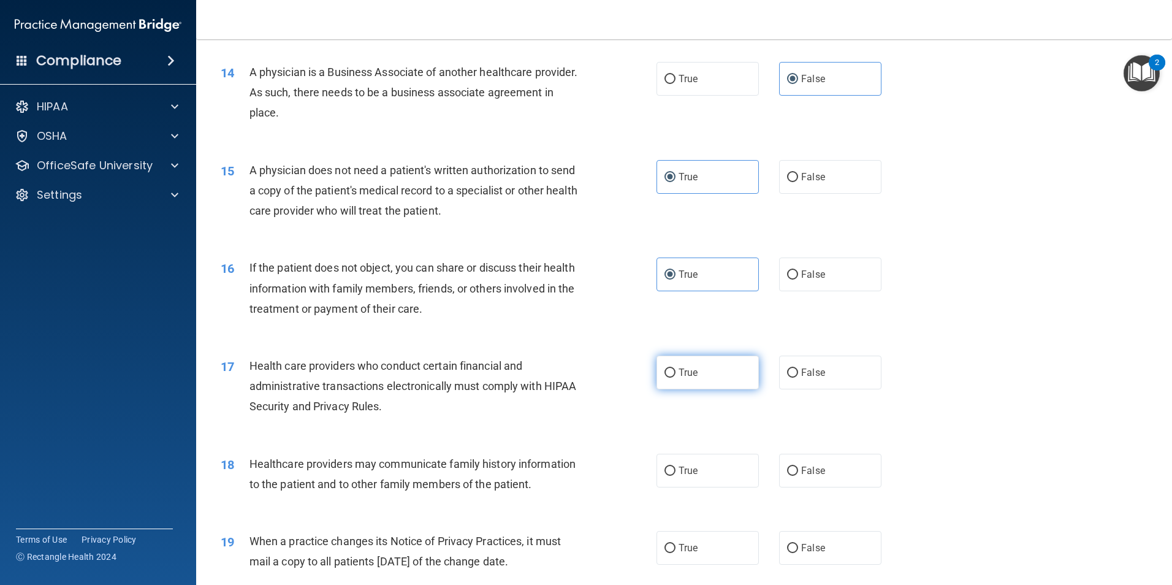
radio input "true"
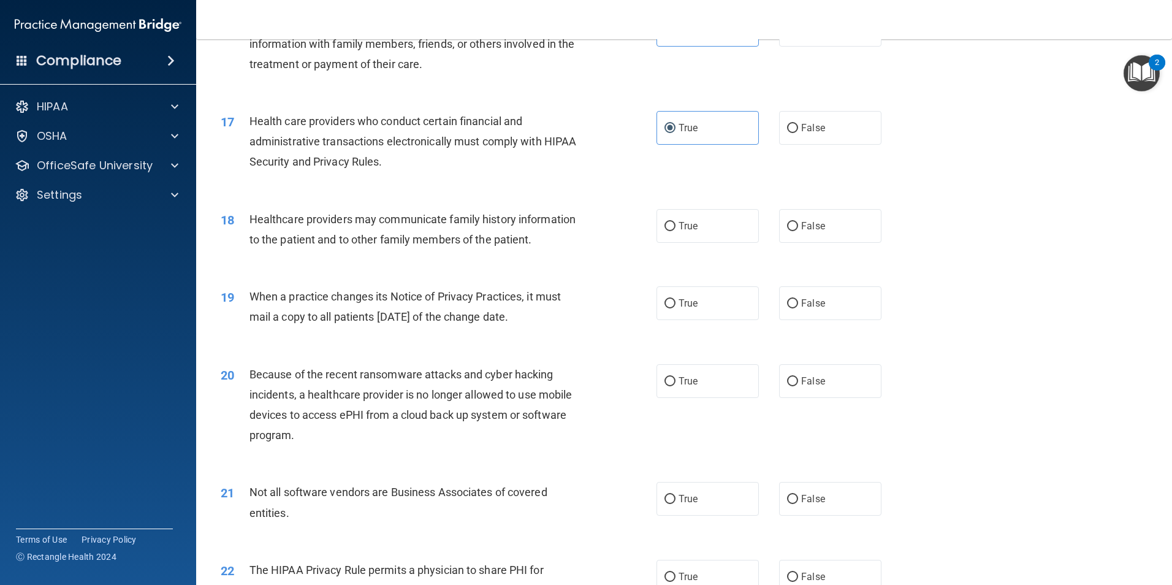
scroll to position [1471, 0]
click at [672, 222] on label "True" at bounding box center [707, 225] width 102 height 34
click at [672, 222] on input "True" at bounding box center [669, 225] width 11 height 9
radio input "true"
click at [814, 303] on span "False" at bounding box center [813, 303] width 24 height 12
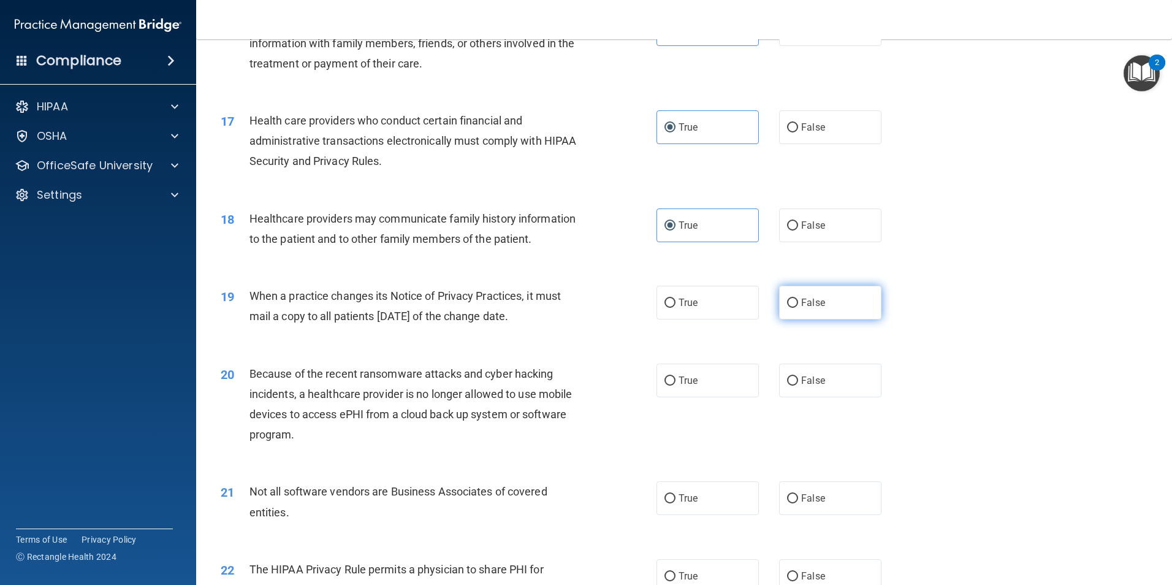
click at [798, 303] on input "False" at bounding box center [792, 302] width 11 height 9
radio input "true"
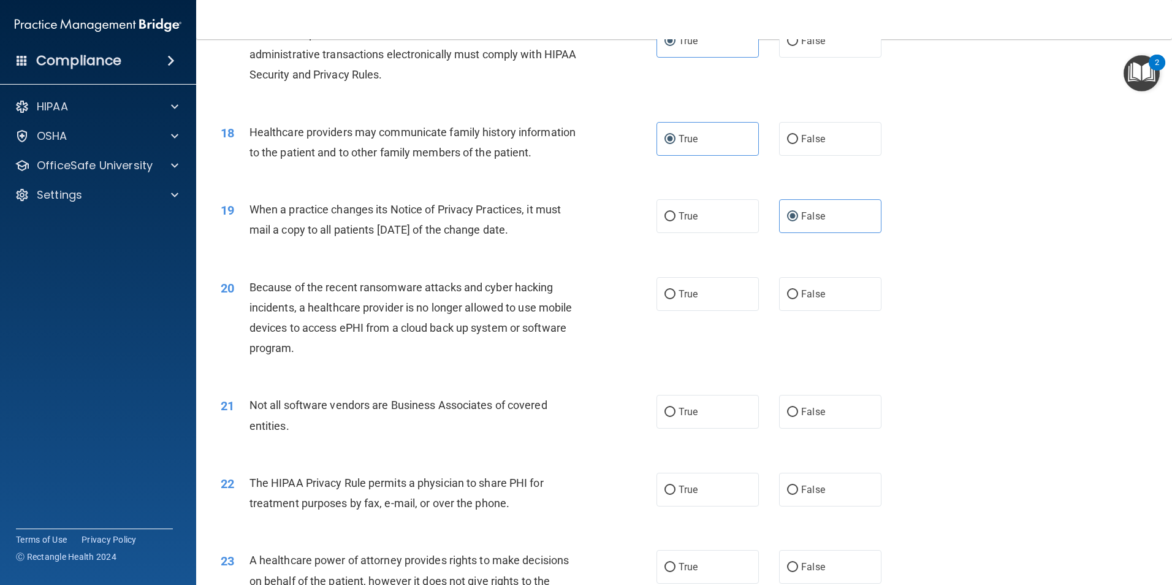
scroll to position [1593, 0]
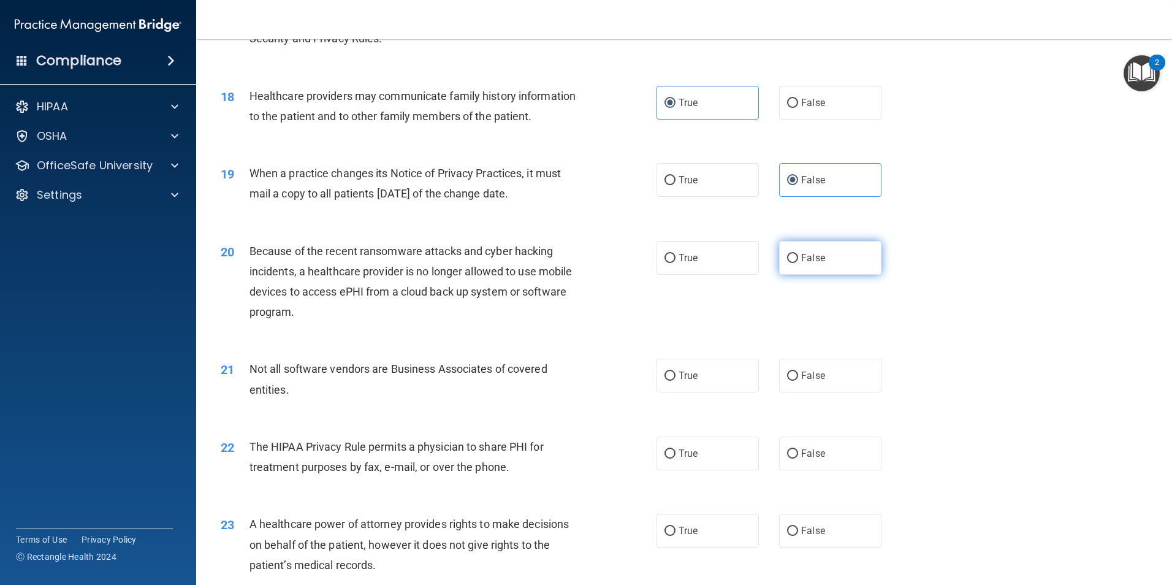
click at [827, 263] on label "False" at bounding box center [830, 258] width 102 height 34
click at [798, 263] on input "False" at bounding box center [792, 258] width 11 height 9
radio input "true"
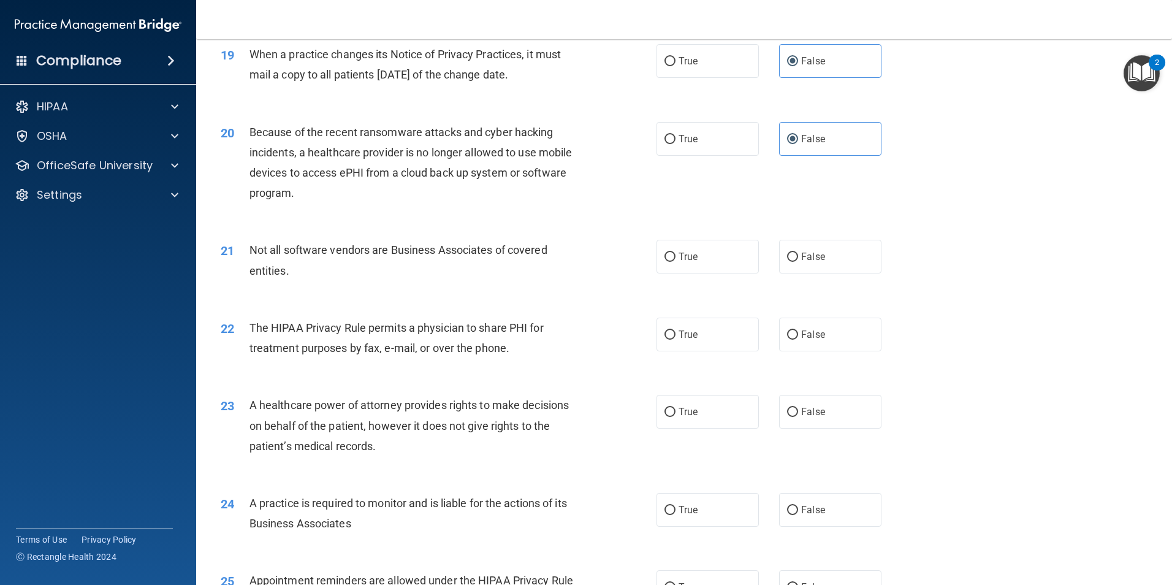
scroll to position [1716, 0]
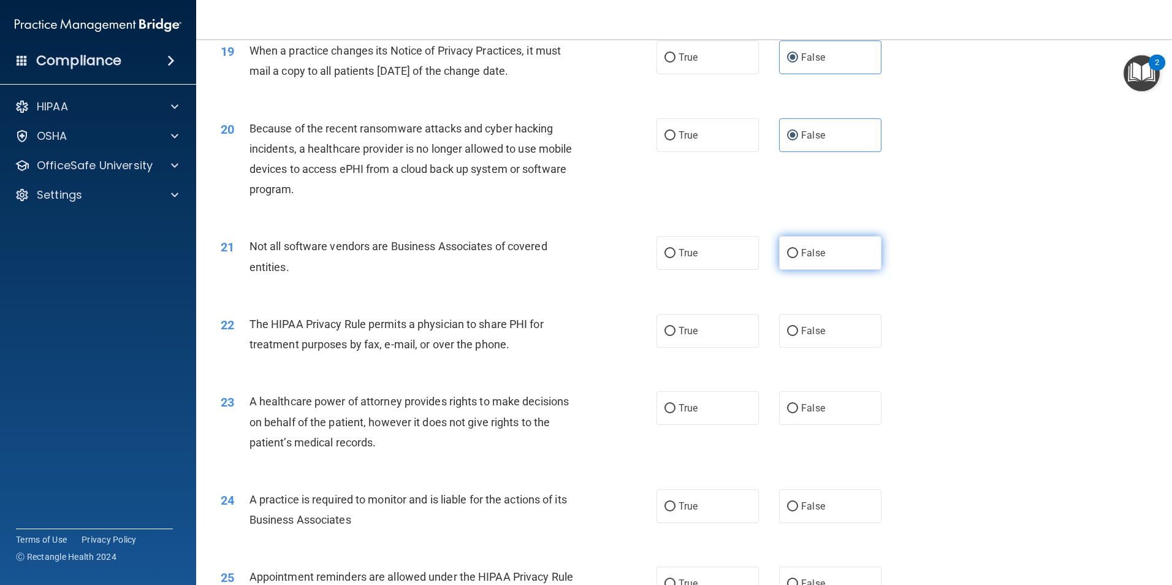
click at [852, 260] on label "False" at bounding box center [830, 253] width 102 height 34
click at [798, 258] on input "False" at bounding box center [792, 253] width 11 height 9
radio input "true"
click at [673, 332] on label "True" at bounding box center [707, 331] width 102 height 34
click at [673, 332] on input "True" at bounding box center [669, 331] width 11 height 9
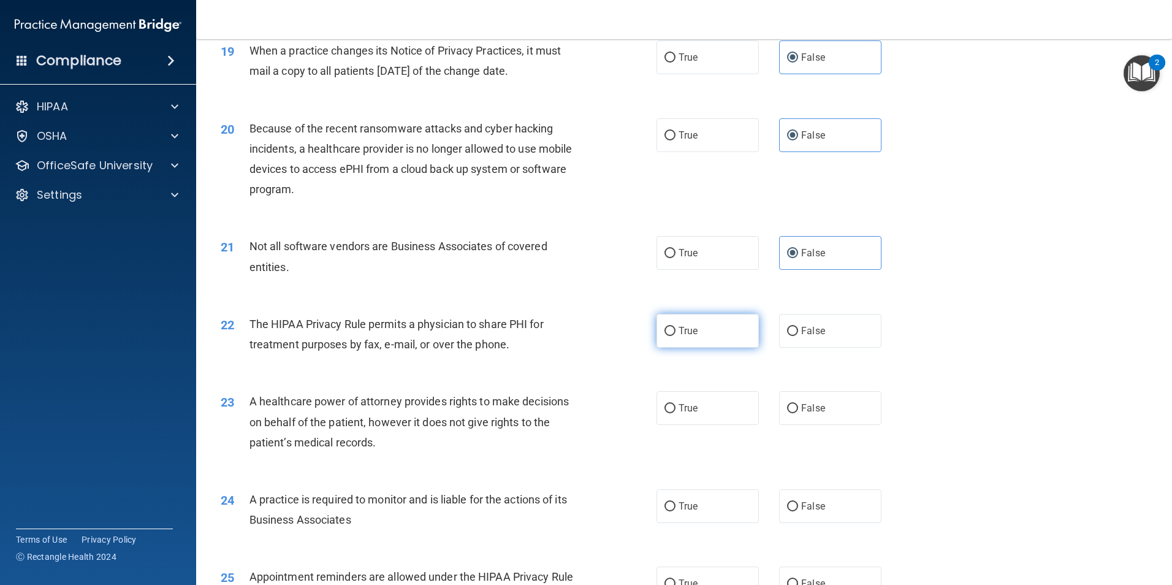
radio input "true"
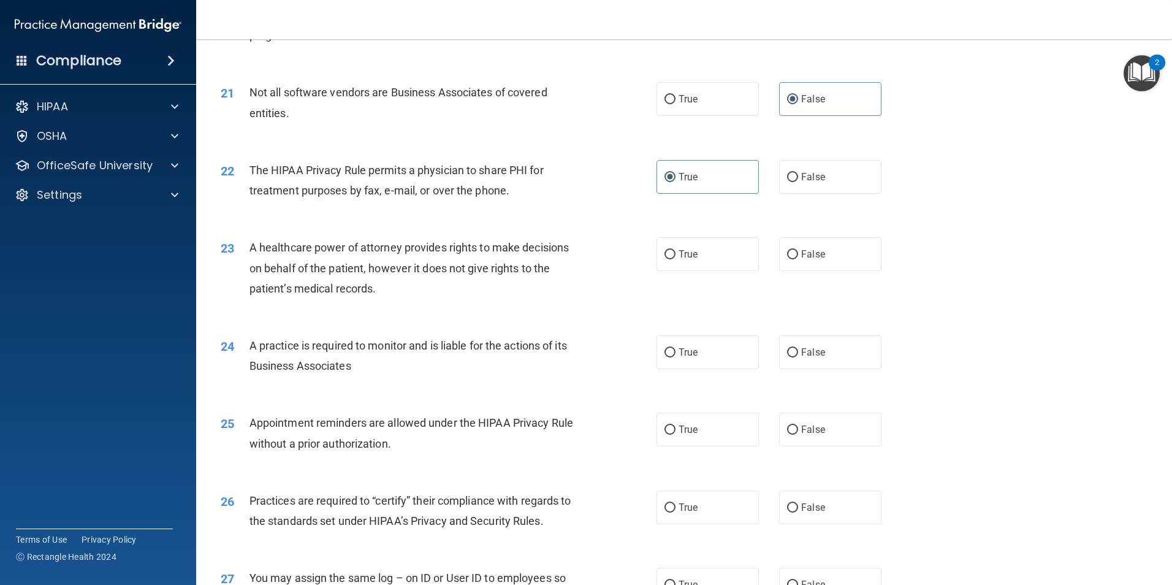
scroll to position [1900, 0]
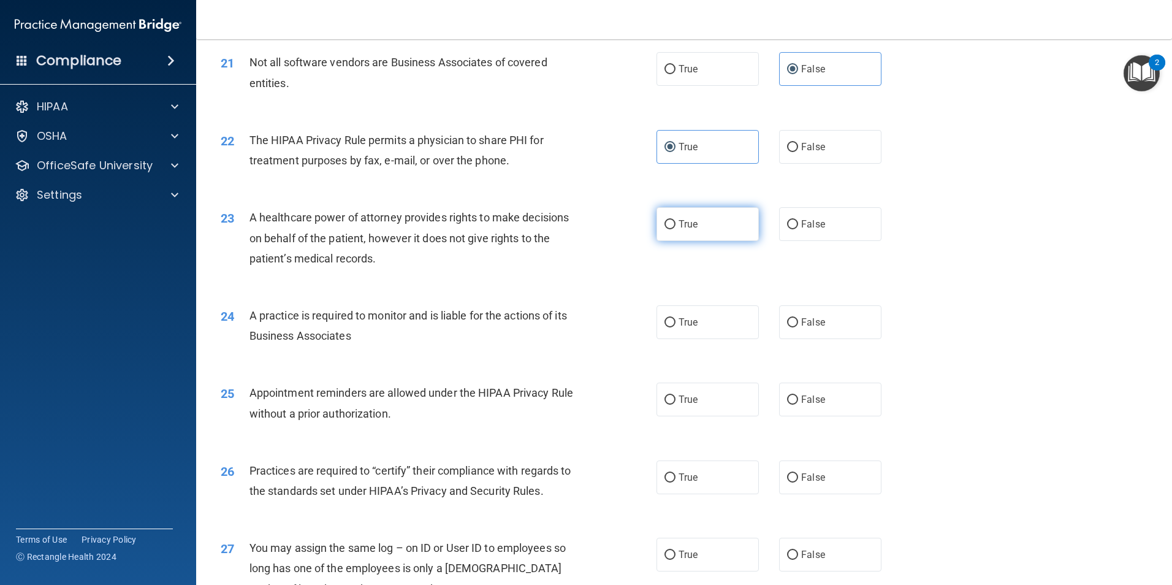
click at [673, 238] on label "True" at bounding box center [707, 224] width 102 height 34
click at [673, 229] on input "True" at bounding box center [669, 224] width 11 height 9
radio input "true"
click at [678, 325] on span "True" at bounding box center [687, 322] width 19 height 12
click at [675, 325] on input "True" at bounding box center [669, 322] width 11 height 9
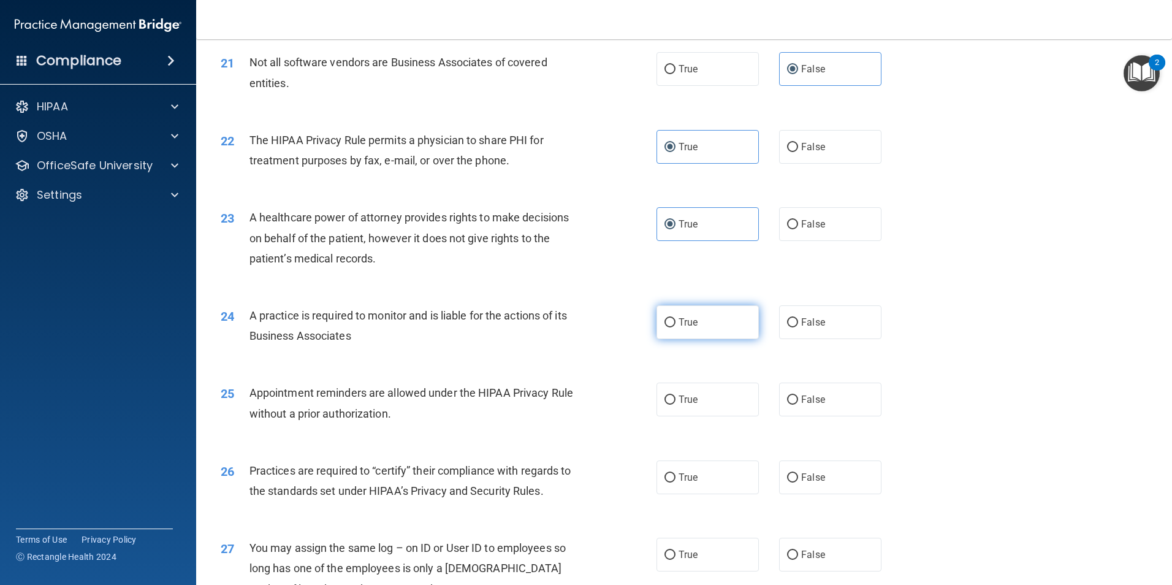
radio input "true"
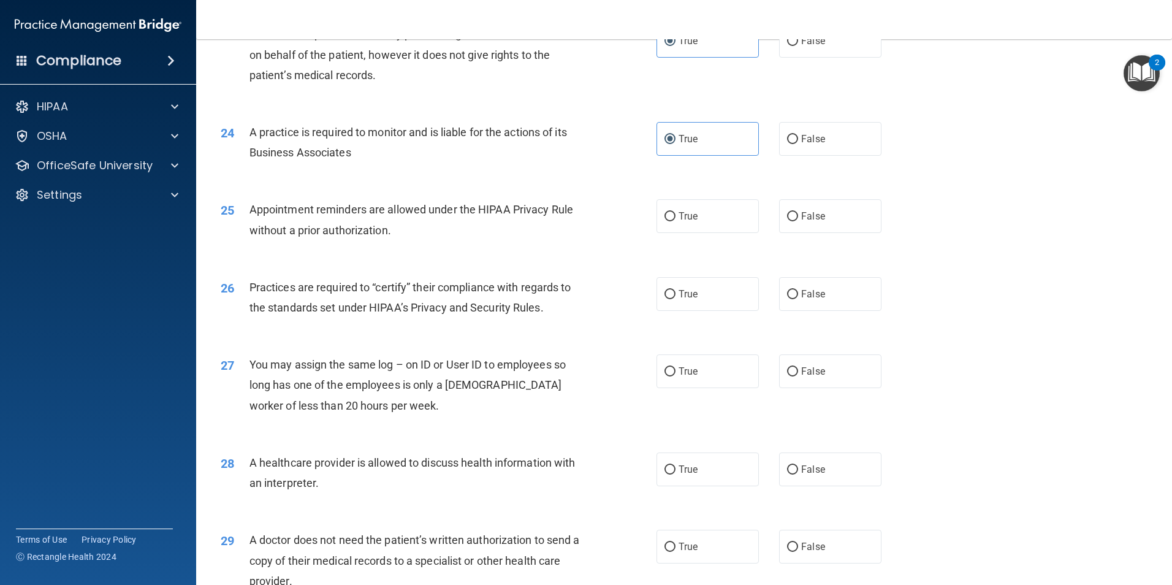
scroll to position [2084, 0]
click at [791, 211] on input "False" at bounding box center [792, 215] width 11 height 9
radio input "true"
click at [832, 300] on label "False" at bounding box center [830, 293] width 102 height 34
click at [798, 298] on input "False" at bounding box center [792, 293] width 11 height 9
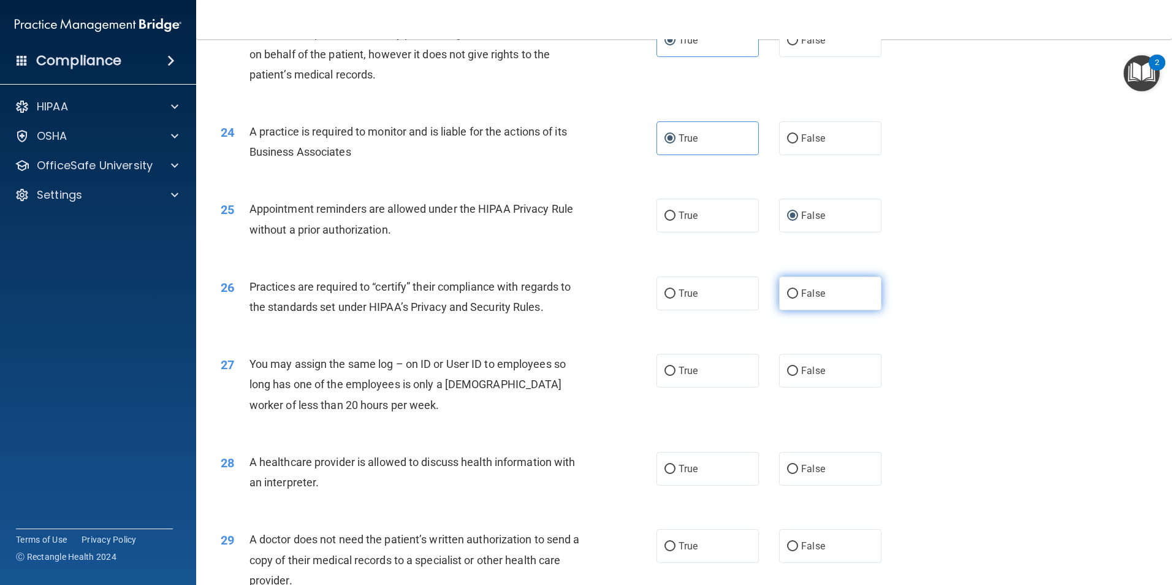
radio input "true"
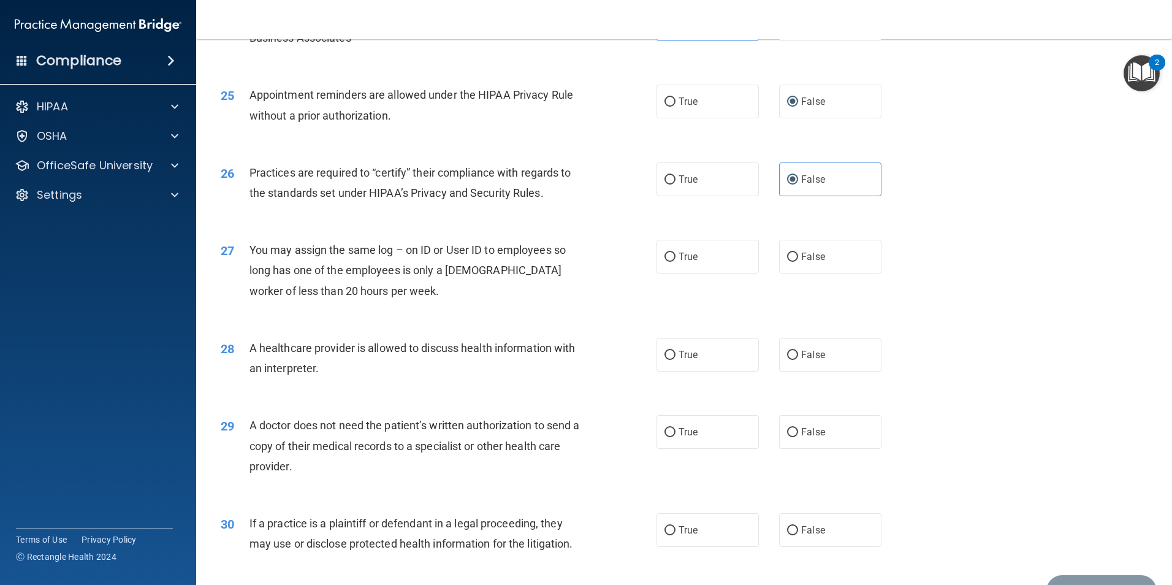
scroll to position [2206, 0]
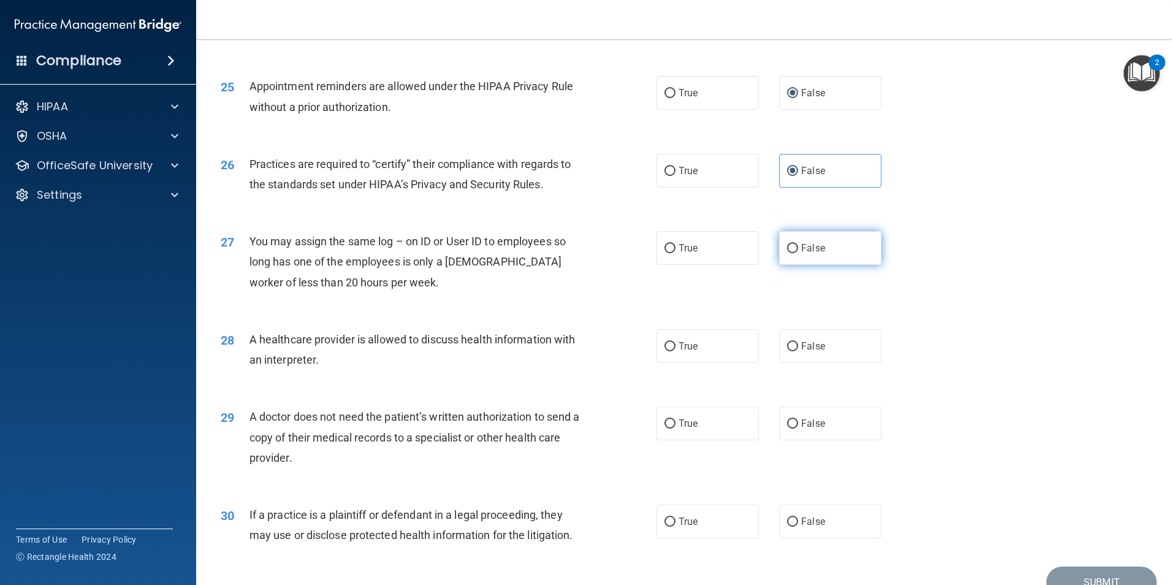
click at [834, 249] on label "False" at bounding box center [830, 248] width 102 height 34
click at [798, 249] on input "False" at bounding box center [792, 248] width 11 height 9
radio input "true"
click at [813, 347] on span "False" at bounding box center [813, 346] width 24 height 12
click at [798, 347] on input "False" at bounding box center [792, 346] width 11 height 9
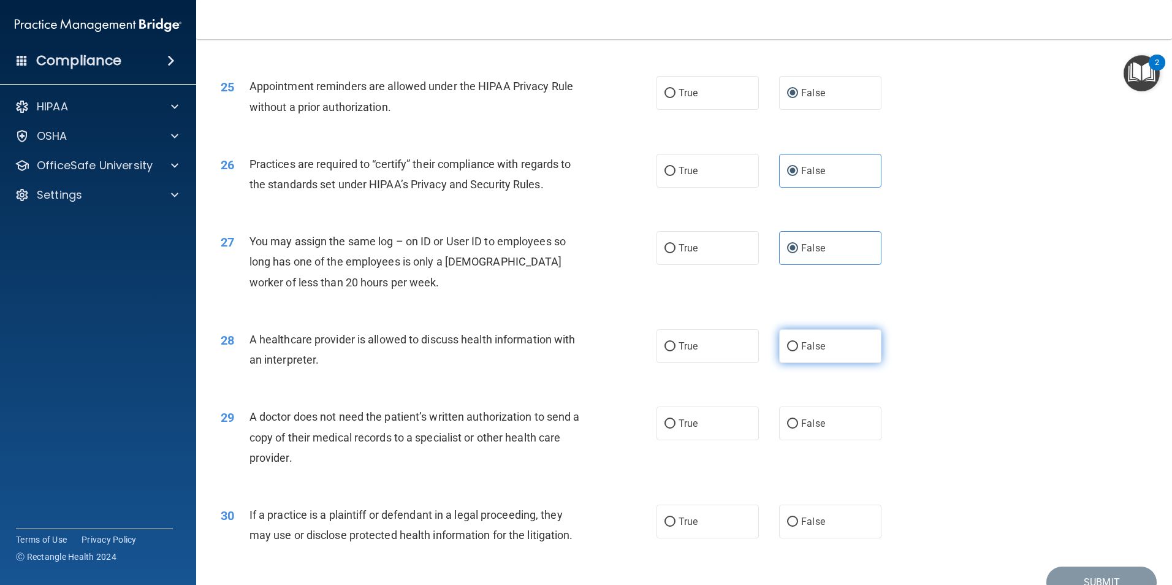
radio input "true"
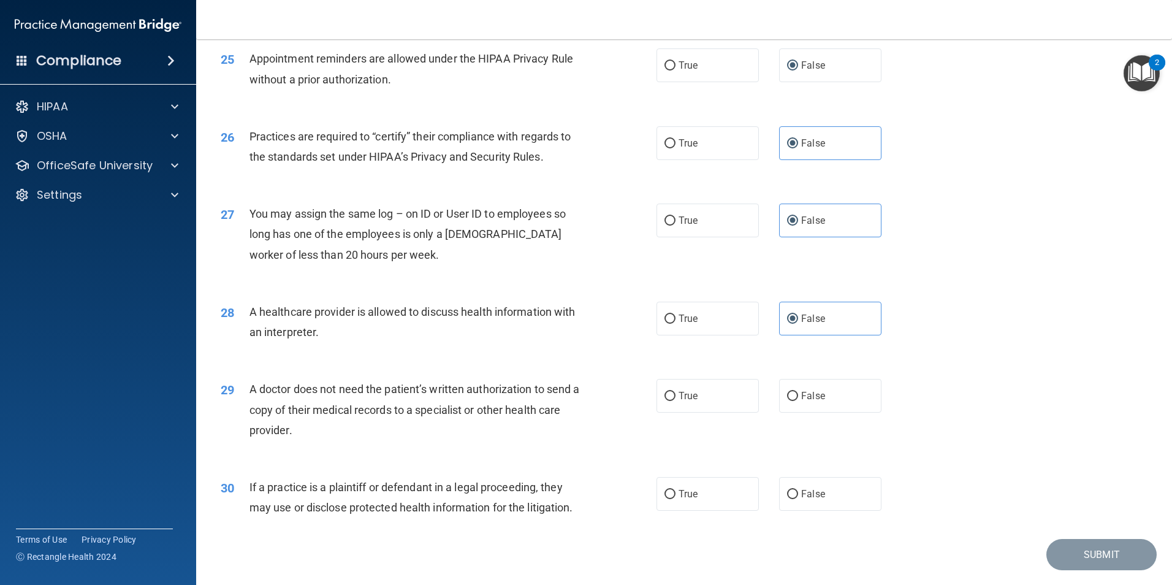
scroll to position [2268, 0]
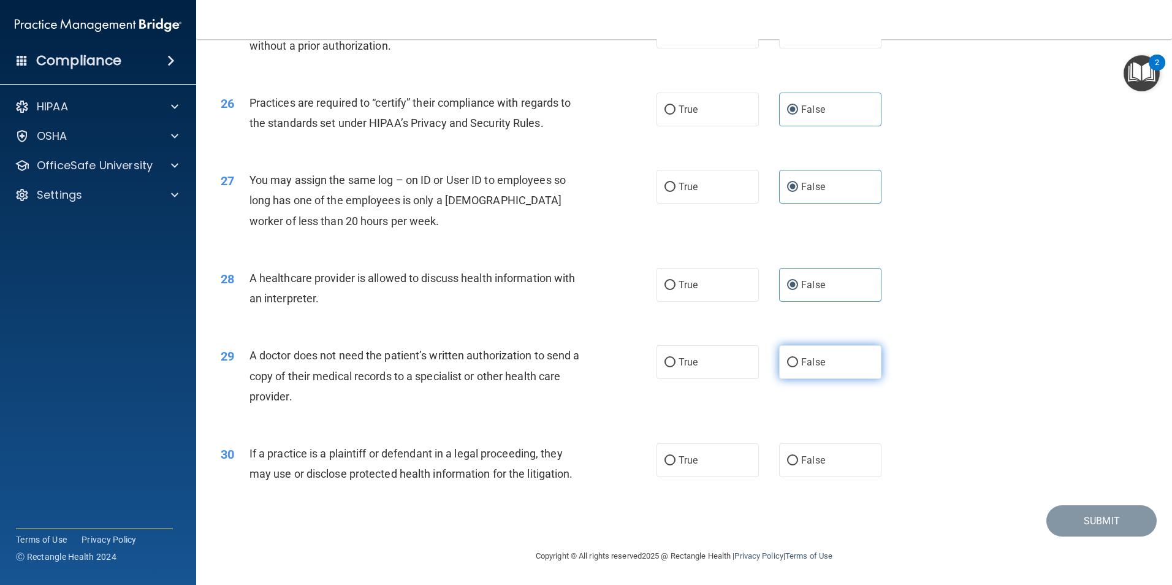
click at [819, 377] on label "False" at bounding box center [830, 362] width 102 height 34
click at [798, 367] on input "False" at bounding box center [792, 362] width 11 height 9
radio input "true"
click at [704, 463] on label "True" at bounding box center [707, 460] width 102 height 34
click at [675, 463] on input "True" at bounding box center [669, 460] width 11 height 9
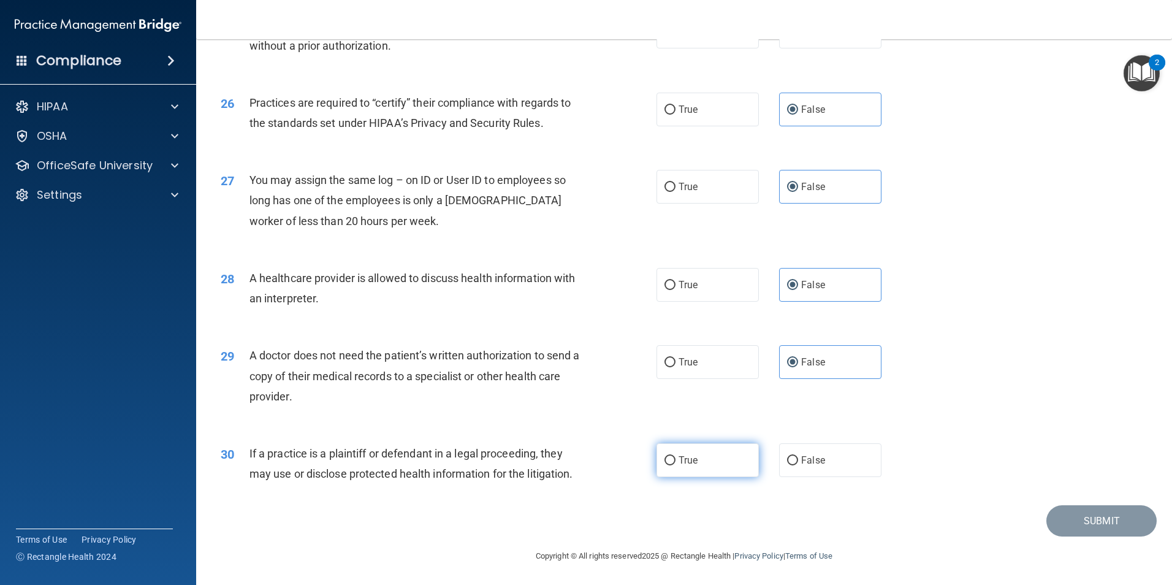
radio input "true"
click at [1074, 518] on button "Submit" at bounding box center [1101, 520] width 110 height 31
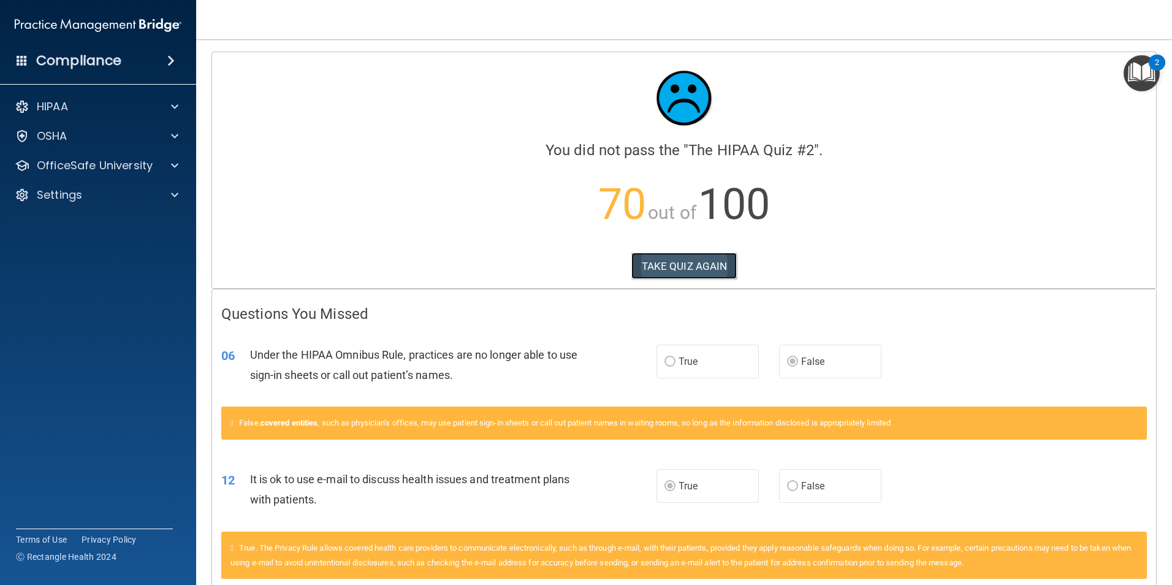
click at [666, 260] on button "TAKE QUIZ AGAIN" at bounding box center [684, 266] width 106 height 27
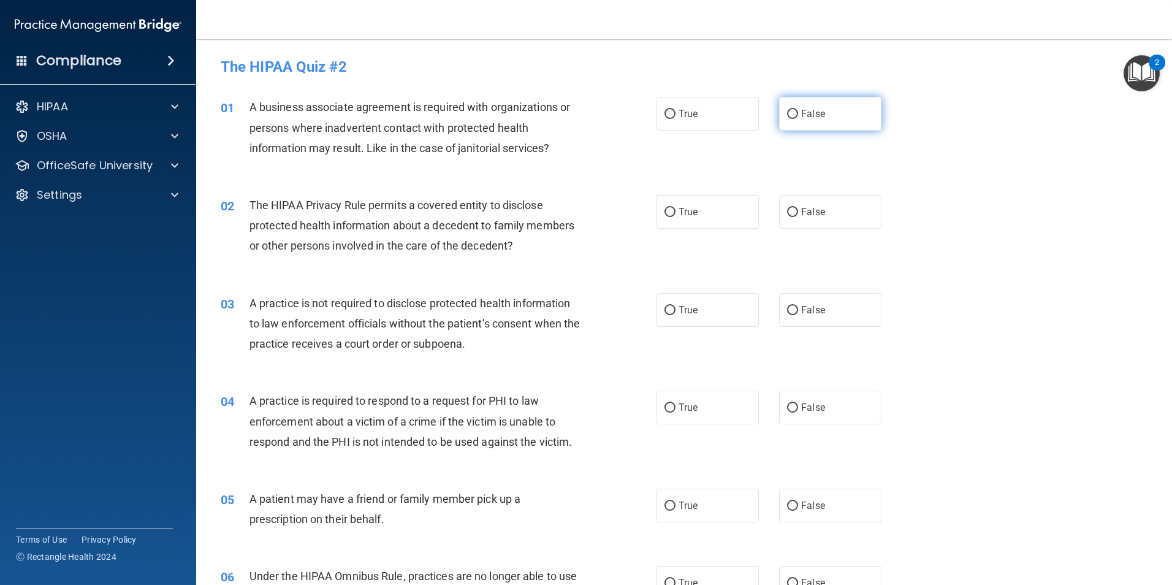
click at [796, 124] on label "False" at bounding box center [830, 114] width 102 height 34
click at [796, 119] on input "False" at bounding box center [792, 114] width 11 height 9
radio input "true"
click at [679, 218] on label "True" at bounding box center [707, 212] width 102 height 34
click at [675, 217] on input "True" at bounding box center [669, 212] width 11 height 9
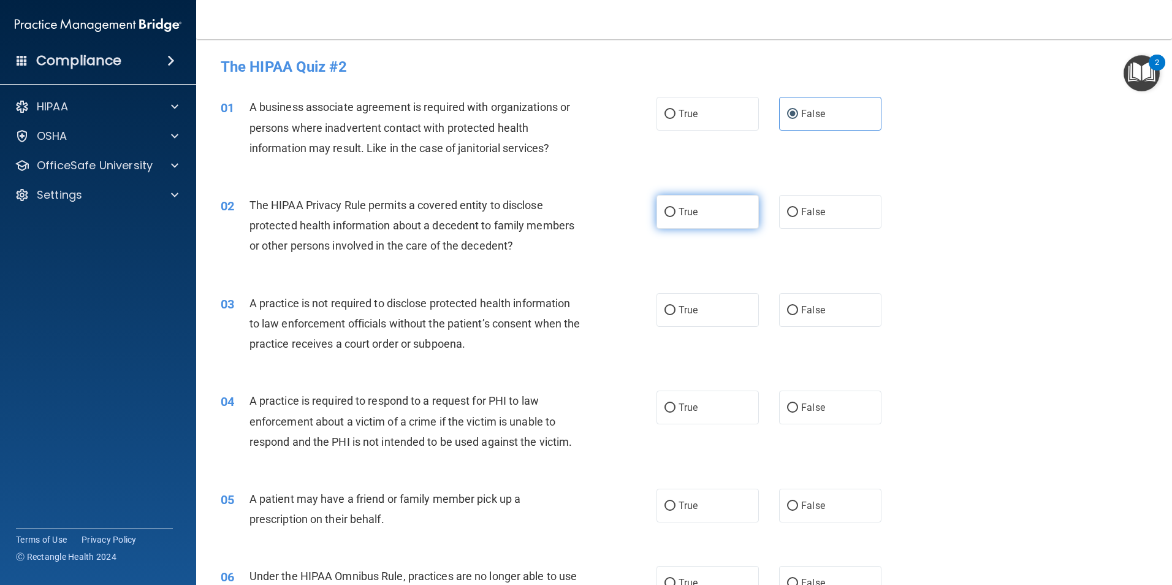
radio input "true"
click at [838, 322] on label "False" at bounding box center [830, 310] width 102 height 34
click at [798, 315] on input "False" at bounding box center [792, 310] width 11 height 9
radio input "true"
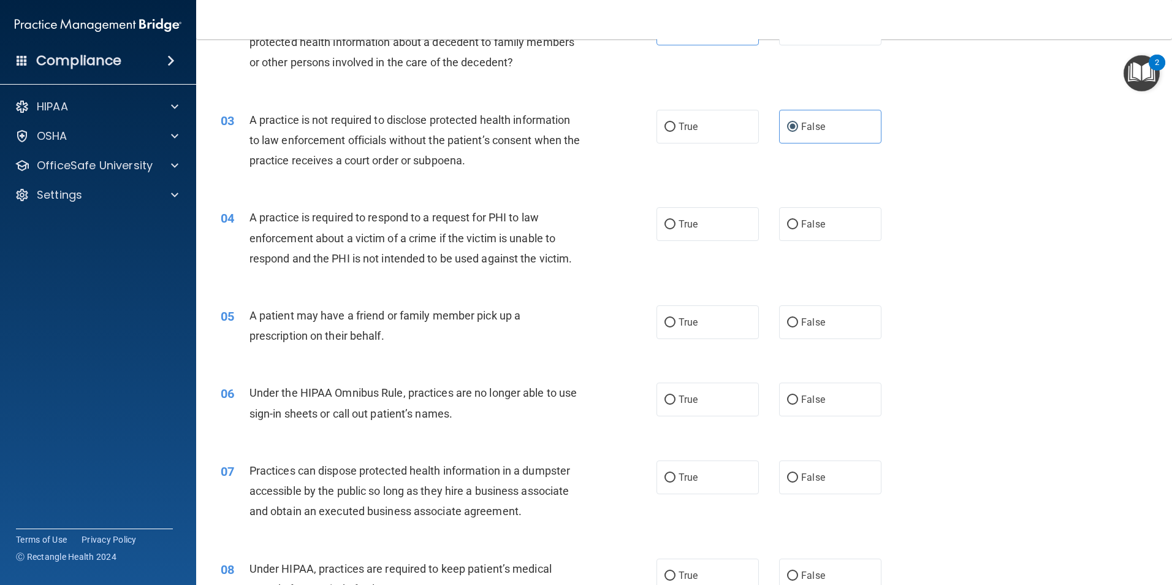
scroll to position [184, 0]
click at [675, 235] on label "True" at bounding box center [707, 224] width 102 height 34
click at [675, 229] on input "True" at bounding box center [669, 223] width 11 height 9
radio input "true"
click at [689, 323] on span "True" at bounding box center [687, 322] width 19 height 12
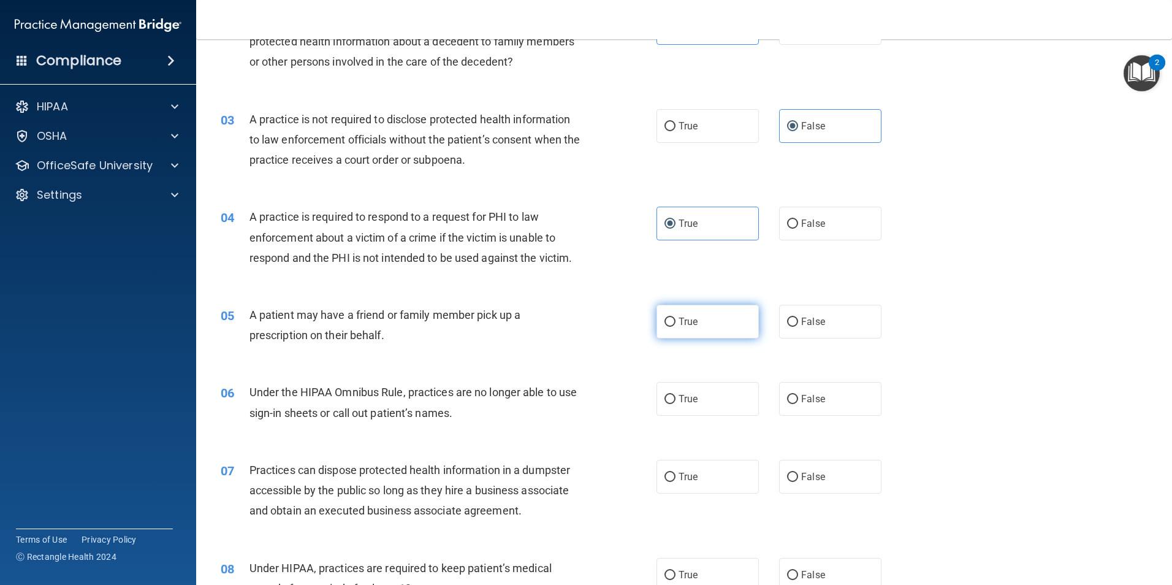
click at [675, 323] on input "True" at bounding box center [669, 321] width 11 height 9
radio input "true"
click at [811, 400] on span "False" at bounding box center [813, 399] width 24 height 12
click at [798, 400] on input "False" at bounding box center [792, 399] width 11 height 9
radio input "true"
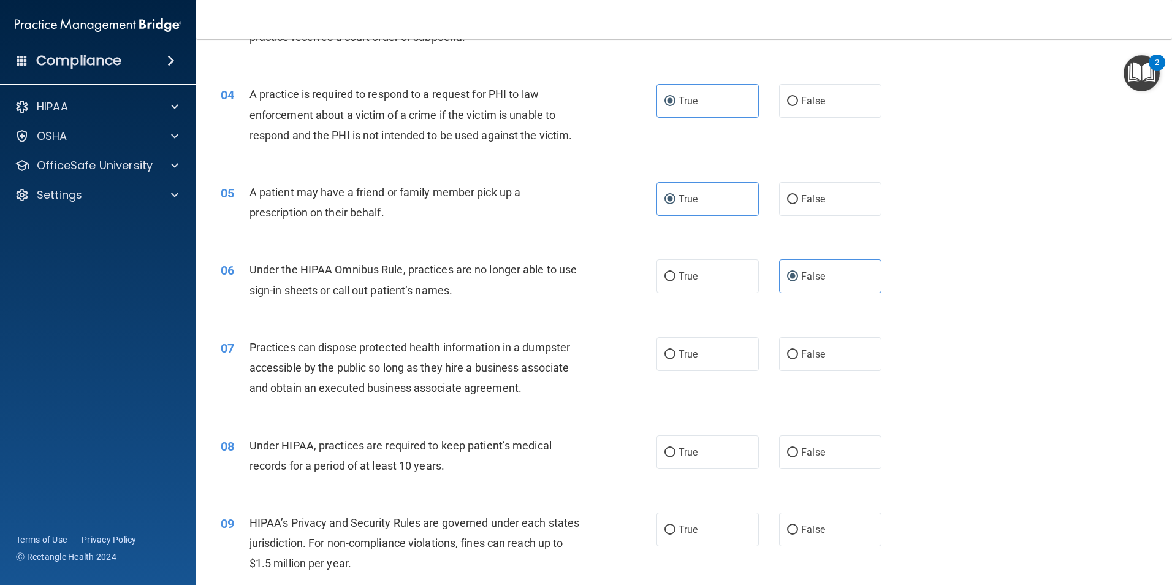
scroll to position [368, 0]
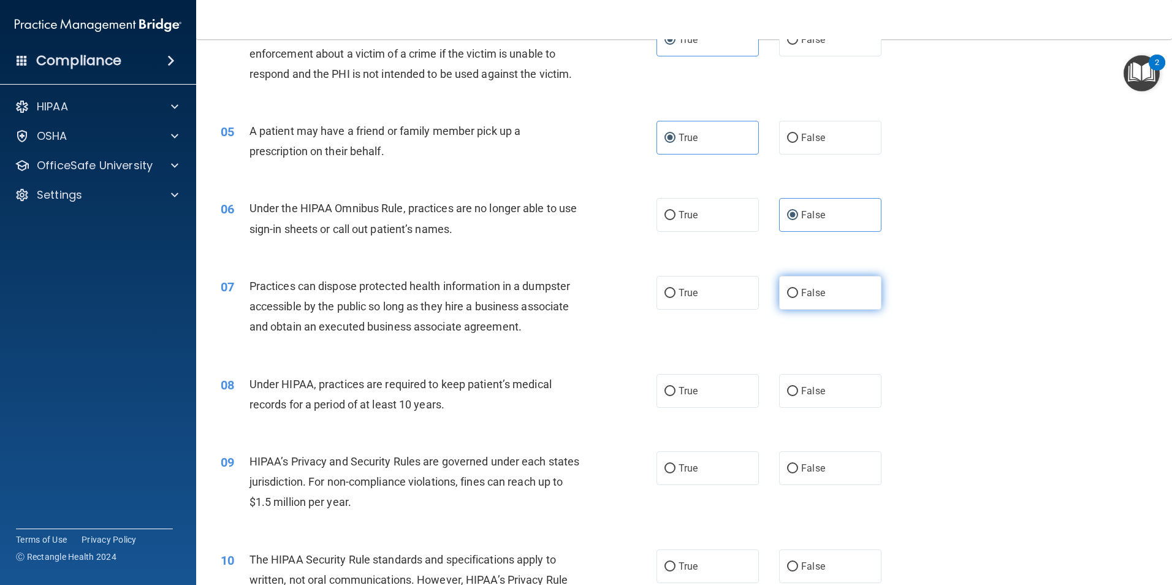
click at [808, 302] on label "False" at bounding box center [830, 293] width 102 height 34
click at [798, 298] on input "False" at bounding box center [792, 293] width 11 height 9
radio input "true"
click at [801, 391] on span "False" at bounding box center [813, 391] width 24 height 12
click at [796, 391] on input "False" at bounding box center [792, 391] width 11 height 9
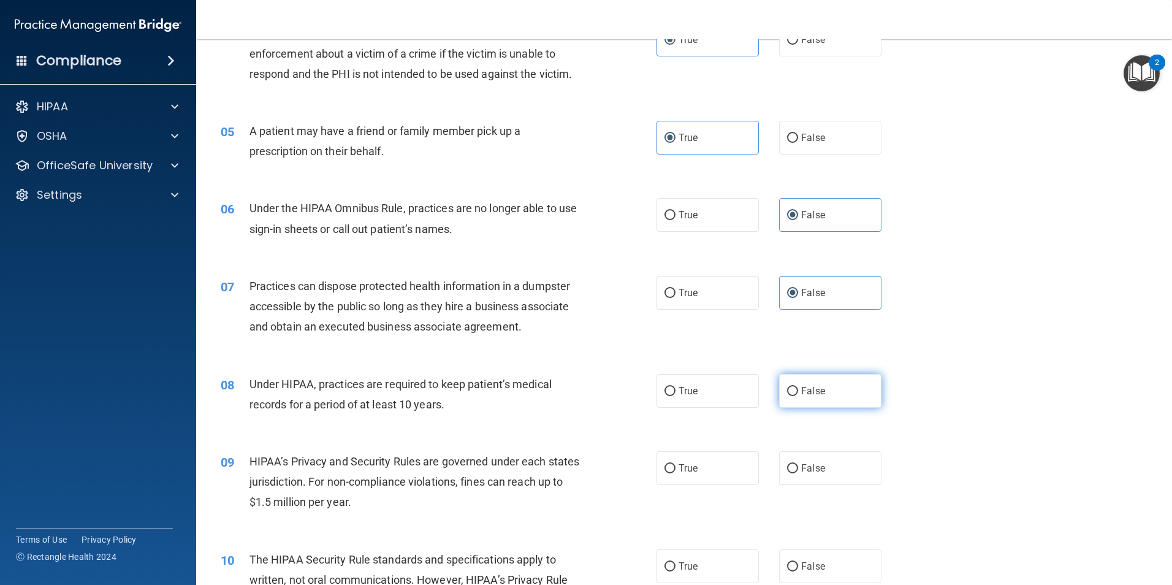
radio input "true"
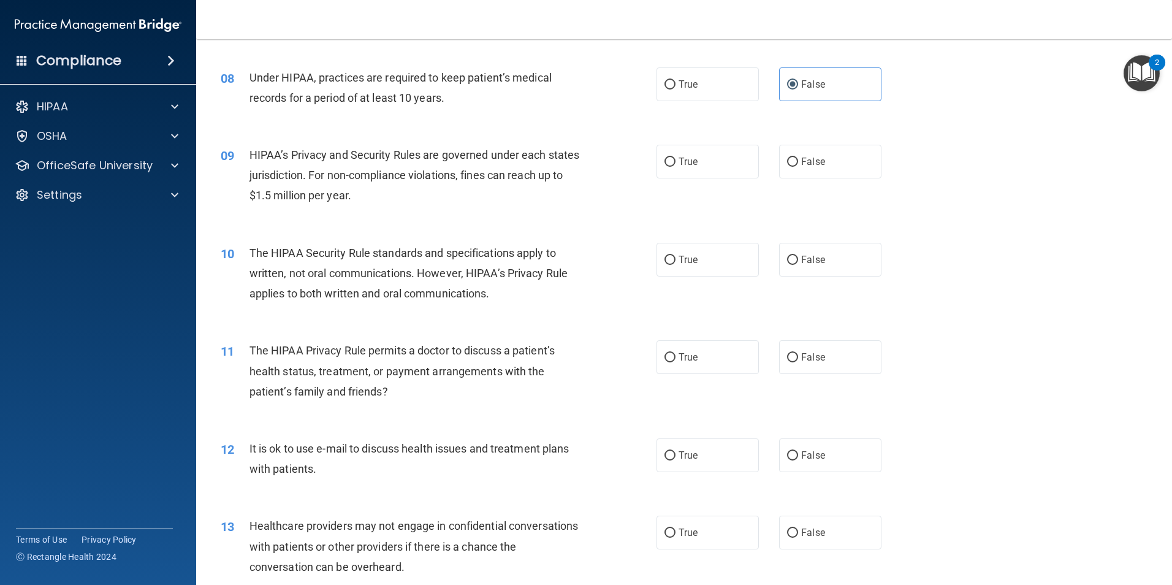
scroll to position [735, 0]
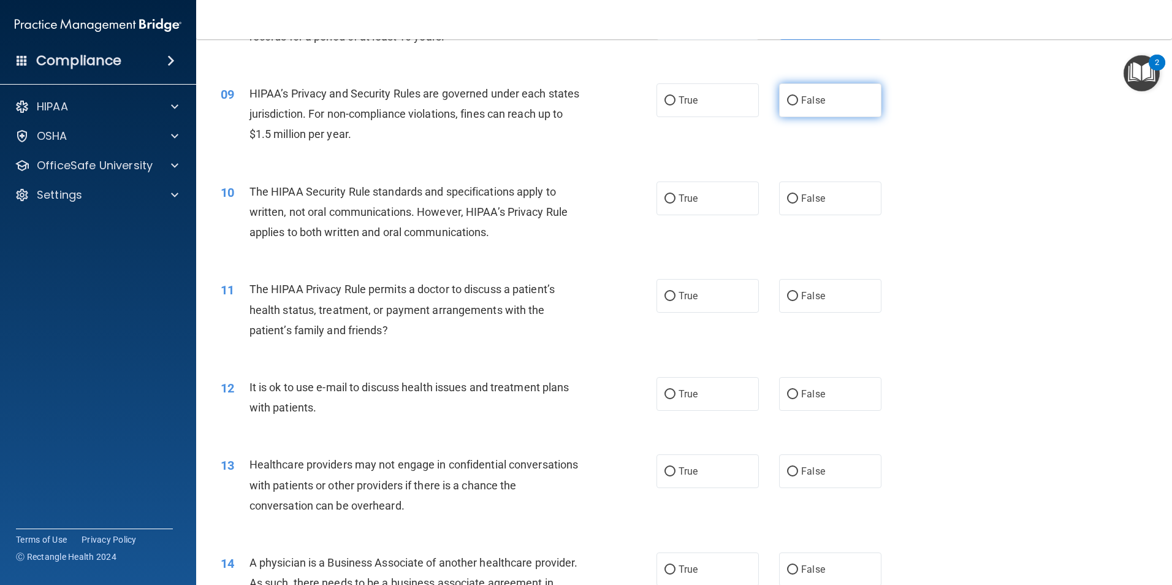
click at [807, 105] on span "False" at bounding box center [813, 100] width 24 height 12
click at [798, 105] on input "False" at bounding box center [792, 100] width 11 height 9
radio input "true"
click at [733, 197] on label "True" at bounding box center [707, 198] width 102 height 34
click at [675, 197] on input "True" at bounding box center [669, 198] width 11 height 9
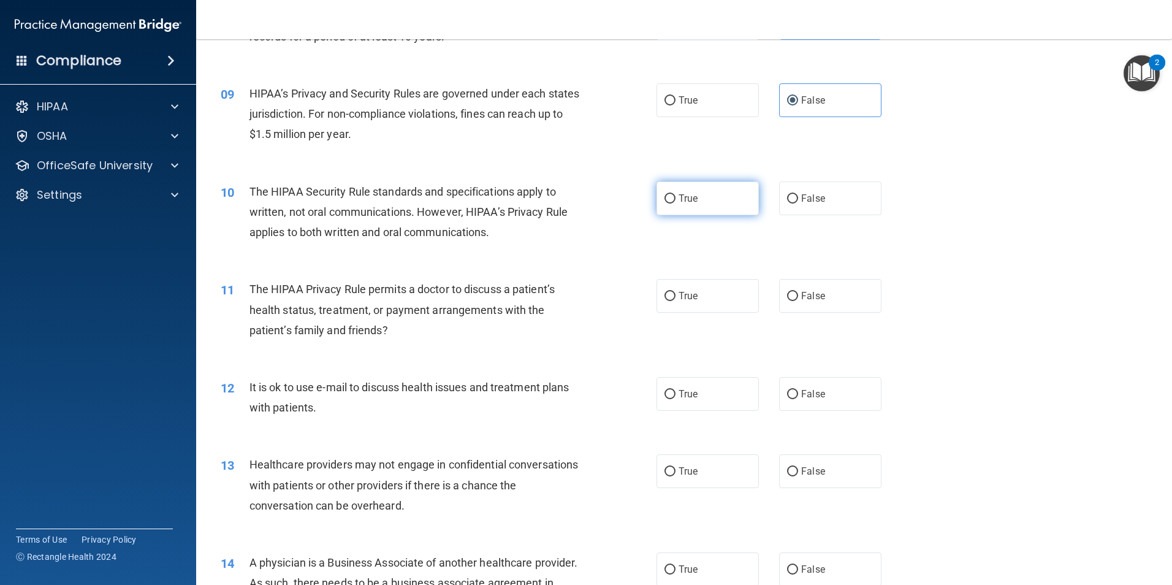
radio input "true"
click at [810, 297] on span "False" at bounding box center [813, 296] width 24 height 12
click at [798, 297] on input "False" at bounding box center [792, 296] width 11 height 9
radio input "true"
click at [691, 401] on label "True" at bounding box center [707, 394] width 102 height 34
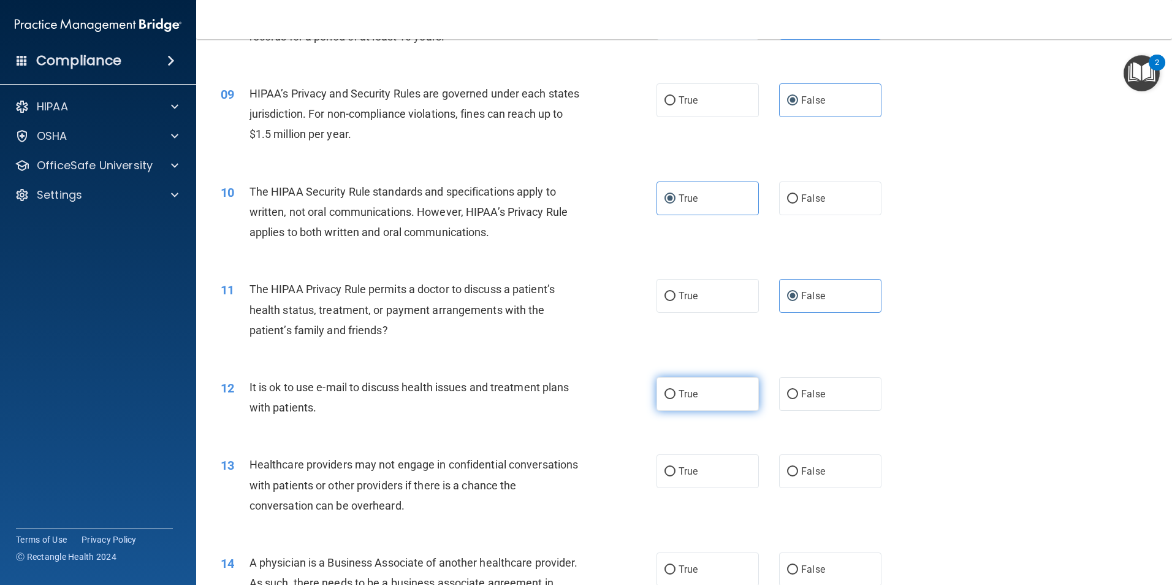
click at [675, 399] on input "True" at bounding box center [669, 394] width 11 height 9
radio input "true"
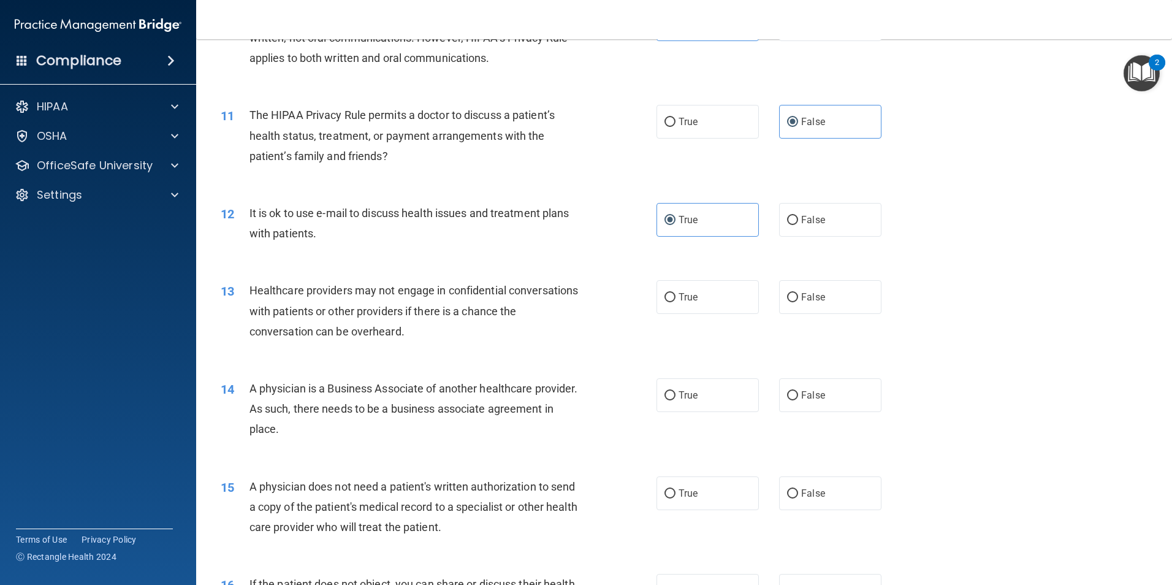
scroll to position [919, 0]
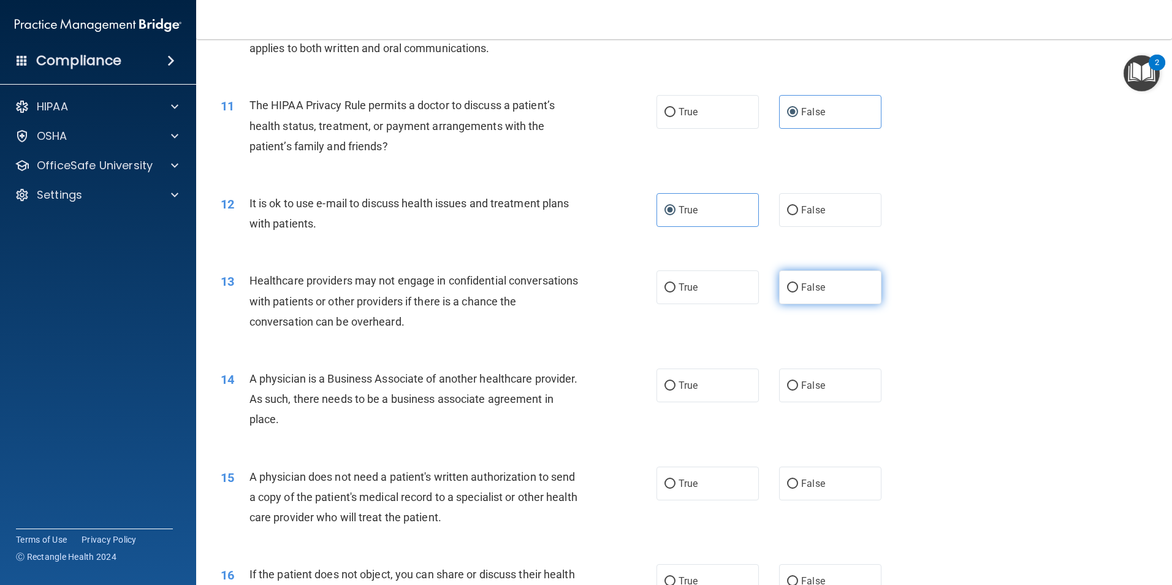
click at [824, 288] on label "False" at bounding box center [830, 287] width 102 height 34
click at [798, 288] on input "False" at bounding box center [792, 287] width 11 height 9
radio input "true"
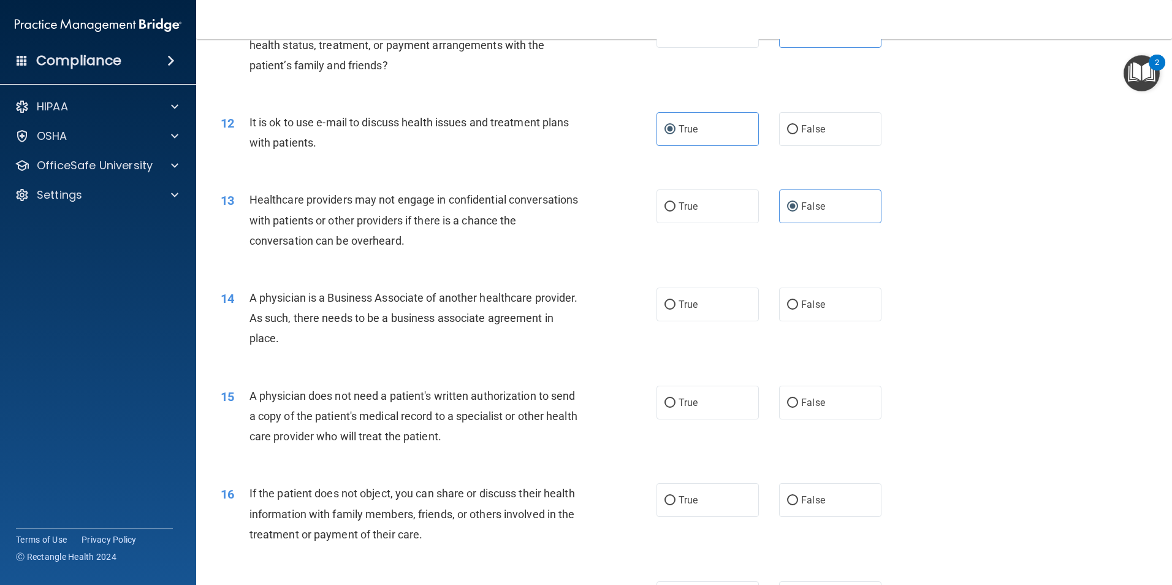
scroll to position [1042, 0]
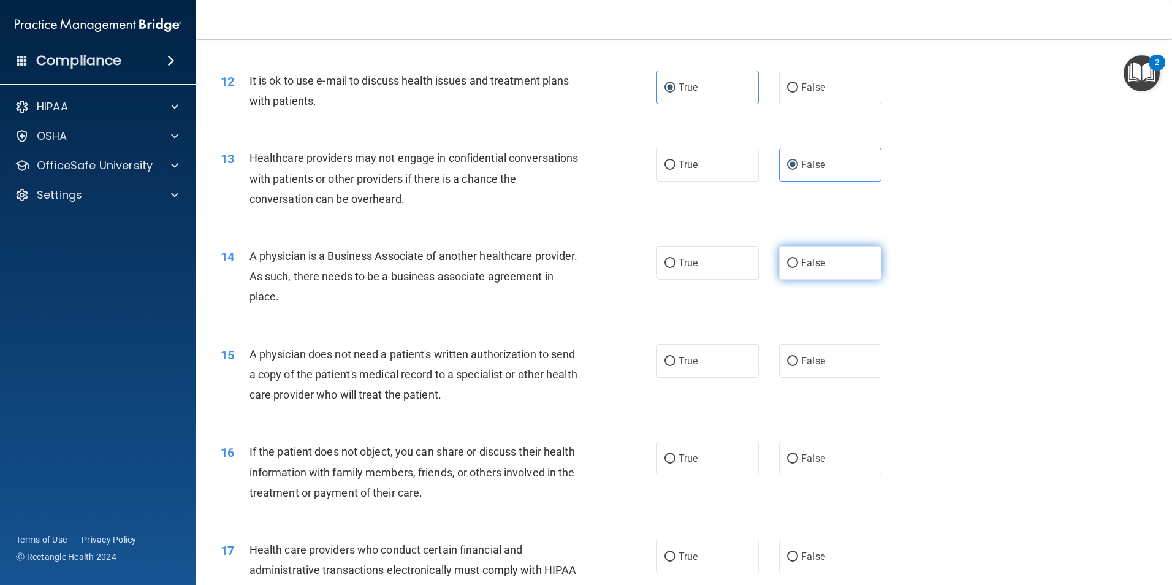
click at [801, 265] on span "False" at bounding box center [813, 263] width 24 height 12
click at [798, 265] on input "False" at bounding box center [792, 263] width 11 height 9
radio input "true"
click at [674, 362] on label "True" at bounding box center [707, 361] width 102 height 34
click at [674, 362] on input "True" at bounding box center [669, 361] width 11 height 9
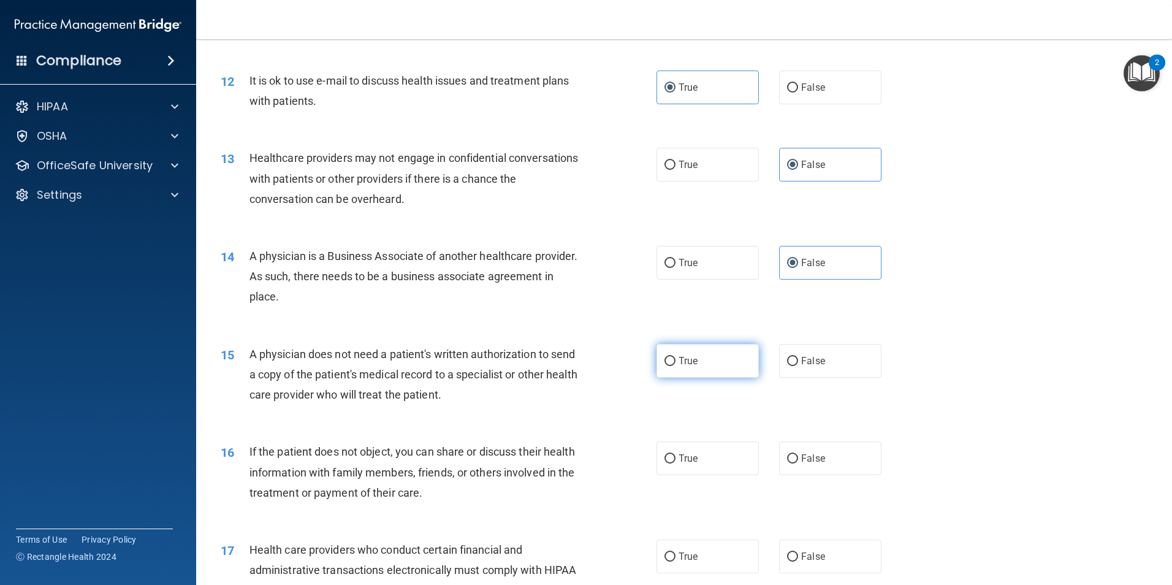
radio input "true"
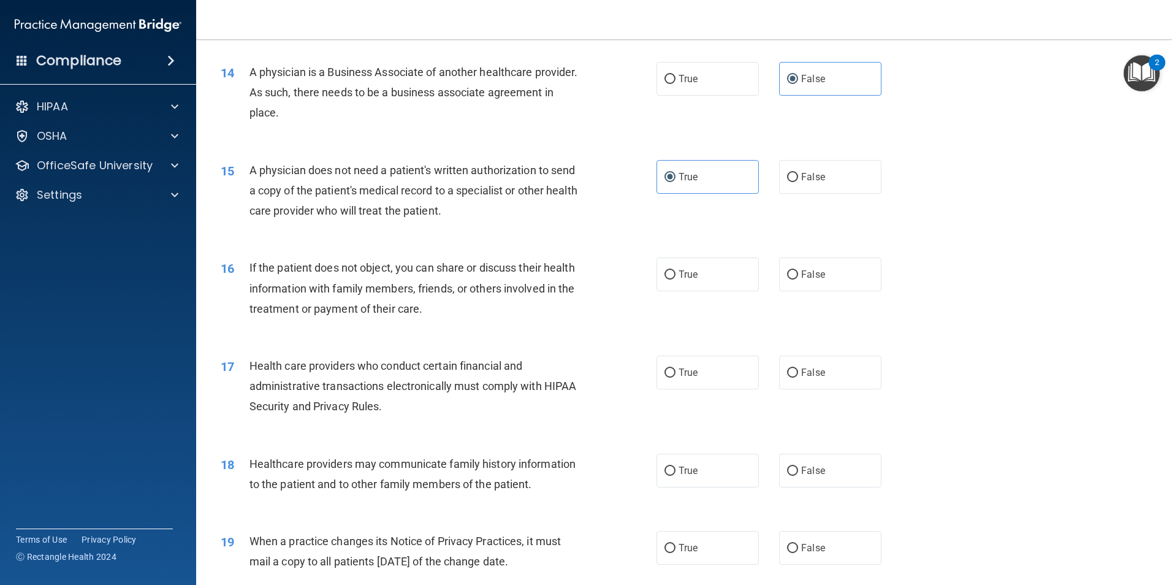
scroll to position [1287, 0]
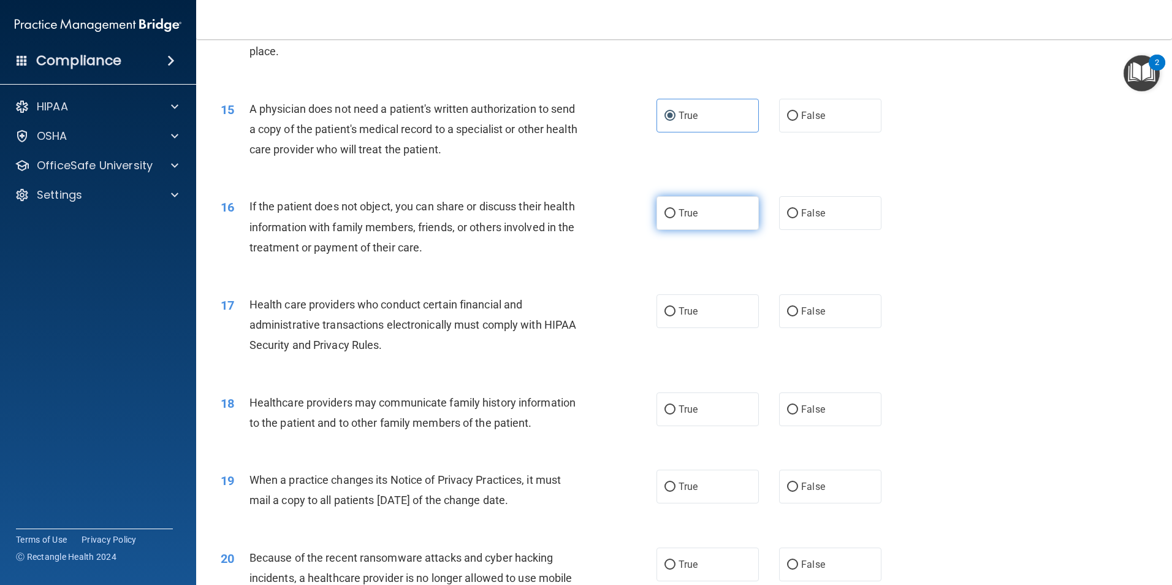
click at [678, 215] on span "True" at bounding box center [687, 213] width 19 height 12
click at [675, 215] on input "True" at bounding box center [669, 213] width 11 height 9
radio input "true"
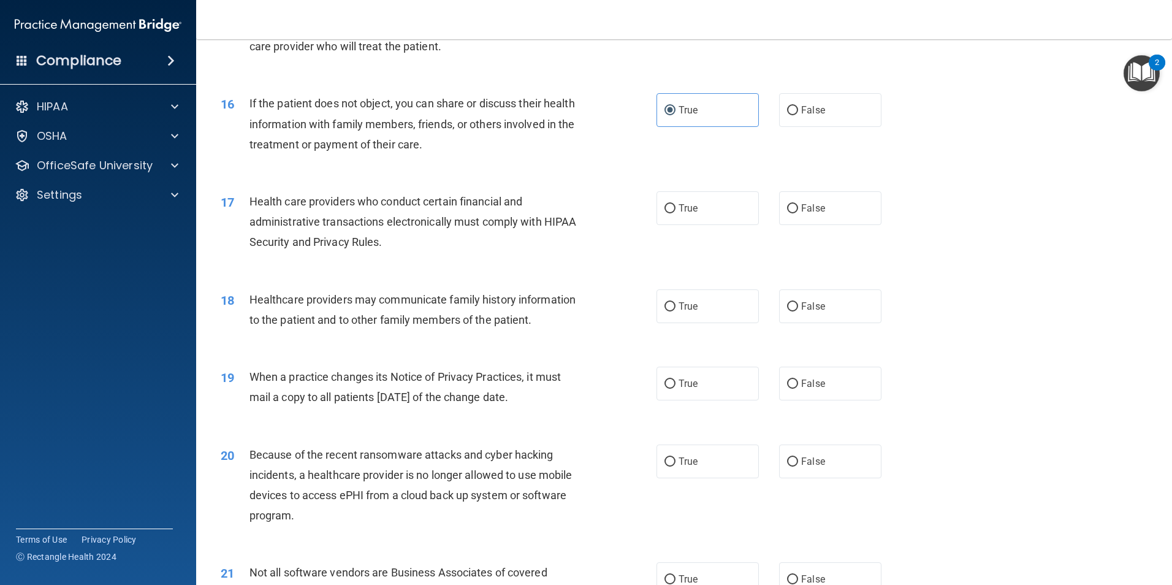
scroll to position [1410, 0]
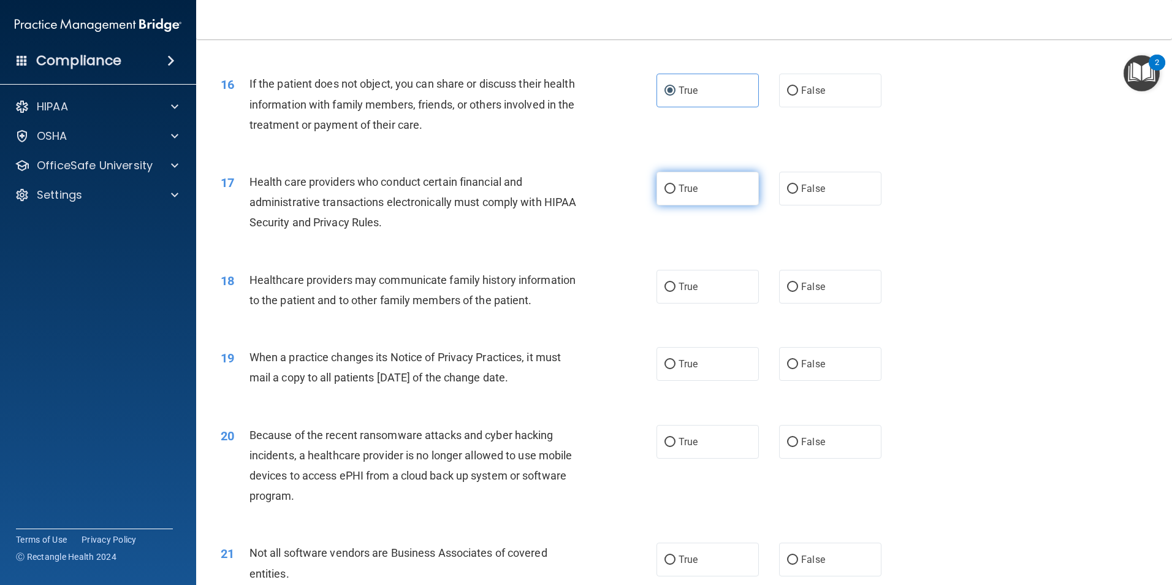
click at [674, 200] on label "True" at bounding box center [707, 189] width 102 height 34
click at [674, 194] on input "True" at bounding box center [669, 188] width 11 height 9
radio input "true"
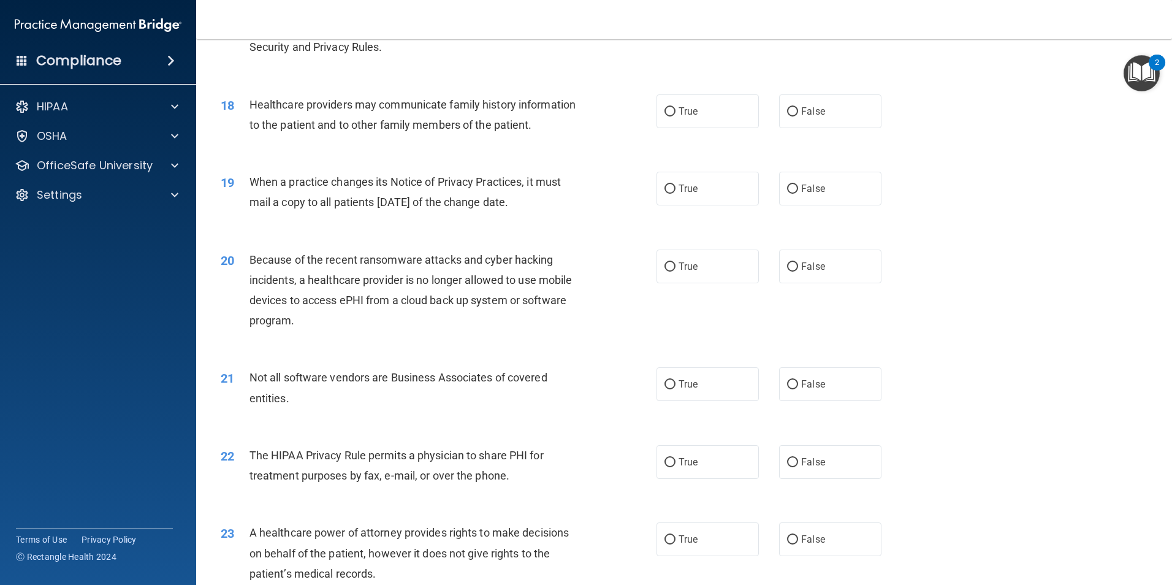
scroll to position [1593, 0]
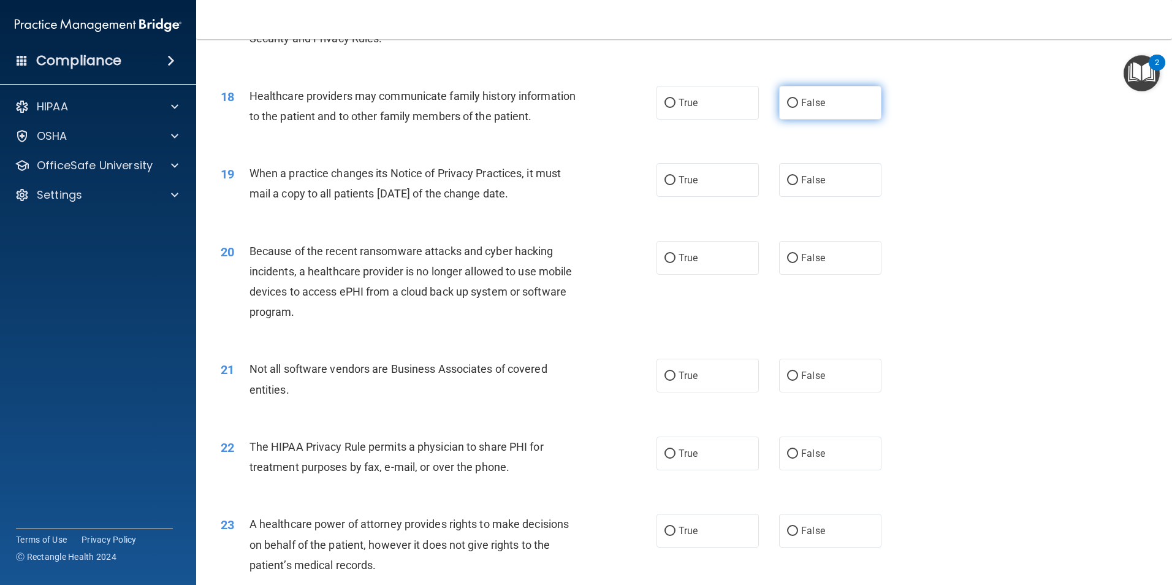
click at [787, 101] on input "False" at bounding box center [792, 103] width 11 height 9
radio input "true"
click at [807, 189] on label "False" at bounding box center [830, 180] width 102 height 34
click at [798, 185] on input "False" at bounding box center [792, 180] width 11 height 9
radio input "true"
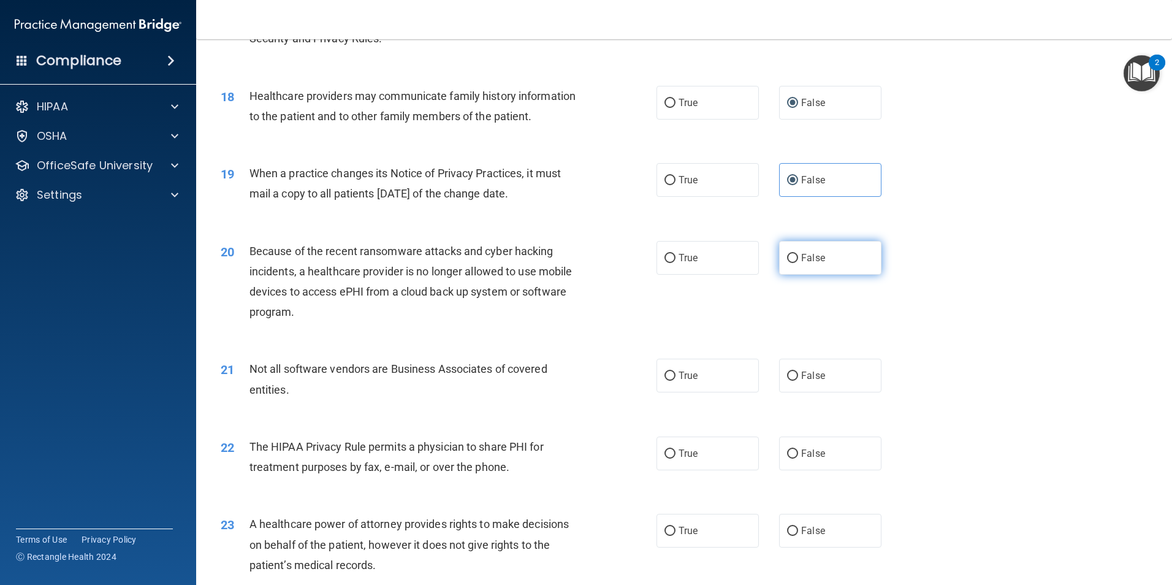
click at [850, 265] on label "False" at bounding box center [830, 258] width 102 height 34
click at [798, 263] on input "False" at bounding box center [792, 258] width 11 height 9
radio input "true"
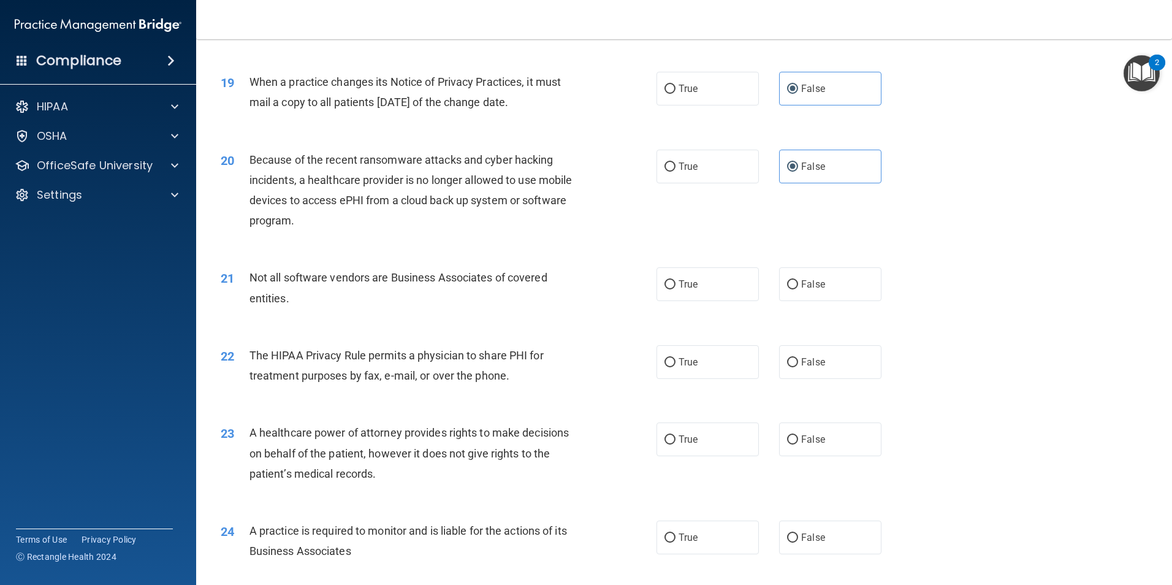
scroll to position [1716, 0]
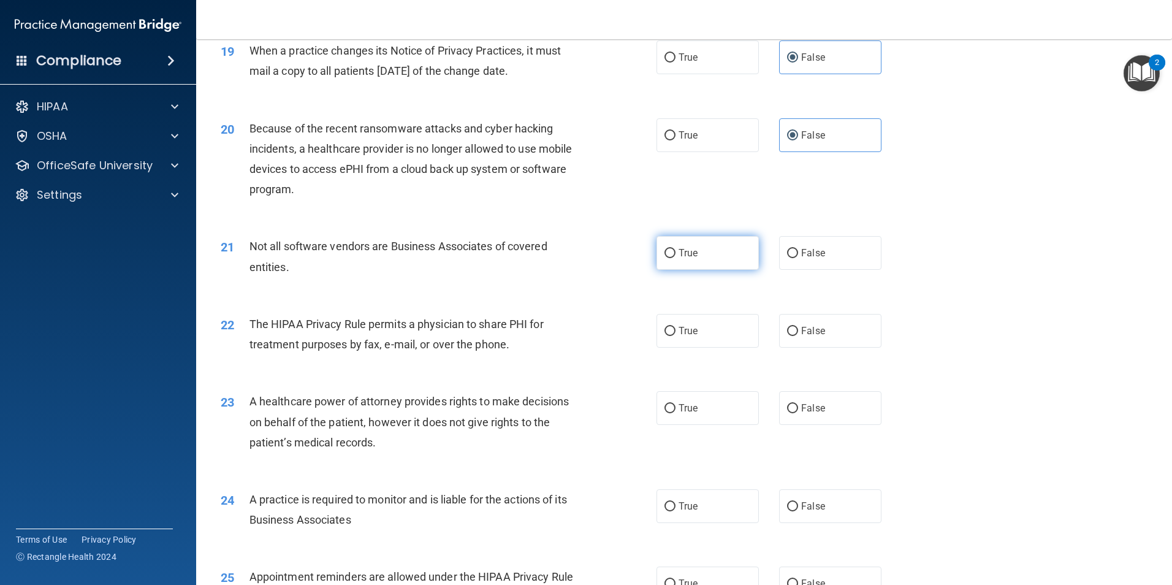
click at [687, 262] on label "True" at bounding box center [707, 253] width 102 height 34
click at [675, 258] on input "True" at bounding box center [669, 253] width 11 height 9
radio input "true"
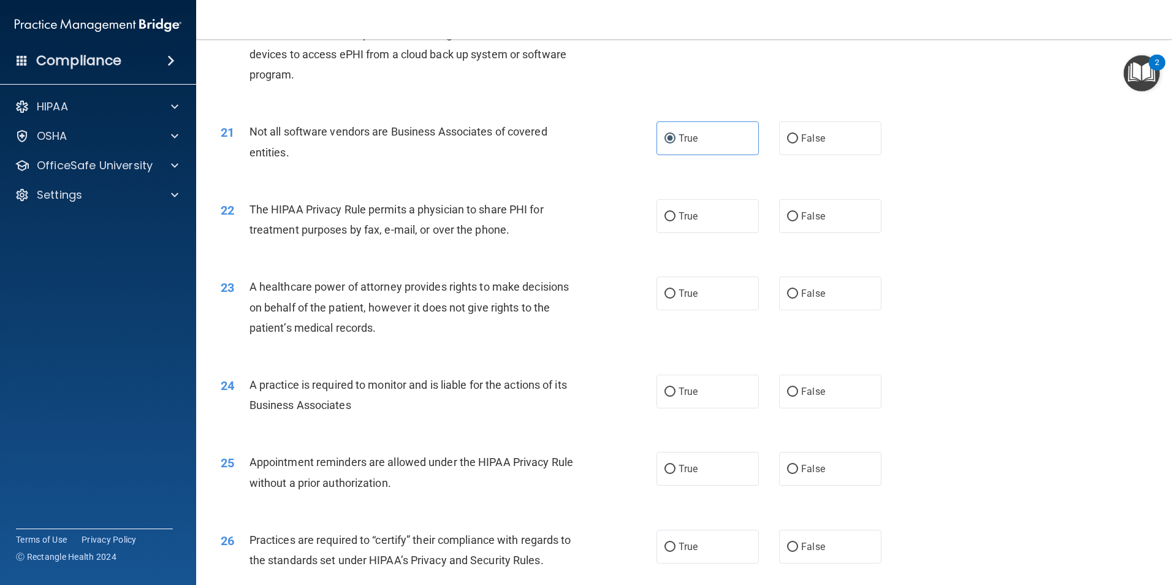
scroll to position [1839, 0]
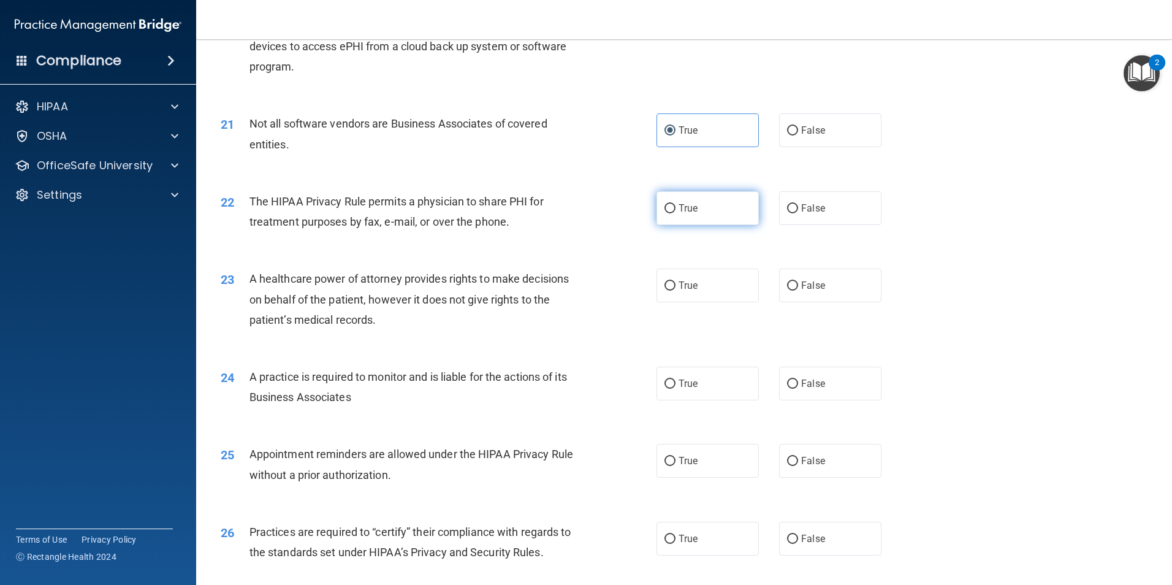
click at [672, 208] on label "True" at bounding box center [707, 208] width 102 height 34
click at [672, 208] on input "True" at bounding box center [669, 208] width 11 height 9
radio input "true"
click at [824, 278] on label "False" at bounding box center [830, 285] width 102 height 34
click at [798, 281] on input "False" at bounding box center [792, 285] width 11 height 9
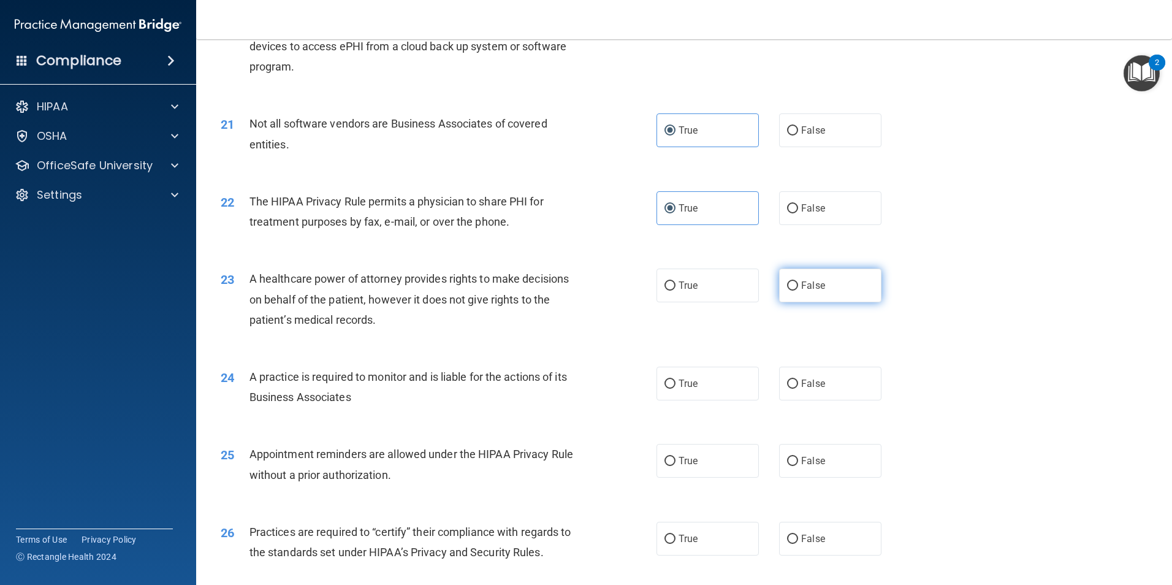
radio input "true"
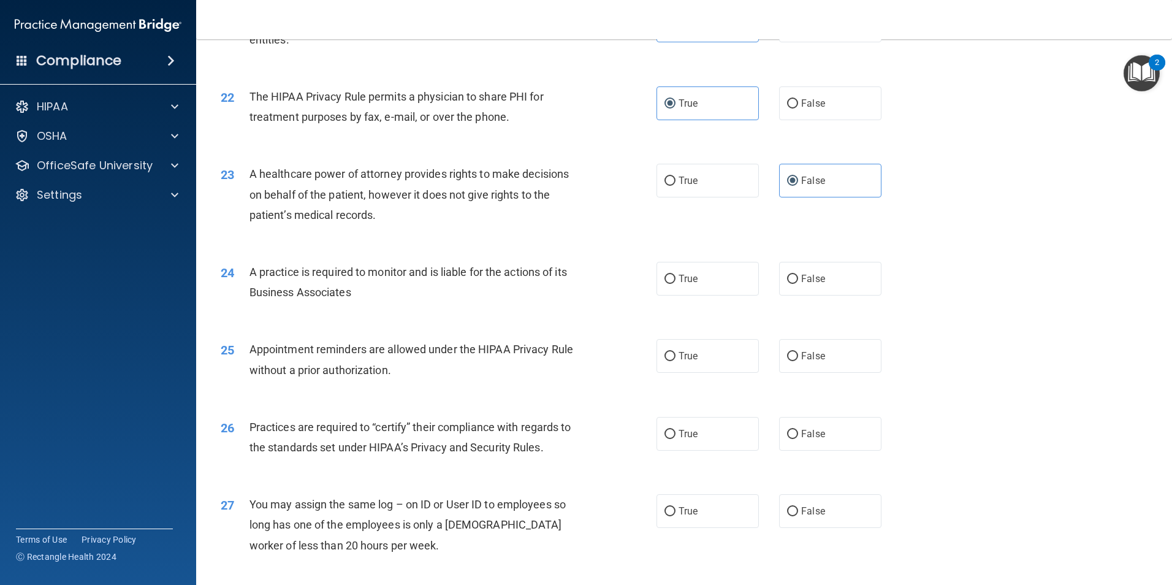
scroll to position [1961, 0]
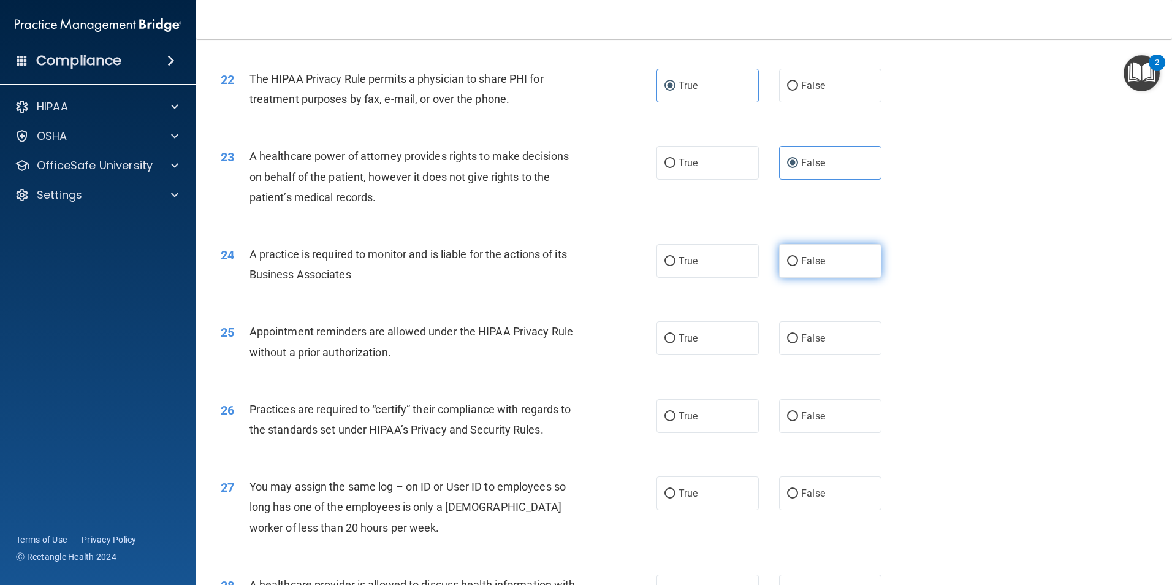
click at [803, 259] on span "False" at bounding box center [813, 261] width 24 height 12
click at [798, 259] on input "False" at bounding box center [792, 261] width 11 height 9
radio input "true"
click at [855, 341] on label "False" at bounding box center [830, 338] width 102 height 34
click at [798, 341] on input "False" at bounding box center [792, 338] width 11 height 9
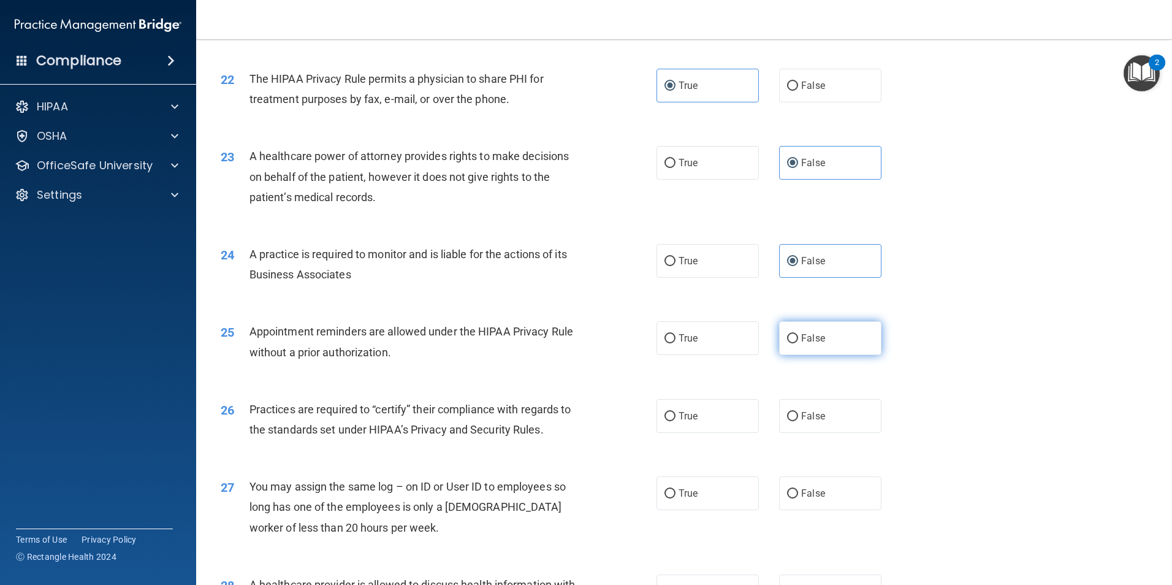
radio input "true"
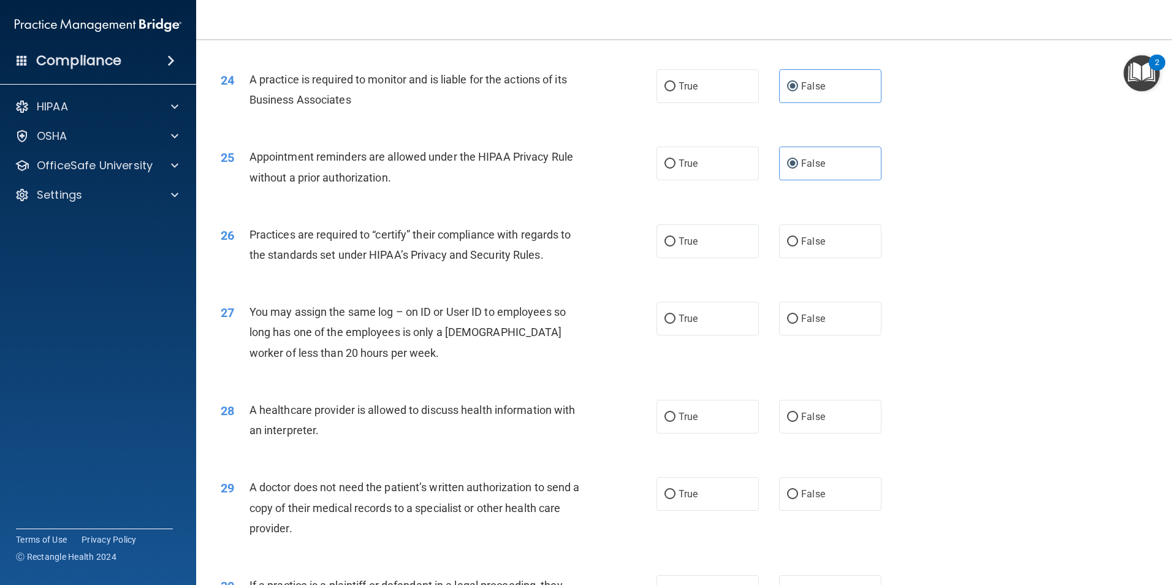
scroll to position [2145, 0]
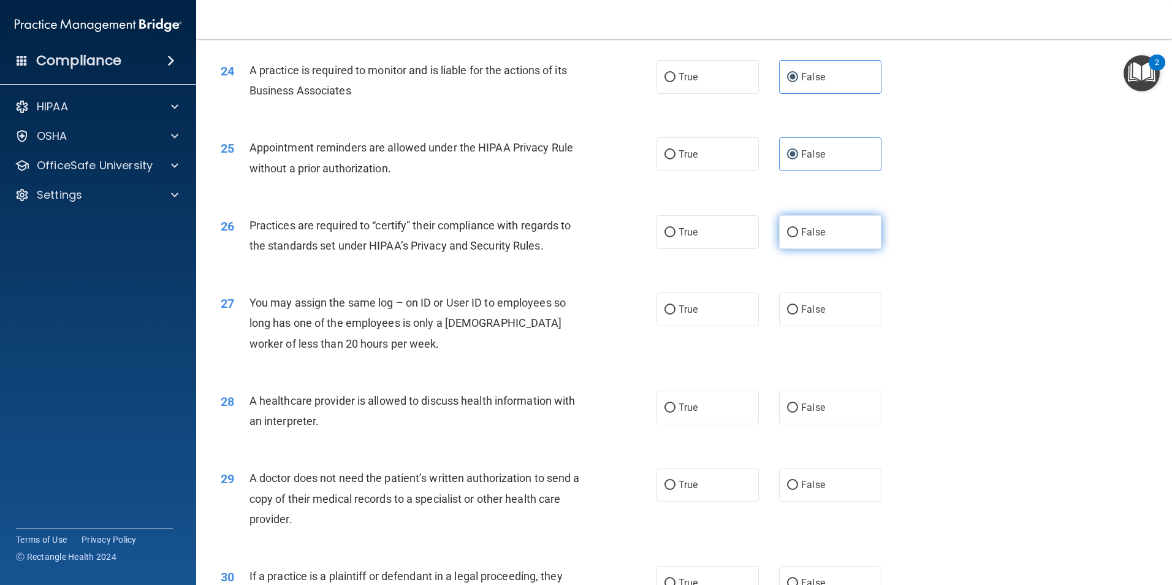
click at [827, 241] on label "False" at bounding box center [830, 232] width 102 height 34
click at [798, 237] on input "False" at bounding box center [792, 232] width 11 height 9
radio input "true"
click at [822, 306] on label "False" at bounding box center [830, 309] width 102 height 34
click at [798, 306] on input "False" at bounding box center [792, 309] width 11 height 9
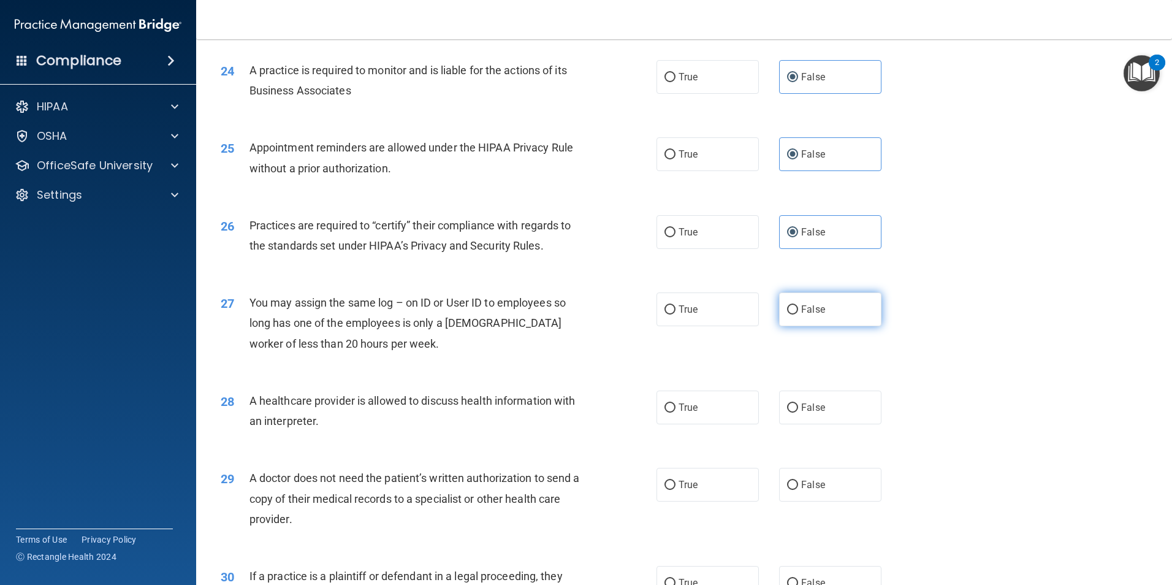
radio input "true"
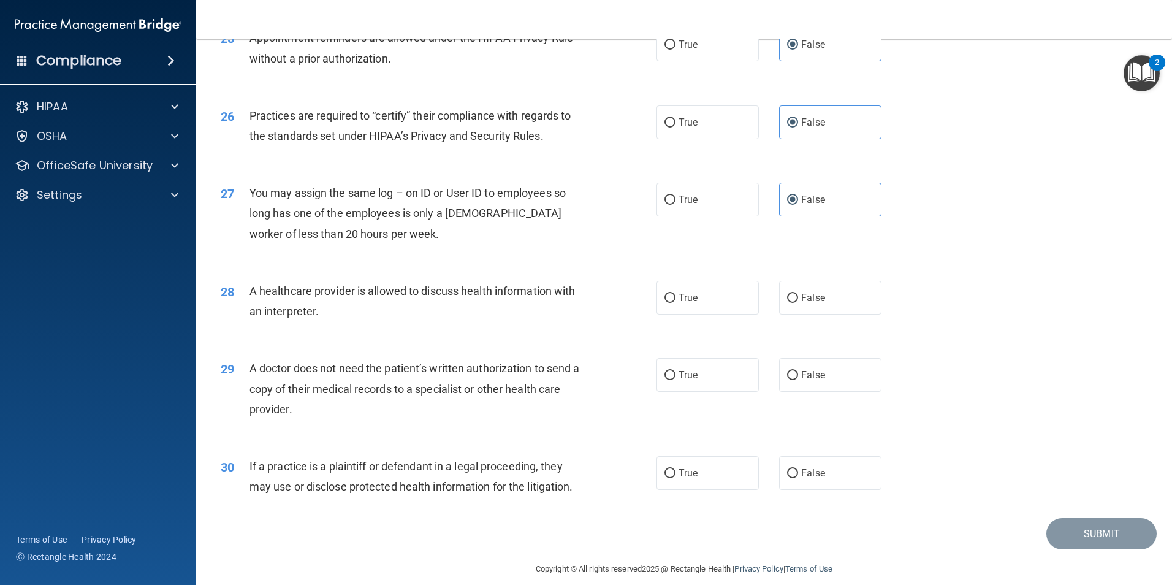
scroll to position [2268, 0]
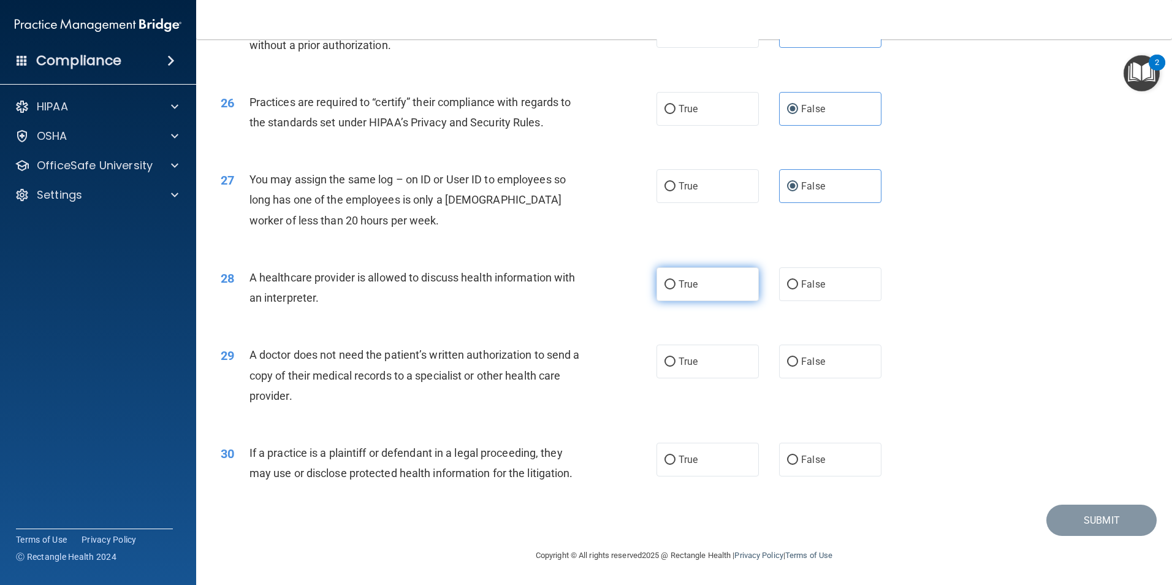
click at [707, 281] on label "True" at bounding box center [707, 284] width 102 height 34
click at [675, 281] on input "True" at bounding box center [669, 284] width 11 height 9
radio input "true"
click at [708, 371] on label "True" at bounding box center [707, 361] width 102 height 34
click at [675, 366] on input "True" at bounding box center [669, 361] width 11 height 9
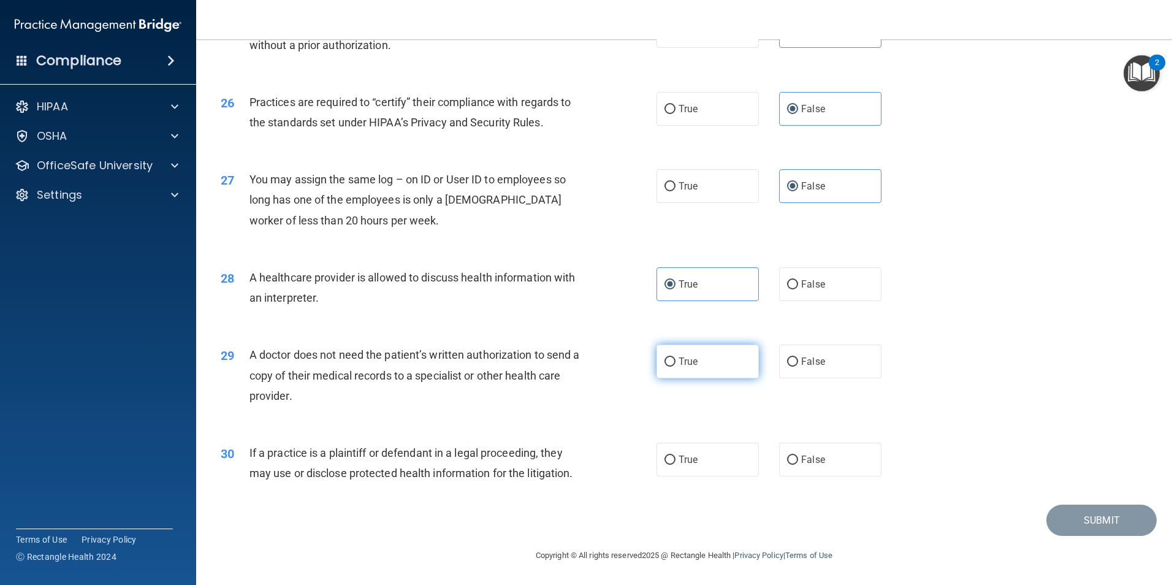
radio input "true"
click at [706, 459] on label "True" at bounding box center [707, 459] width 102 height 34
click at [675, 459] on input "True" at bounding box center [669, 459] width 11 height 9
click at [449, 517] on div "Submit" at bounding box center [683, 519] width 945 height 31
click at [1082, 517] on button "Submit" at bounding box center [1101, 519] width 110 height 31
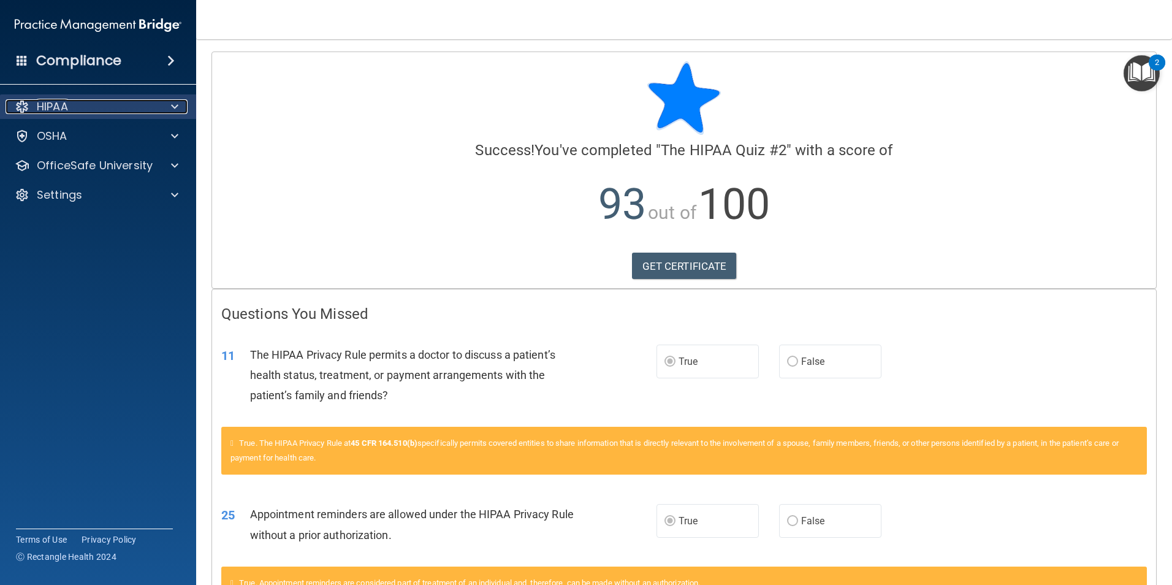
click at [141, 109] on div "HIPAA" at bounding box center [82, 106] width 152 height 15
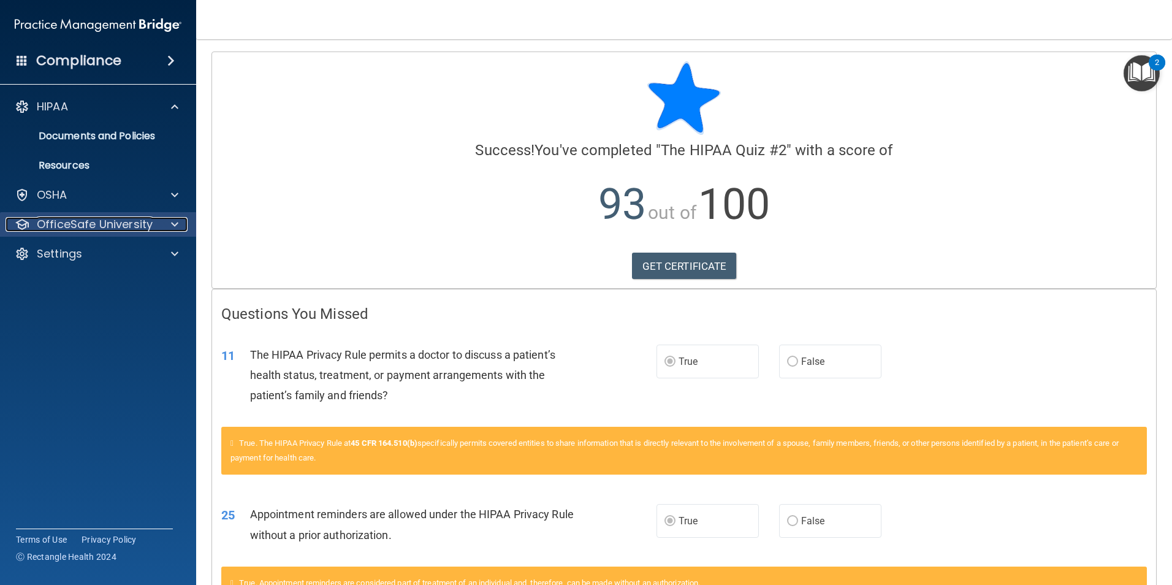
click at [166, 226] on div at bounding box center [173, 224] width 31 height 15
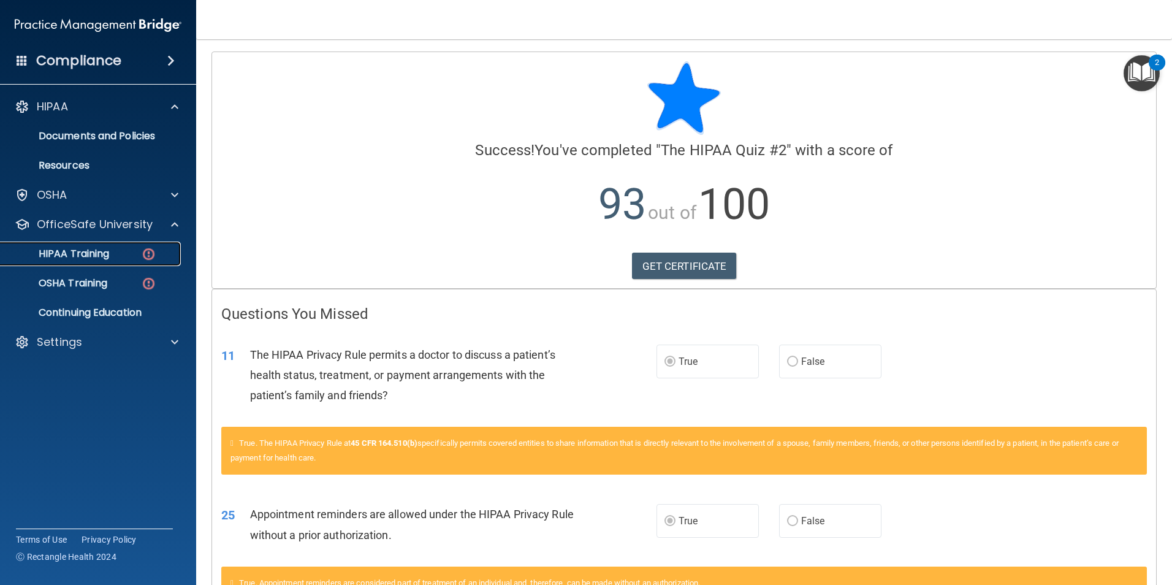
click at [137, 255] on div "HIPAA Training" at bounding box center [91, 254] width 167 height 12
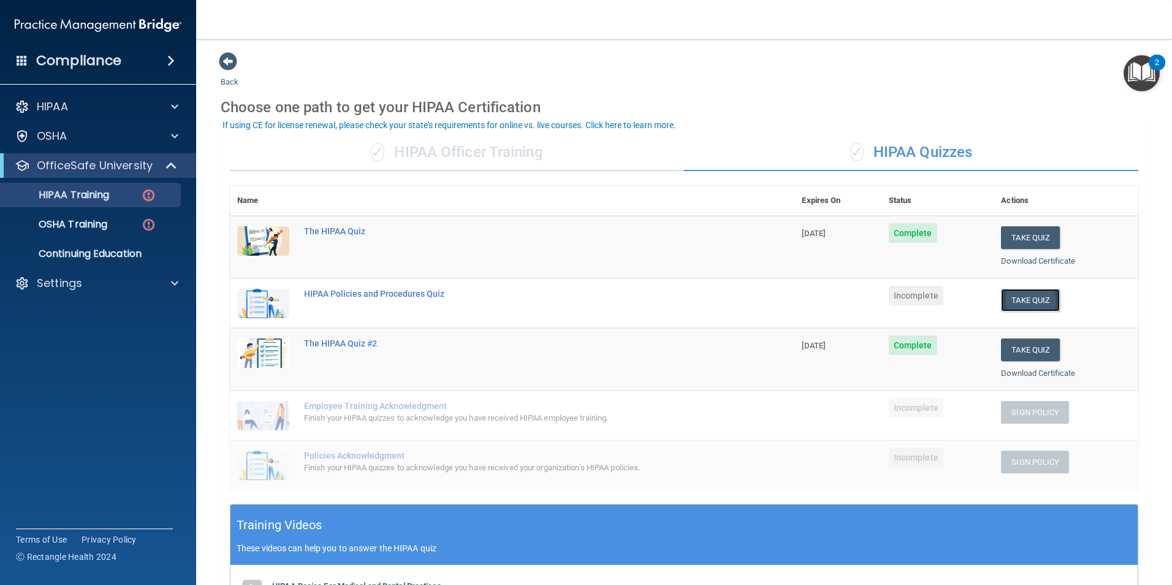
click at [1025, 300] on button "Take Quiz" at bounding box center [1030, 300] width 59 height 23
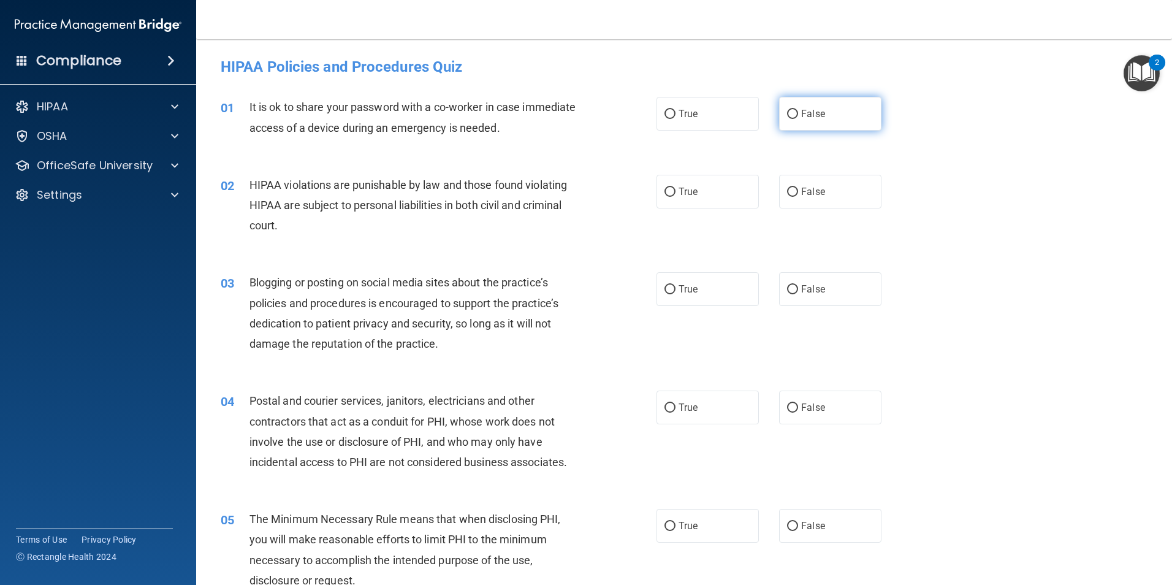
click at [800, 125] on label "False" at bounding box center [830, 114] width 102 height 34
click at [798, 119] on input "False" at bounding box center [792, 114] width 11 height 9
click at [685, 194] on span "True" at bounding box center [687, 192] width 19 height 12
click at [675, 194] on input "True" at bounding box center [669, 192] width 11 height 9
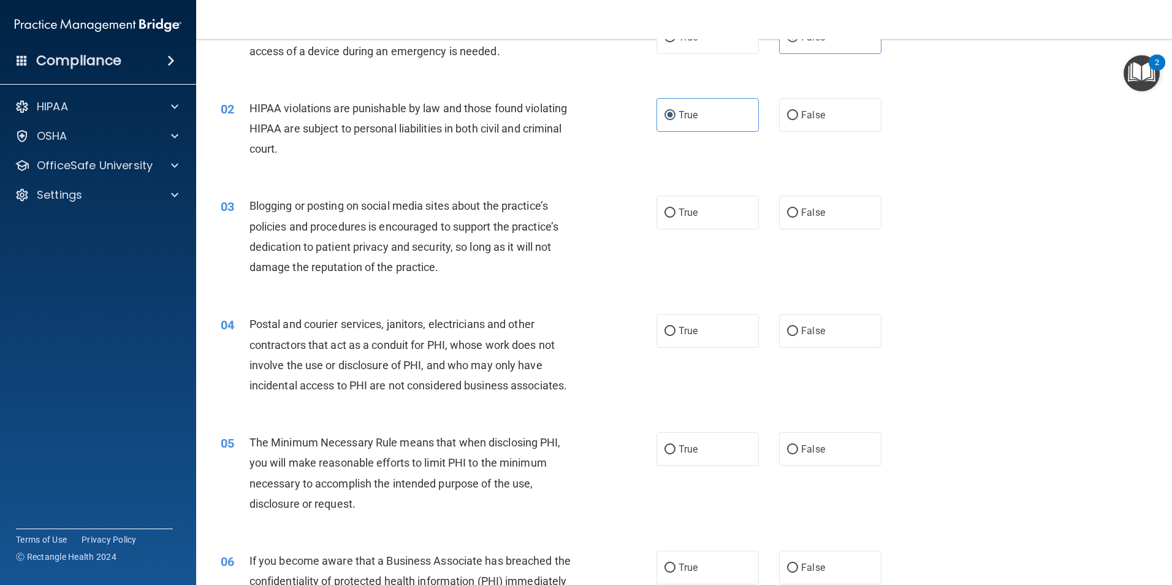
scroll to position [123, 0]
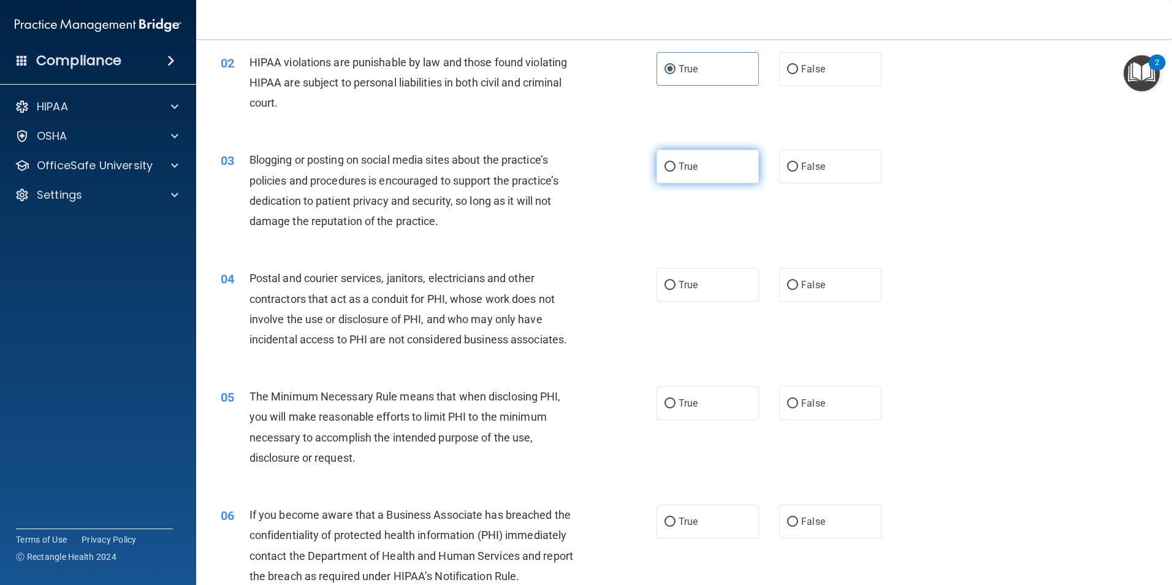
click at [708, 169] on label "True" at bounding box center [707, 167] width 102 height 34
click at [675, 169] on input "True" at bounding box center [669, 166] width 11 height 9
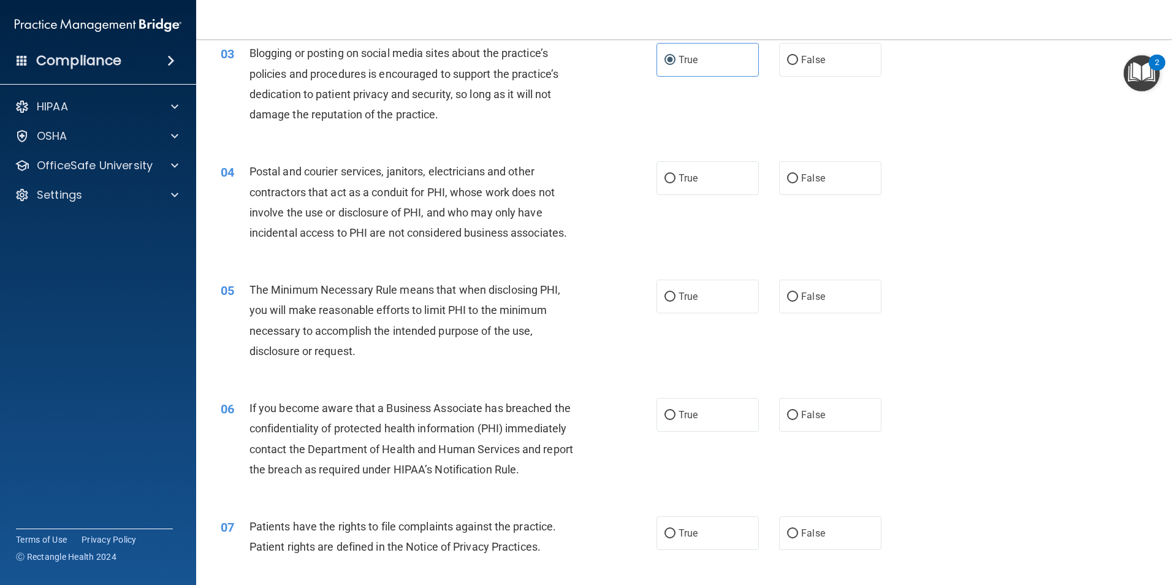
scroll to position [245, 0]
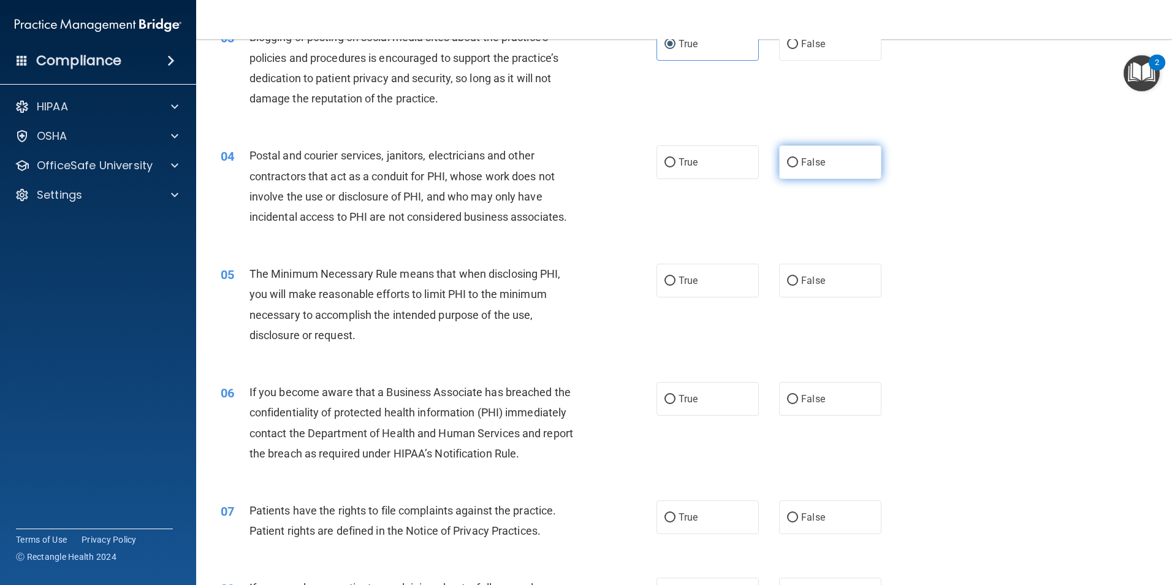
click at [830, 170] on label "False" at bounding box center [830, 162] width 102 height 34
click at [798, 167] on input "False" at bounding box center [792, 162] width 11 height 9
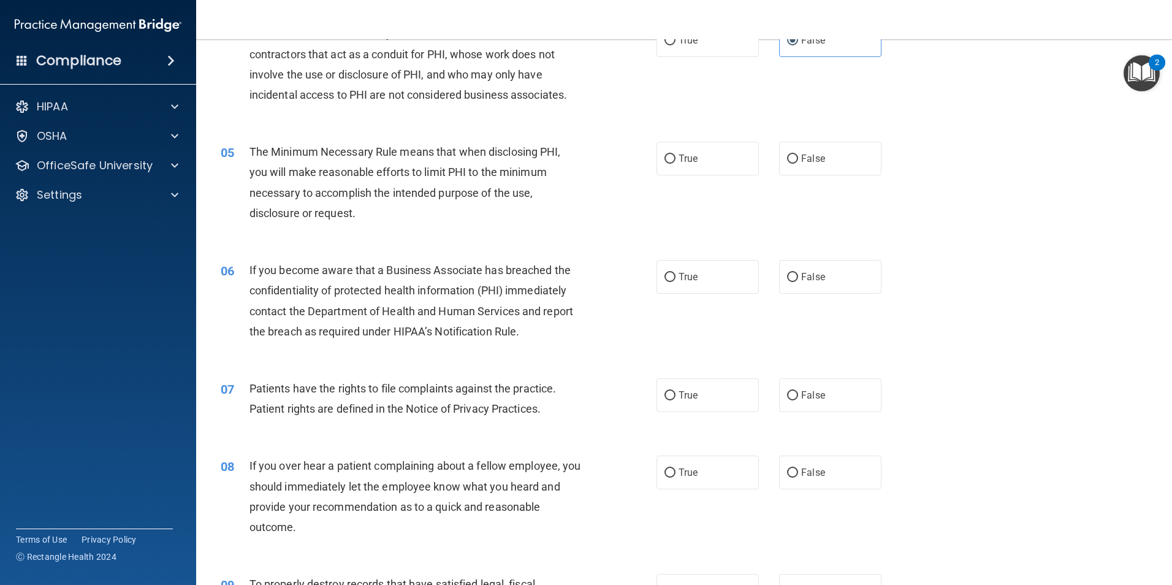
scroll to position [368, 0]
click at [683, 152] on span "True" at bounding box center [687, 158] width 19 height 12
click at [675, 154] on input "True" at bounding box center [669, 158] width 11 height 9
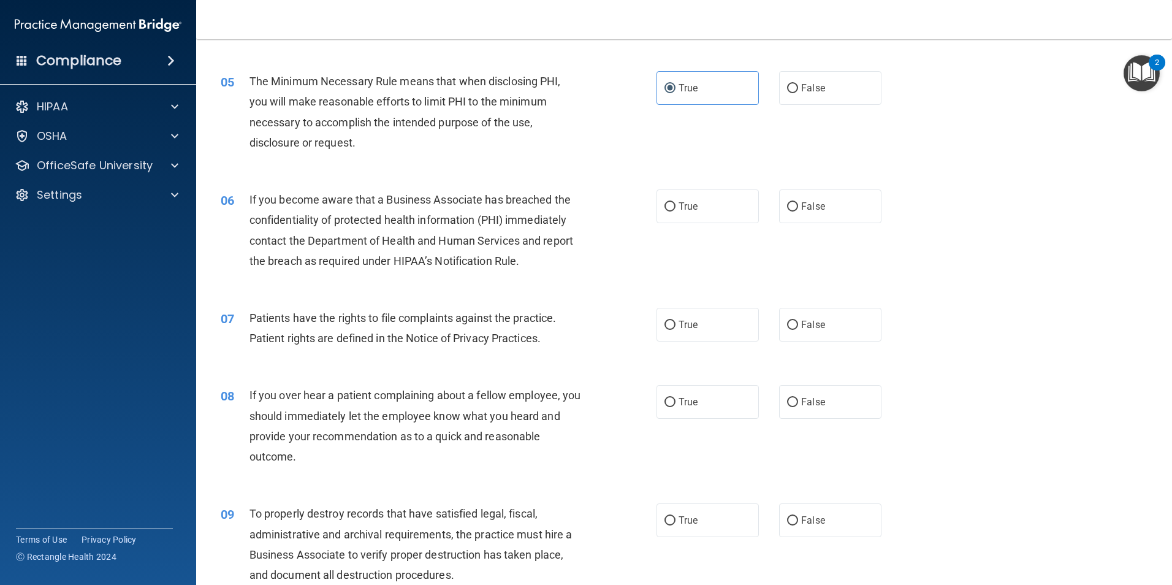
scroll to position [490, 0]
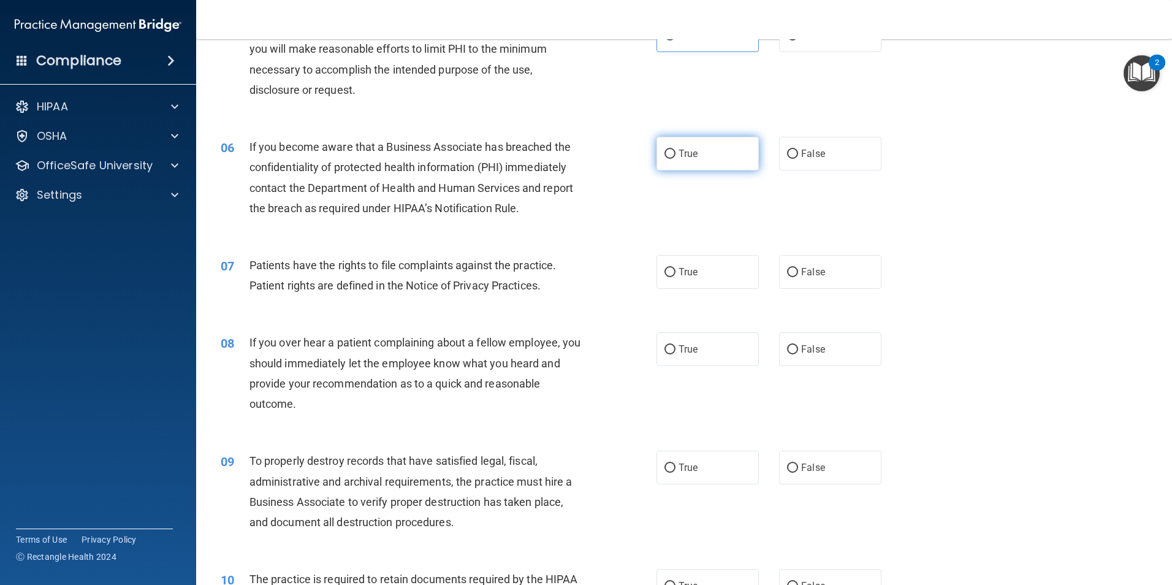
click at [675, 161] on label "True" at bounding box center [707, 154] width 102 height 34
click at [675, 159] on input "True" at bounding box center [669, 154] width 11 height 9
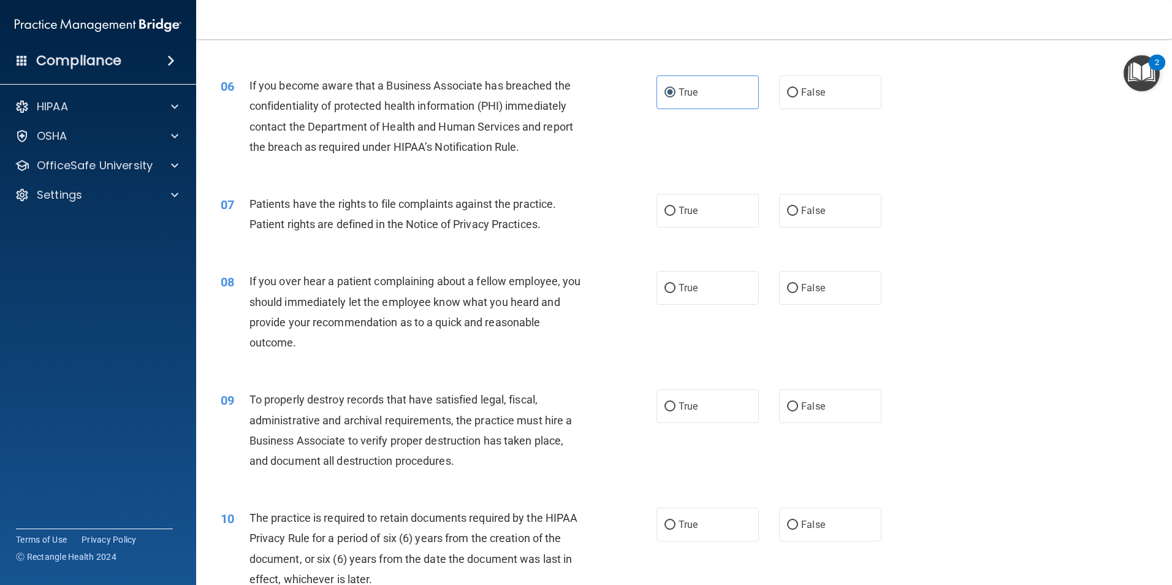
scroll to position [613, 0]
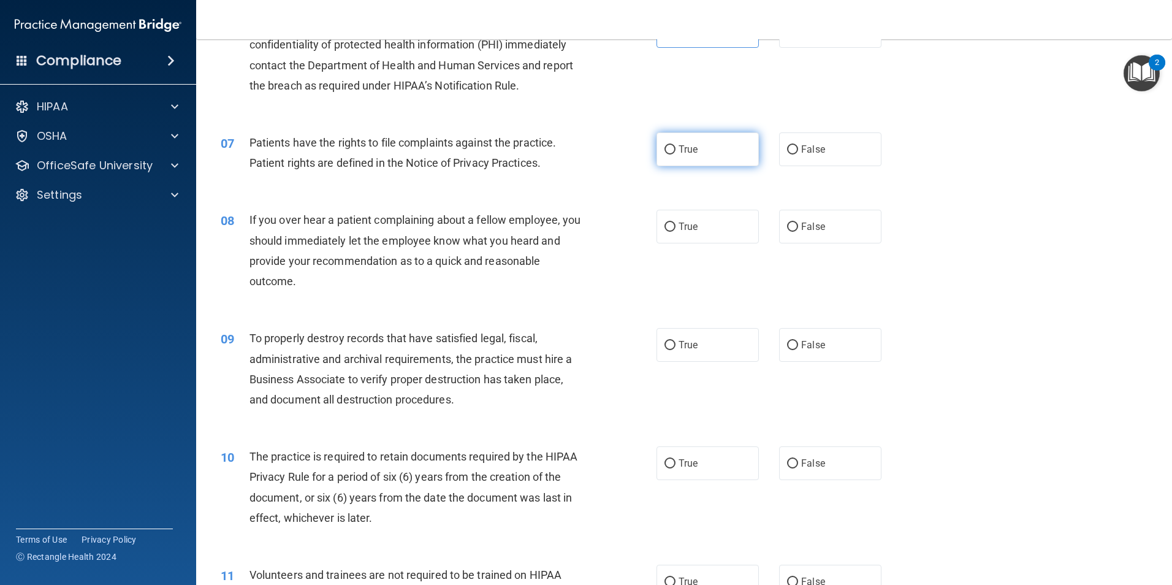
click at [678, 152] on span "True" at bounding box center [687, 149] width 19 height 12
click at [675, 152] on input "True" at bounding box center [669, 149] width 11 height 9
click at [837, 219] on label "False" at bounding box center [830, 227] width 102 height 34
click at [798, 222] on input "False" at bounding box center [792, 226] width 11 height 9
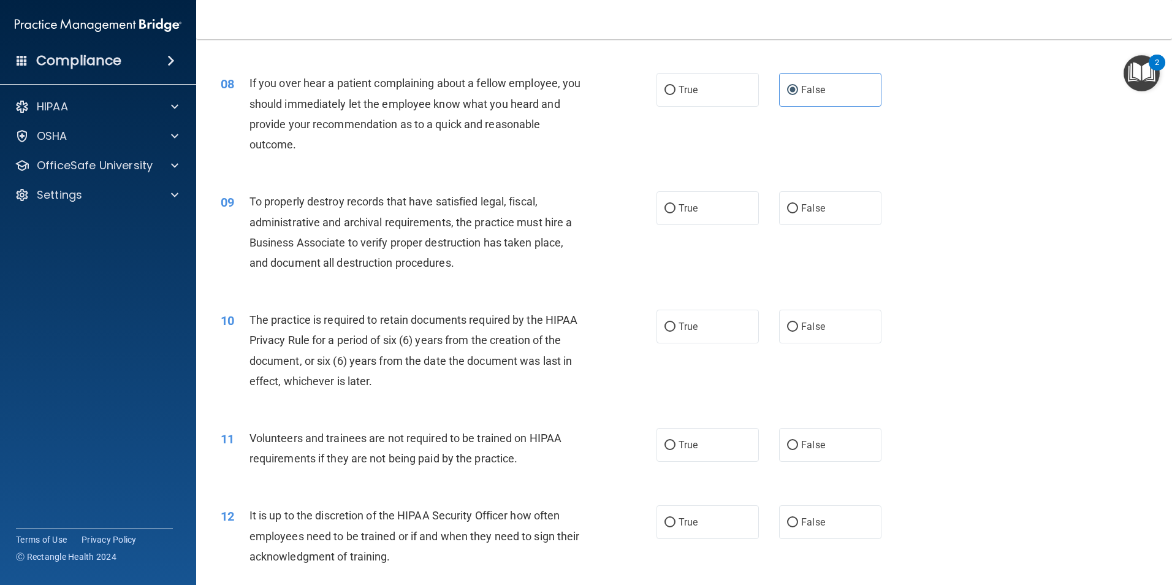
scroll to position [797, 0]
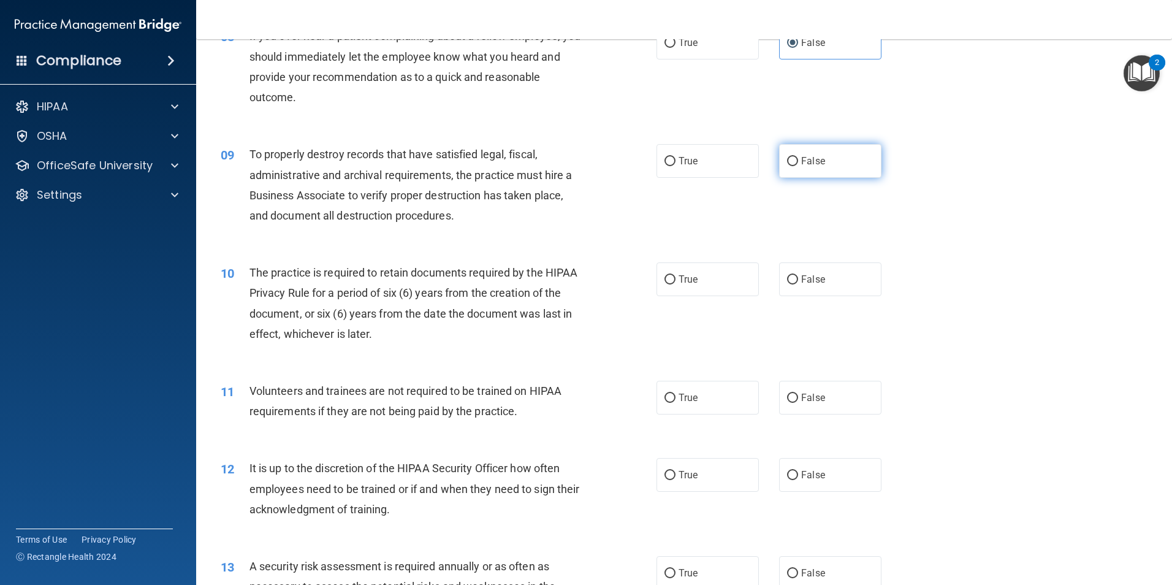
click at [808, 161] on span "False" at bounding box center [813, 161] width 24 height 12
click at [798, 161] on input "False" at bounding box center [792, 161] width 11 height 9
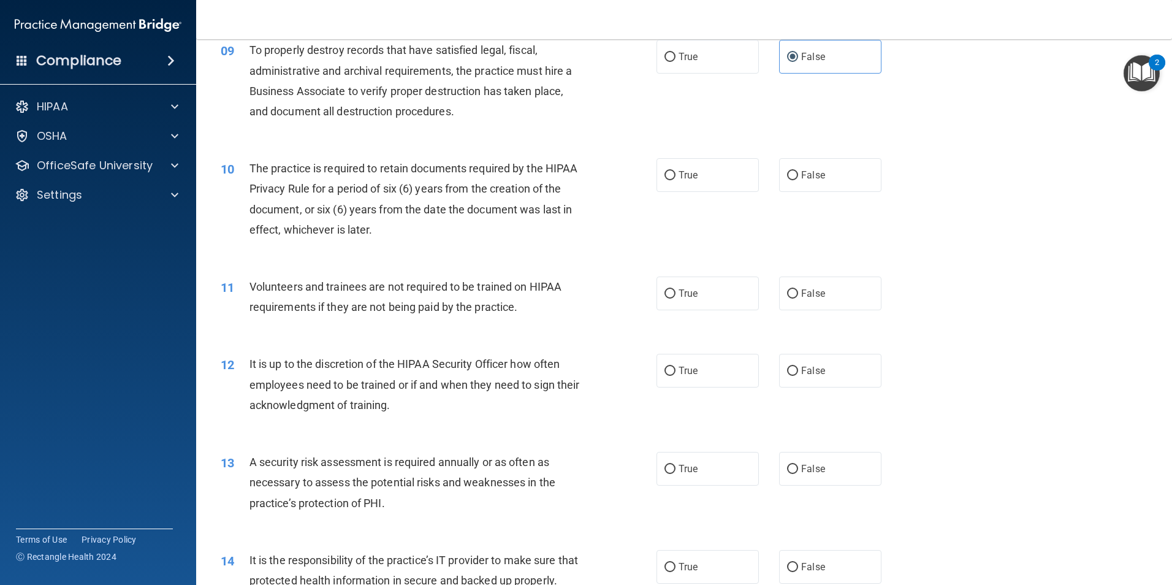
scroll to position [981, 0]
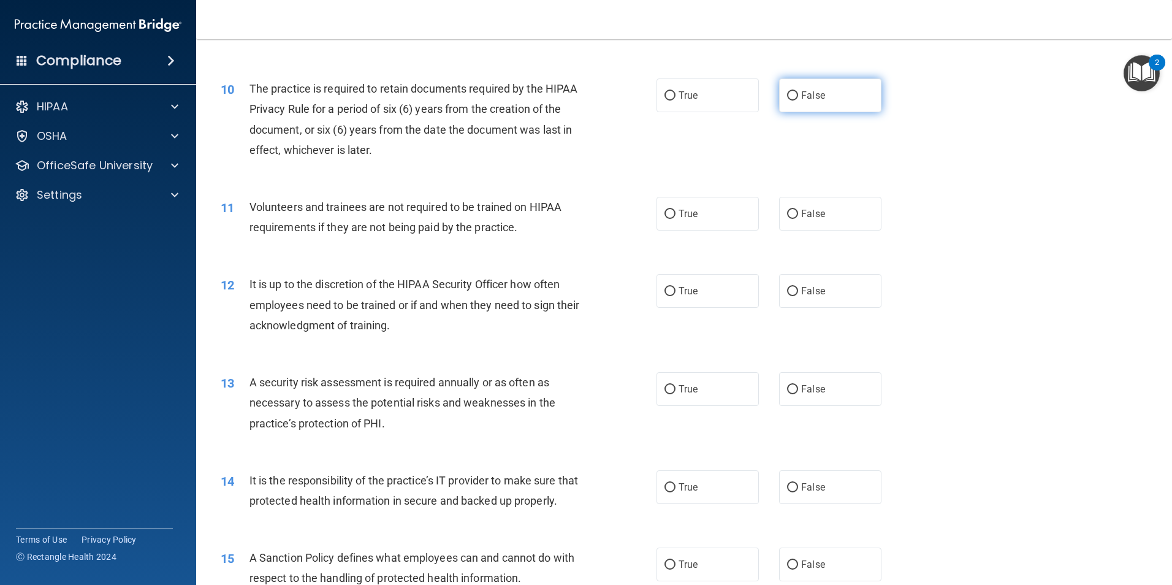
click at [794, 94] on label "False" at bounding box center [830, 95] width 102 height 34
click at [794, 94] on input "False" at bounding box center [792, 95] width 11 height 9
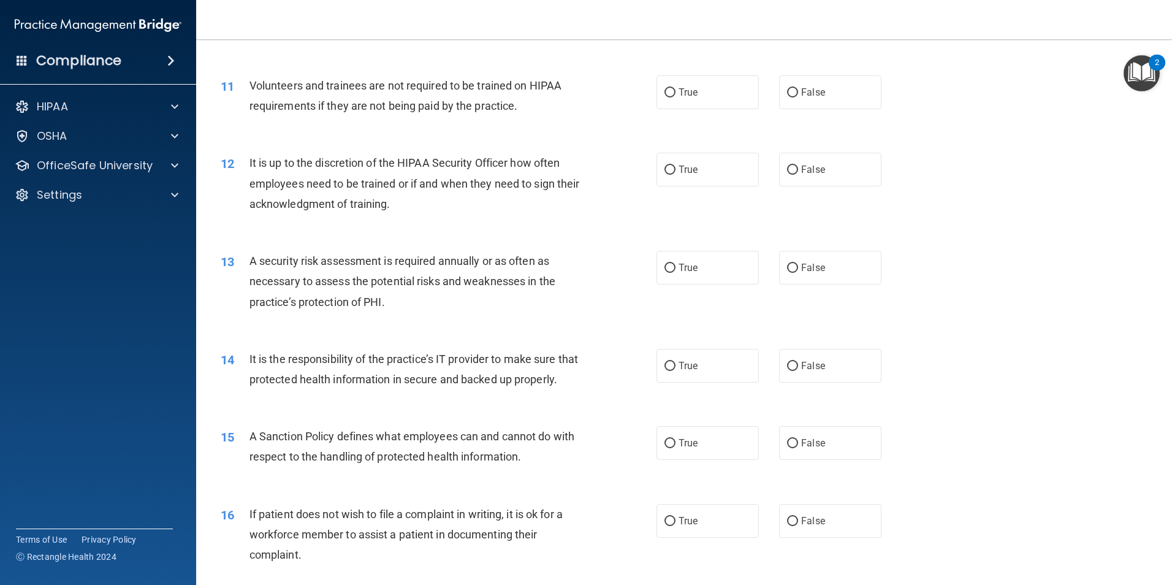
scroll to position [1103, 0]
click at [832, 97] on label "False" at bounding box center [830, 91] width 102 height 34
click at [798, 96] on input "False" at bounding box center [792, 91] width 11 height 9
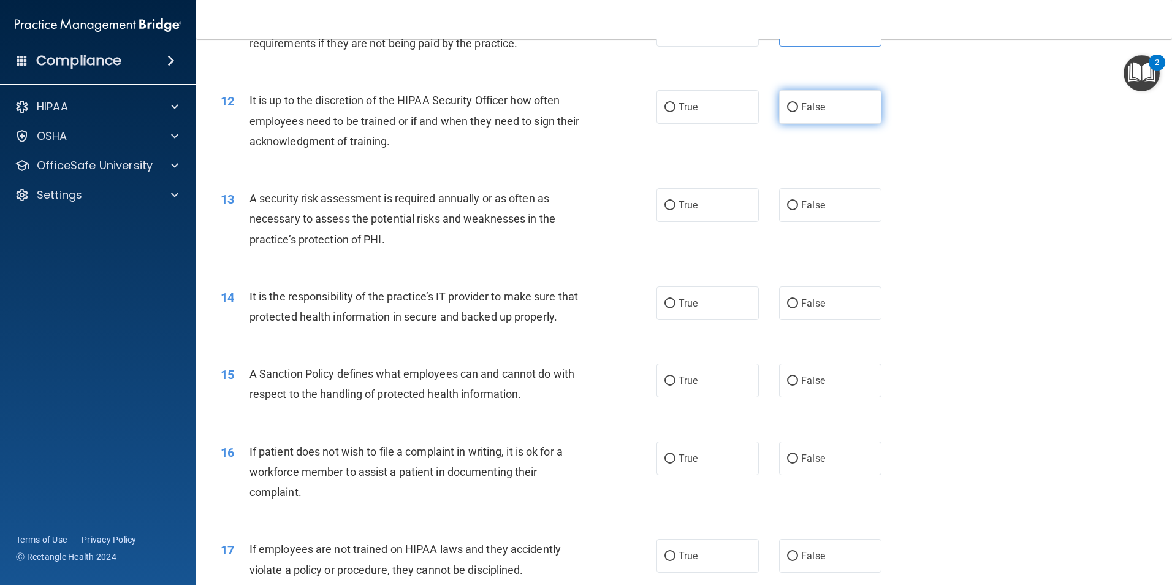
click at [800, 101] on label "False" at bounding box center [830, 107] width 102 height 34
click at [798, 103] on input "False" at bounding box center [792, 107] width 11 height 9
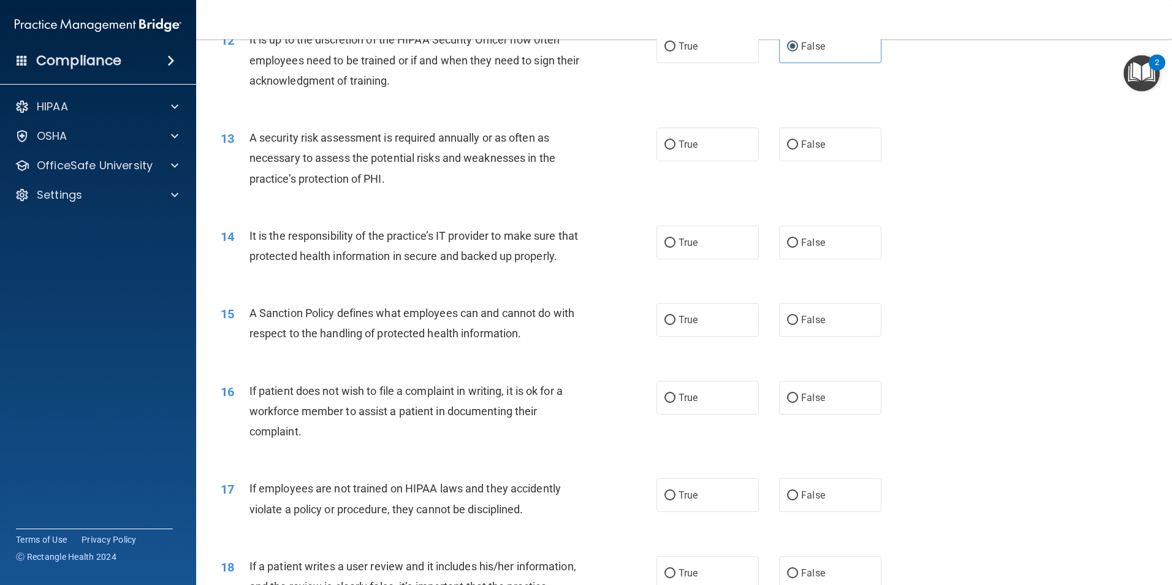
scroll to position [1226, 0]
click at [693, 141] on span "True" at bounding box center [687, 144] width 19 height 12
click at [675, 141] on input "True" at bounding box center [669, 144] width 11 height 9
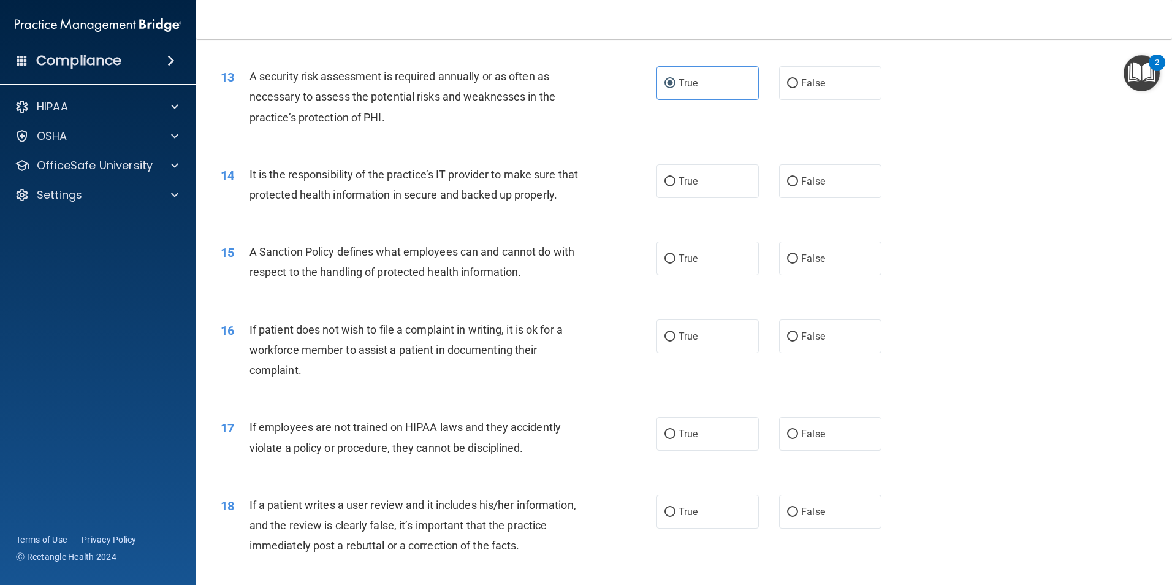
scroll to position [1287, 0]
click at [693, 174] on label "True" at bounding box center [707, 181] width 102 height 34
click at [675, 177] on input "True" at bounding box center [669, 181] width 11 height 9
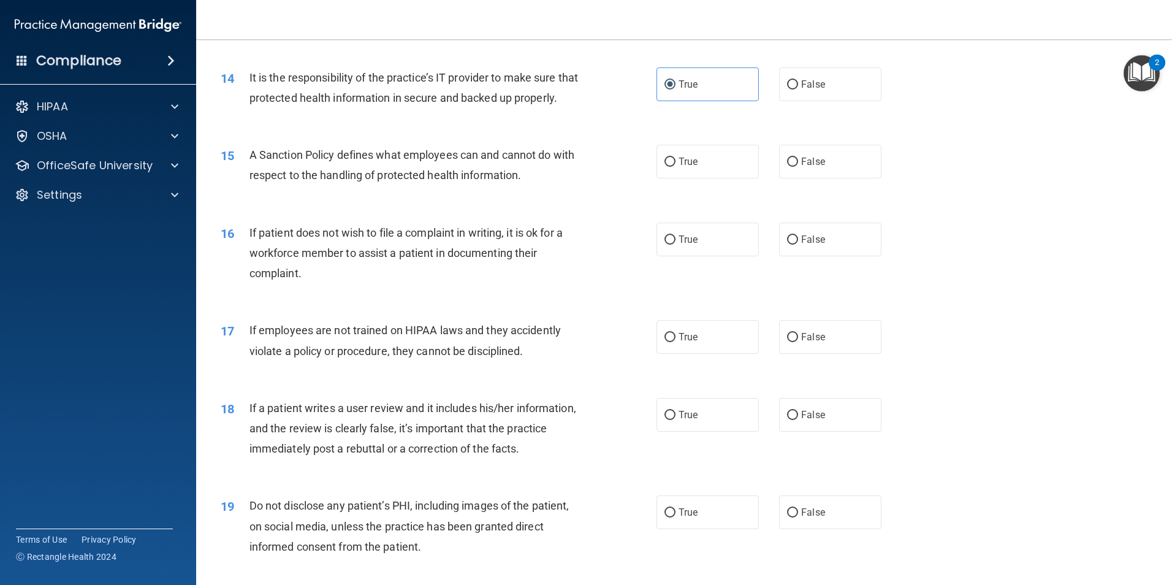
scroll to position [1410, 0]
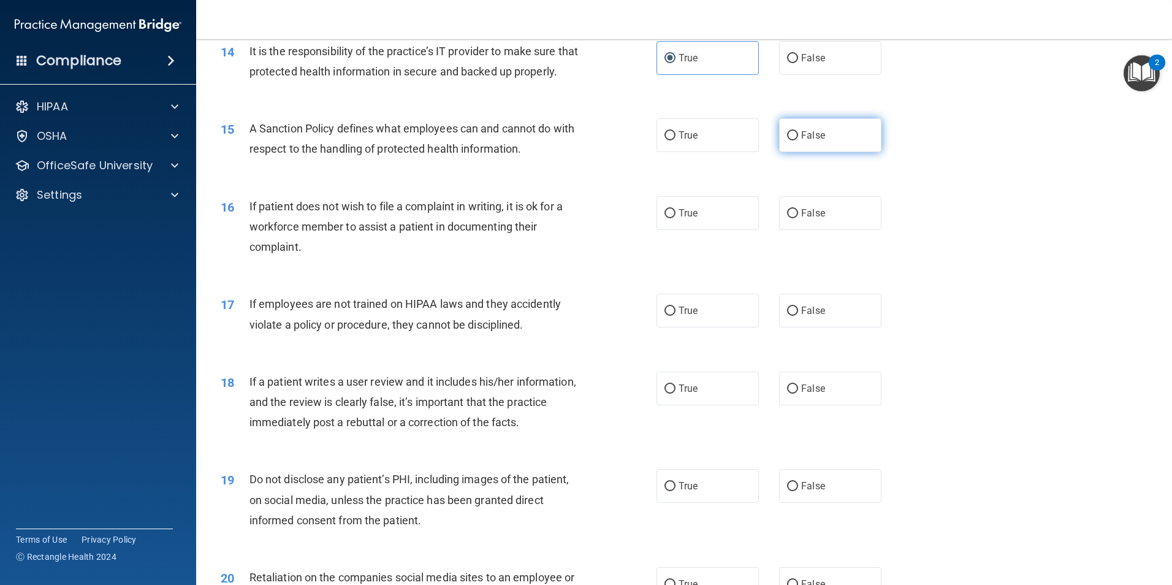
click at [846, 152] on label "False" at bounding box center [830, 135] width 102 height 34
click at [798, 140] on input "False" at bounding box center [792, 135] width 11 height 9
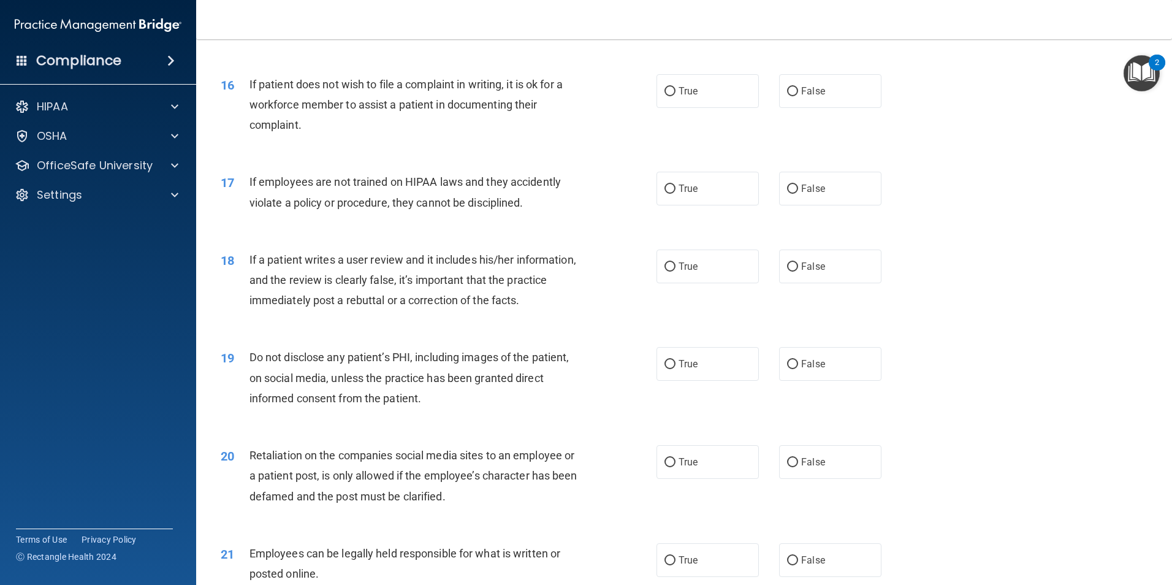
scroll to position [1532, 0]
click at [675, 107] on label "True" at bounding box center [707, 91] width 102 height 34
click at [675, 96] on input "True" at bounding box center [669, 90] width 11 height 9
click at [705, 205] on label "True" at bounding box center [707, 188] width 102 height 34
click at [675, 193] on input "True" at bounding box center [669, 188] width 11 height 9
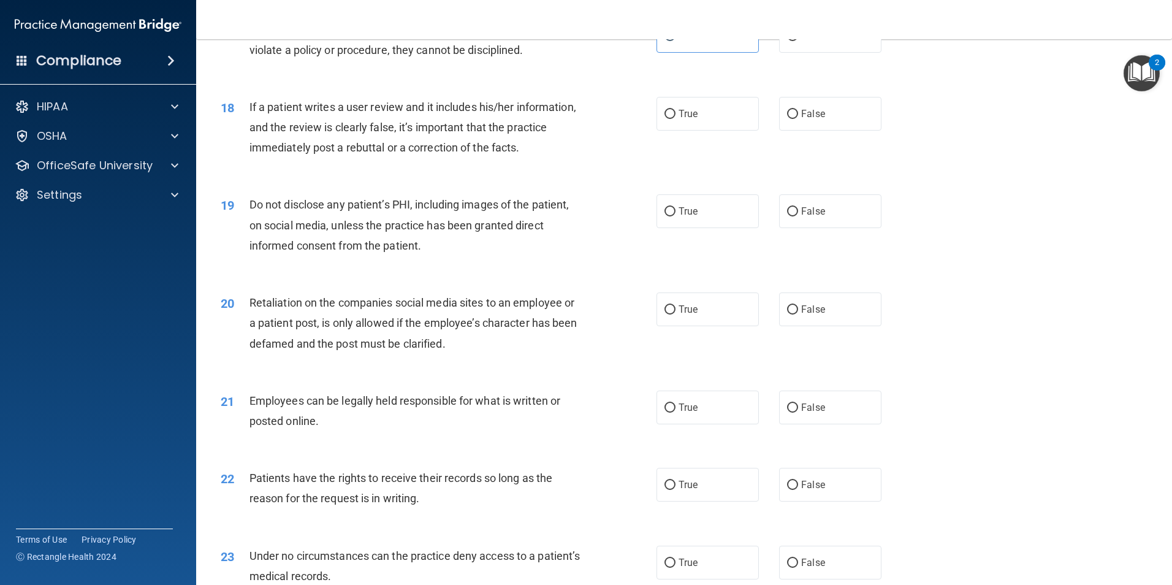
scroll to position [1716, 0]
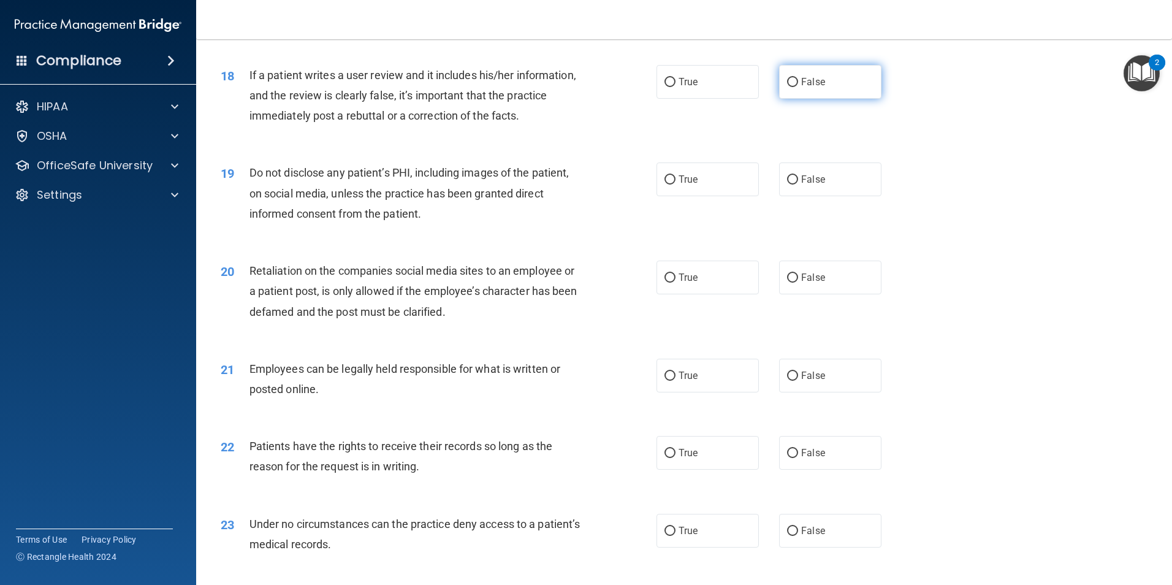
click at [819, 99] on label "False" at bounding box center [830, 82] width 102 height 34
click at [798, 87] on input "False" at bounding box center [792, 82] width 11 height 9
click at [691, 191] on label "True" at bounding box center [707, 179] width 102 height 34
click at [675, 184] on input "True" at bounding box center [669, 179] width 11 height 9
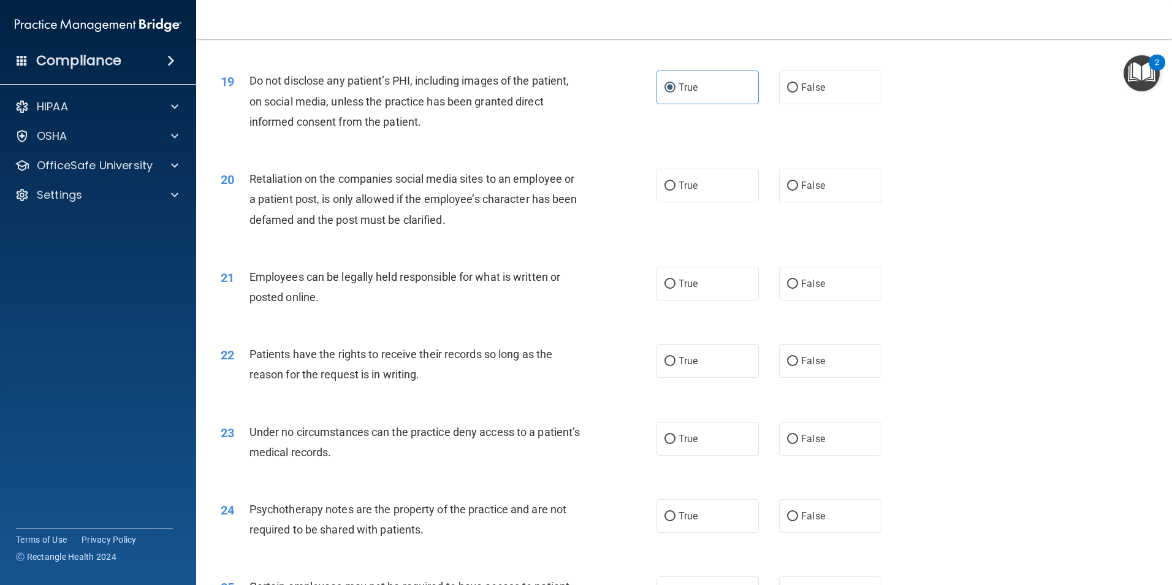
scroll to position [1839, 0]
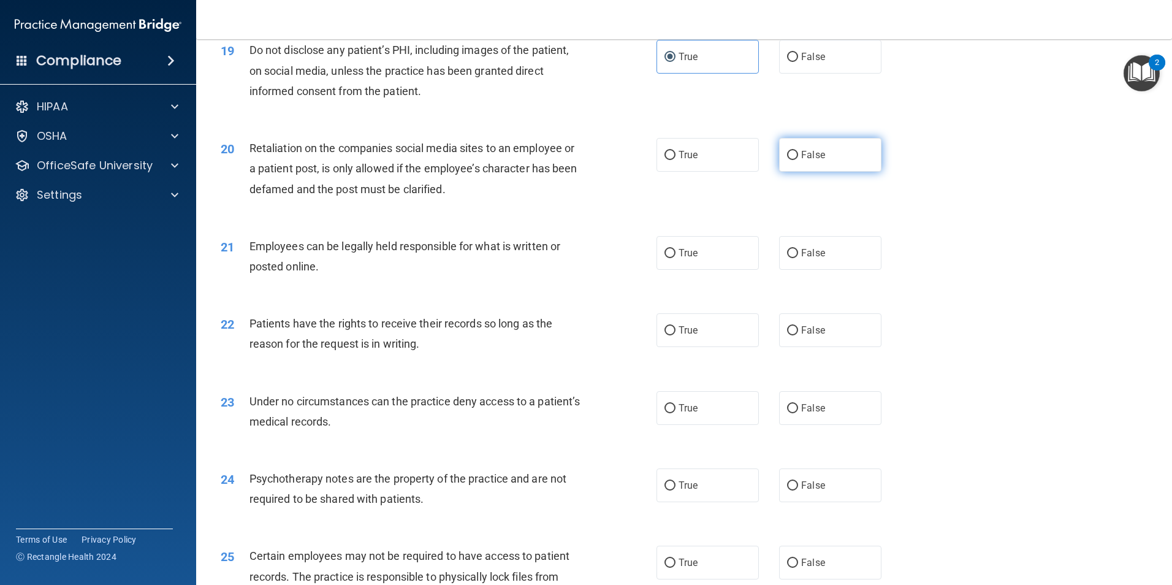
click at [830, 167] on label "False" at bounding box center [830, 155] width 102 height 34
click at [798, 160] on input "False" at bounding box center [792, 155] width 11 height 9
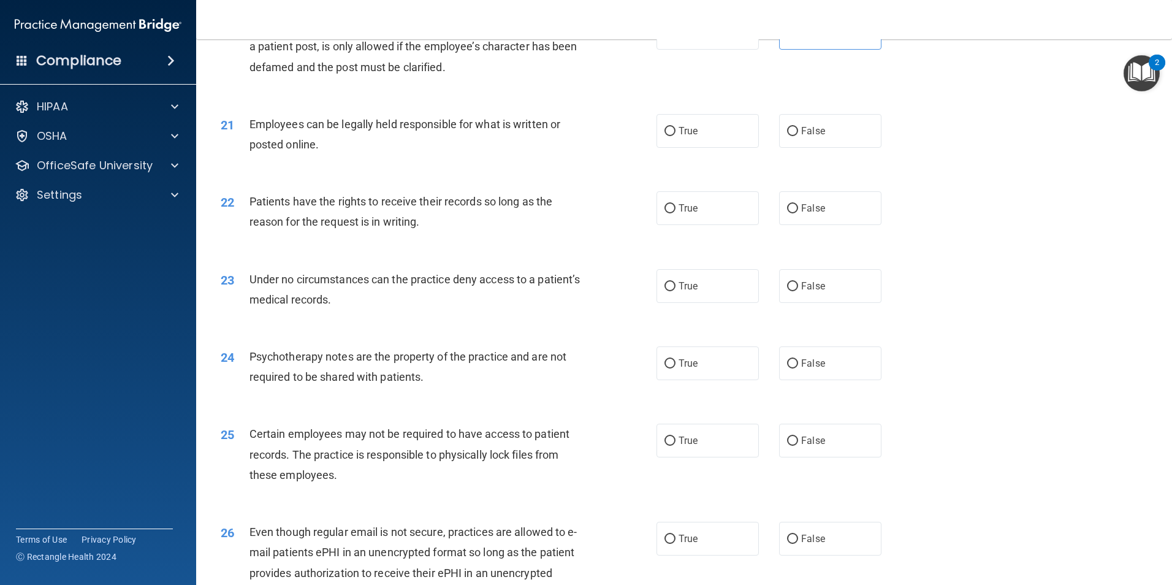
scroll to position [1961, 0]
click at [694, 147] on label "True" at bounding box center [707, 130] width 102 height 34
click at [675, 135] on input "True" at bounding box center [669, 130] width 11 height 9
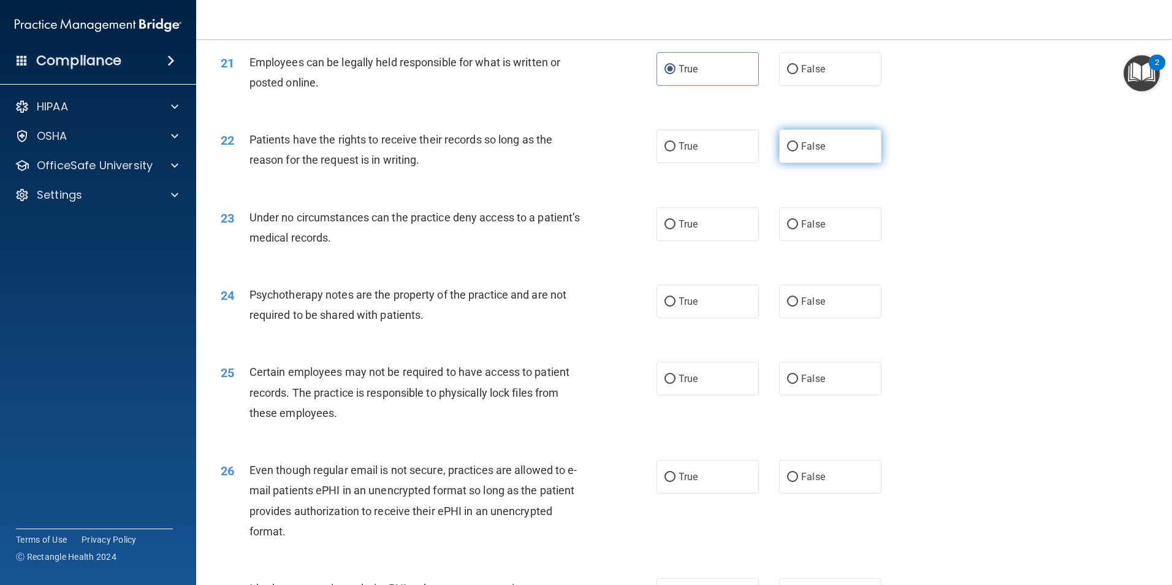
click at [818, 163] on label "False" at bounding box center [830, 146] width 102 height 34
click at [798, 151] on input "False" at bounding box center [792, 146] width 11 height 9
click at [854, 241] on label "False" at bounding box center [830, 224] width 102 height 34
click at [798, 229] on input "False" at bounding box center [792, 224] width 11 height 9
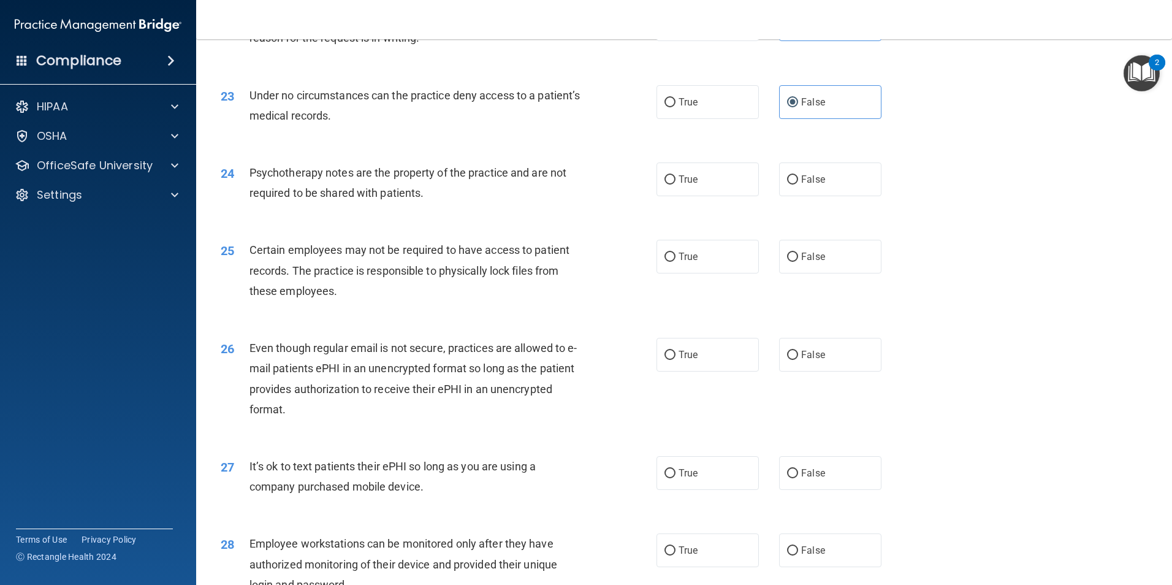
scroll to position [2145, 0]
click at [704, 196] on label "True" at bounding box center [707, 179] width 102 height 34
click at [675, 184] on input "True" at bounding box center [669, 179] width 11 height 9
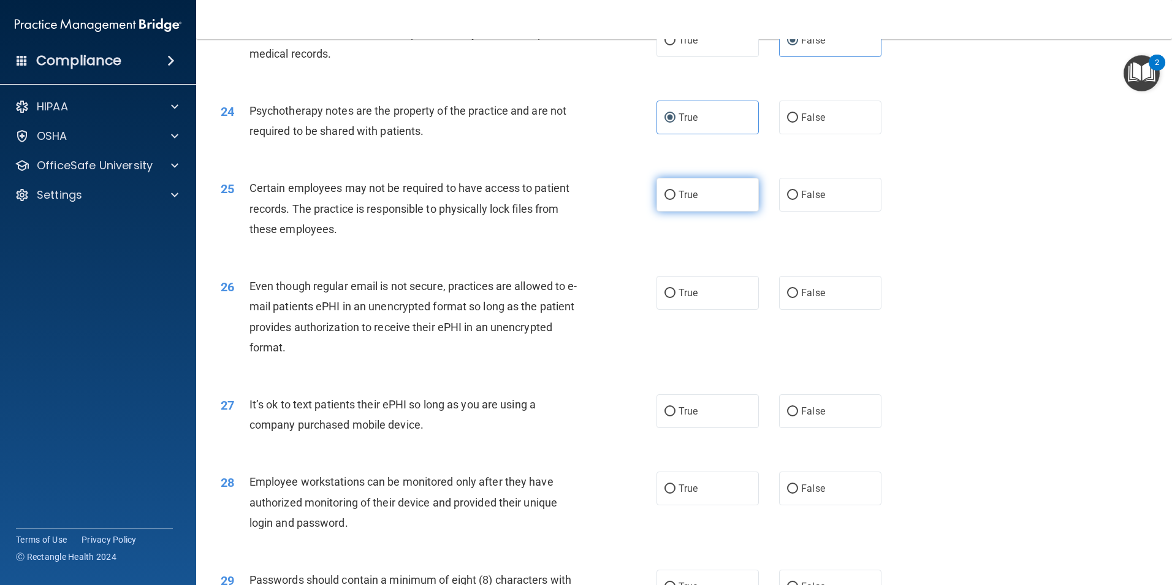
click at [722, 211] on label "True" at bounding box center [707, 195] width 102 height 34
click at [675, 200] on input "True" at bounding box center [669, 195] width 11 height 9
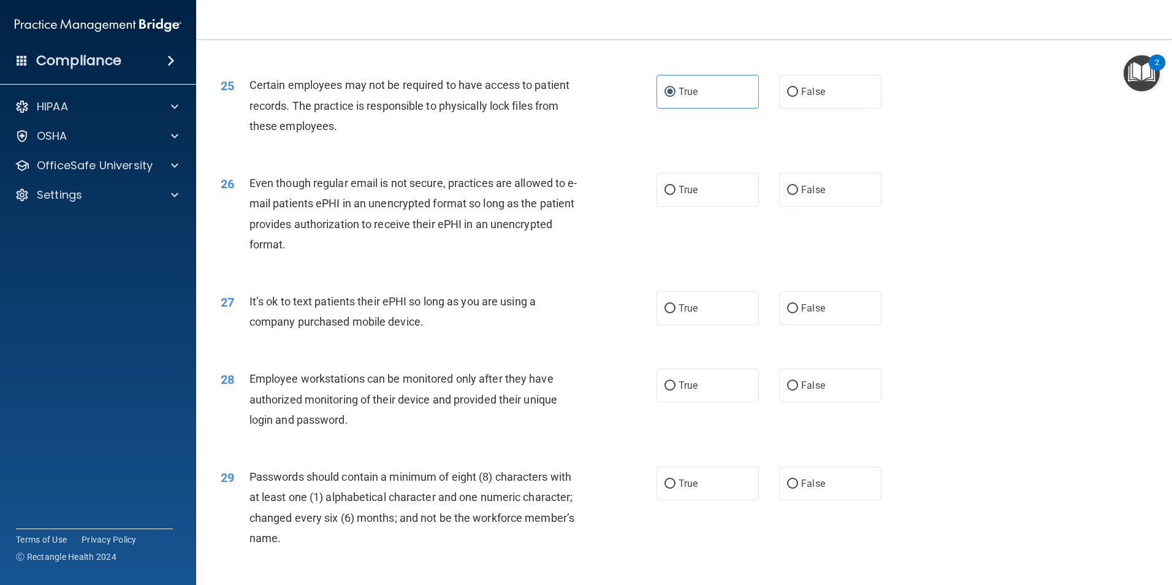
scroll to position [2329, 0]
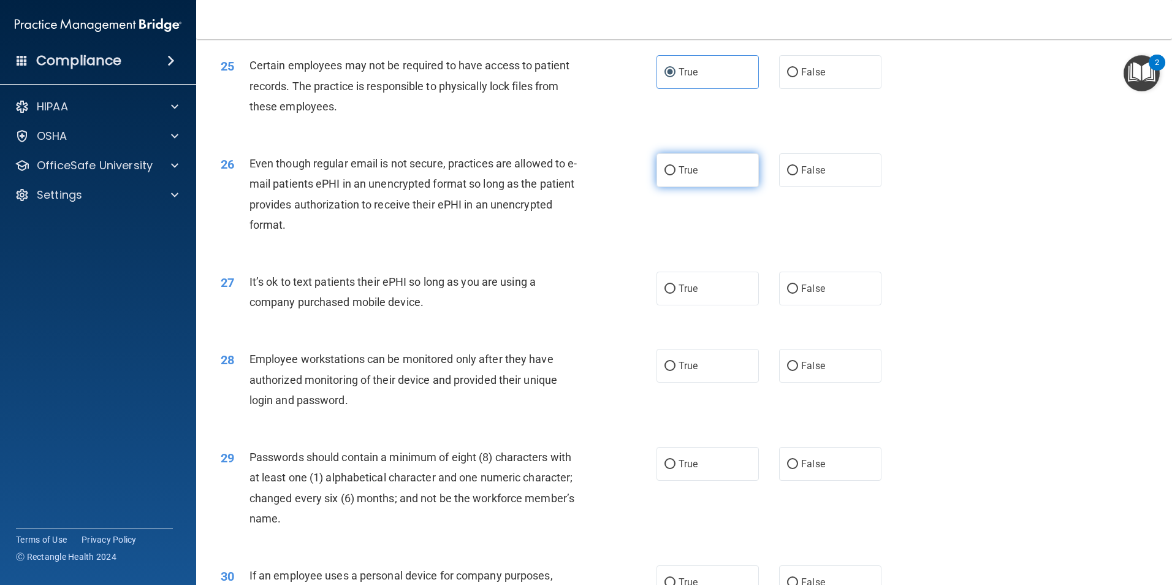
click at [689, 187] on label "True" at bounding box center [707, 170] width 102 height 34
click at [675, 175] on input "True" at bounding box center [669, 170] width 11 height 9
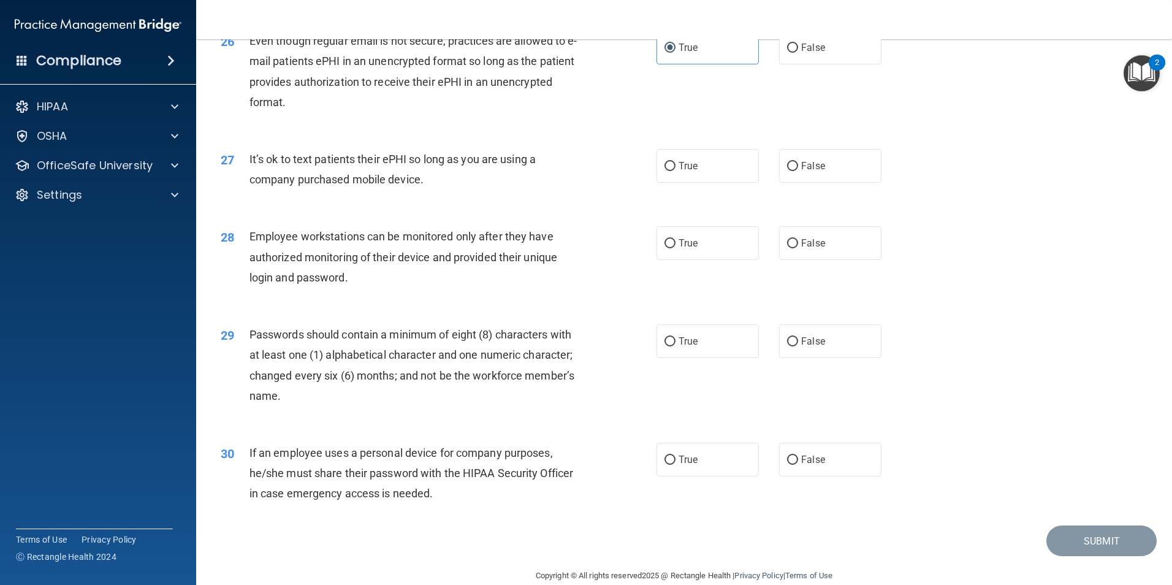
scroll to position [2492, 0]
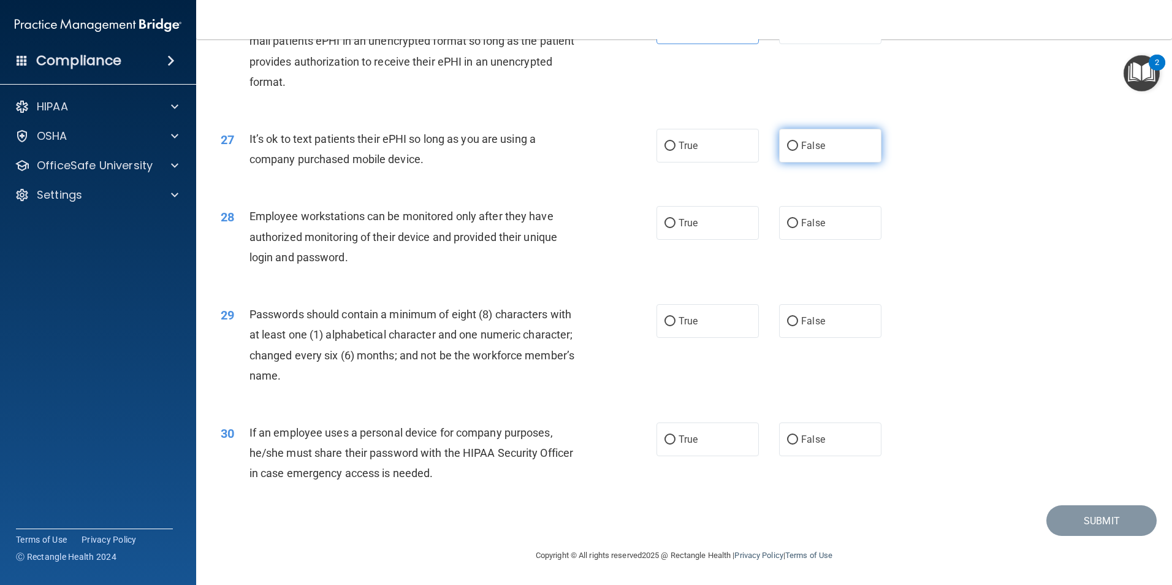
click at [796, 153] on label "False" at bounding box center [830, 146] width 102 height 34
click at [796, 151] on input "False" at bounding box center [792, 146] width 11 height 9
click at [693, 231] on label "True" at bounding box center [707, 223] width 102 height 34
click at [675, 228] on input "True" at bounding box center [669, 223] width 11 height 9
click at [694, 316] on label "True" at bounding box center [707, 321] width 102 height 34
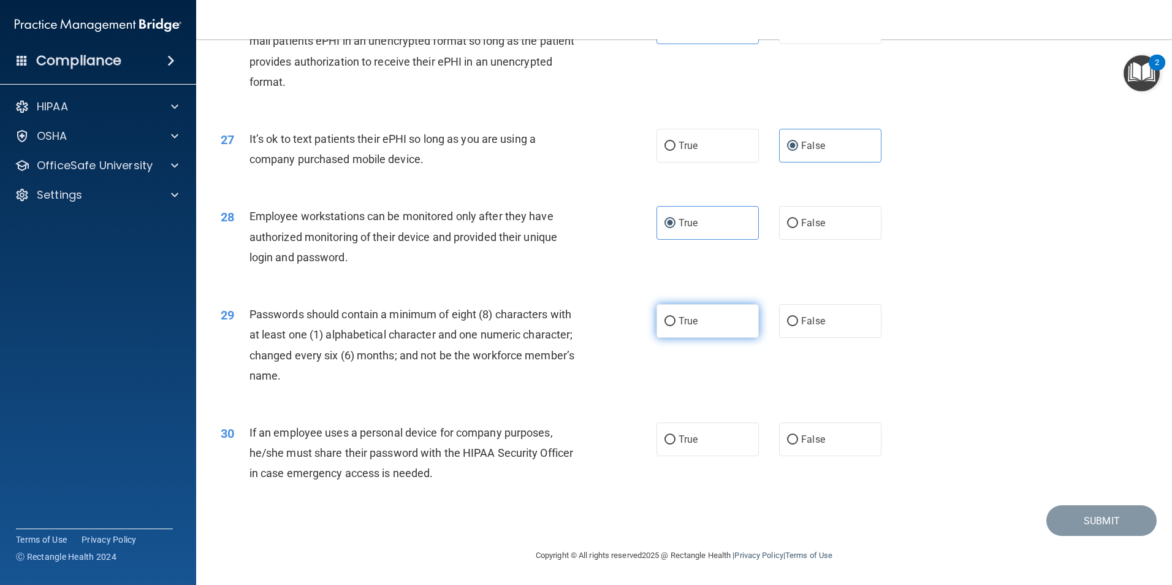
click at [675, 317] on input "True" at bounding box center [669, 321] width 11 height 9
click at [810, 444] on span "False" at bounding box center [813, 439] width 24 height 12
click at [798, 444] on input "False" at bounding box center [792, 439] width 11 height 9
click at [764, 488] on div "30 If an employee uses a personal device for company purposes, he/she must shar…" at bounding box center [683, 456] width 945 height 98
click at [1057, 516] on button "Submit" at bounding box center [1101, 520] width 110 height 31
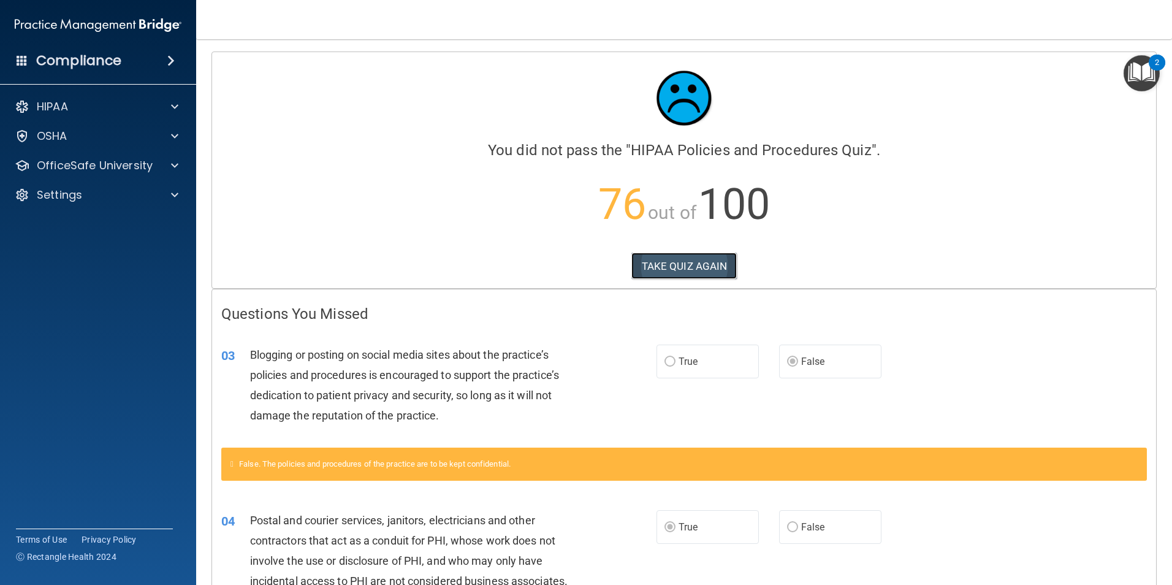
click at [675, 268] on button "TAKE QUIZ AGAIN" at bounding box center [684, 266] width 106 height 27
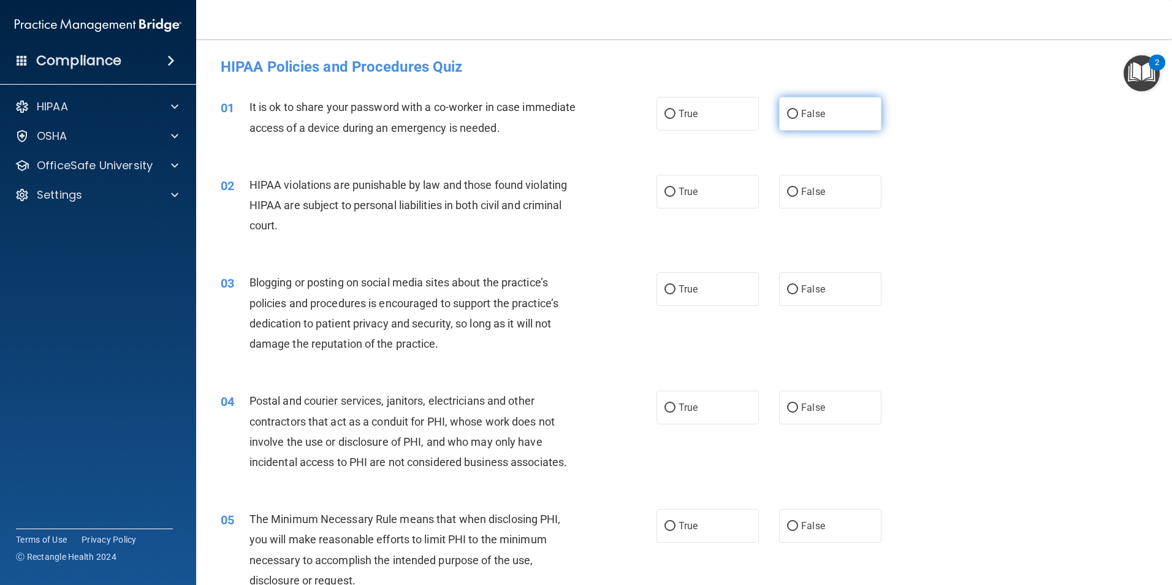
click at [822, 112] on label "False" at bounding box center [830, 114] width 102 height 34
click at [798, 112] on input "False" at bounding box center [792, 114] width 11 height 9
click at [689, 194] on span "True" at bounding box center [687, 192] width 19 height 12
click at [675, 194] on input "True" at bounding box center [669, 192] width 11 height 9
click at [834, 298] on label "False" at bounding box center [830, 289] width 102 height 34
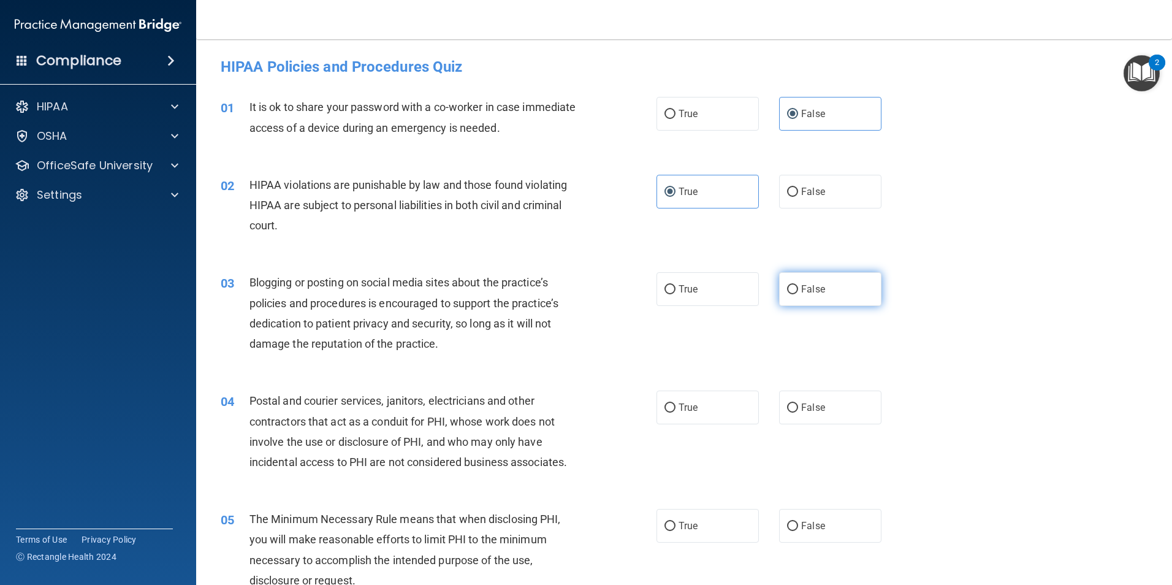
click at [798, 294] on input "False" at bounding box center [792, 289] width 11 height 9
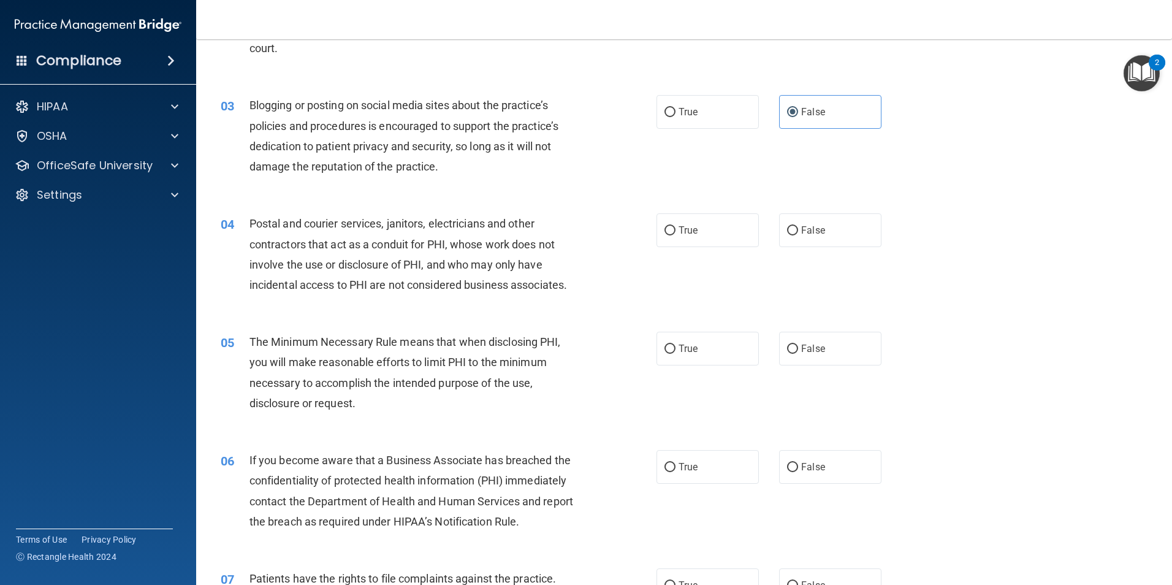
scroll to position [184, 0]
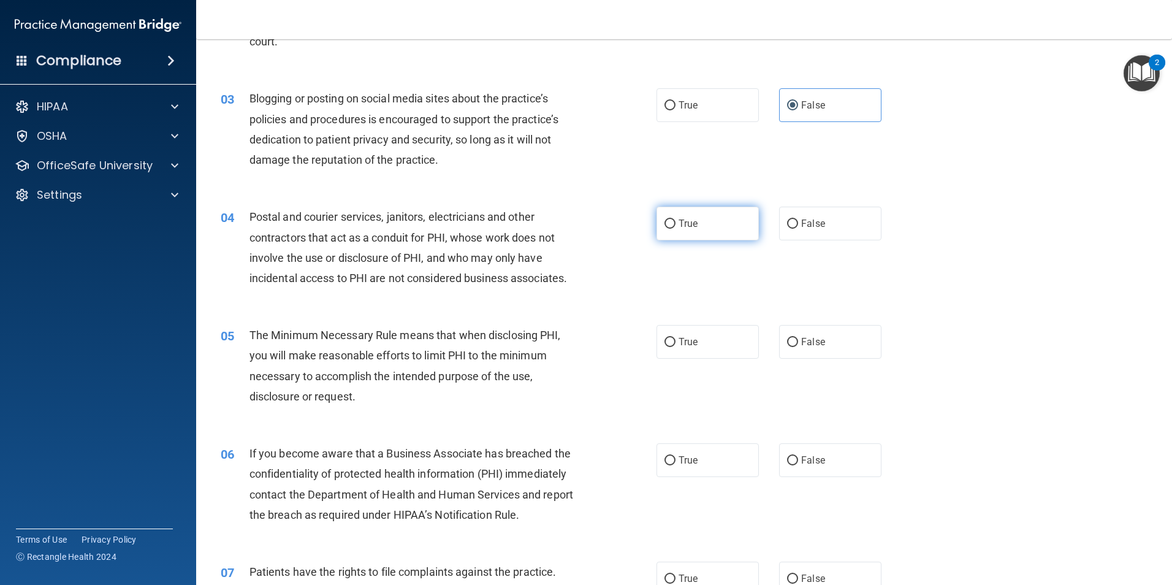
click at [699, 226] on label "True" at bounding box center [707, 224] width 102 height 34
click at [675, 226] on input "True" at bounding box center [669, 223] width 11 height 9
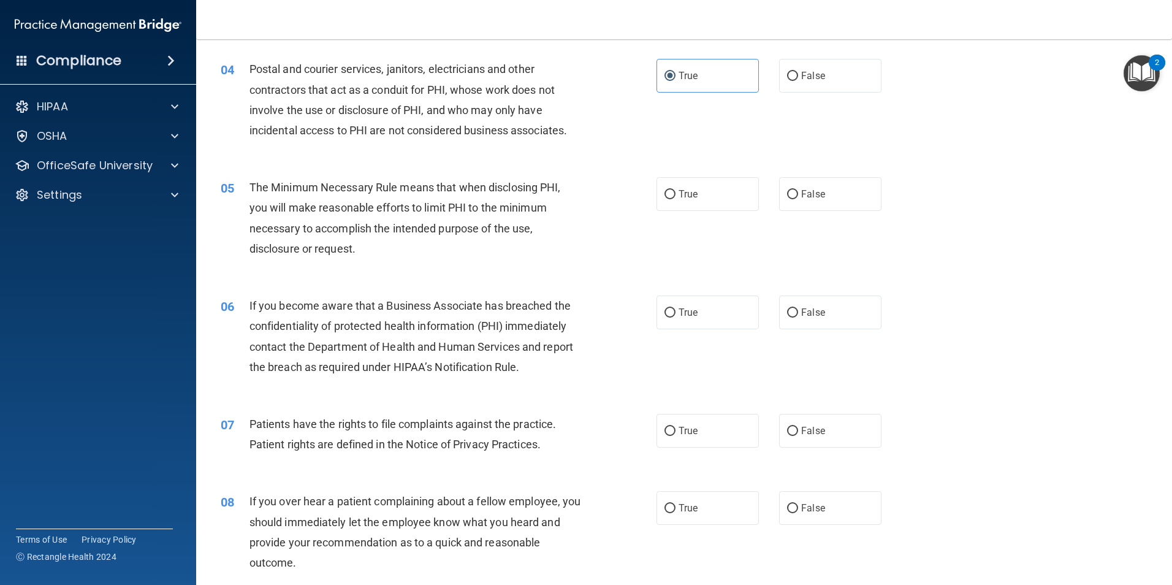
scroll to position [368, 0]
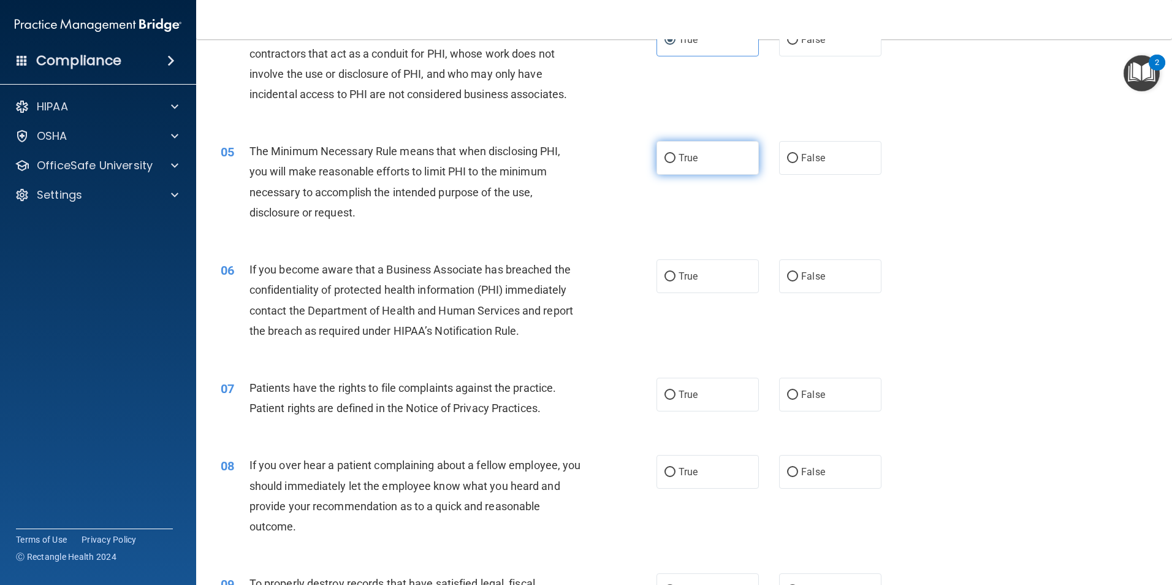
click at [683, 164] on label "True" at bounding box center [707, 158] width 102 height 34
click at [675, 163] on input "True" at bounding box center [669, 158] width 11 height 9
click at [824, 284] on label "False" at bounding box center [830, 276] width 102 height 34
click at [798, 281] on input "False" at bounding box center [792, 276] width 11 height 9
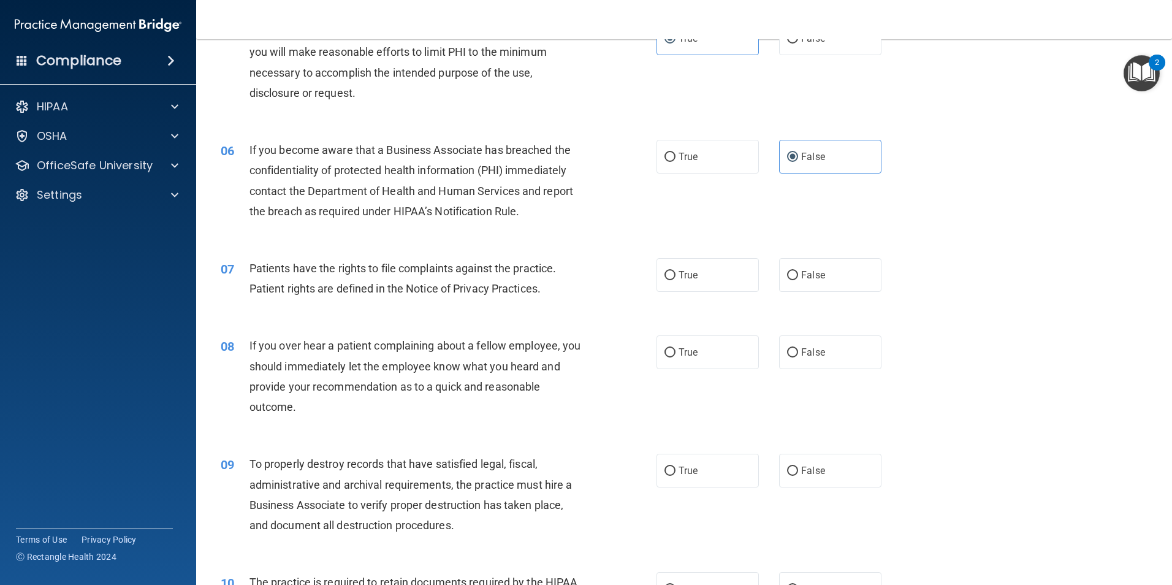
scroll to position [490, 0]
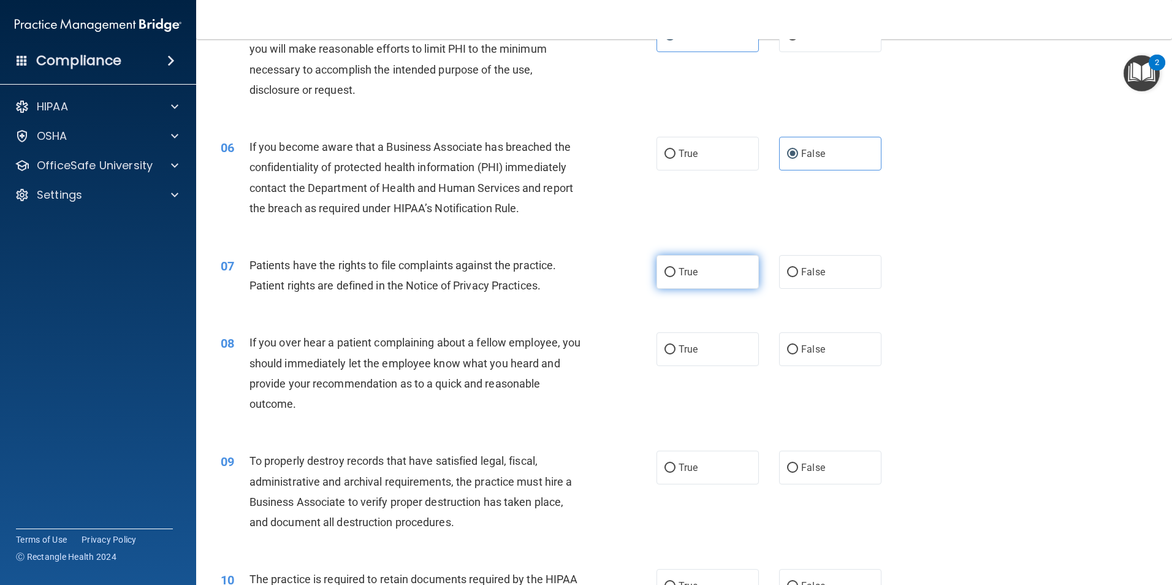
click at [669, 272] on input "True" at bounding box center [669, 272] width 11 height 9
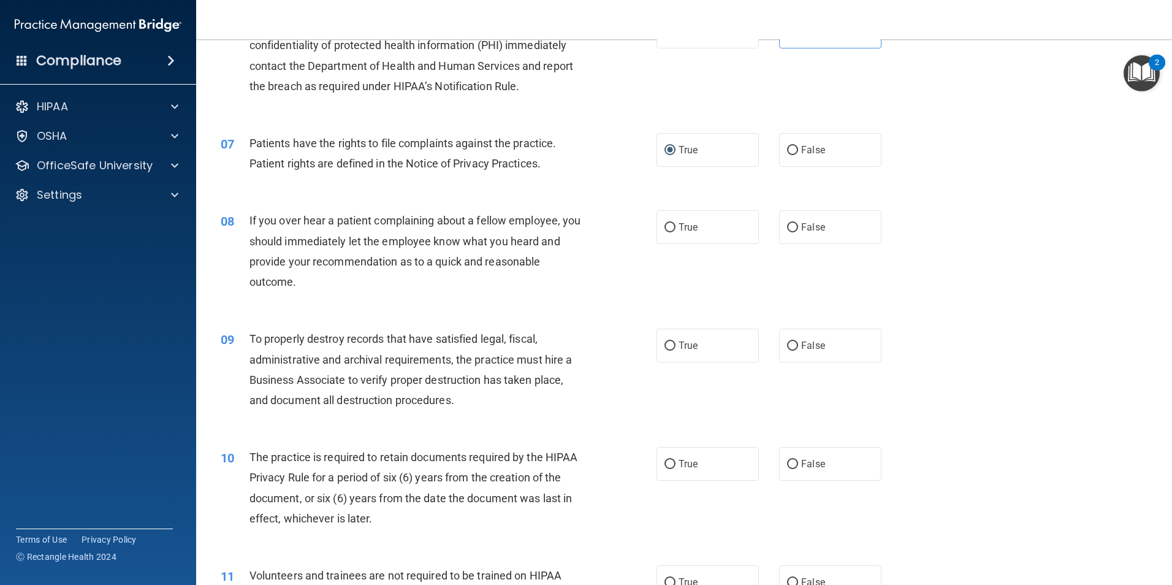
scroll to position [613, 0]
click at [815, 222] on span "False" at bounding box center [813, 227] width 24 height 12
click at [798, 222] on input "False" at bounding box center [792, 226] width 11 height 9
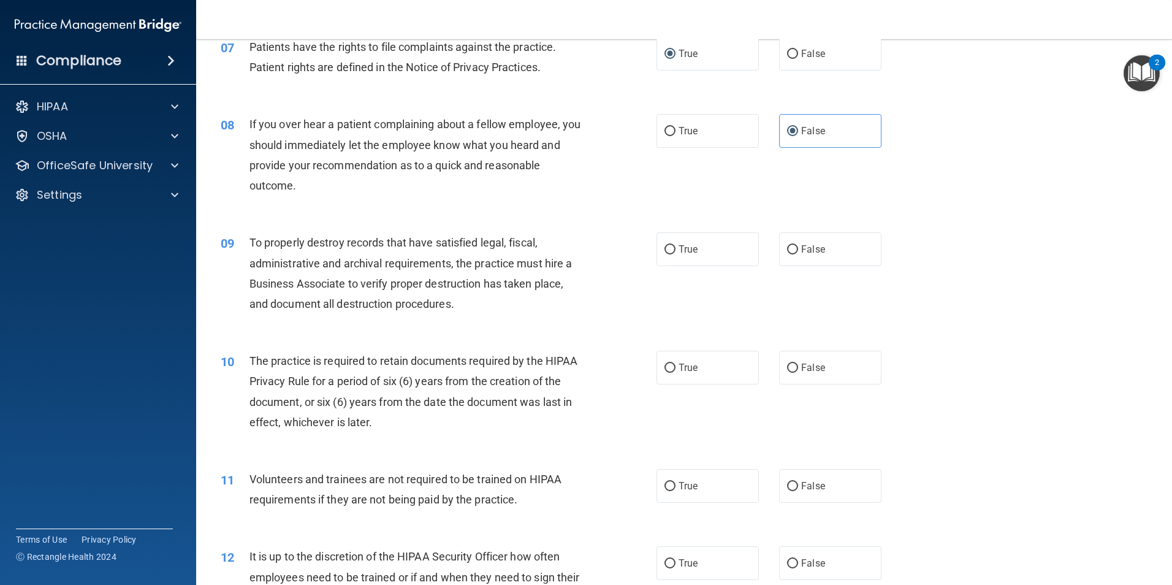
scroll to position [735, 0]
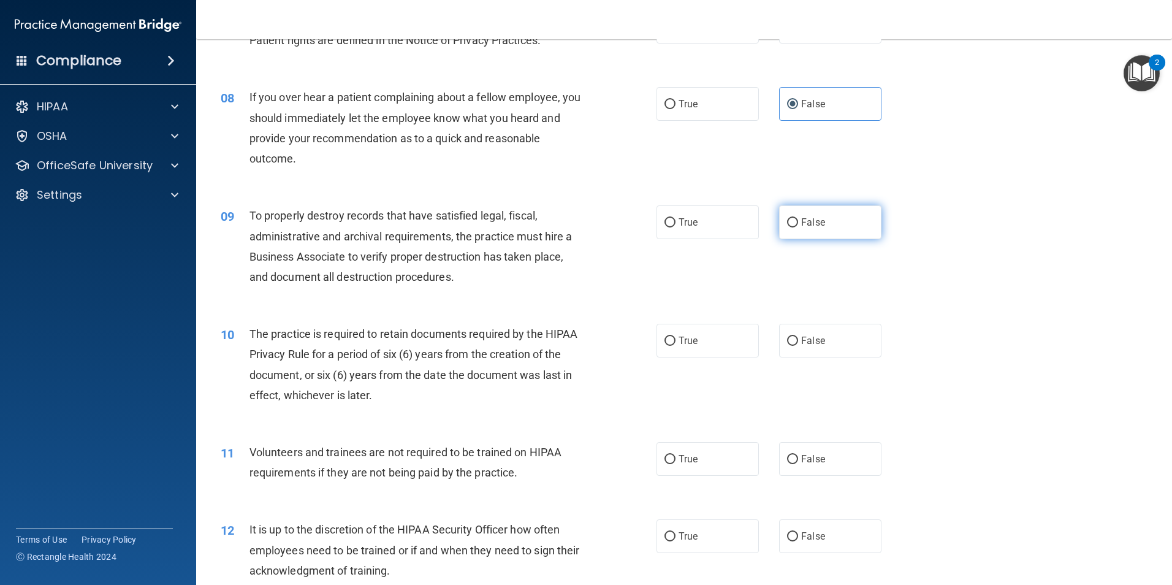
click at [860, 229] on label "False" at bounding box center [830, 222] width 102 height 34
click at [798, 227] on input "False" at bounding box center [792, 222] width 11 height 9
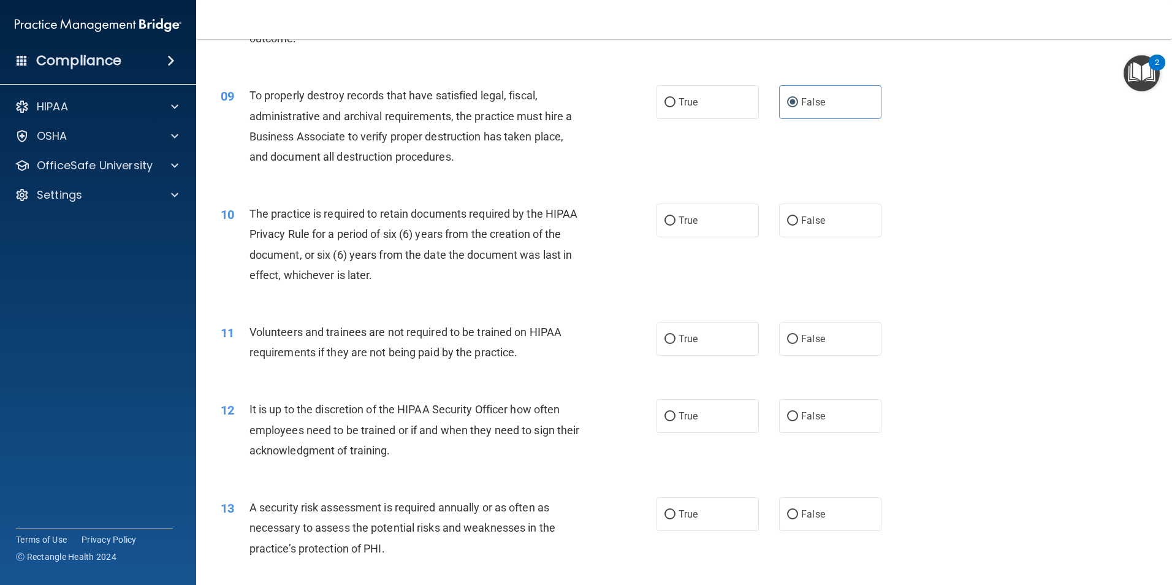
scroll to position [858, 0]
click at [664, 210] on label "True" at bounding box center [707, 218] width 102 height 34
click at [664, 214] on input "True" at bounding box center [669, 218] width 11 height 9
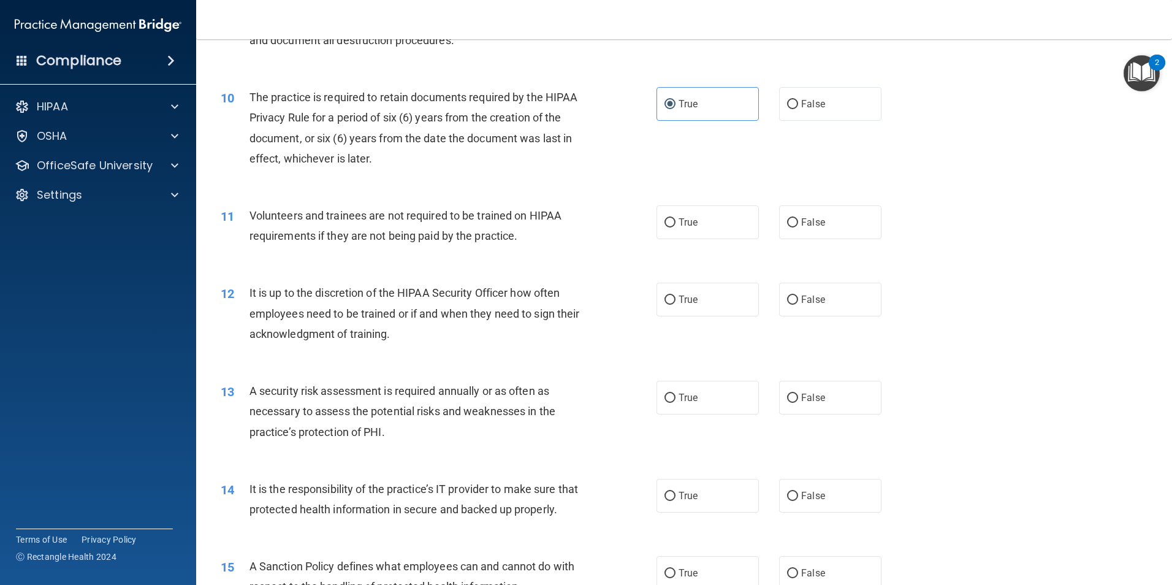
scroll to position [981, 0]
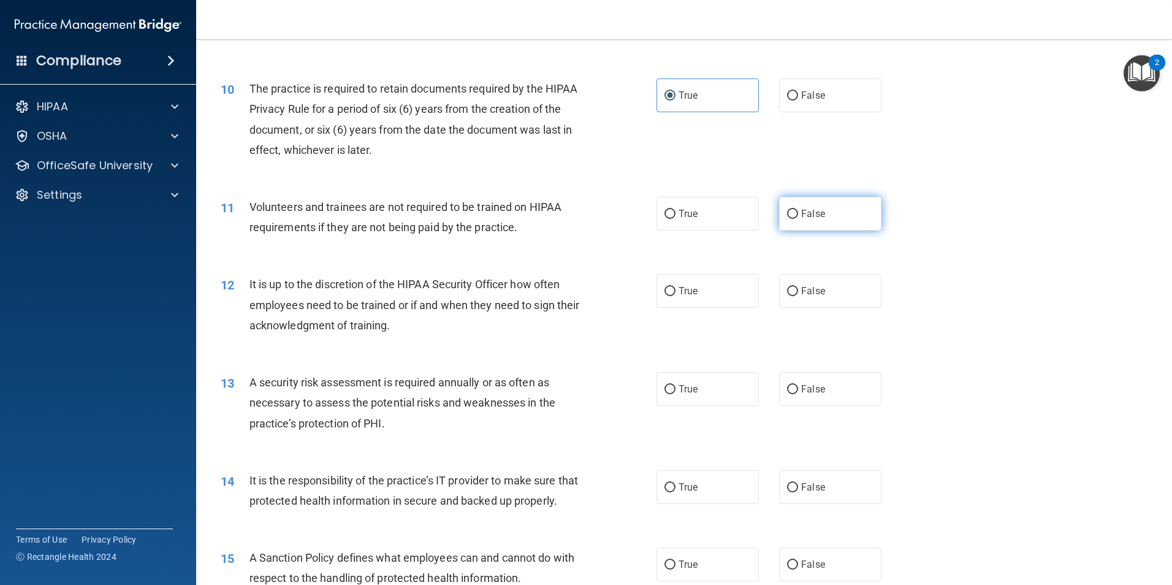
click at [827, 225] on label "False" at bounding box center [830, 214] width 102 height 34
click at [798, 219] on input "False" at bounding box center [792, 214] width 11 height 9
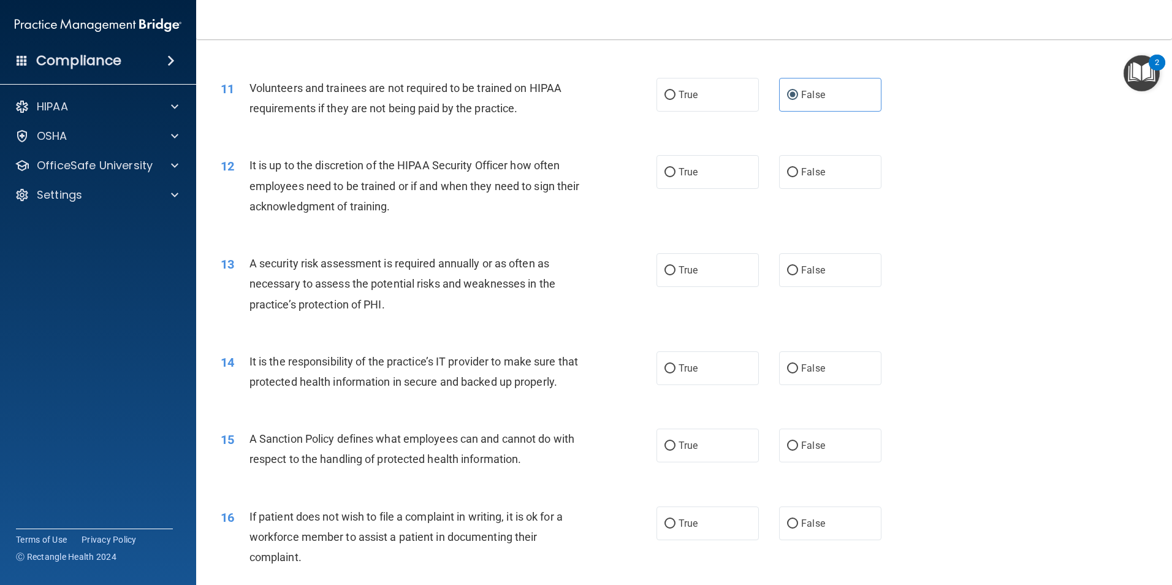
scroll to position [1103, 0]
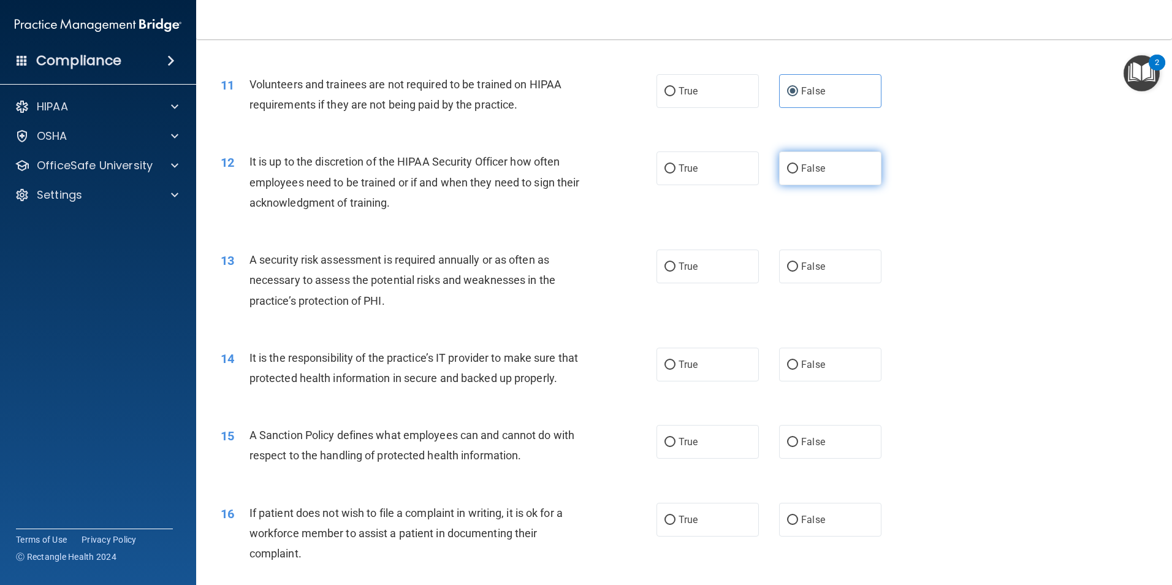
click at [825, 180] on label "False" at bounding box center [830, 168] width 102 height 34
click at [798, 173] on input "False" at bounding box center [792, 168] width 11 height 9
click at [691, 276] on label "True" at bounding box center [707, 266] width 102 height 34
click at [675, 272] on input "True" at bounding box center [669, 266] width 11 height 9
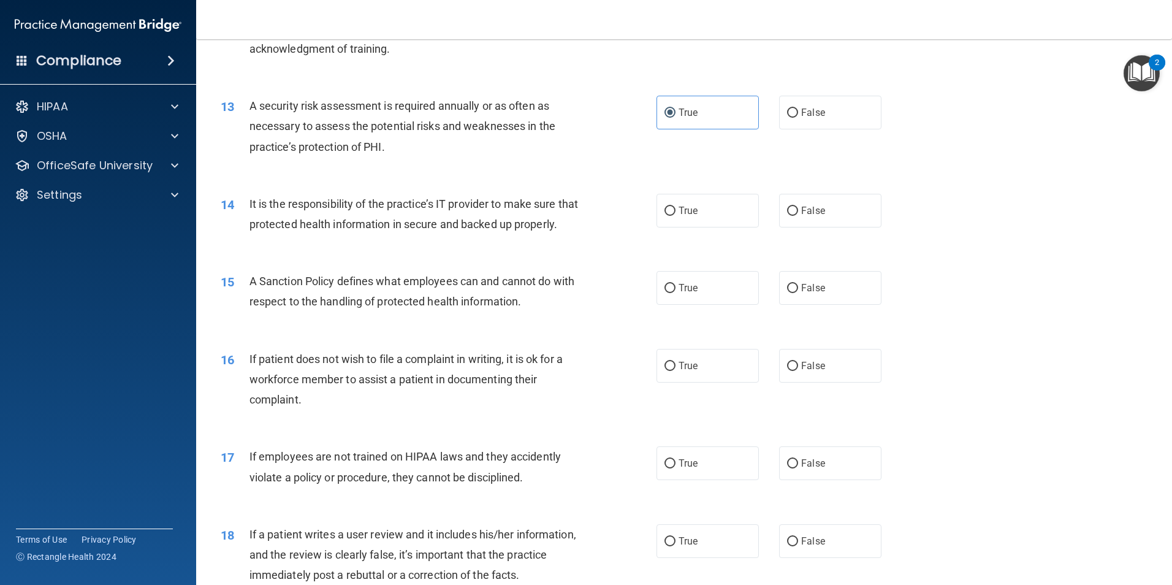
scroll to position [1287, 0]
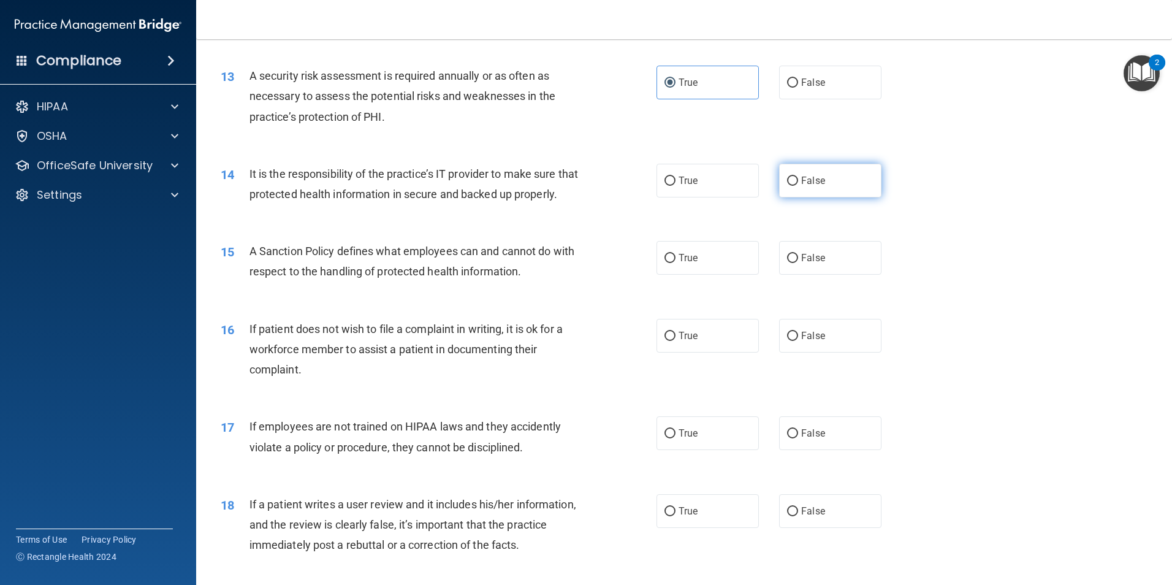
click at [852, 189] on label "False" at bounding box center [830, 181] width 102 height 34
click at [798, 186] on input "False" at bounding box center [792, 181] width 11 height 9
click at [810, 264] on span "False" at bounding box center [813, 258] width 24 height 12
click at [798, 263] on input "False" at bounding box center [792, 258] width 11 height 9
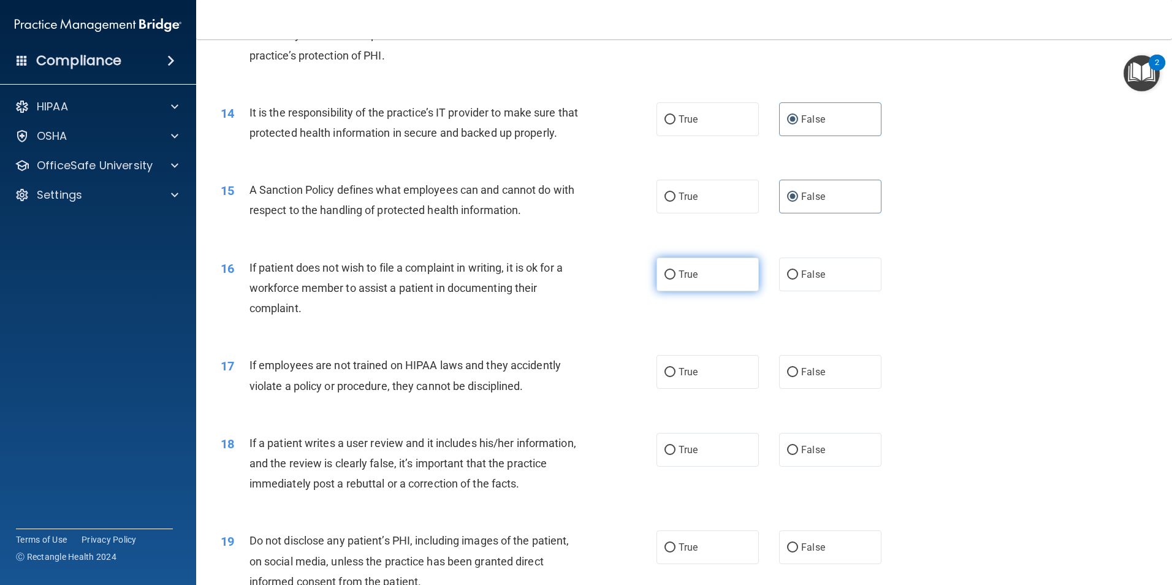
click at [722, 291] on label "True" at bounding box center [707, 274] width 102 height 34
click at [675, 279] on input "True" at bounding box center [669, 274] width 11 height 9
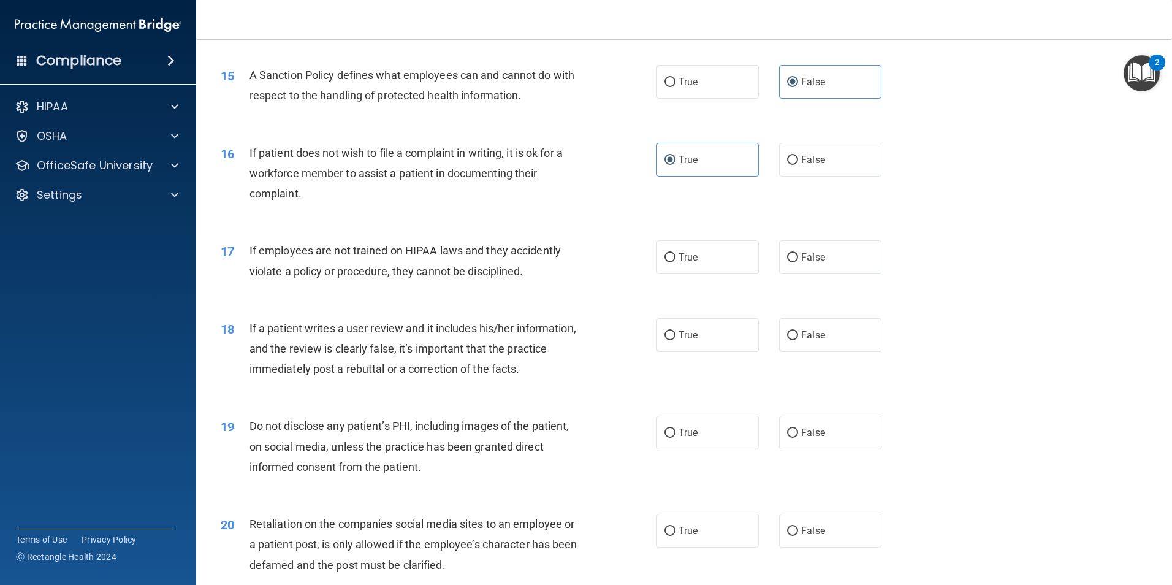
scroll to position [1471, 0]
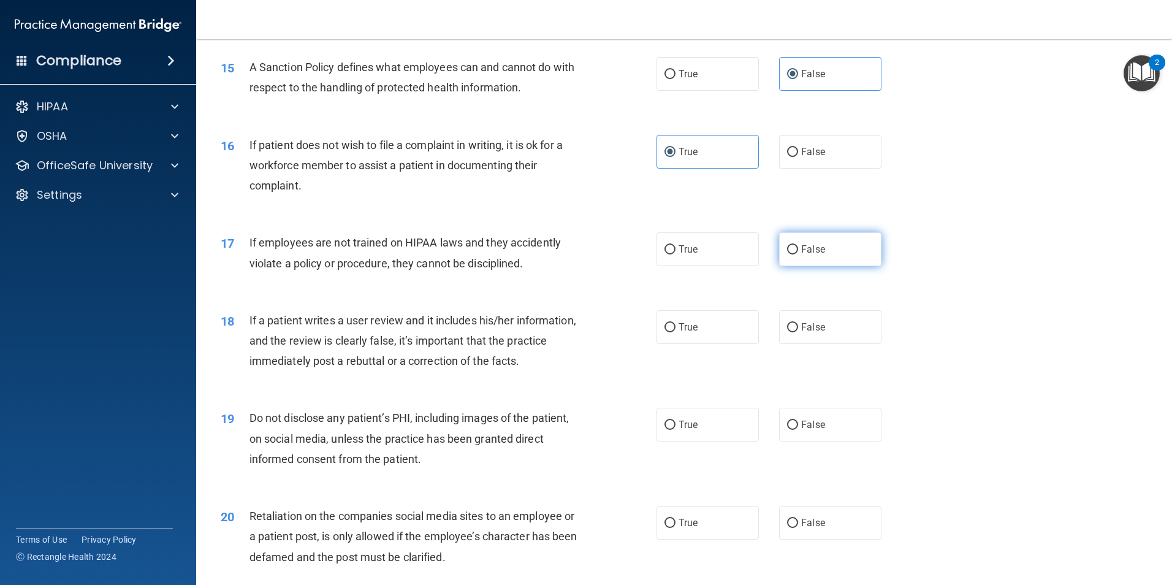
click at [807, 266] on label "False" at bounding box center [830, 249] width 102 height 34
click at [798, 254] on input "False" at bounding box center [792, 249] width 11 height 9
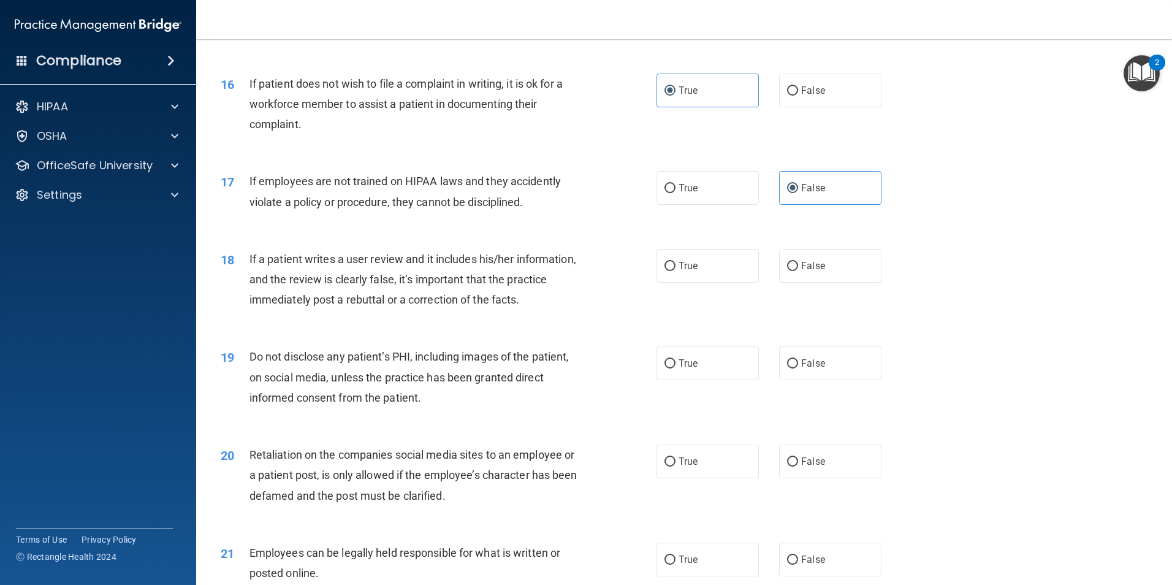
scroll to position [1593, 0]
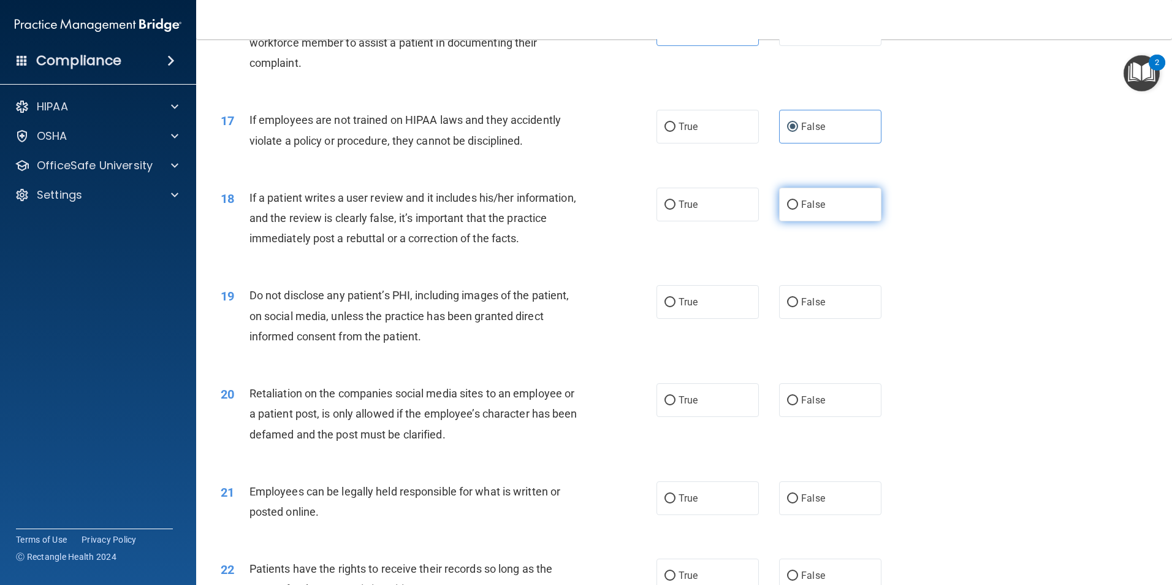
click at [820, 221] on label "False" at bounding box center [830, 205] width 102 height 34
click at [798, 210] on input "False" at bounding box center [792, 204] width 11 height 9
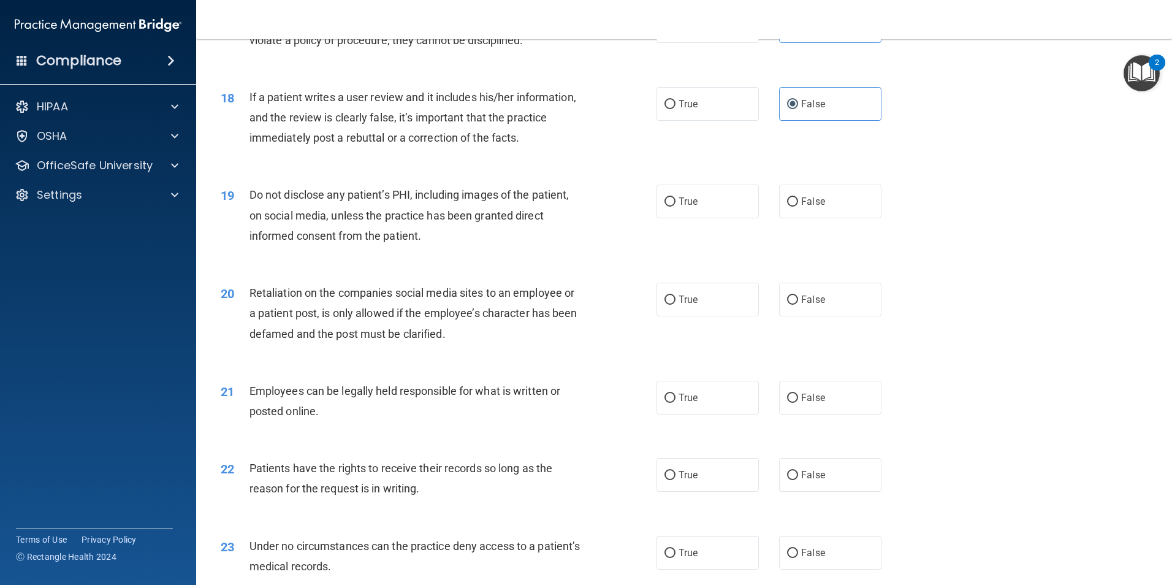
scroll to position [1716, 0]
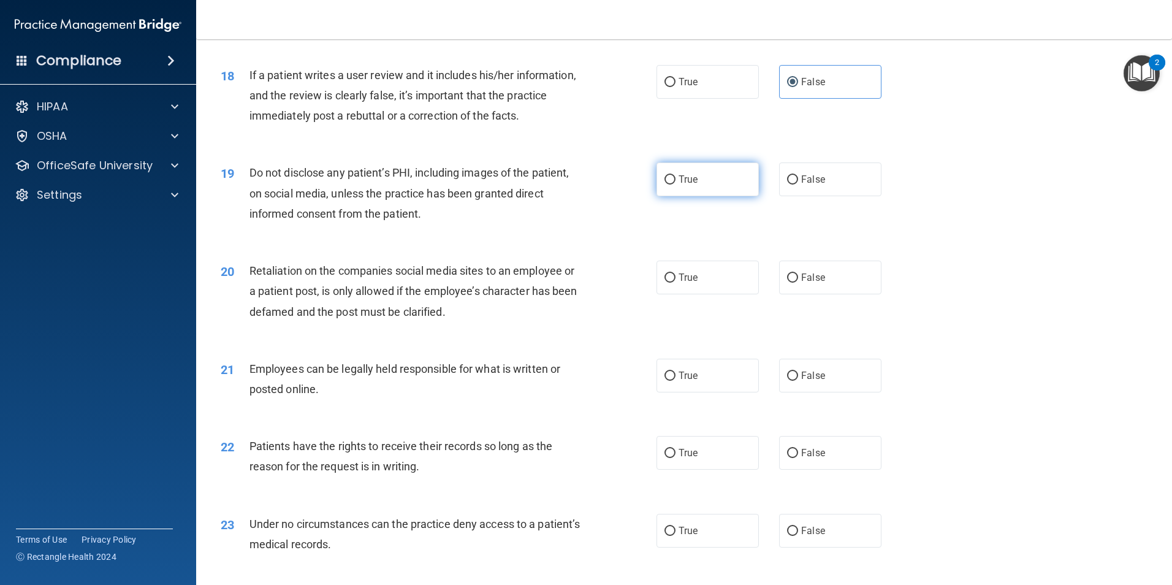
click at [689, 185] on span "True" at bounding box center [687, 179] width 19 height 12
click at [675, 184] on input "True" at bounding box center [669, 179] width 11 height 9
click at [815, 283] on span "False" at bounding box center [813, 278] width 24 height 12
click at [798, 283] on input "False" at bounding box center [792, 277] width 11 height 9
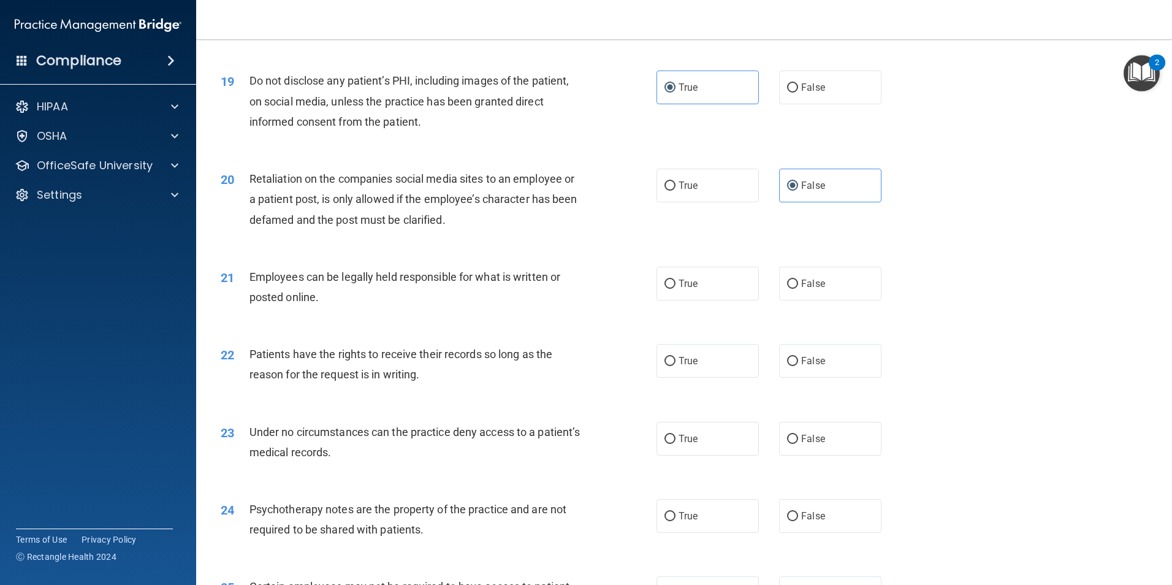
scroll to position [1839, 0]
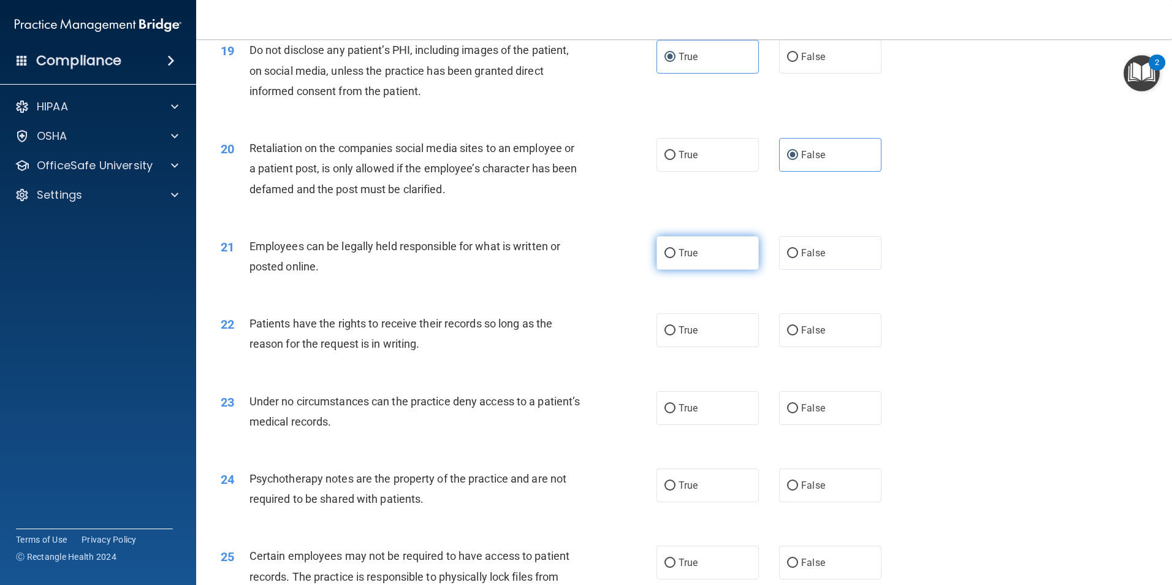
click at [731, 270] on label "True" at bounding box center [707, 253] width 102 height 34
click at [675, 258] on input "True" at bounding box center [669, 253] width 11 height 9
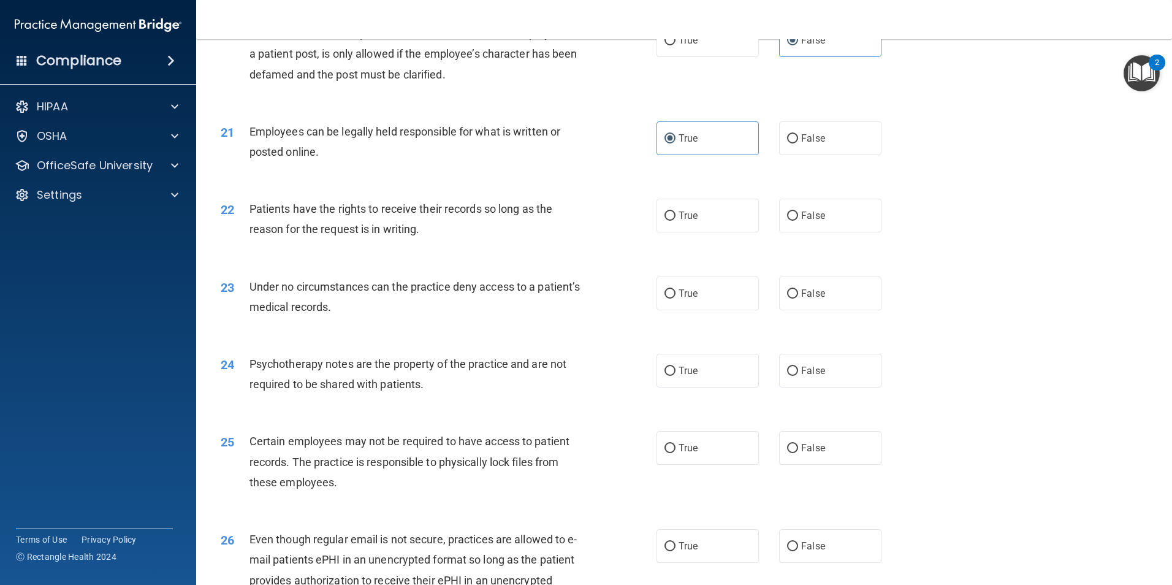
scroll to position [1961, 0]
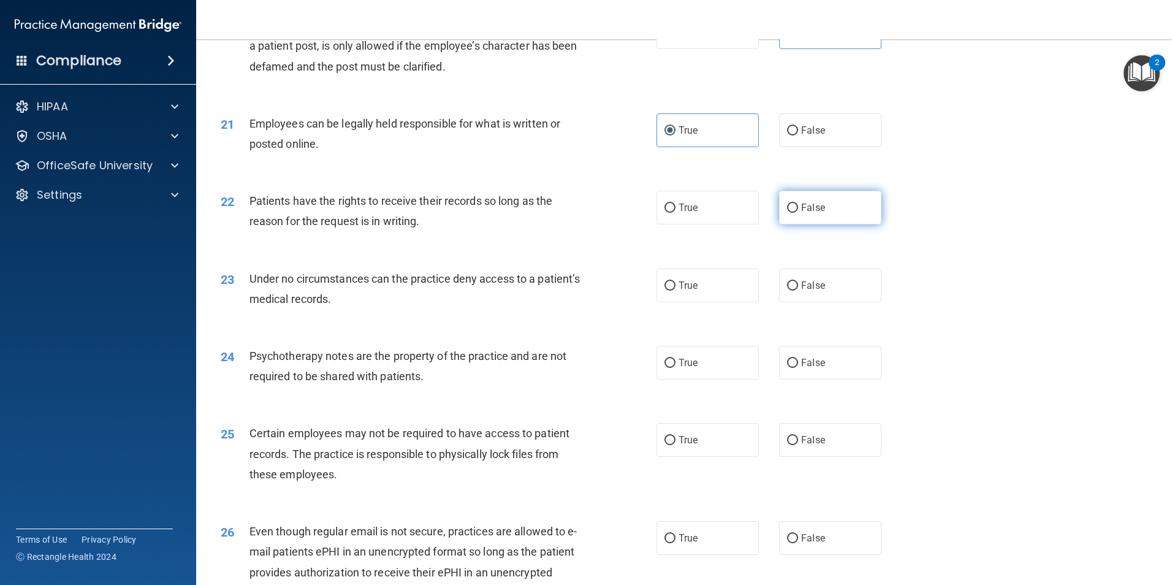
click at [815, 213] on span "False" at bounding box center [813, 208] width 24 height 12
click at [798, 213] on input "False" at bounding box center [792, 207] width 11 height 9
click at [824, 302] on label "False" at bounding box center [830, 285] width 102 height 34
click at [798, 291] on input "False" at bounding box center [792, 285] width 11 height 9
click at [720, 379] on label "True" at bounding box center [707, 363] width 102 height 34
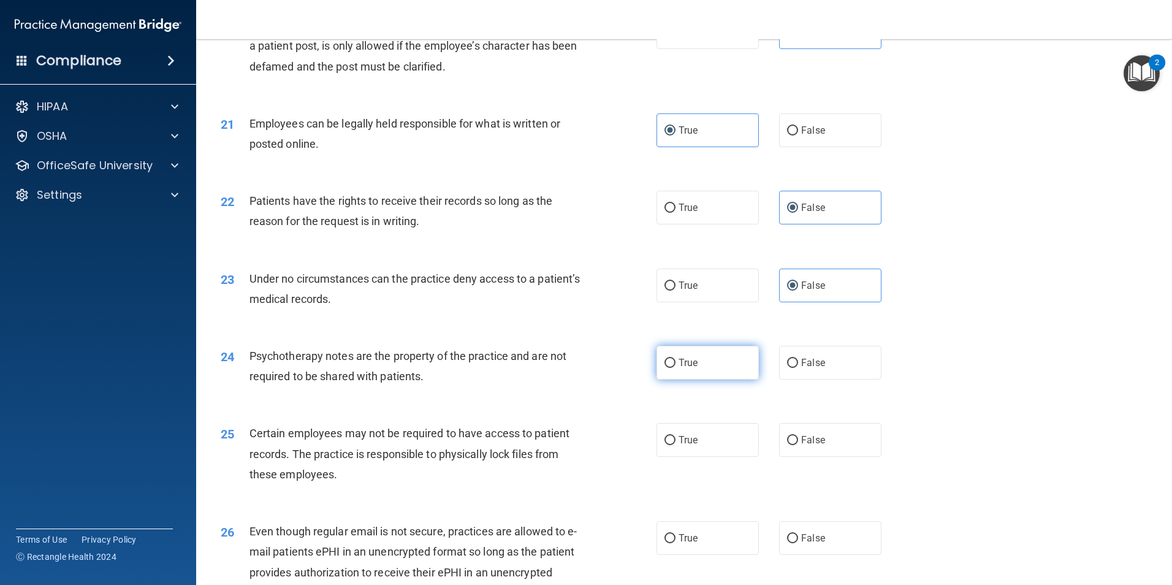
click at [675, 368] on input "True" at bounding box center [669, 363] width 11 height 9
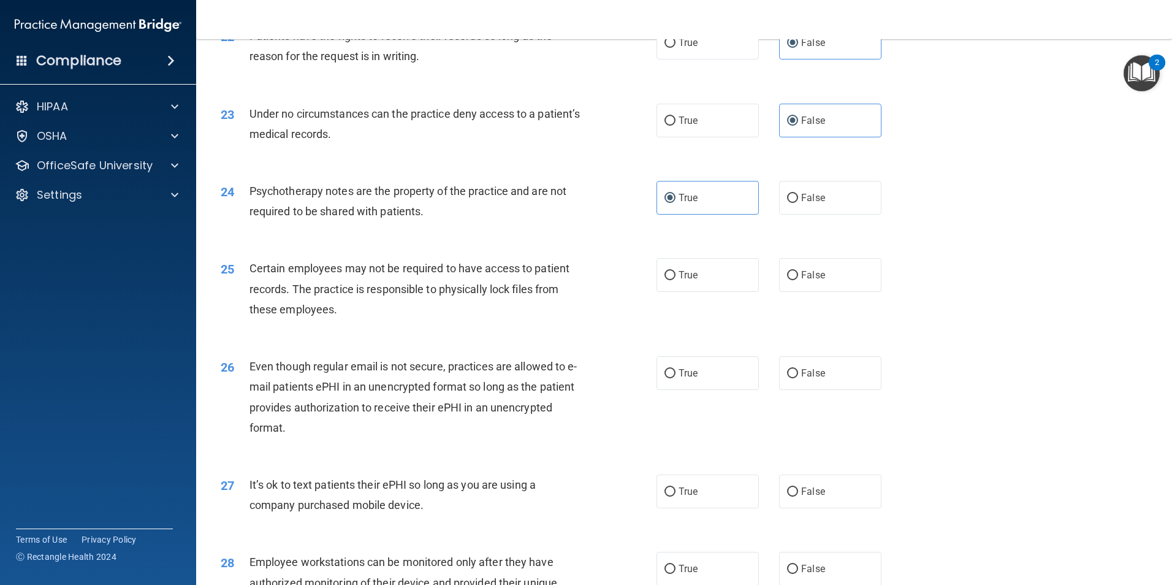
scroll to position [2145, 0]
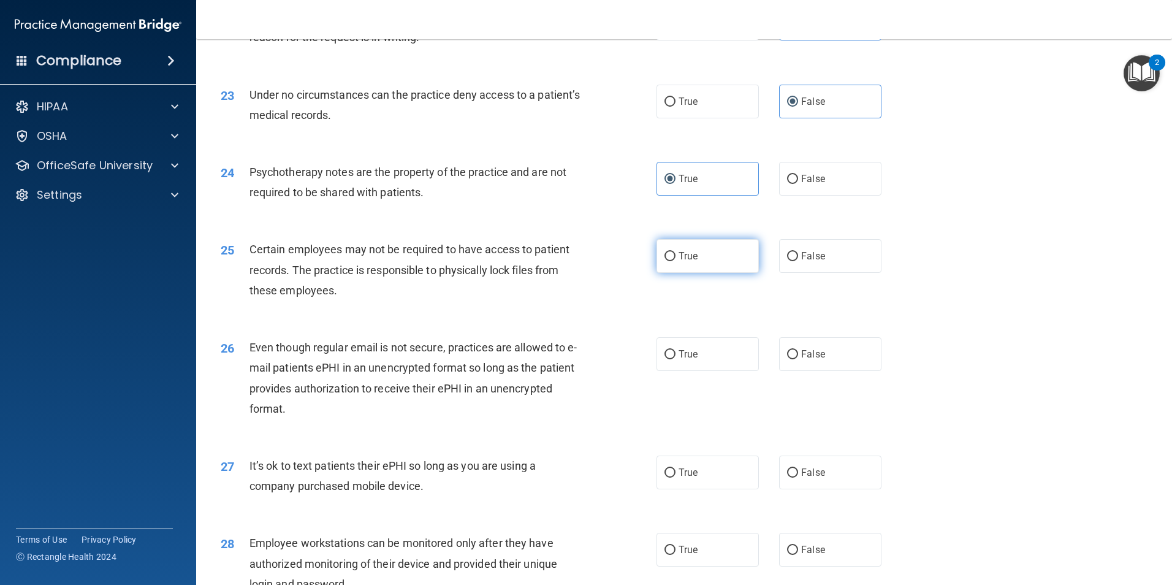
click at [715, 273] on label "True" at bounding box center [707, 256] width 102 height 34
click at [675, 261] on input "True" at bounding box center [669, 256] width 11 height 9
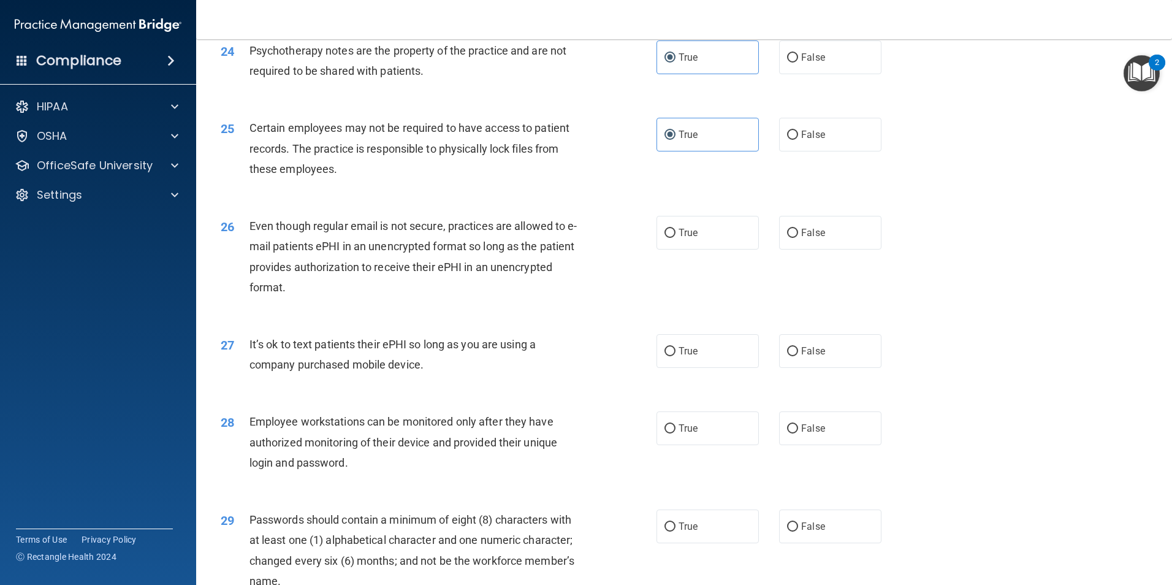
scroll to position [2268, 0]
click at [659, 248] on label "True" at bounding box center [707, 232] width 102 height 34
click at [664, 237] on input "True" at bounding box center [669, 231] width 11 height 9
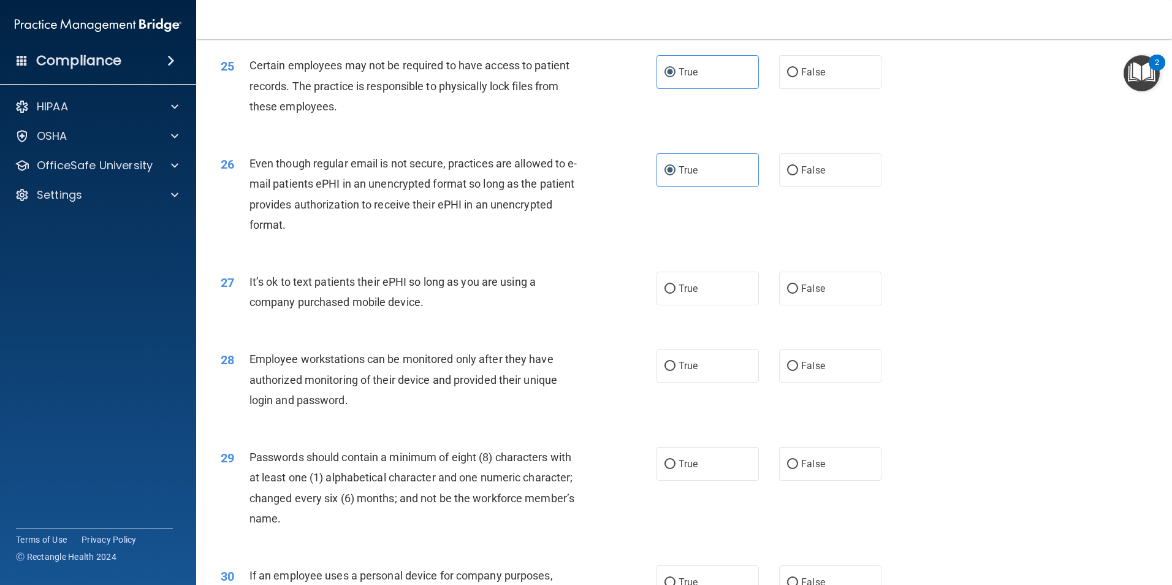
scroll to position [2390, 0]
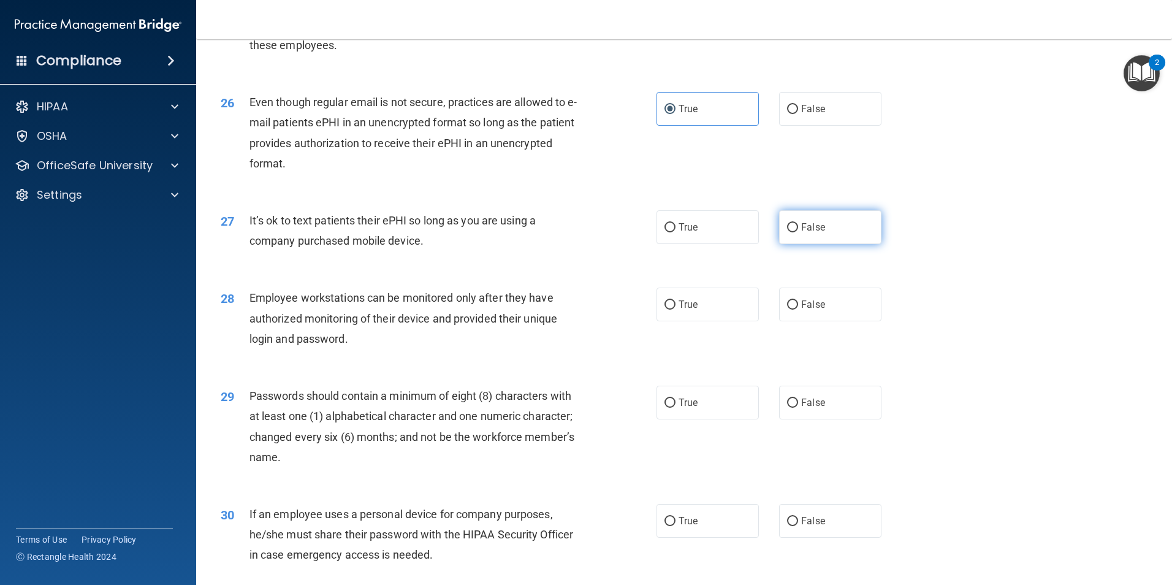
click at [815, 233] on span "False" at bounding box center [813, 227] width 24 height 12
click at [798, 232] on input "False" at bounding box center [792, 227] width 11 height 9
click at [821, 321] on label "False" at bounding box center [830, 304] width 102 height 34
click at [798, 310] on input "False" at bounding box center [792, 304] width 11 height 9
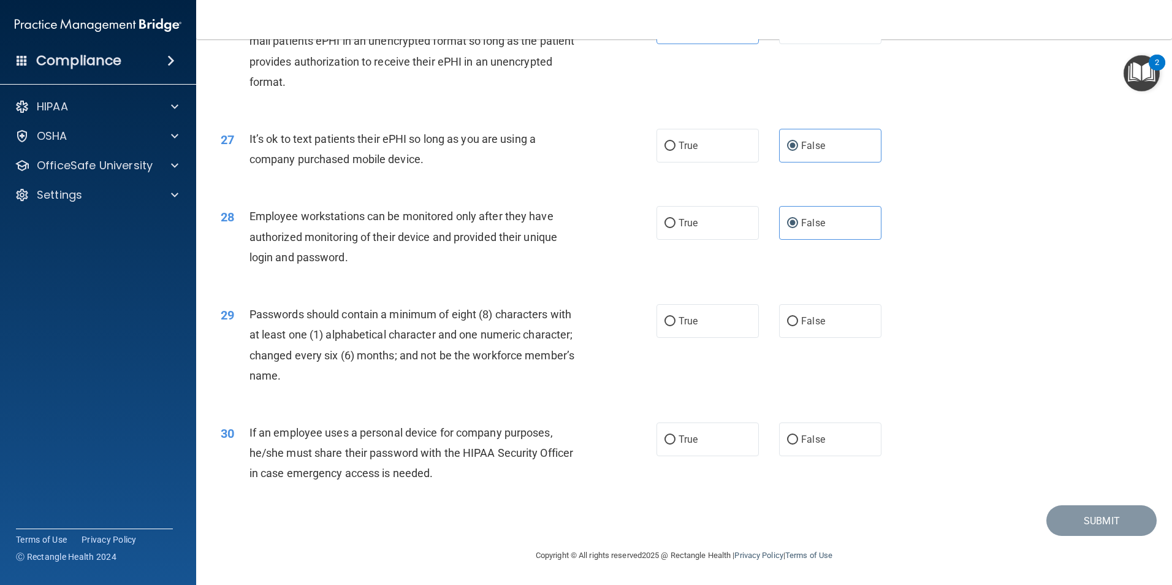
scroll to position [2492, 0]
click at [708, 327] on label "True" at bounding box center [707, 321] width 102 height 34
click at [675, 326] on input "True" at bounding box center [669, 321] width 11 height 9
click at [815, 440] on span "False" at bounding box center [813, 439] width 24 height 12
click at [798, 440] on input "False" at bounding box center [792, 439] width 11 height 9
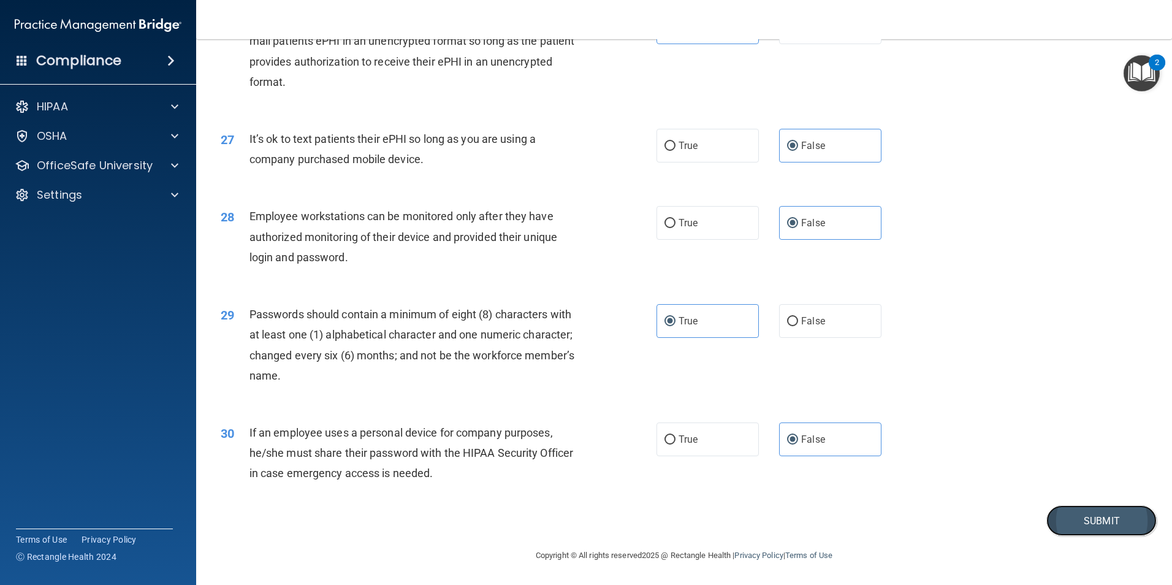
click at [1065, 514] on button "Submit" at bounding box center [1101, 520] width 110 height 31
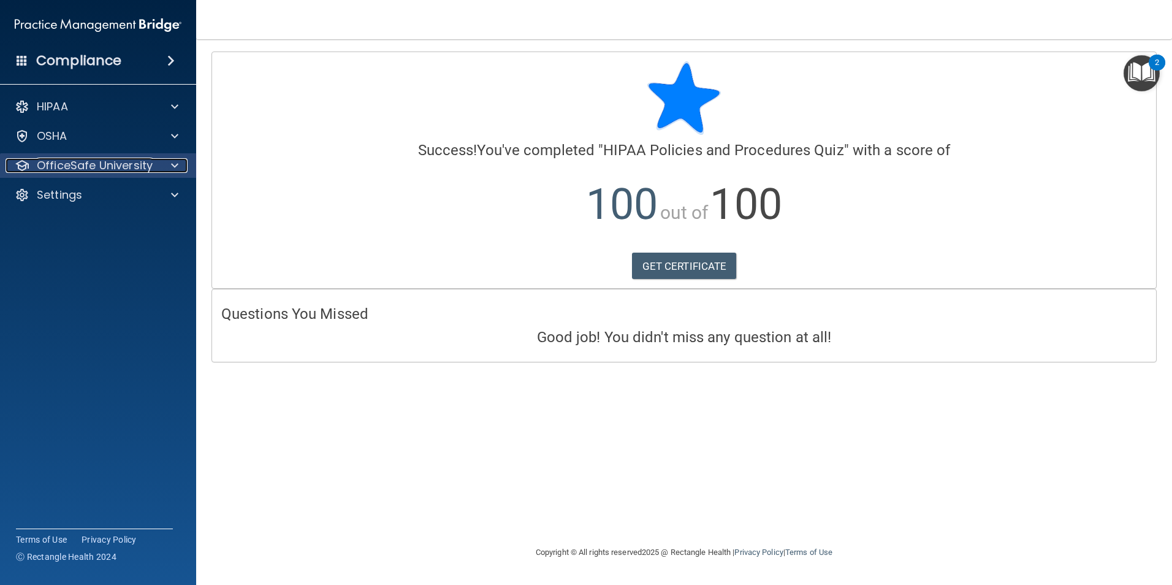
click at [115, 164] on p "OfficeSafe University" at bounding box center [95, 165] width 116 height 15
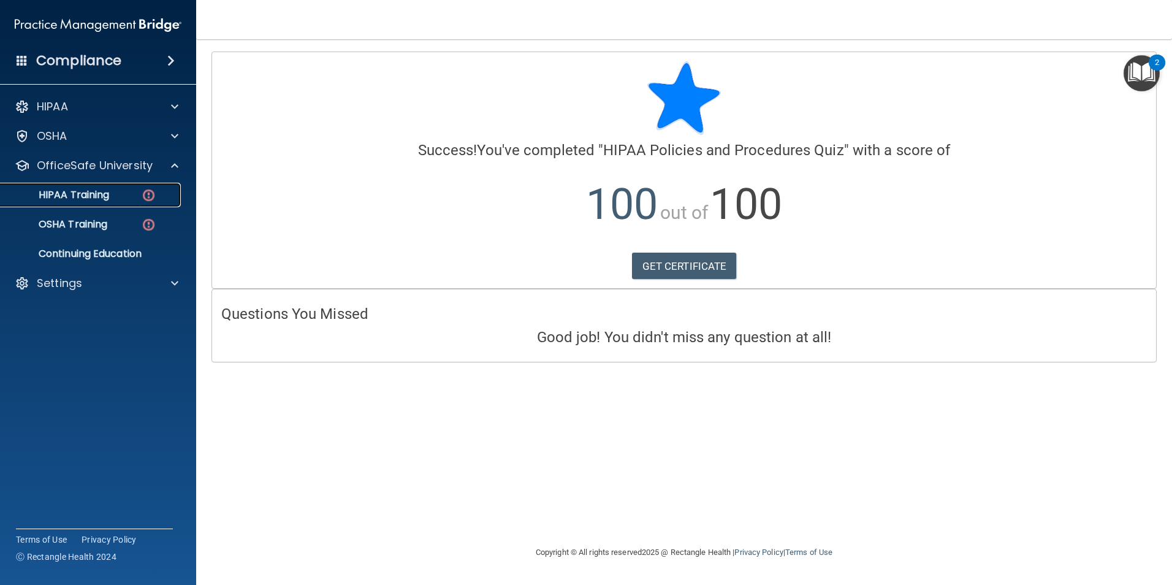
click at [120, 194] on div "HIPAA Training" at bounding box center [91, 195] width 167 height 12
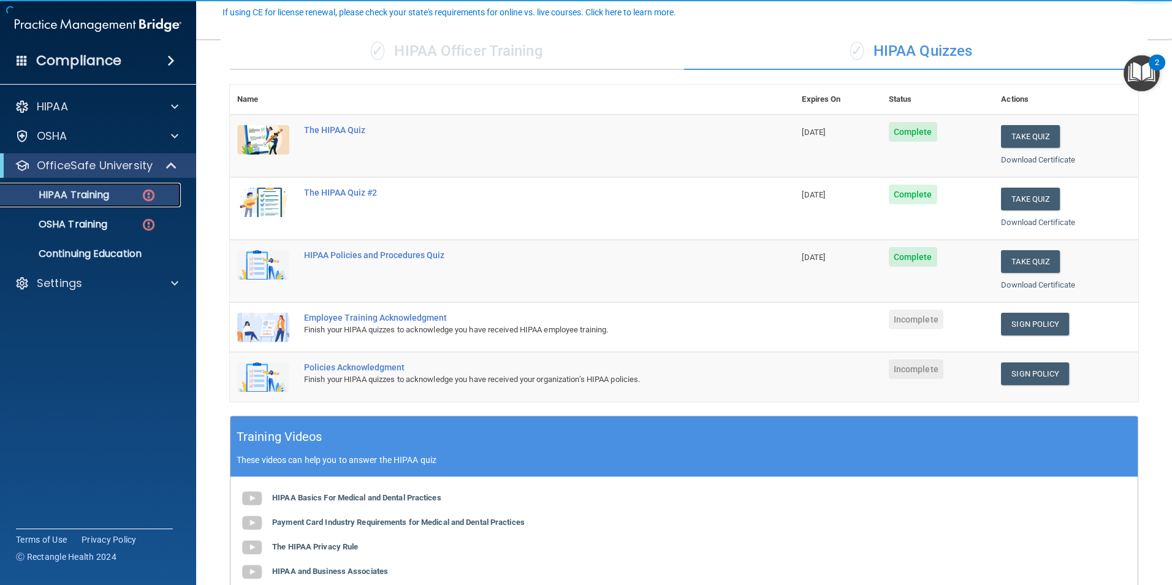
scroll to position [123, 0]
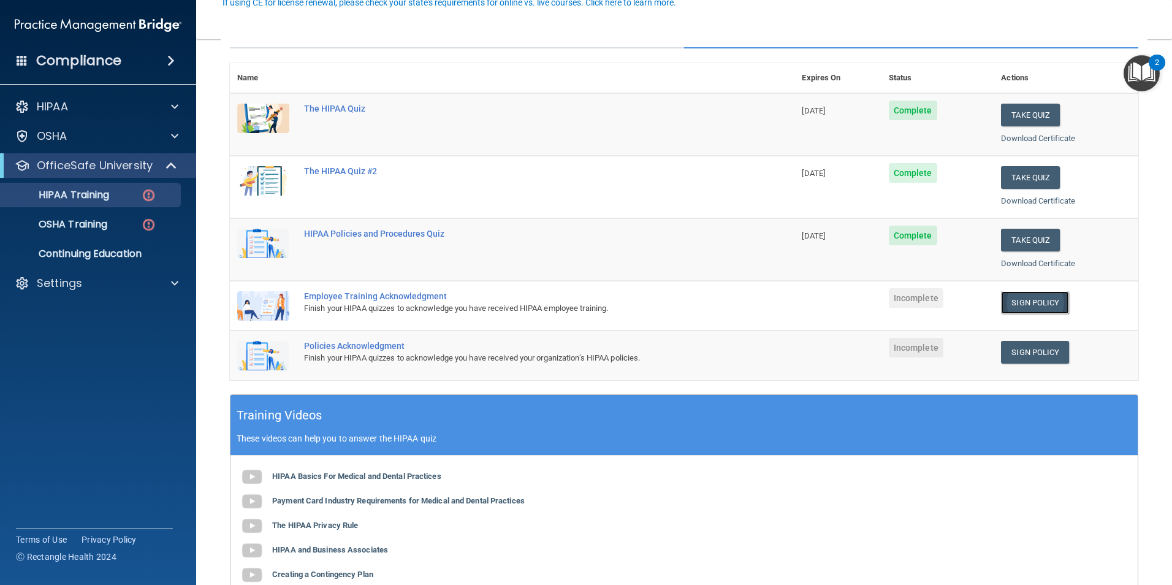
click at [1017, 298] on link "Sign Policy" at bounding box center [1035, 302] width 68 height 23
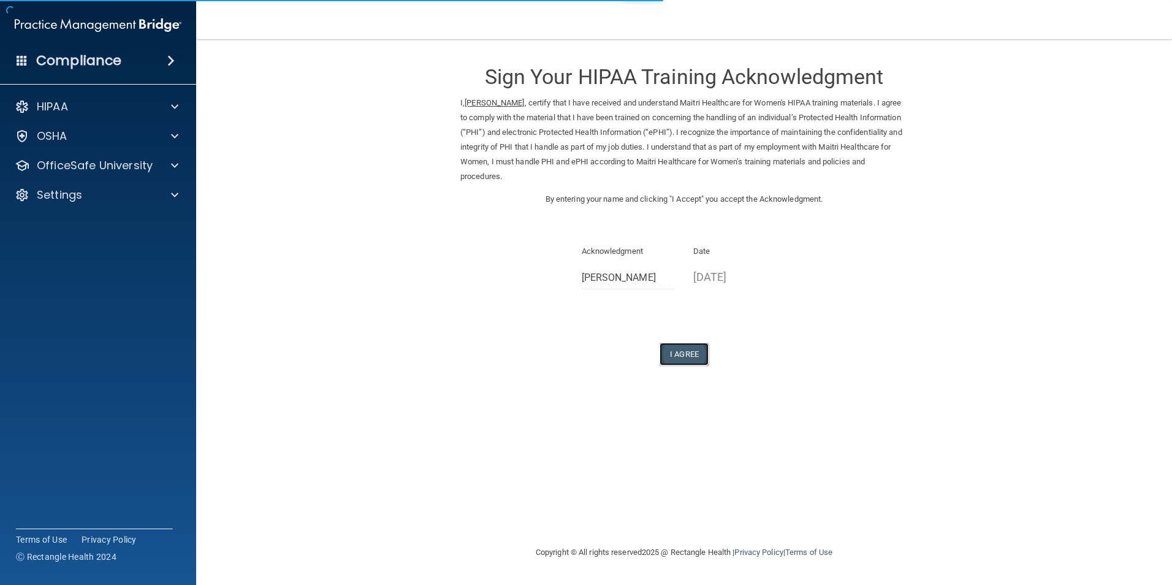
click at [680, 350] on button "I Agree" at bounding box center [683, 354] width 49 height 23
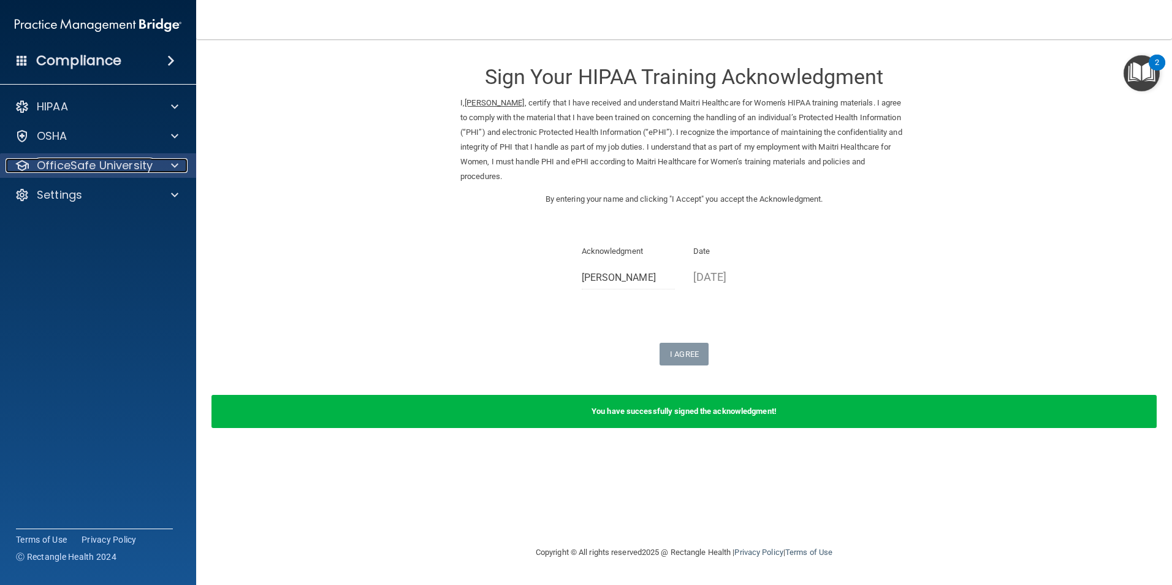
click at [49, 164] on p "OfficeSafe University" at bounding box center [95, 165] width 116 height 15
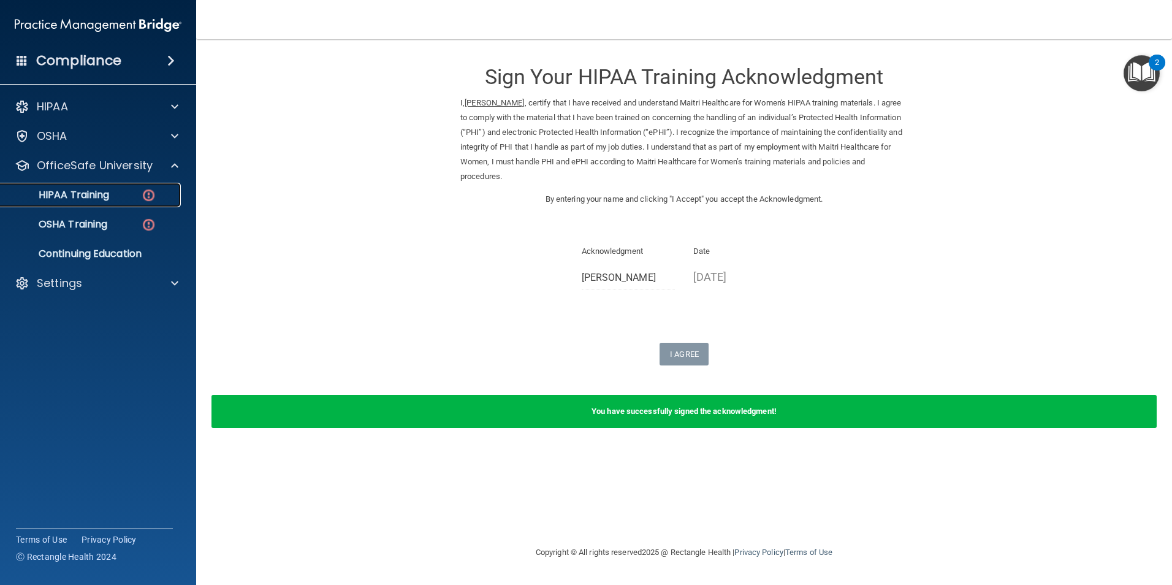
click at [122, 195] on div "HIPAA Training" at bounding box center [91, 195] width 167 height 12
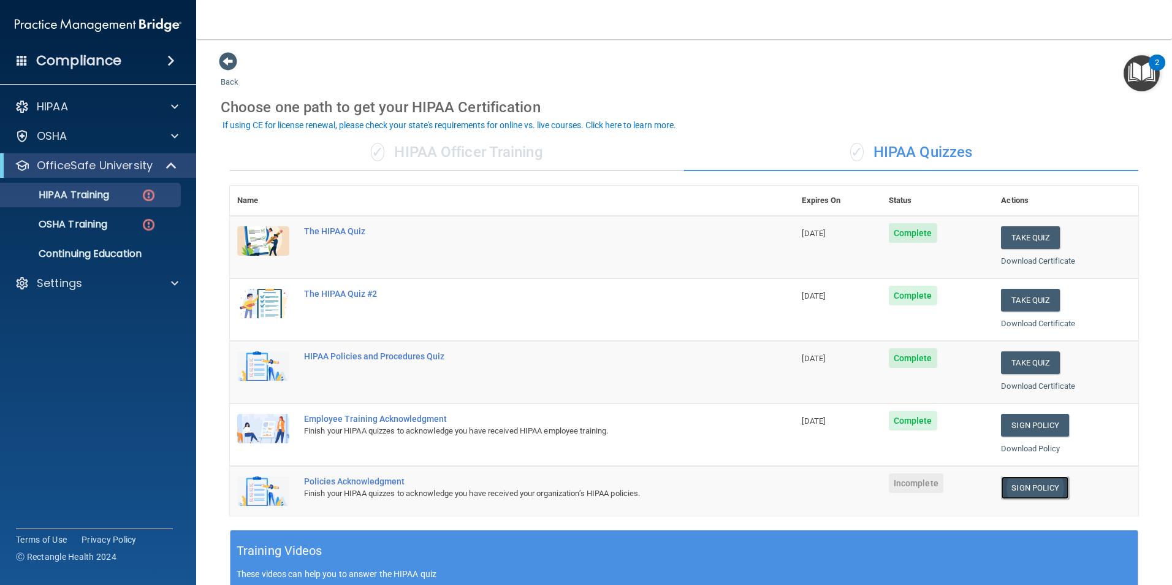
click at [1027, 487] on link "Sign Policy" at bounding box center [1035, 487] width 68 height 23
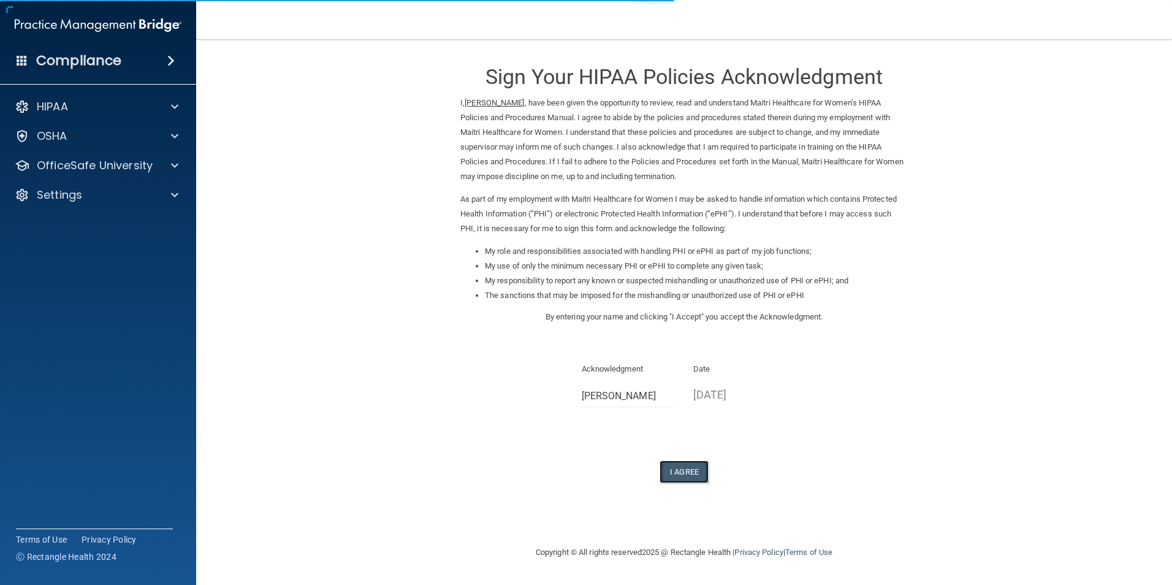
click at [669, 471] on button "I Agree" at bounding box center [683, 471] width 49 height 23
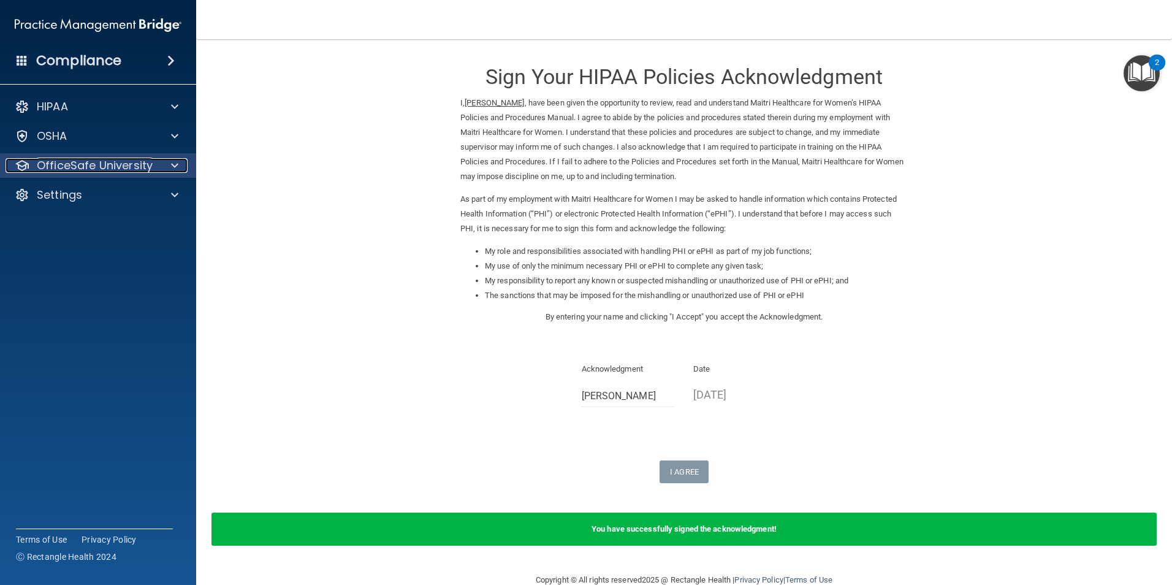
click at [149, 165] on p "OfficeSafe University" at bounding box center [95, 165] width 116 height 15
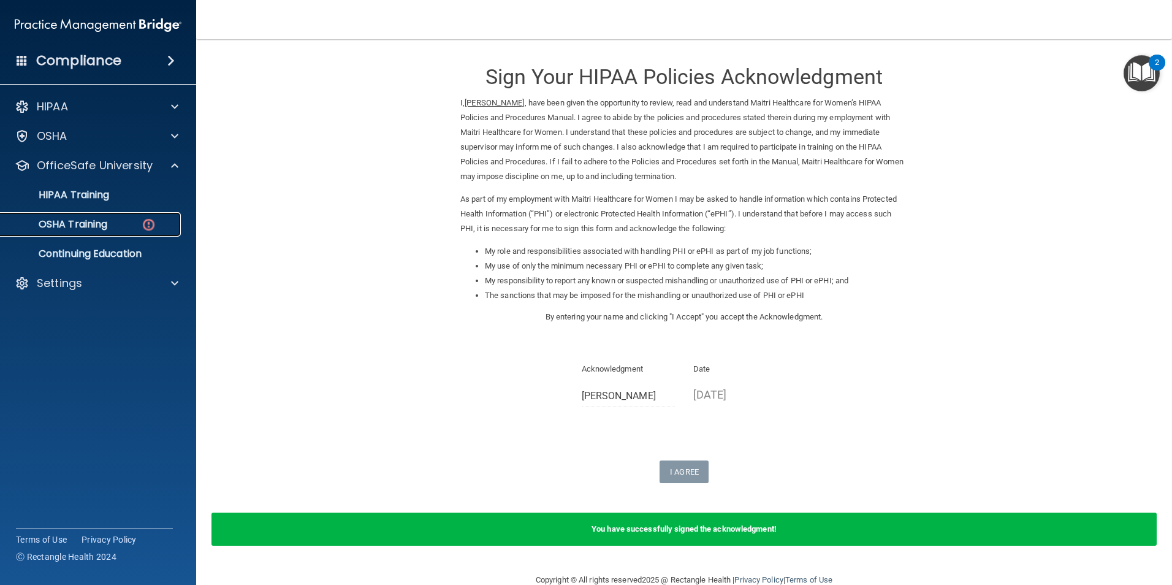
click at [75, 223] on p "OSHA Training" at bounding box center [57, 224] width 99 height 12
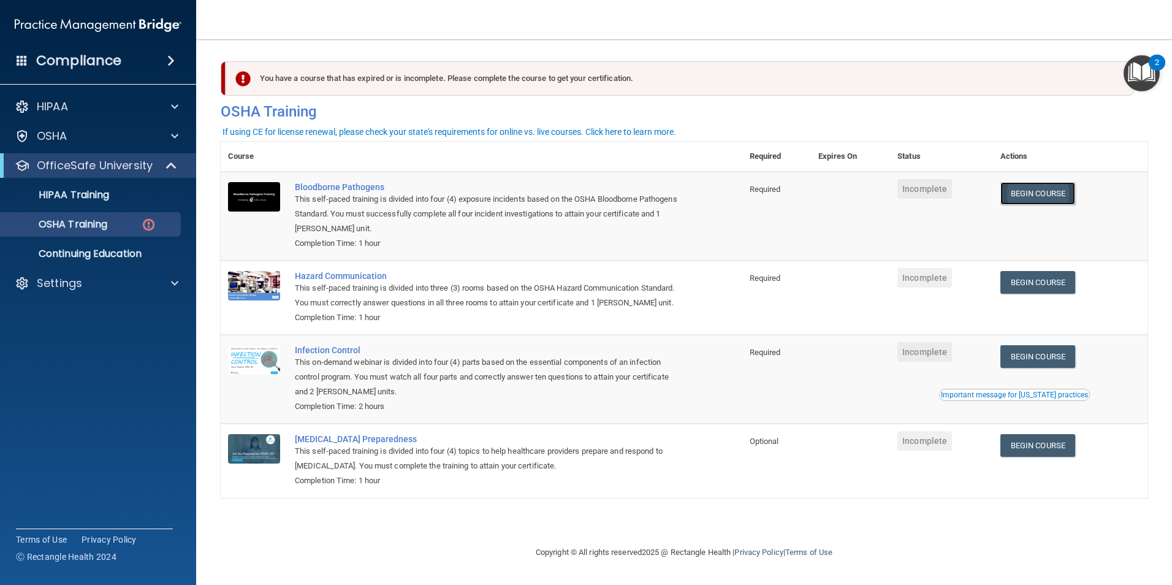
click at [1045, 194] on link "Begin Course" at bounding box center [1037, 193] width 75 height 23
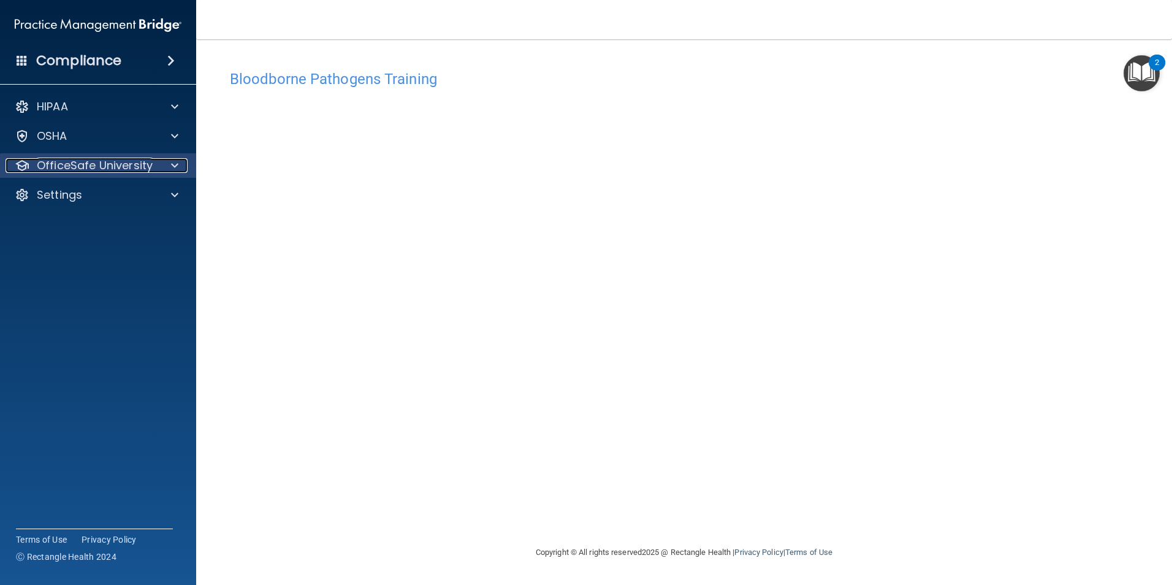
click at [93, 170] on p "OfficeSafe University" at bounding box center [95, 165] width 116 height 15
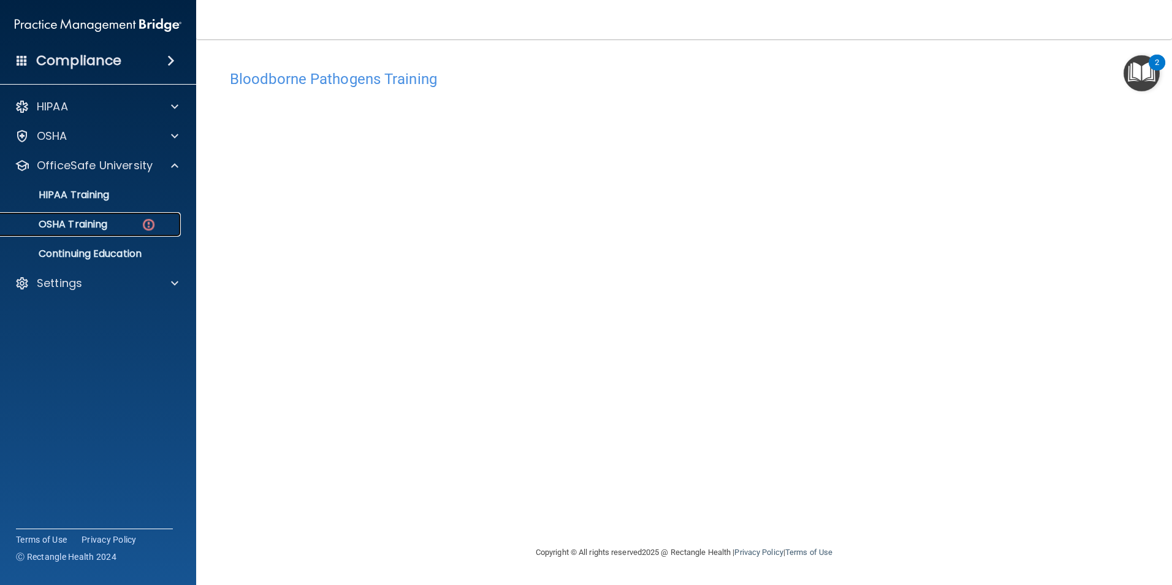
click at [129, 227] on div "OSHA Training" at bounding box center [91, 224] width 167 height 12
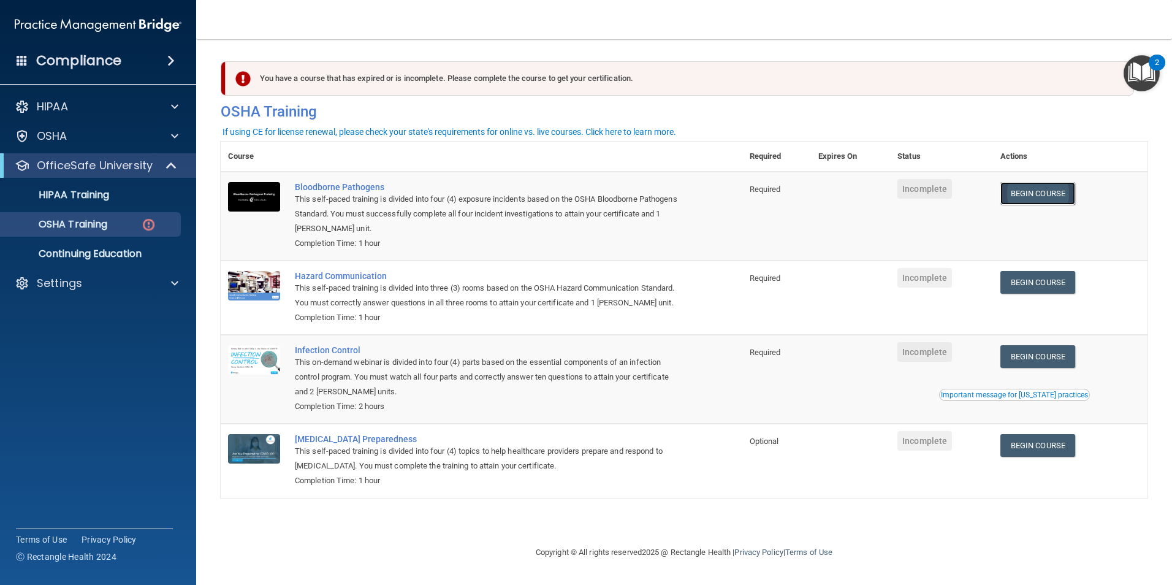
click at [1059, 198] on link "Begin Course" at bounding box center [1037, 193] width 75 height 23
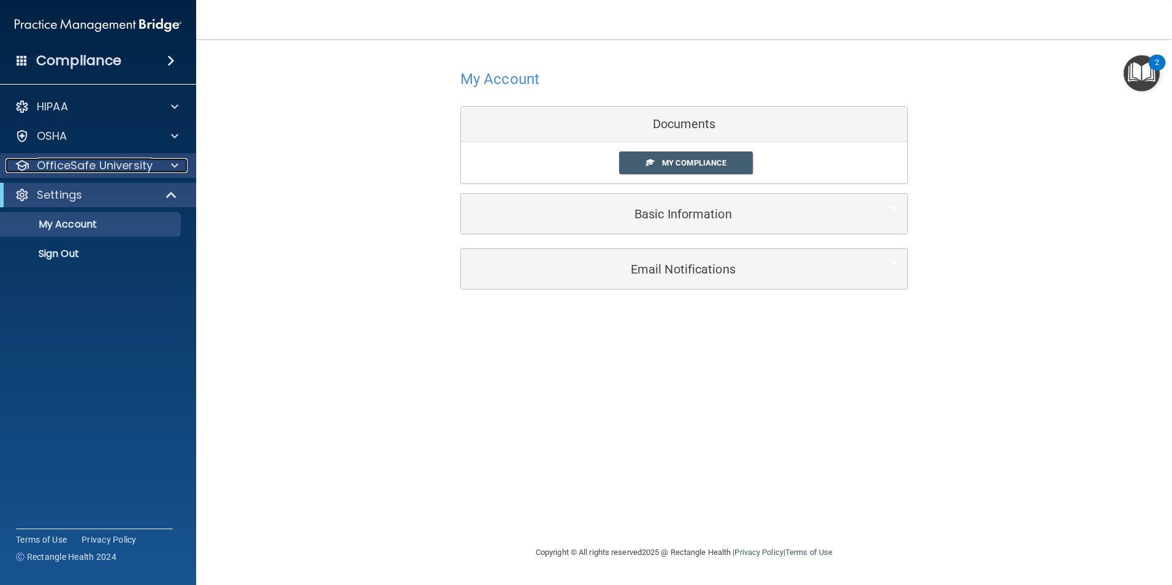
click at [154, 162] on div "OfficeSafe University" at bounding box center [82, 165] width 152 height 15
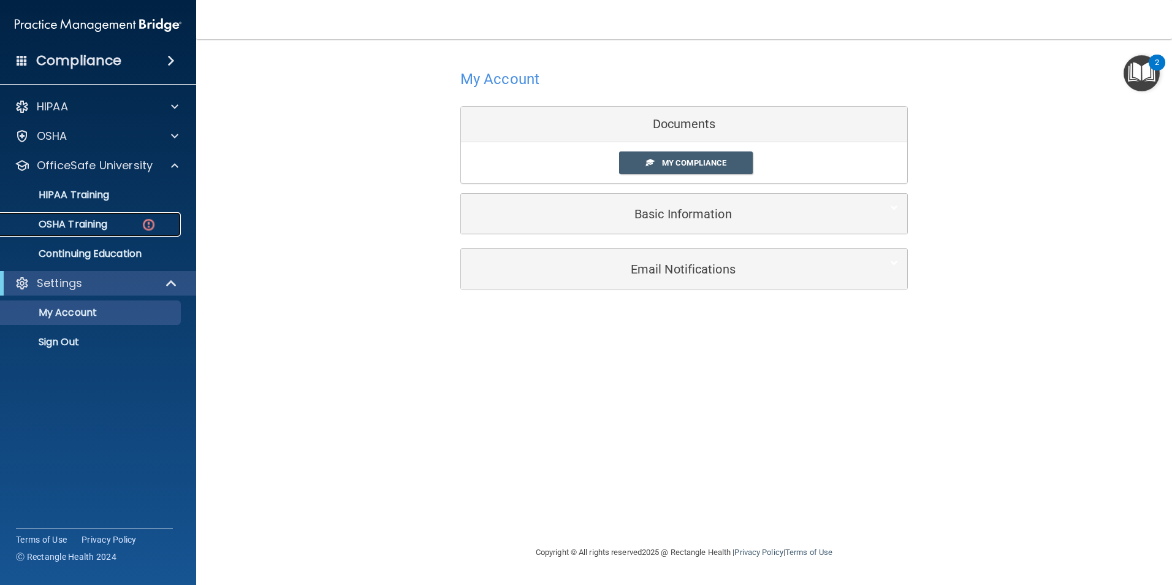
click at [118, 224] on div "OSHA Training" at bounding box center [91, 224] width 167 height 12
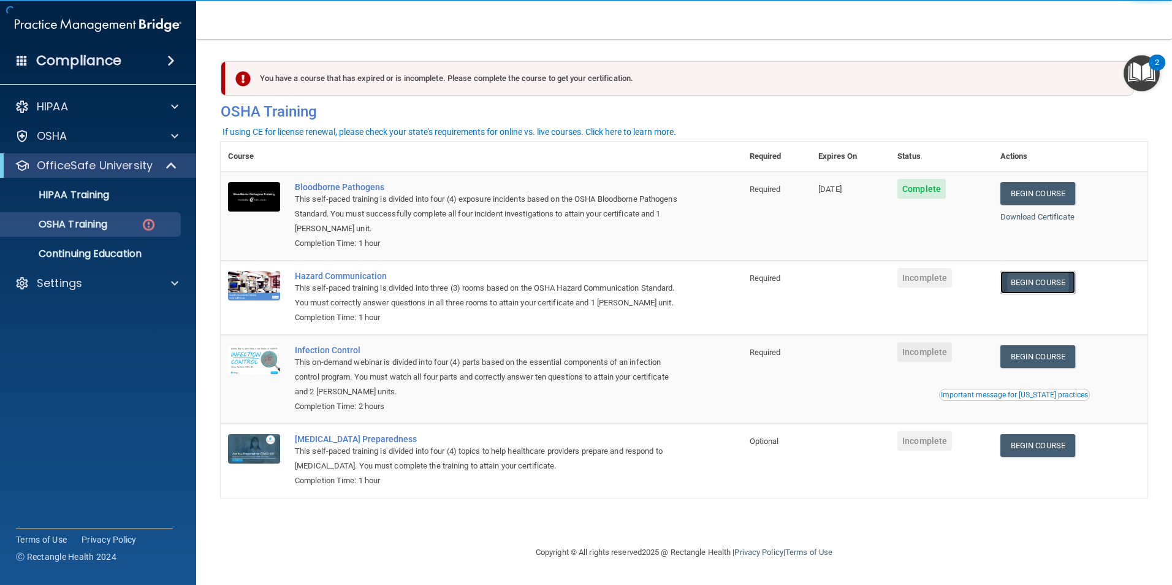
click at [1050, 283] on link "Begin Course" at bounding box center [1037, 282] width 75 height 23
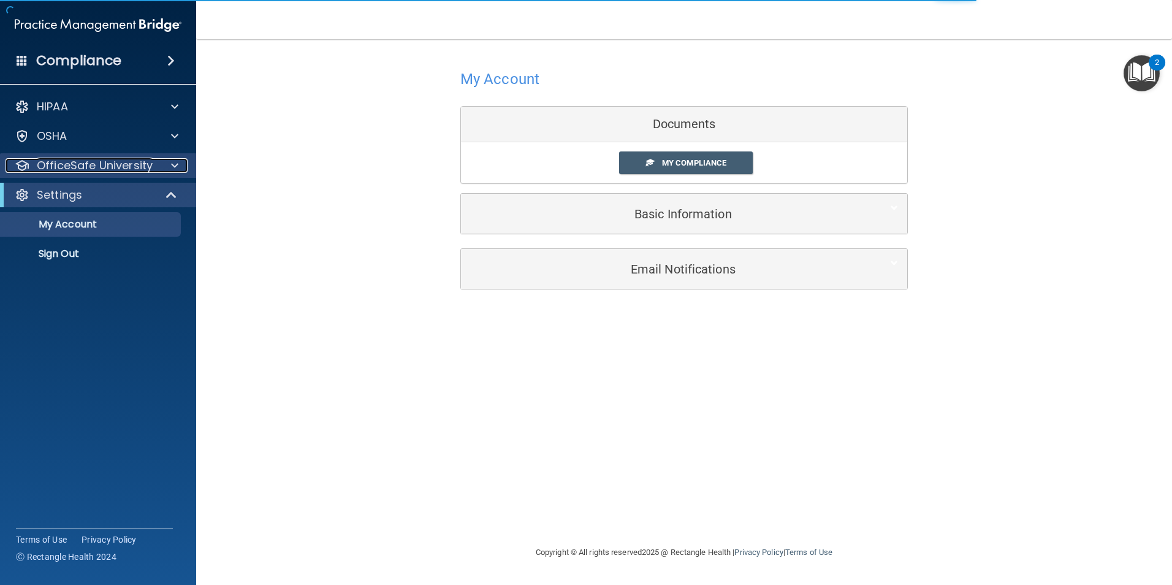
click at [86, 167] on p "OfficeSafe University" at bounding box center [95, 165] width 116 height 15
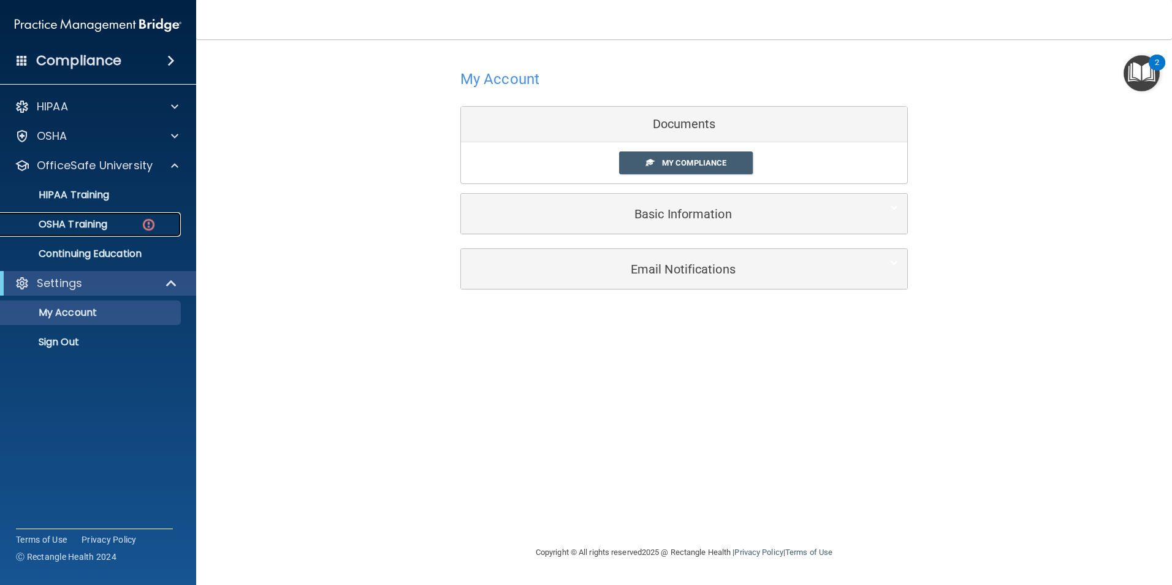
click at [104, 222] on p "OSHA Training" at bounding box center [57, 224] width 99 height 12
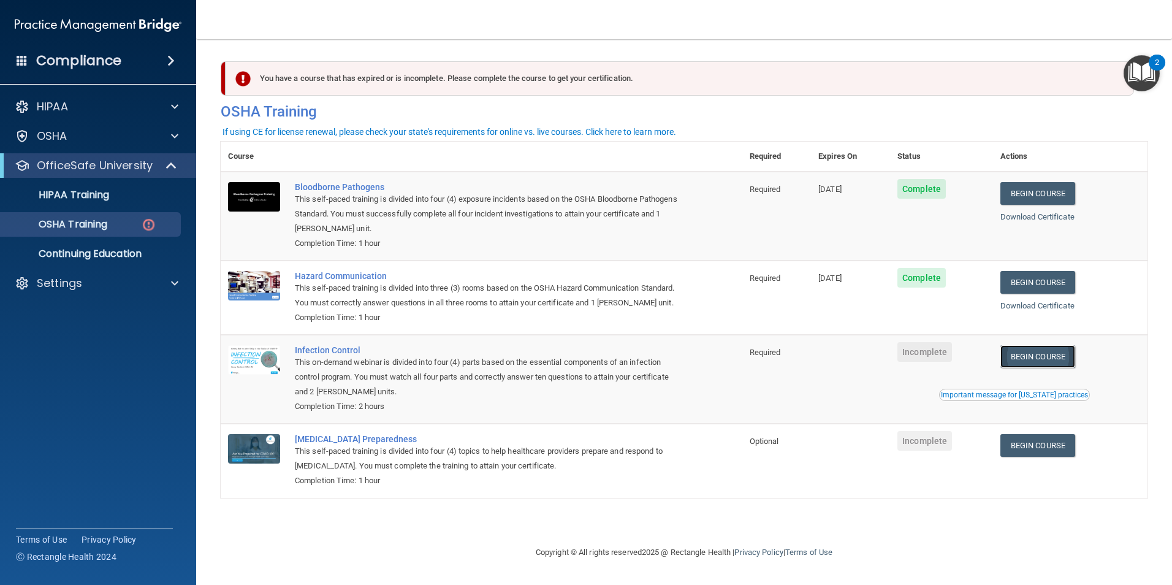
click at [1066, 368] on link "Begin Course" at bounding box center [1037, 356] width 75 height 23
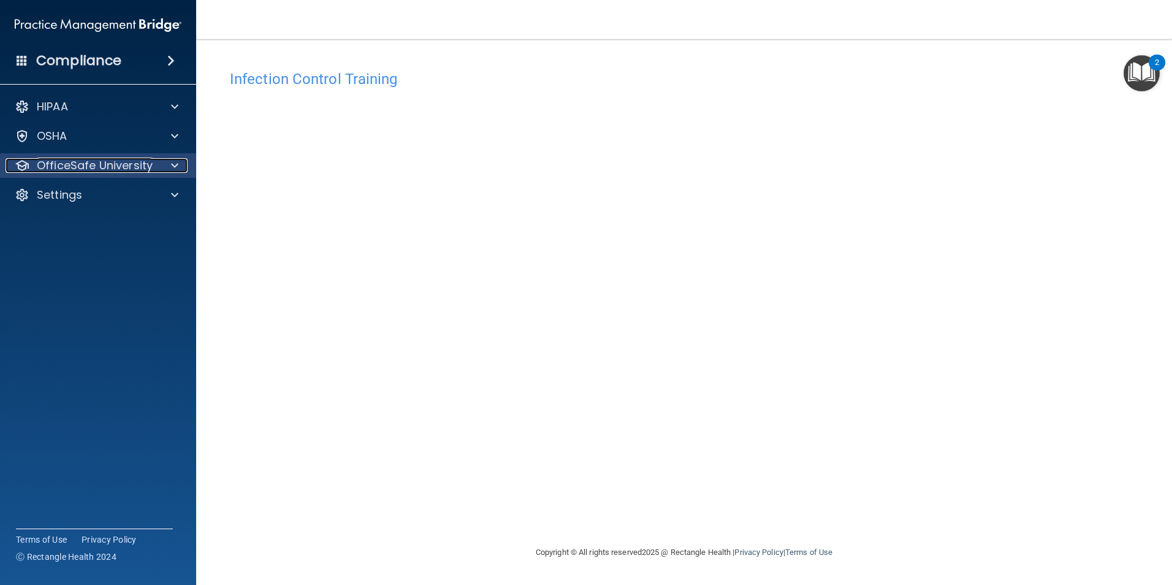
click at [63, 162] on p "OfficeSafe University" at bounding box center [95, 165] width 116 height 15
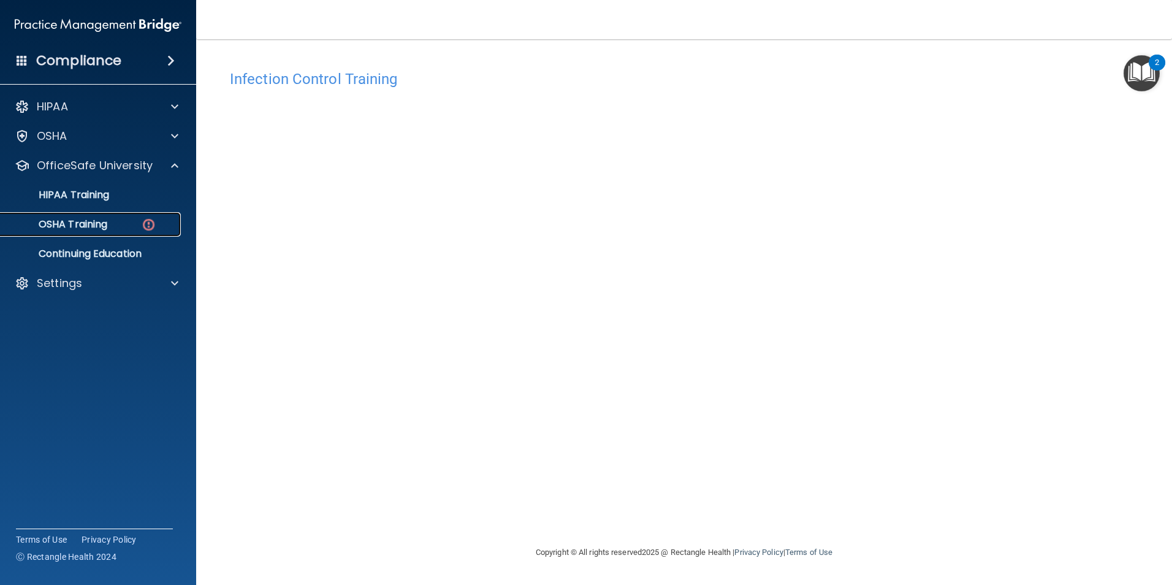
click at [96, 218] on p "OSHA Training" at bounding box center [57, 224] width 99 height 12
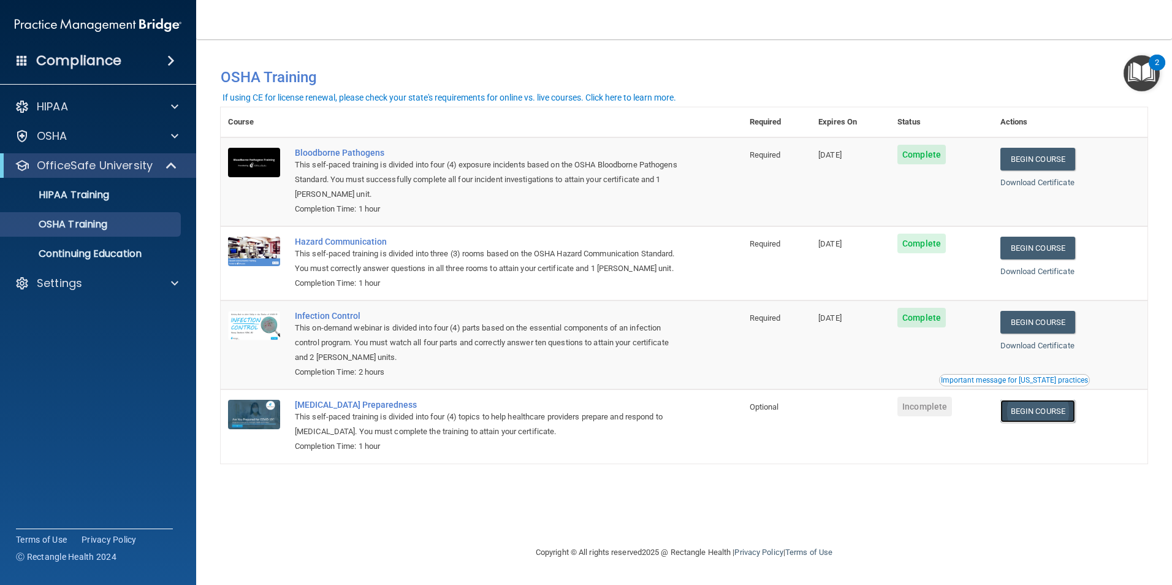
click at [1049, 422] on link "Begin Course" at bounding box center [1037, 411] width 75 height 23
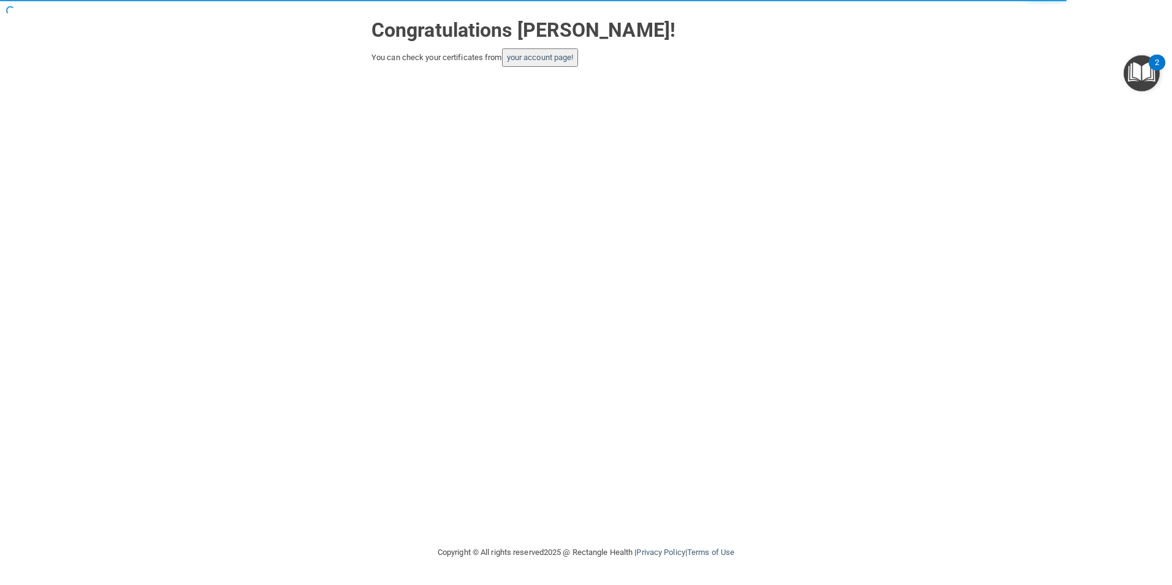
click at [517, 50] on button "your account page!" at bounding box center [540, 57] width 77 height 18
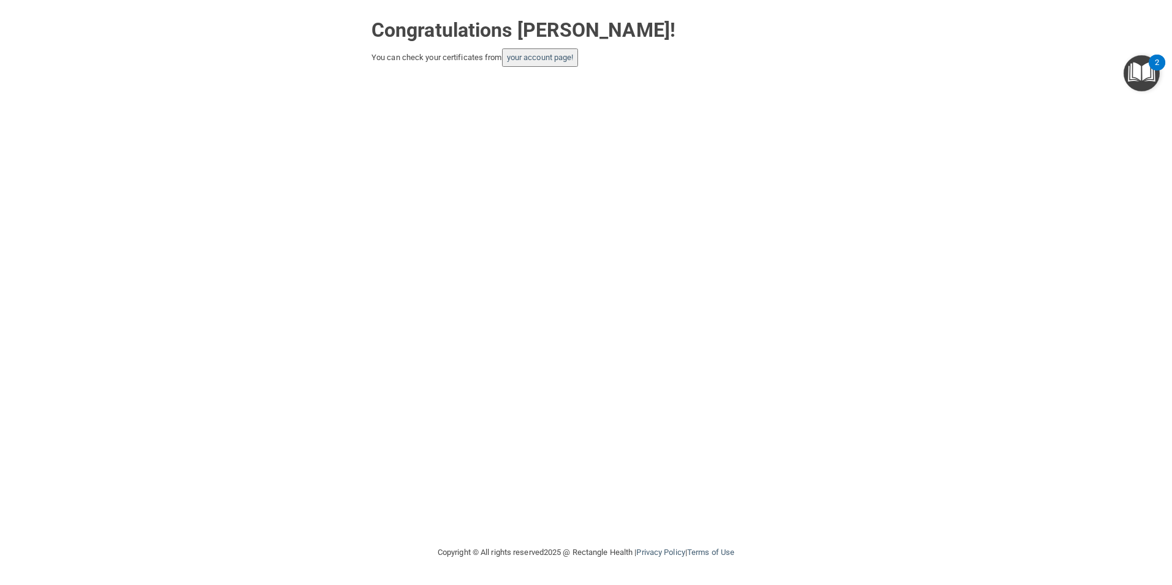
click at [546, 63] on button "your account page!" at bounding box center [540, 57] width 77 height 18
click at [530, 53] on link "your account page!" at bounding box center [540, 57] width 67 height 9
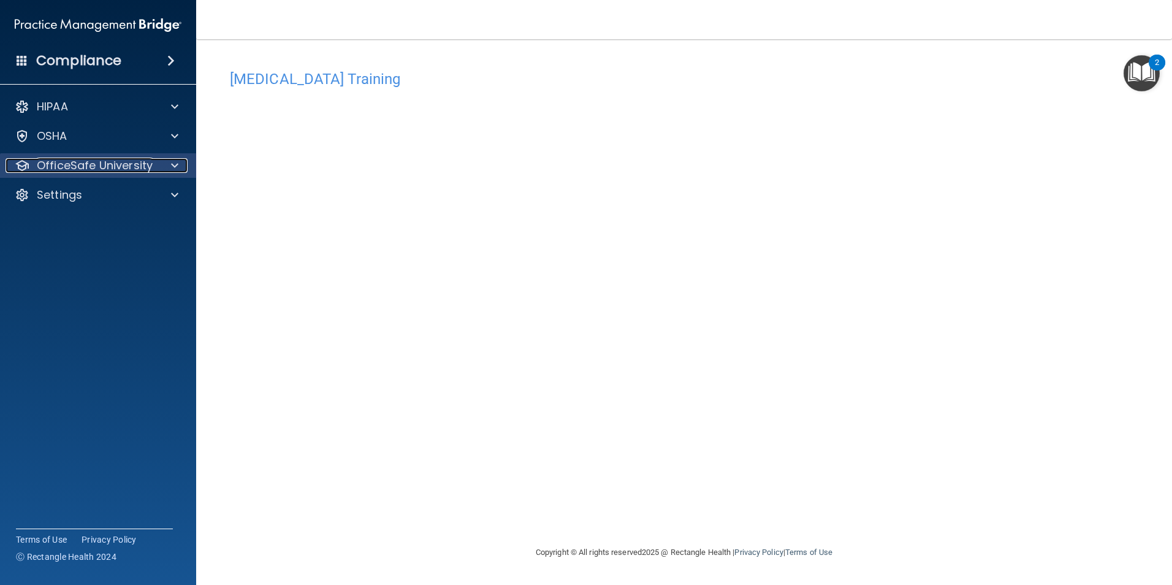
click at [130, 164] on p "OfficeSafe University" at bounding box center [95, 165] width 116 height 15
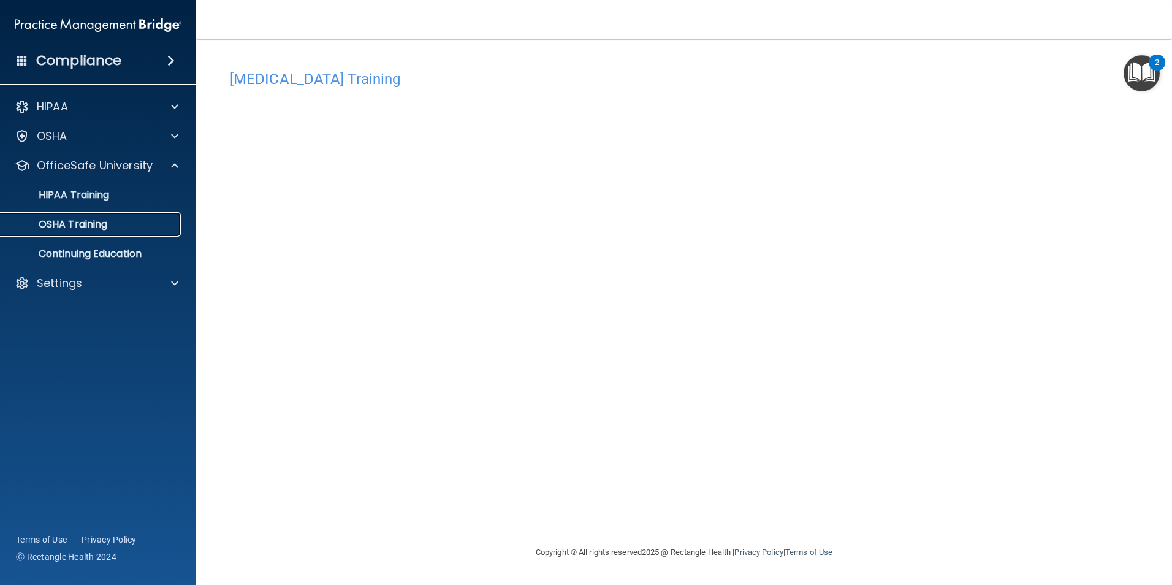
click at [94, 221] on p "OSHA Training" at bounding box center [57, 224] width 99 height 12
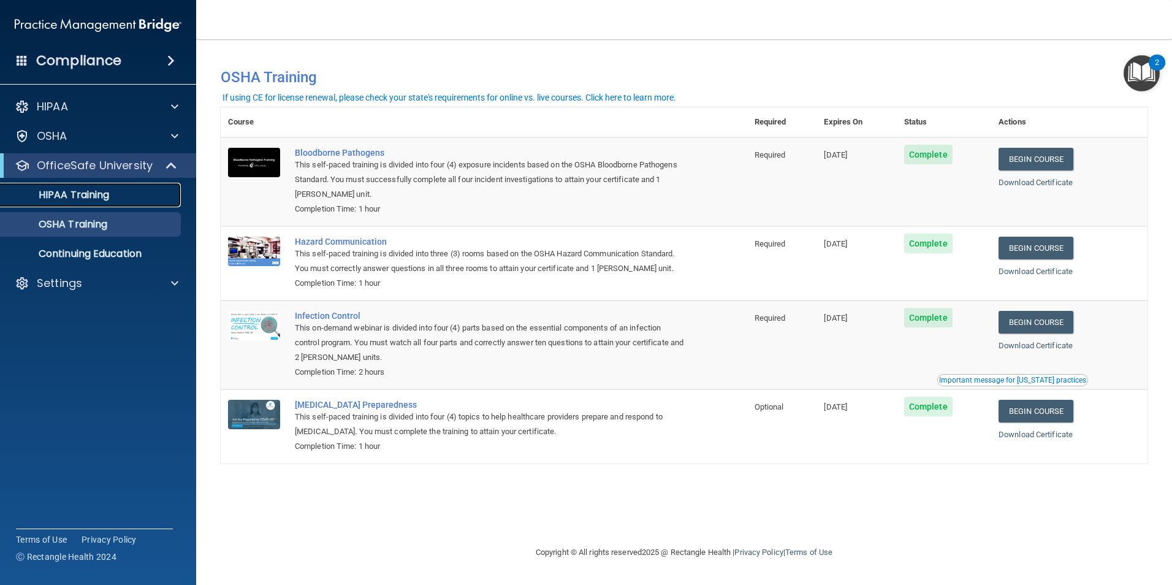
click at [95, 200] on p "HIPAA Training" at bounding box center [58, 195] width 101 height 12
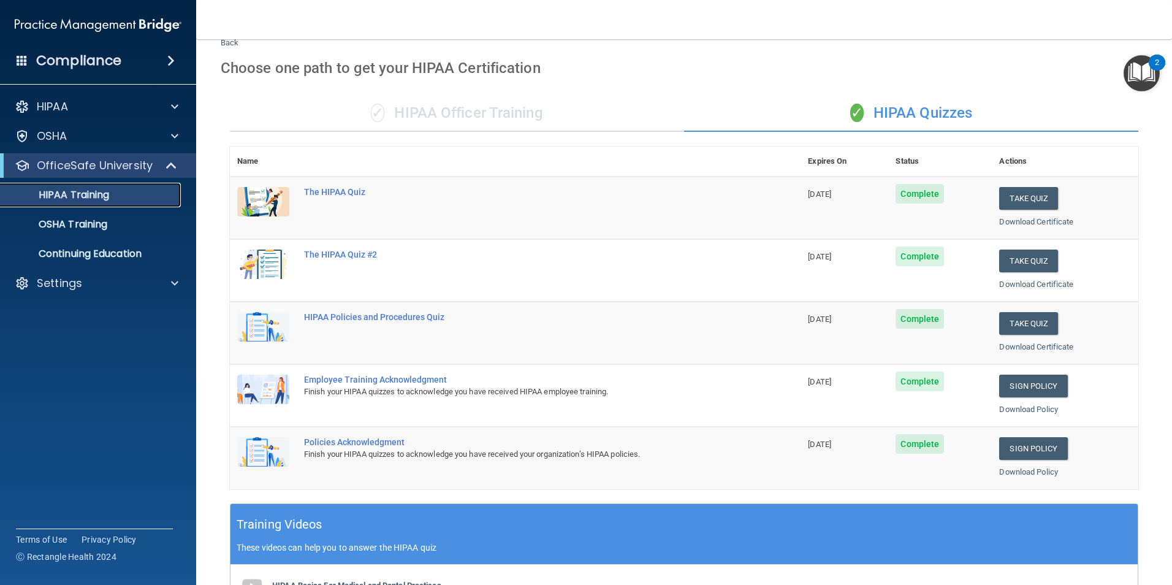
scroll to position [32, 0]
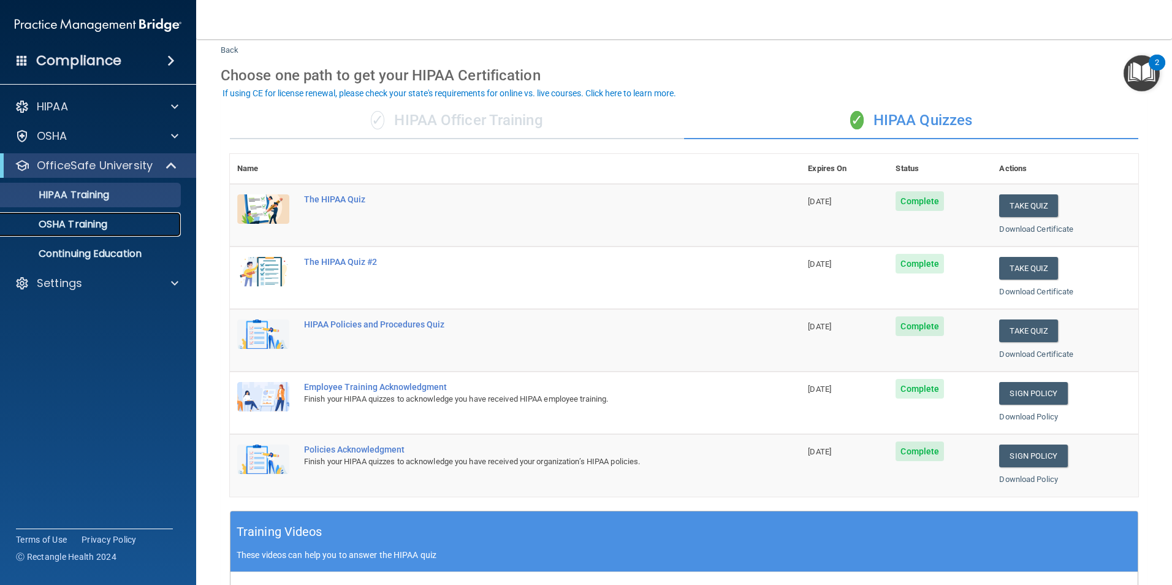
click at [44, 213] on link "OSHA Training" at bounding box center [84, 224] width 193 height 25
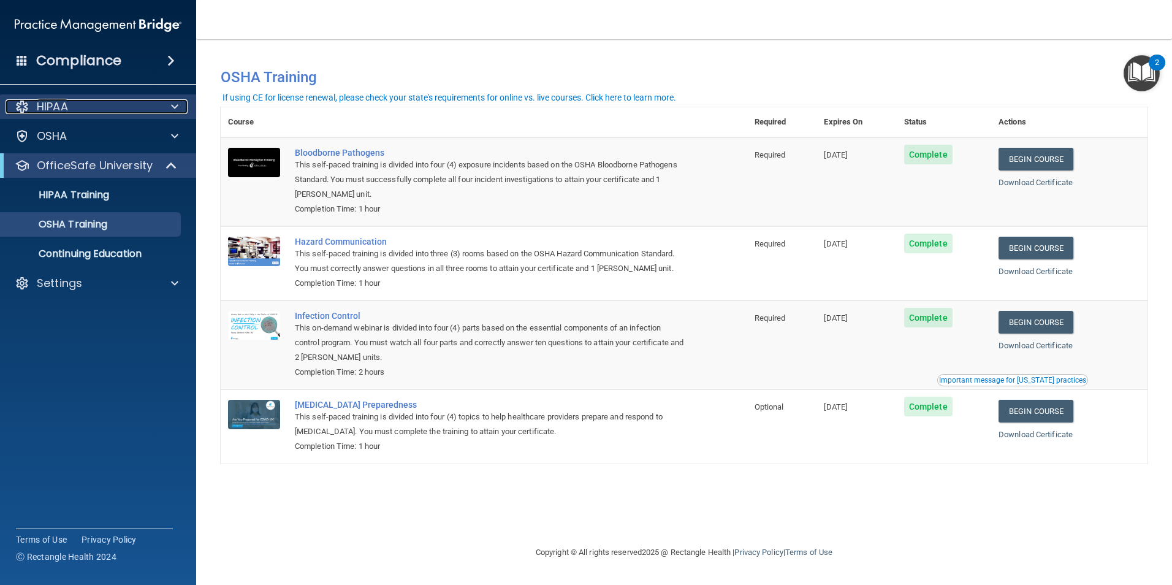
click at [40, 101] on p "HIPAA" at bounding box center [52, 106] width 31 height 15
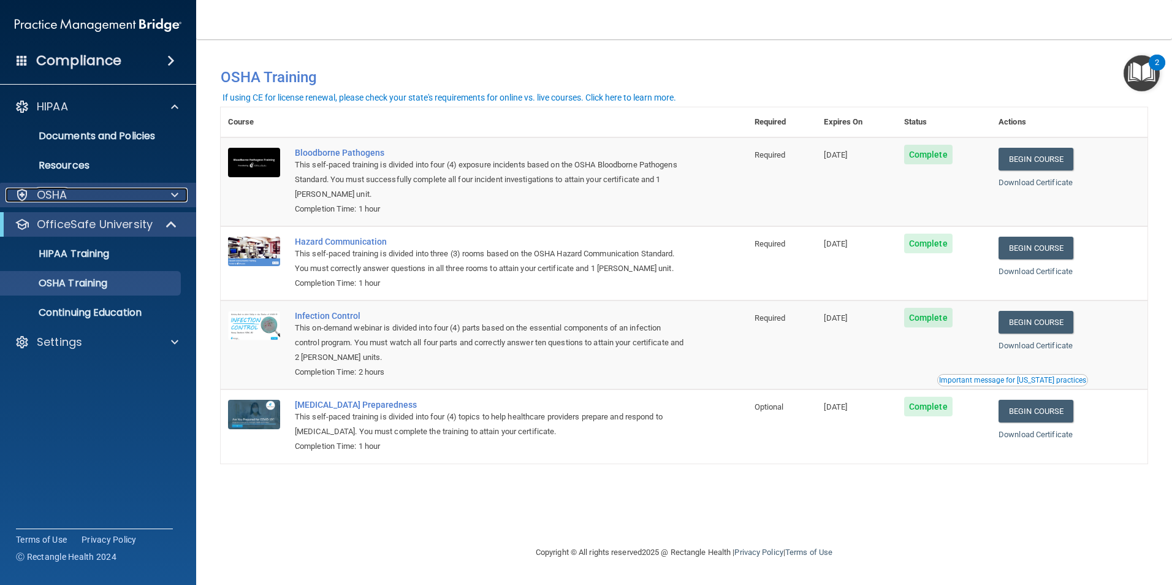
click at [124, 188] on div "OSHA" at bounding box center [82, 195] width 152 height 15
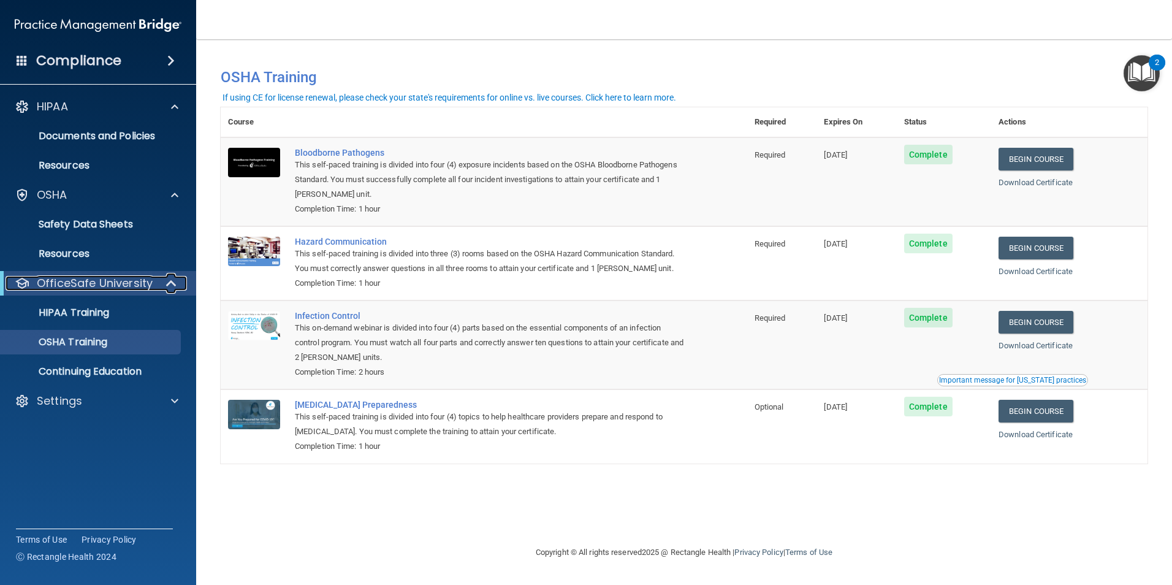
click at [157, 279] on div at bounding box center [172, 283] width 30 height 15
